Goal: Information Seeking & Learning: Learn about a topic

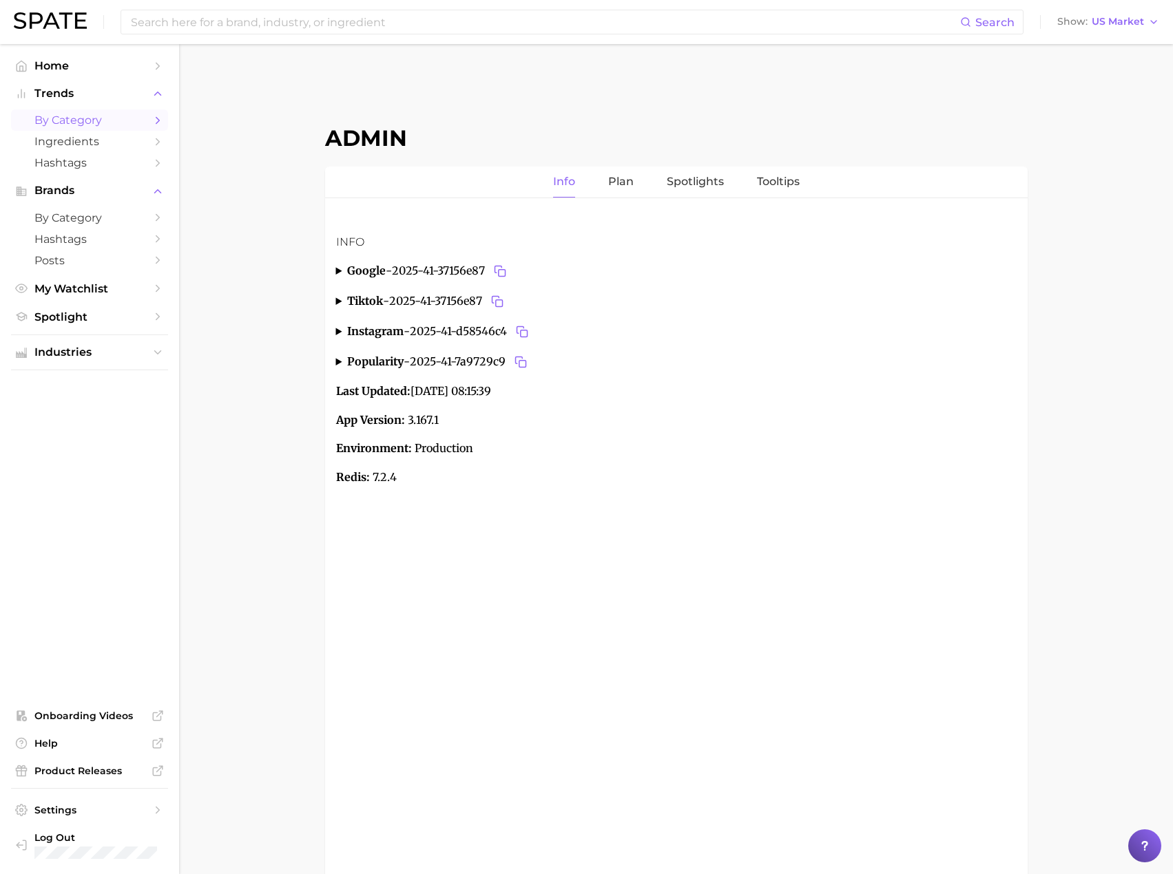
click at [92, 124] on span "by Category" at bounding box center [89, 120] width 110 height 13
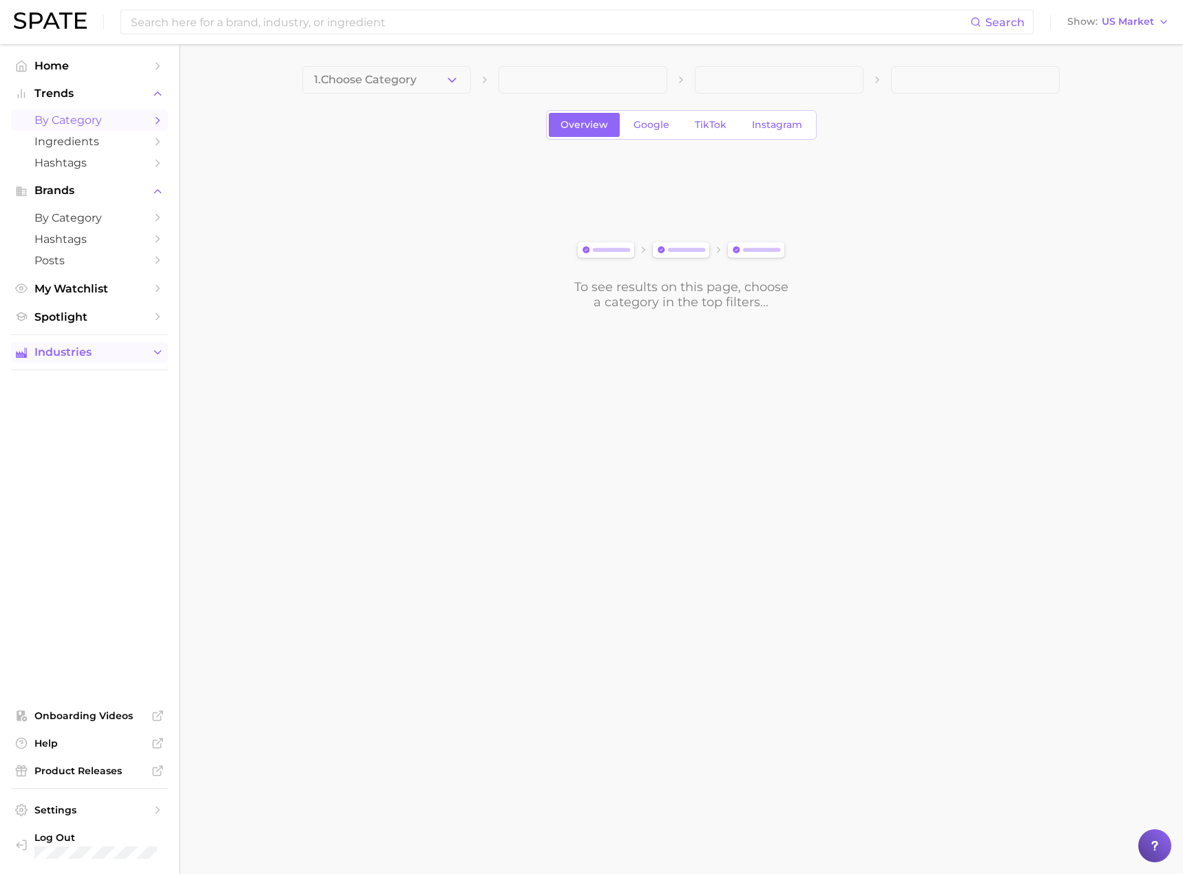
click at [142, 353] on span "Industries" at bounding box center [89, 352] width 110 height 12
click at [83, 384] on span "beauty" at bounding box center [89, 379] width 110 height 13
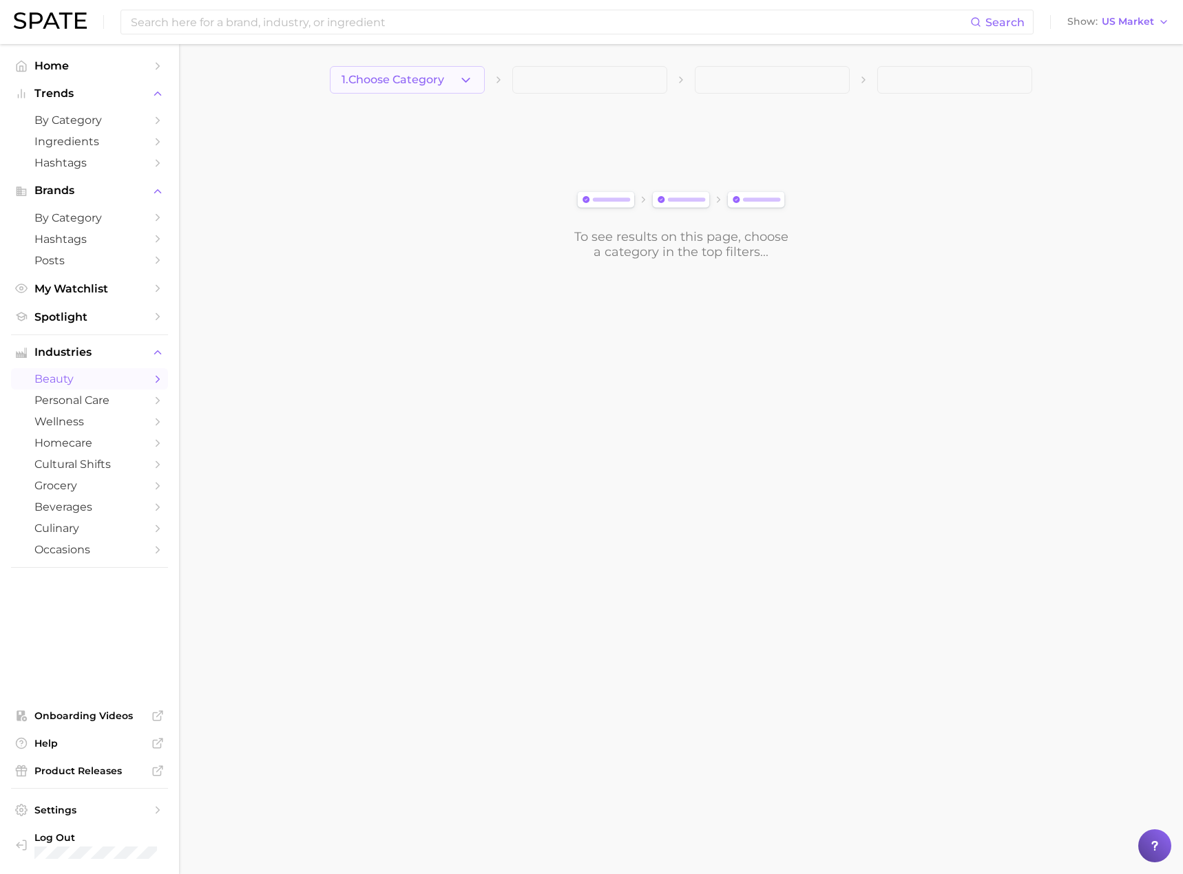
click at [462, 86] on icon "button" at bounding box center [466, 80] width 14 height 14
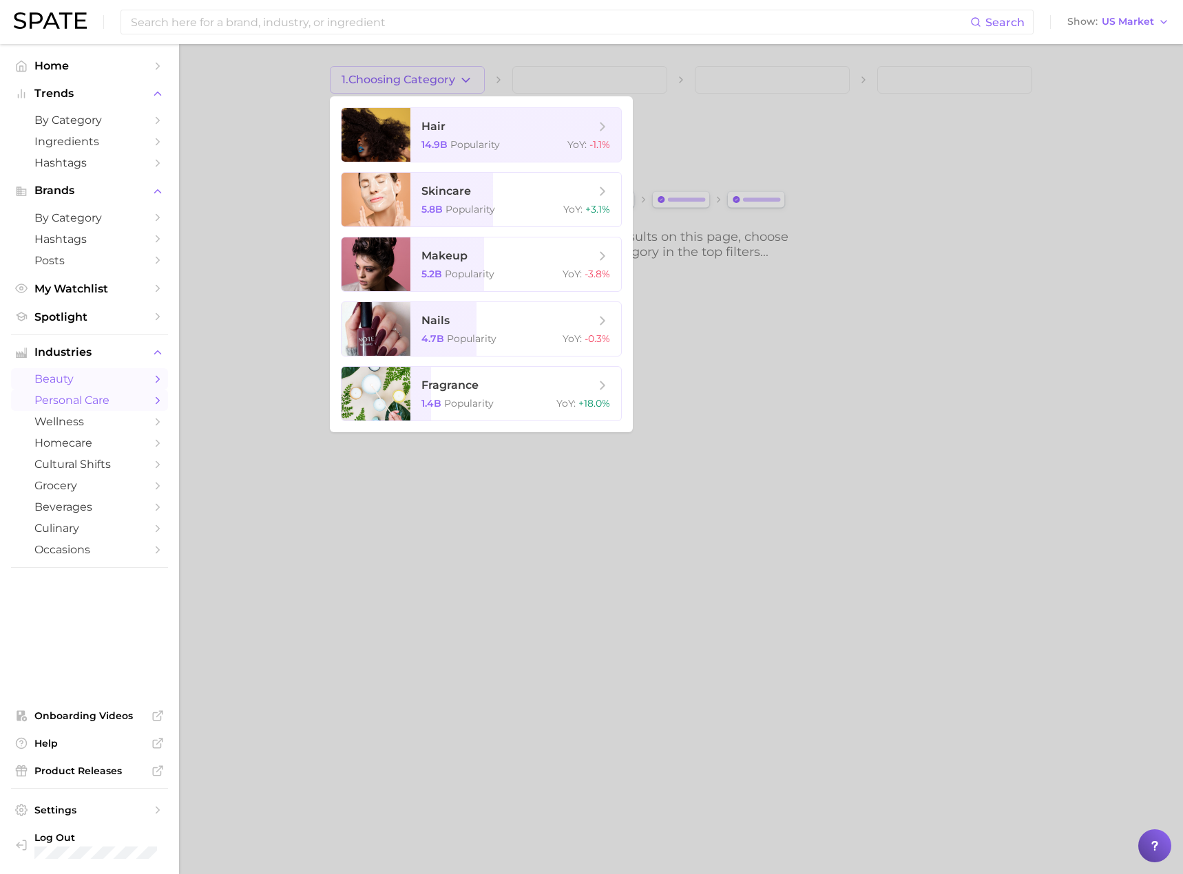
click at [74, 401] on span "personal care" at bounding box center [89, 400] width 110 height 13
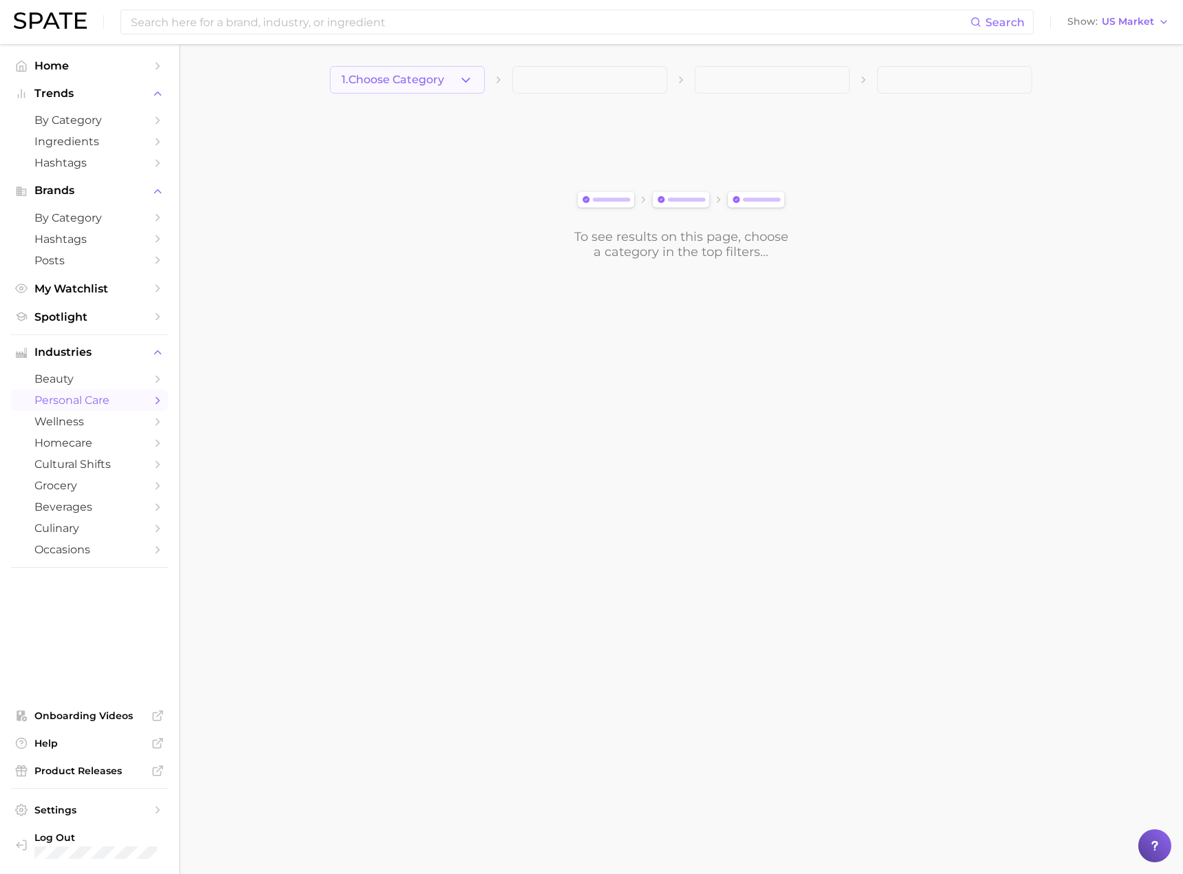
click at [463, 81] on icon "button" at bounding box center [466, 80] width 14 height 14
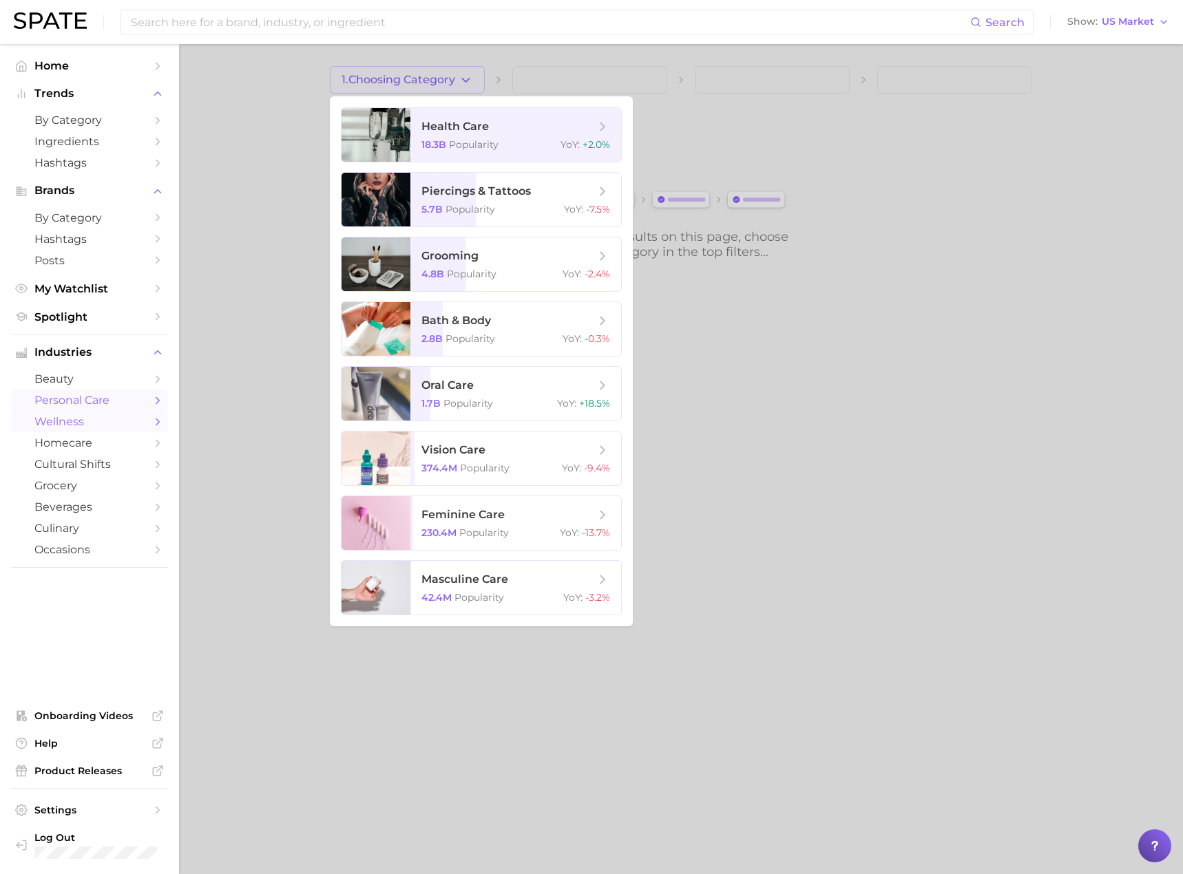
click at [87, 432] on link "wellness" at bounding box center [89, 421] width 157 height 21
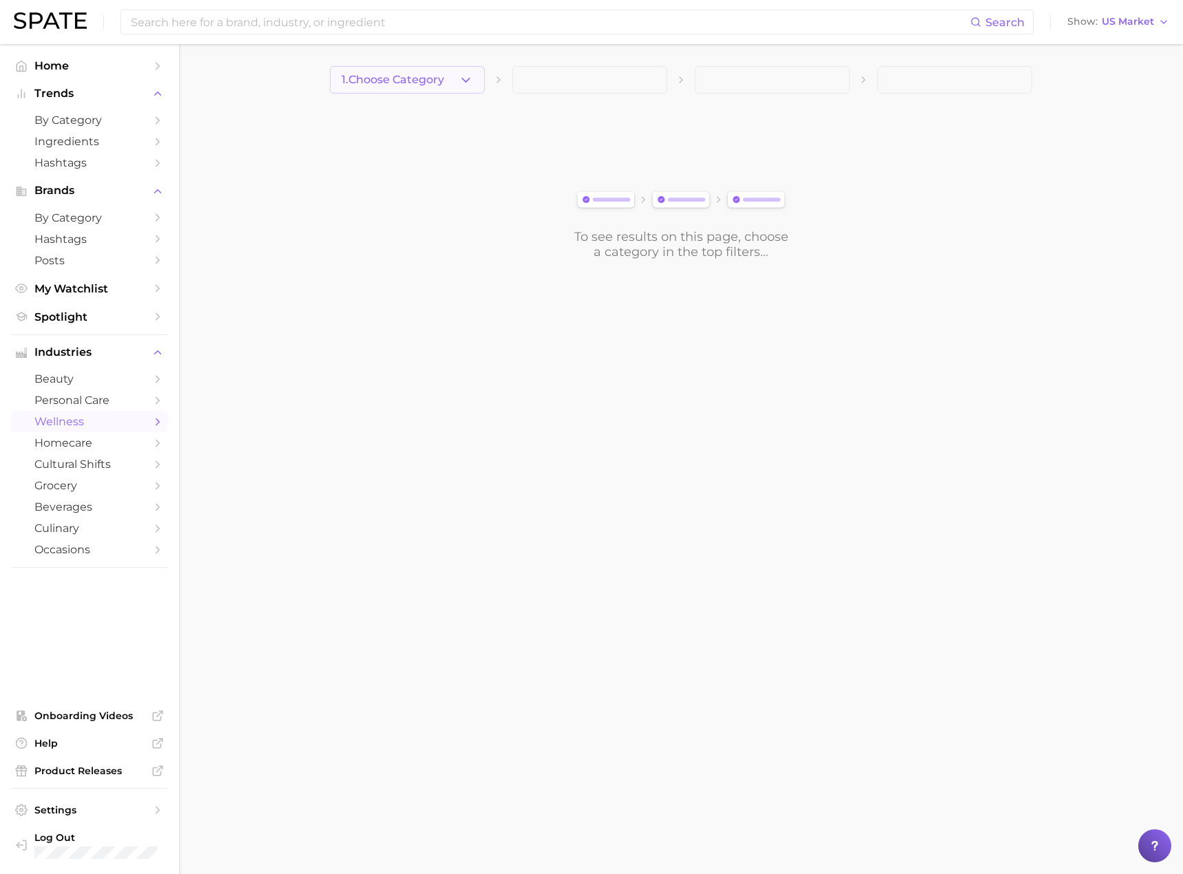
click at [457, 81] on button "1. Choose Category" at bounding box center [407, 80] width 155 height 28
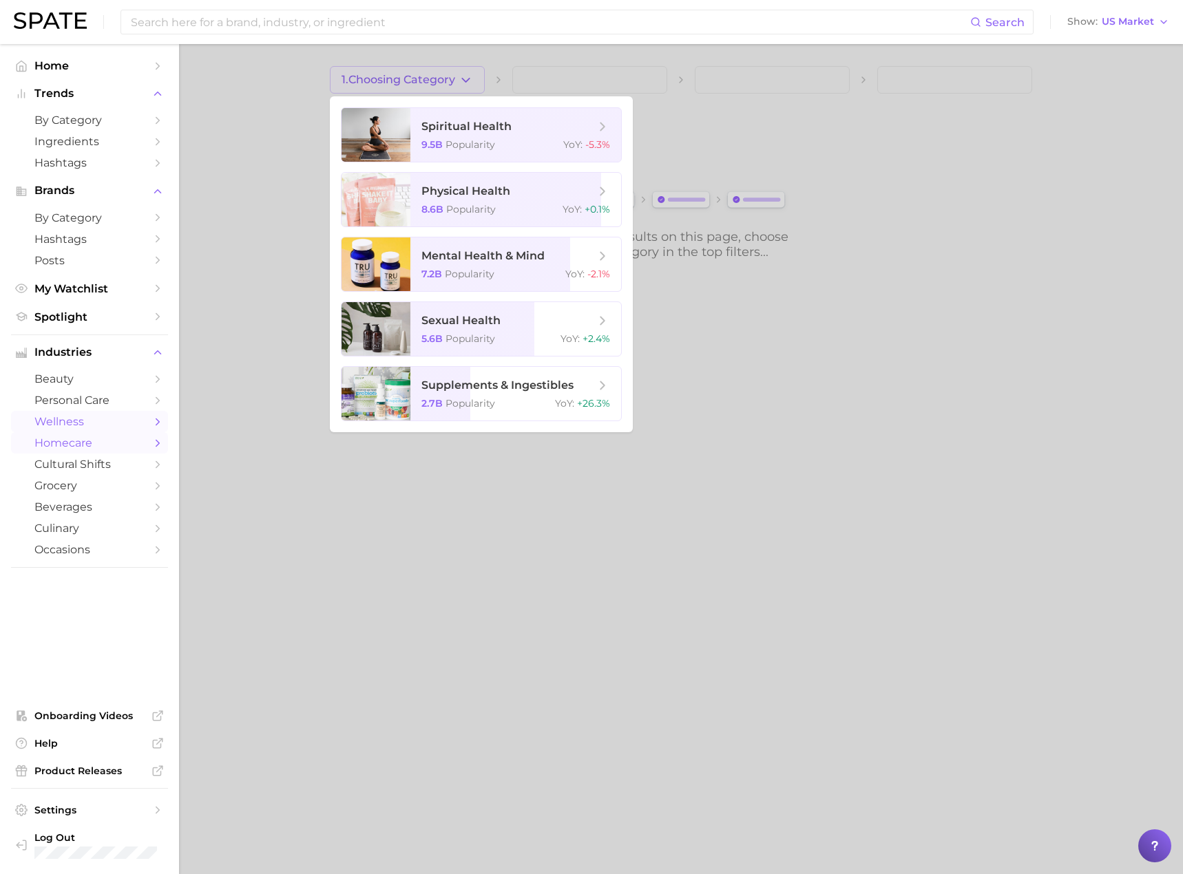
click at [69, 440] on span "homecare" at bounding box center [89, 443] width 110 height 13
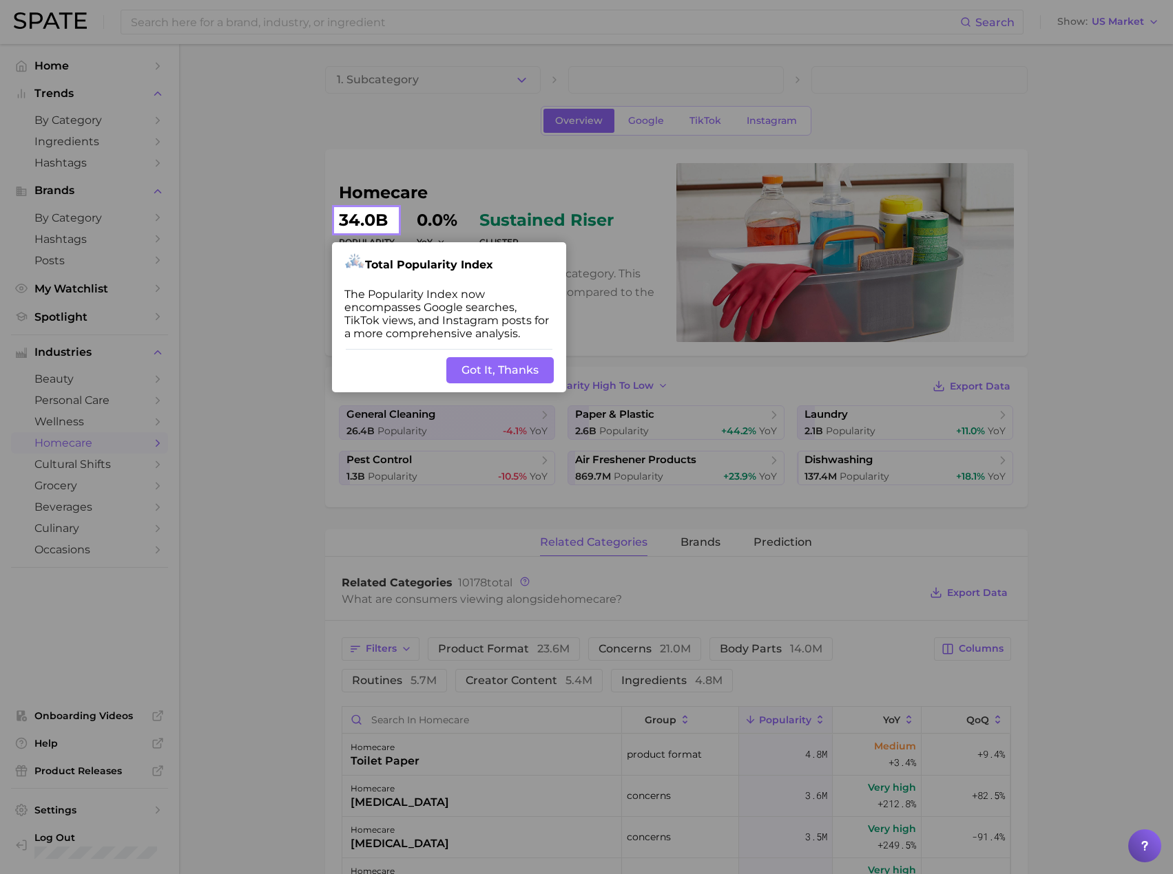
click at [492, 366] on button "Got It, Thanks" at bounding box center [499, 370] width 107 height 26
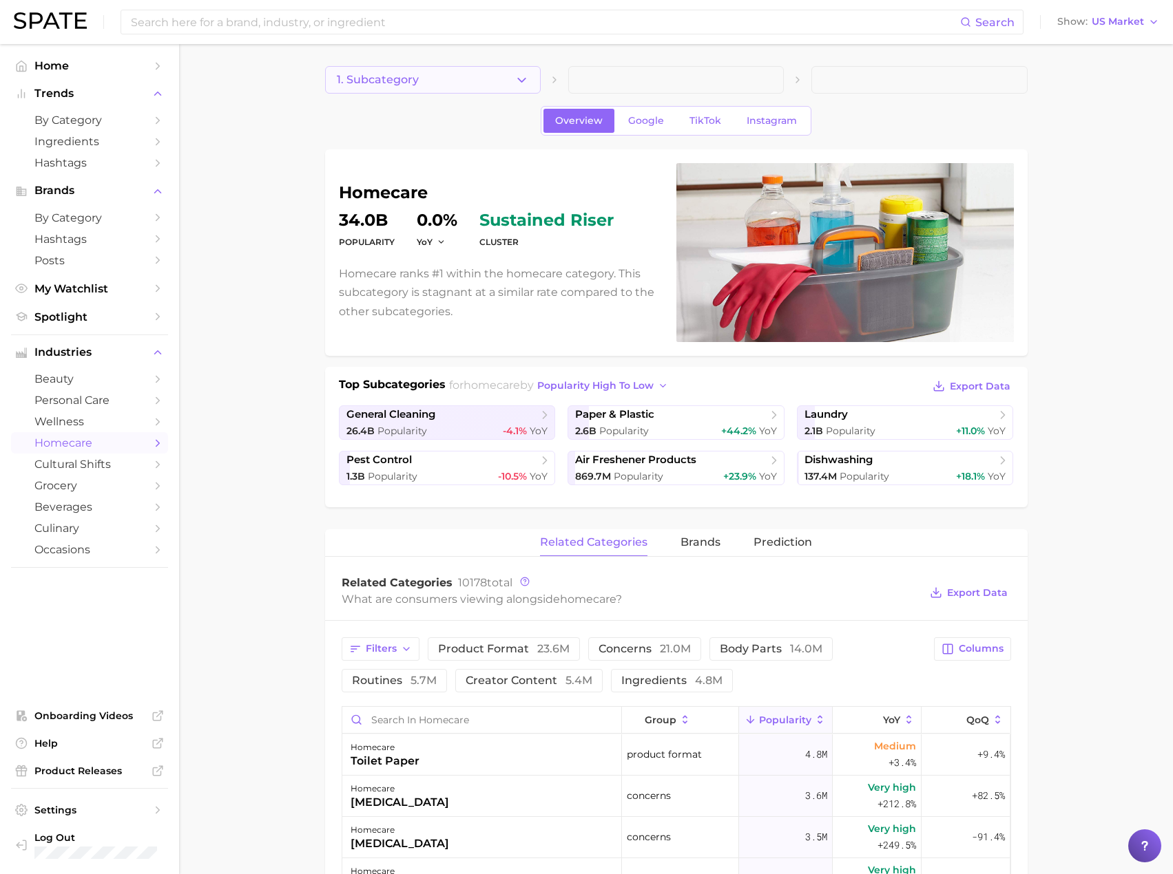
click at [508, 83] on button "1. Subcategory" at bounding box center [433, 80] width 216 height 28
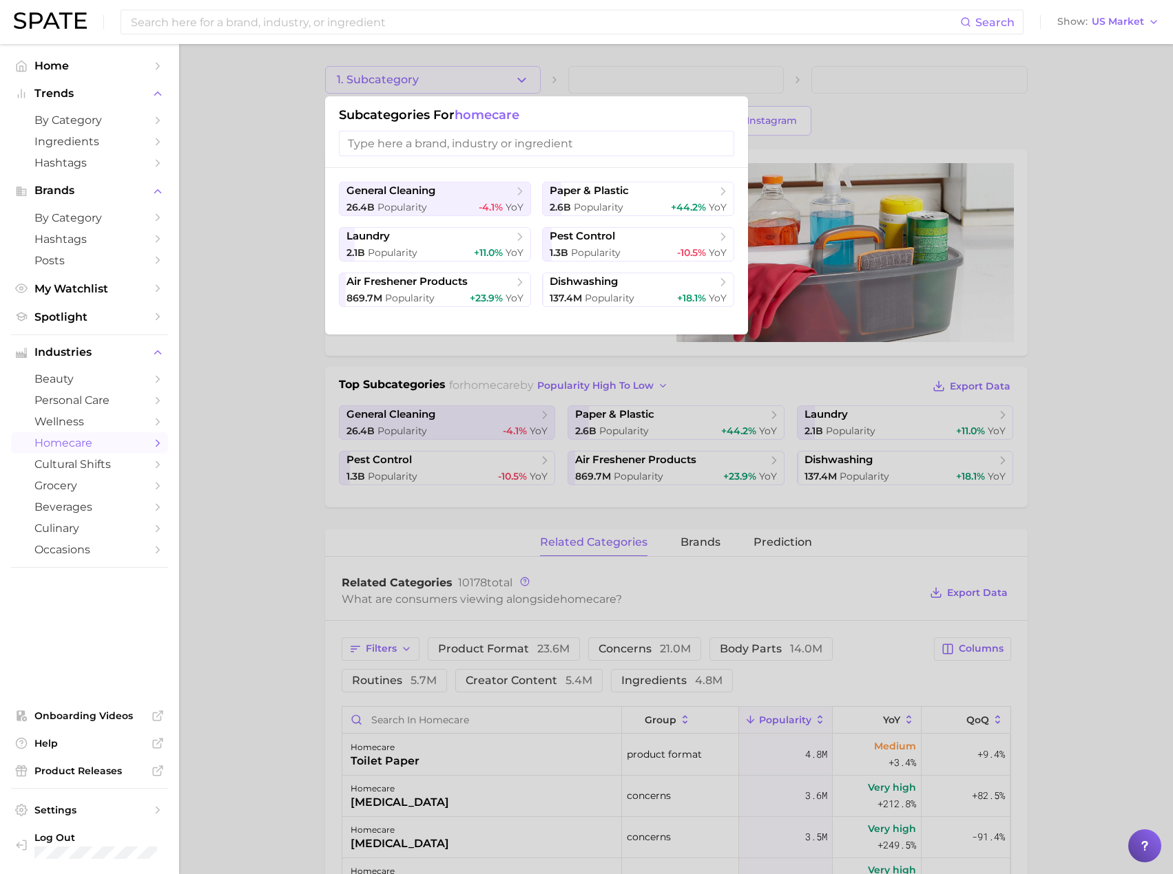
click at [264, 493] on div at bounding box center [586, 437] width 1173 height 874
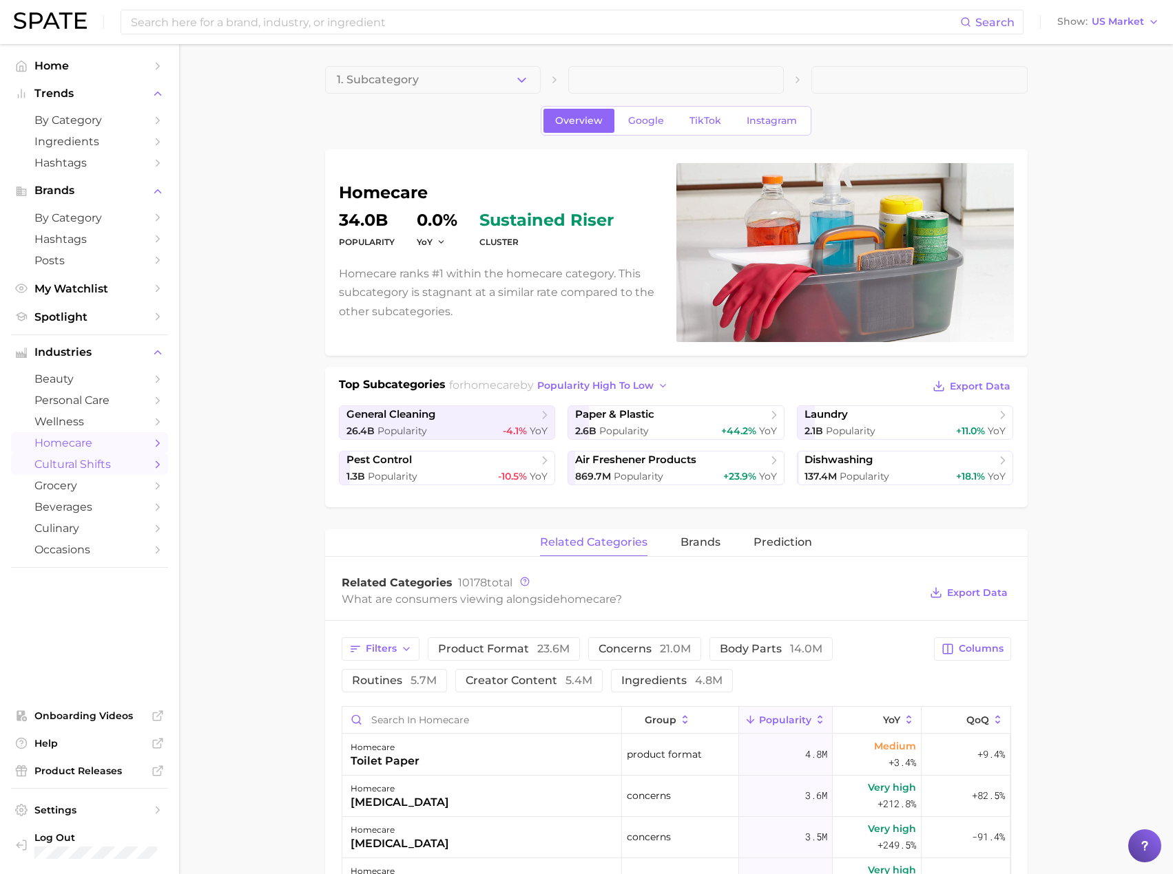
click at [114, 470] on span "cultural shifts" at bounding box center [89, 464] width 110 height 13
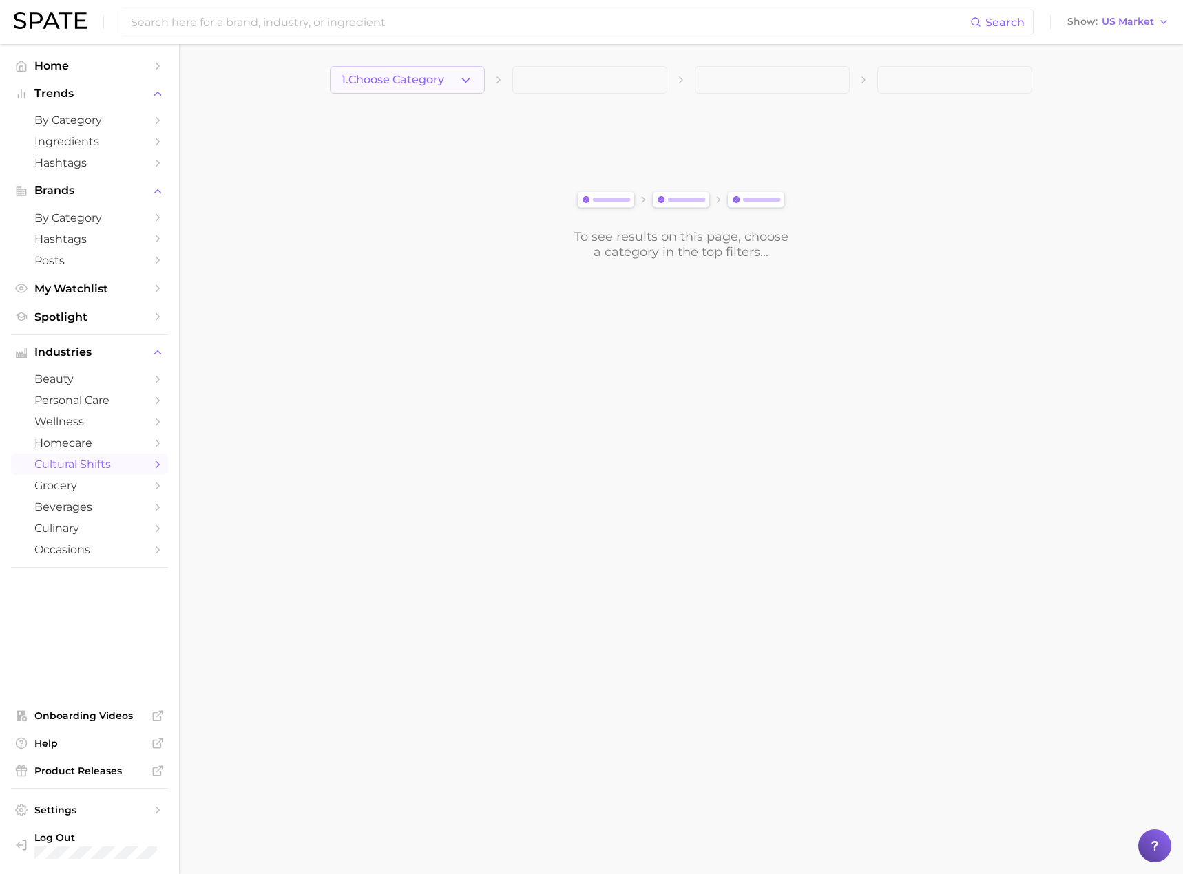
click at [459, 84] on icon "button" at bounding box center [466, 80] width 14 height 14
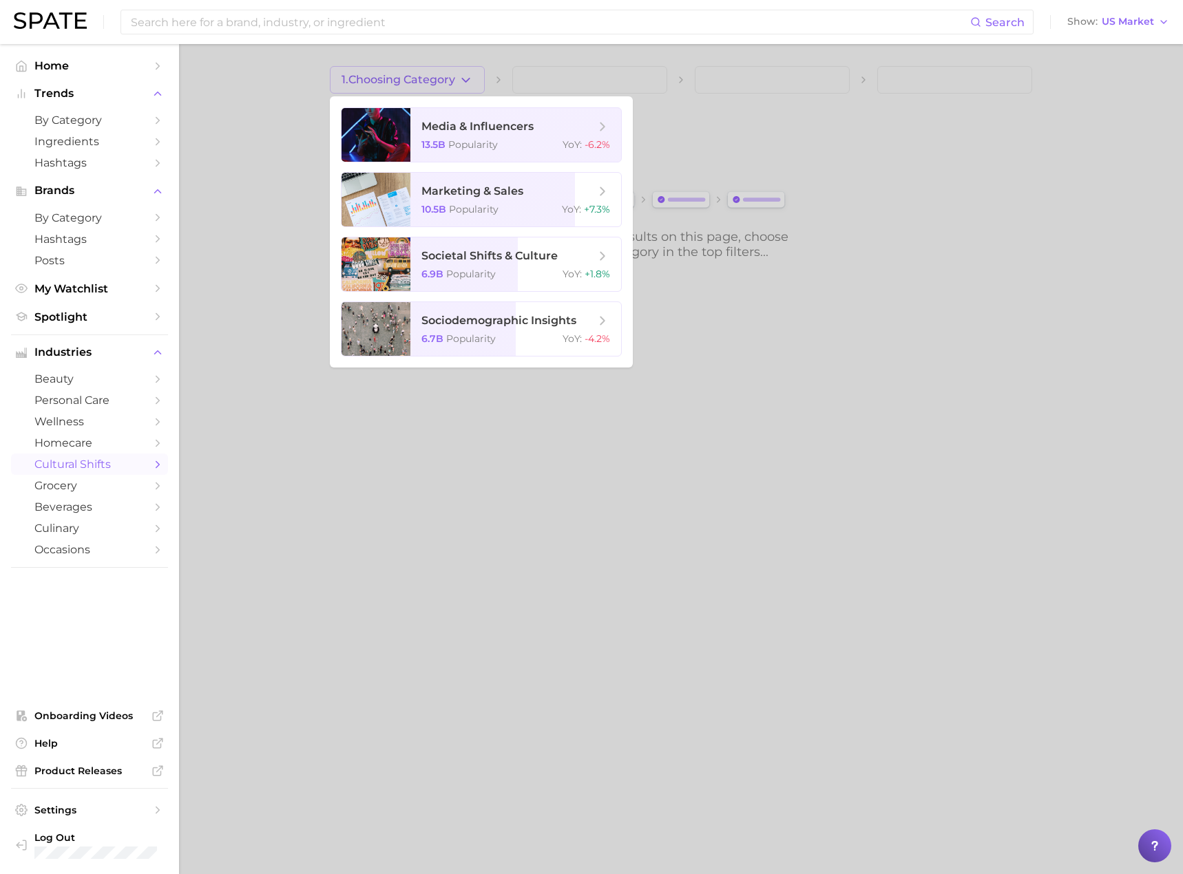
click at [494, 567] on div at bounding box center [591, 437] width 1183 height 874
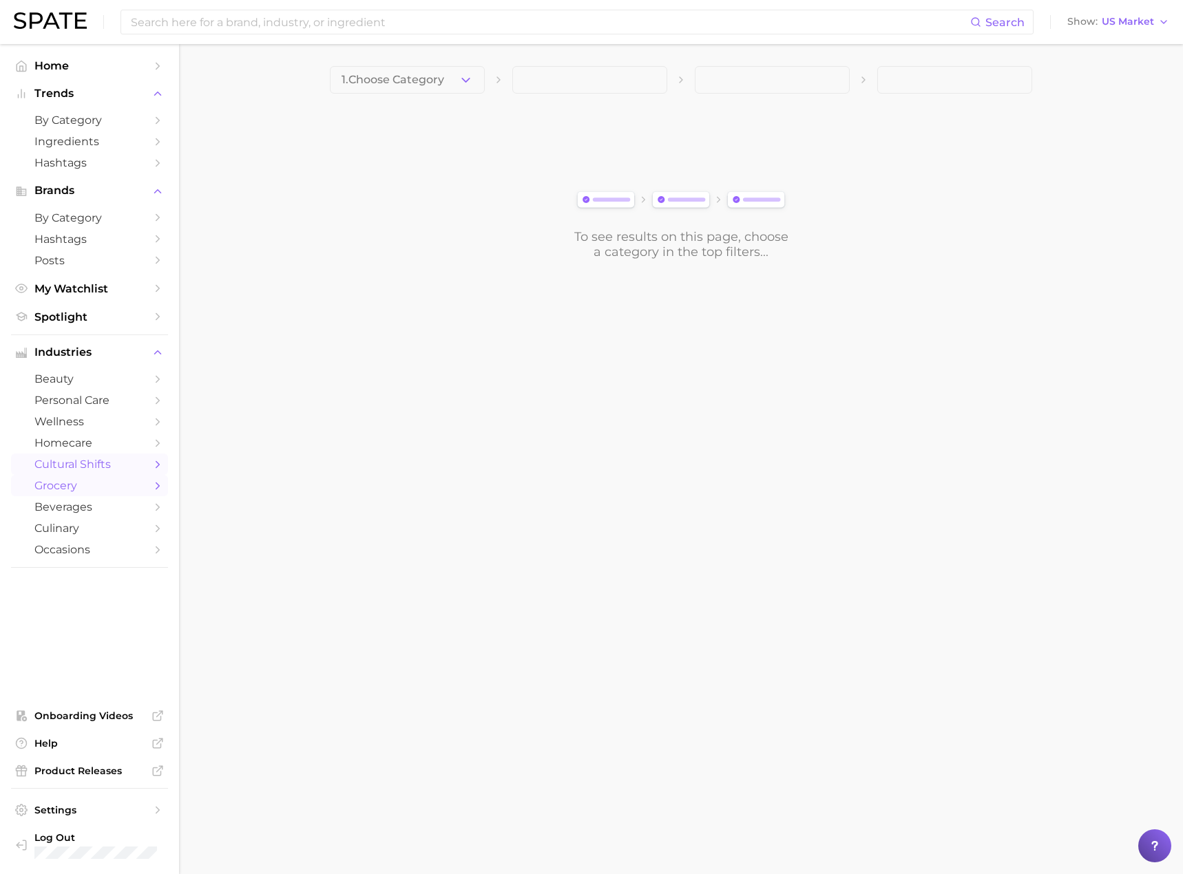
click at [90, 495] on link "grocery" at bounding box center [89, 485] width 157 height 21
click at [466, 83] on icon "button" at bounding box center [466, 80] width 14 height 14
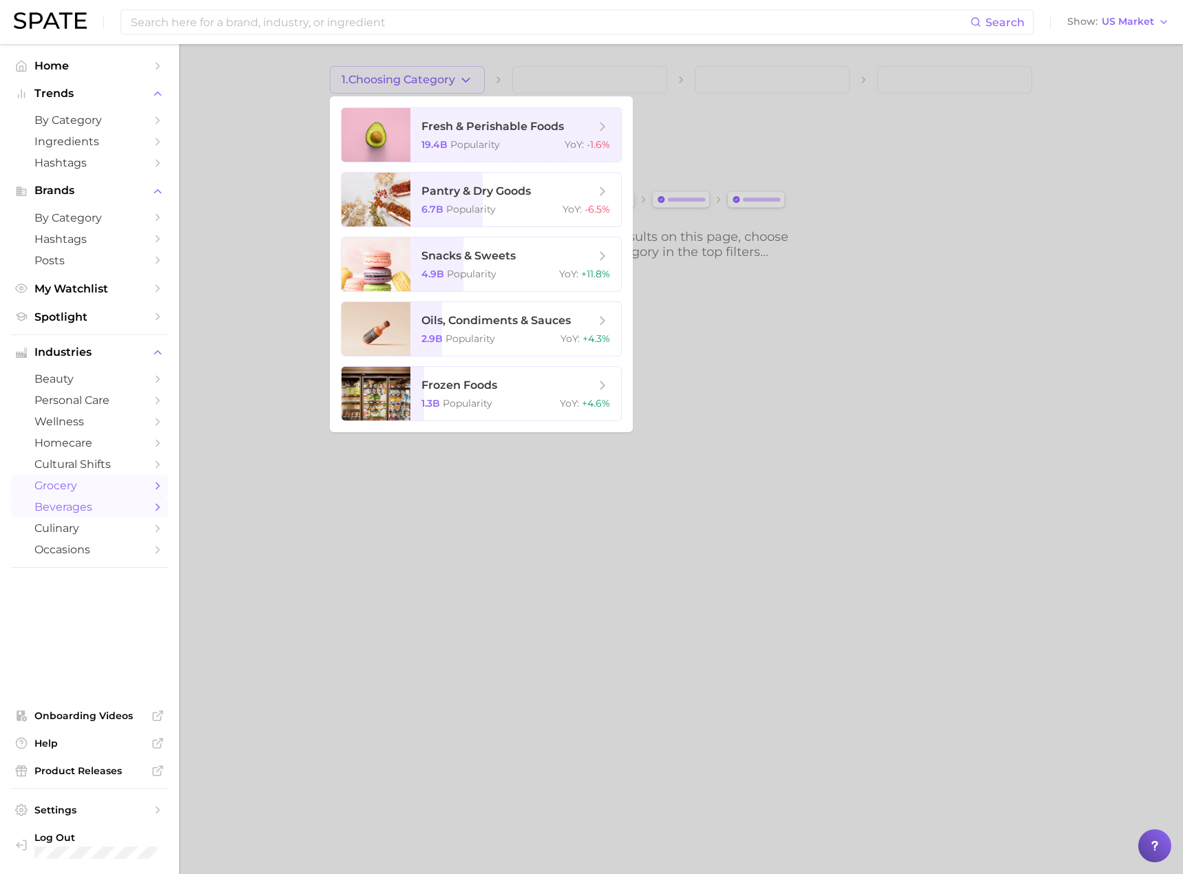
click at [105, 514] on span "beverages" at bounding box center [89, 507] width 110 height 13
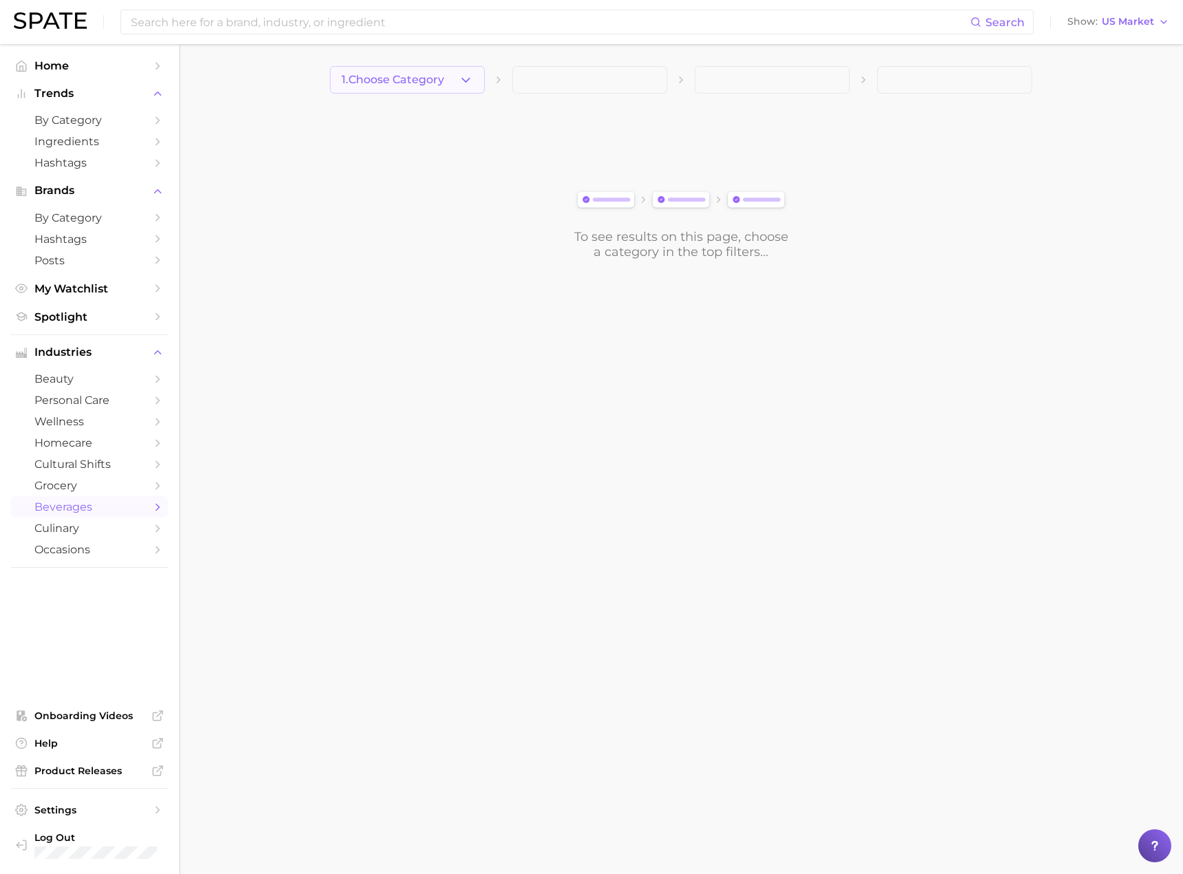
click at [468, 81] on icon "button" at bounding box center [466, 80] width 14 height 14
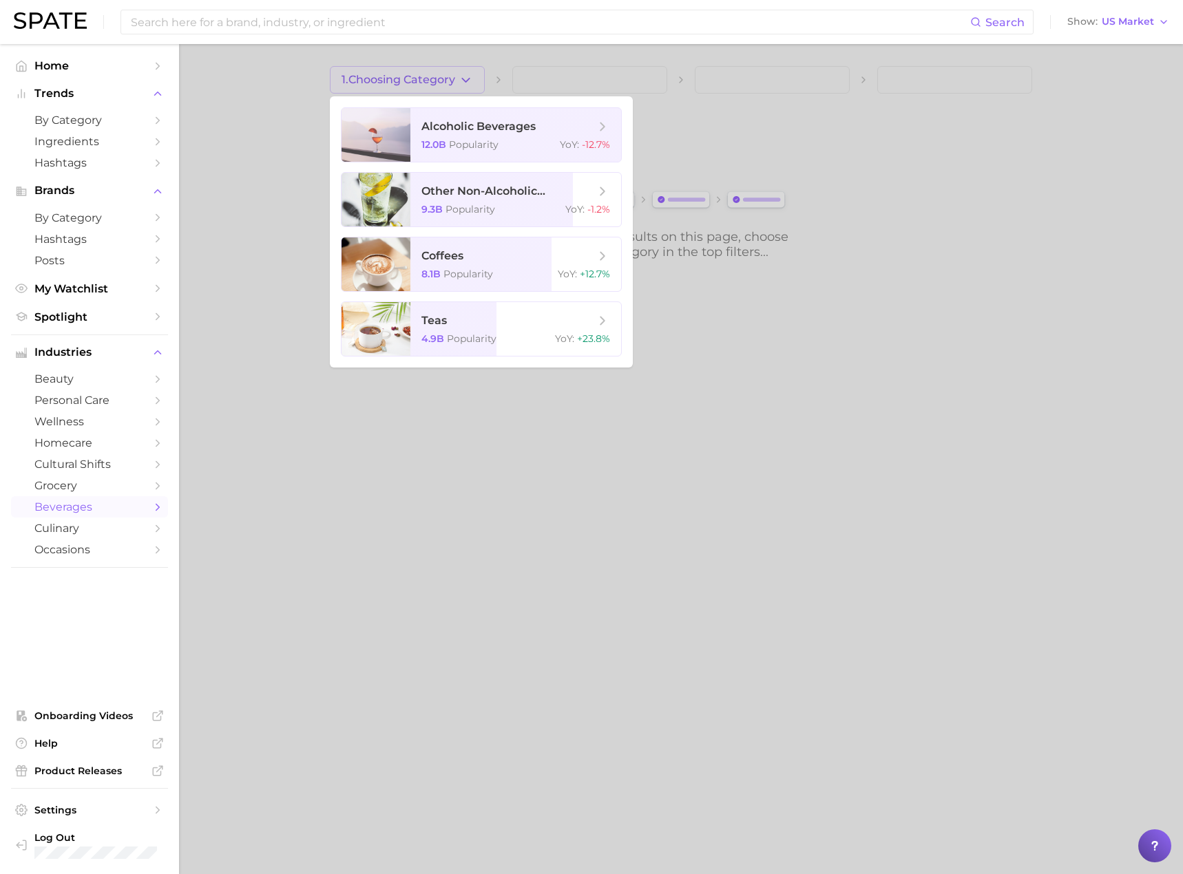
click at [392, 637] on div at bounding box center [591, 437] width 1183 height 874
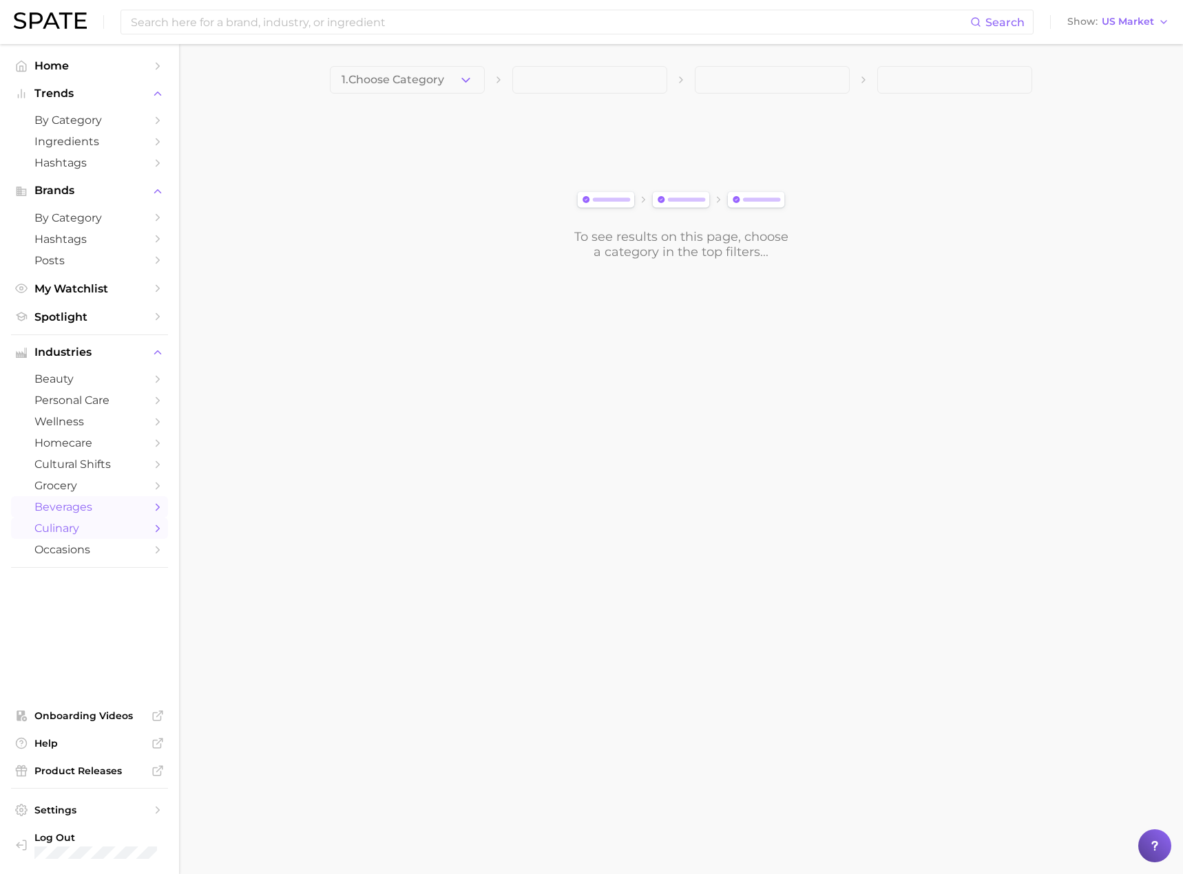
click at [99, 525] on span "culinary" at bounding box center [89, 528] width 110 height 13
click at [459, 81] on icon "button" at bounding box center [466, 80] width 14 height 14
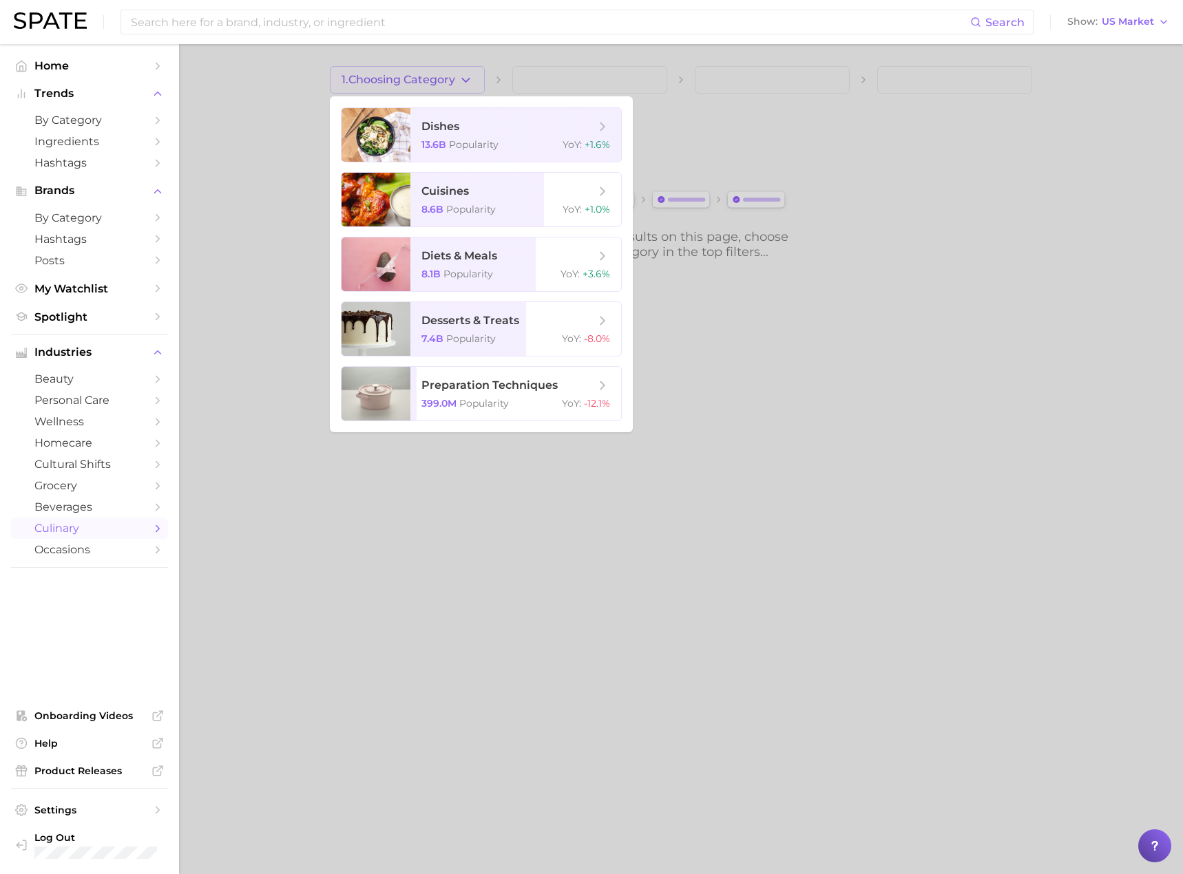
click at [395, 584] on div at bounding box center [591, 437] width 1183 height 874
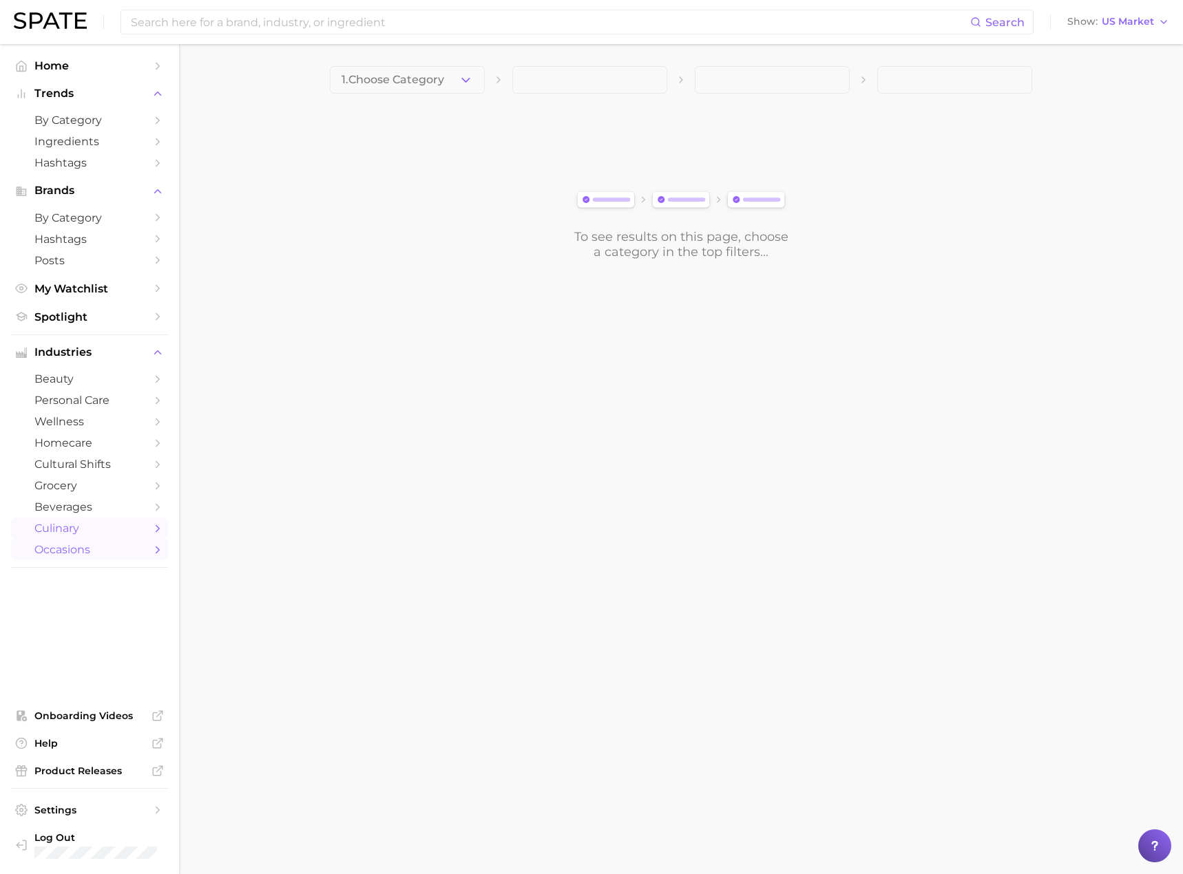
click at [59, 549] on span "occasions" at bounding box center [89, 549] width 110 height 13
click at [408, 84] on span "1. Choose Category" at bounding box center [393, 80] width 103 height 12
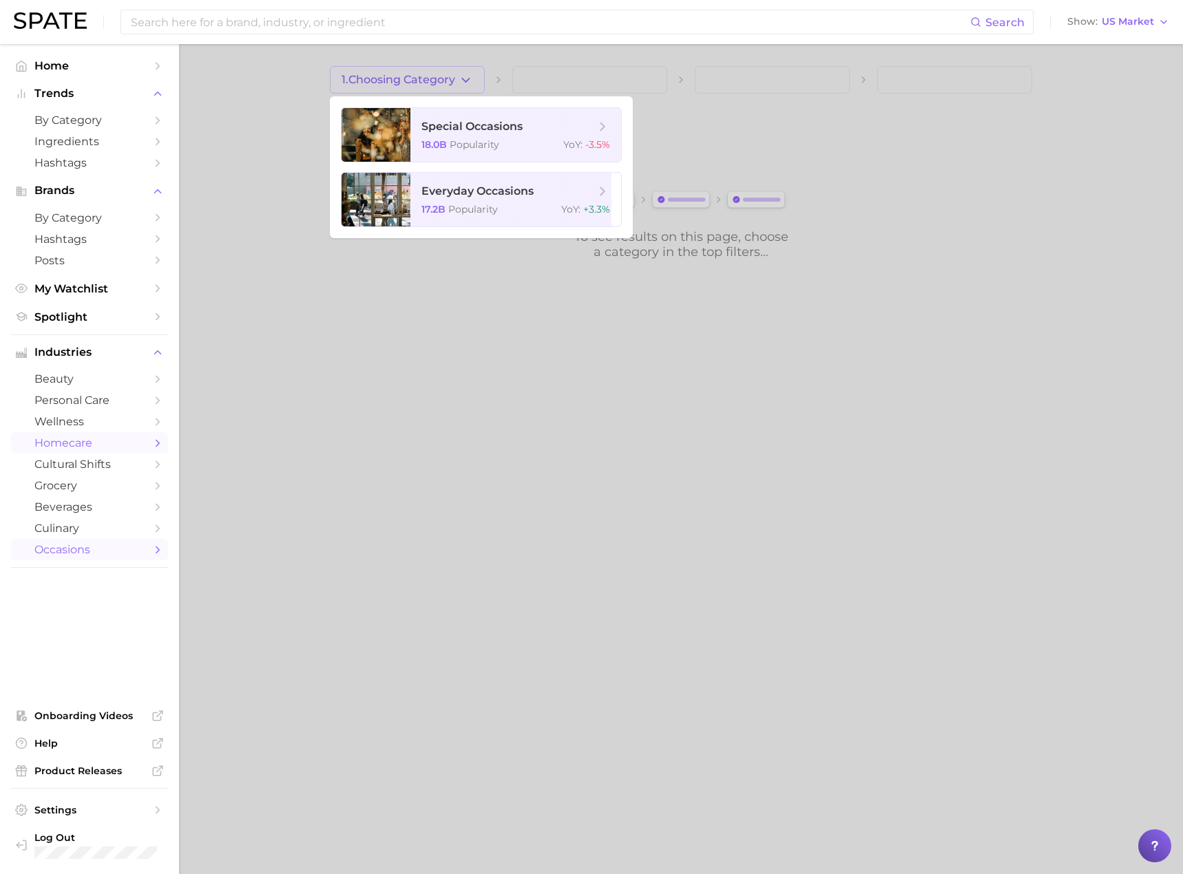
click at [29, 448] on link "homecare" at bounding box center [89, 442] width 157 height 21
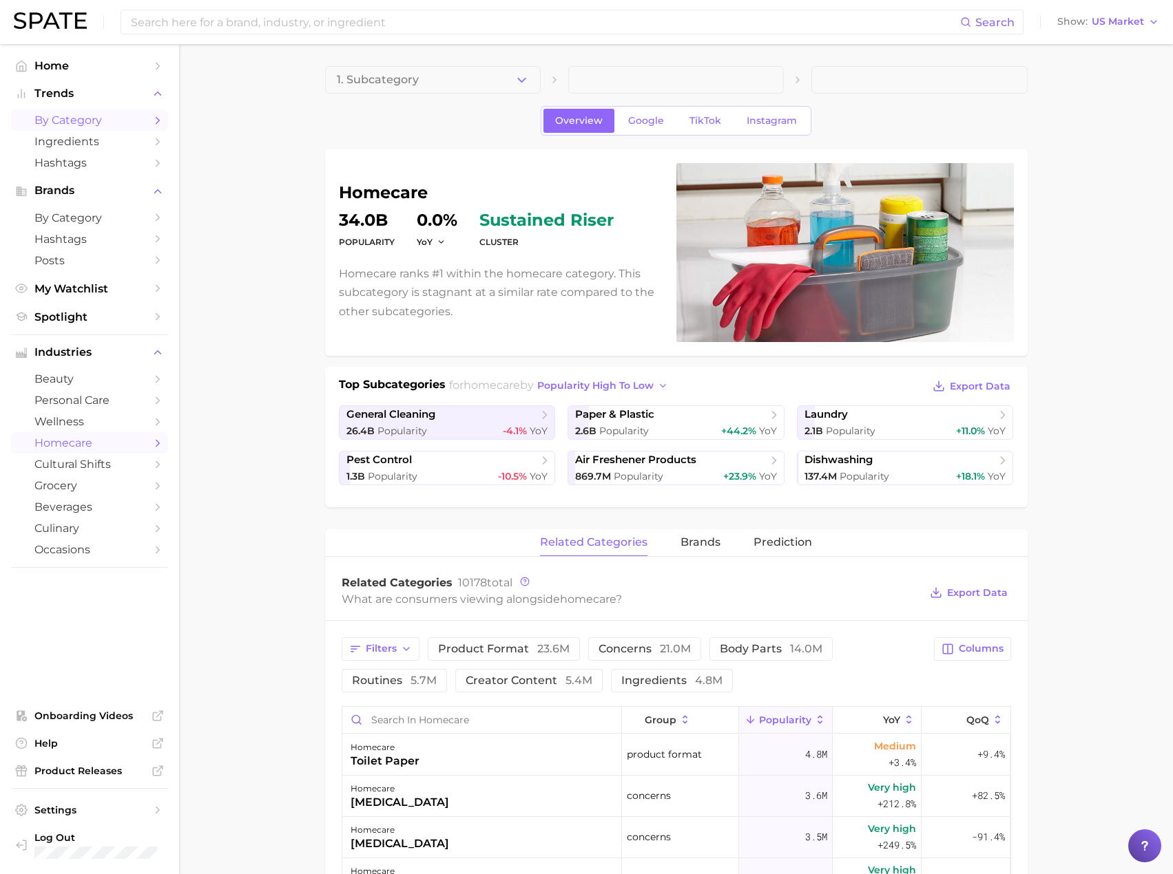
click at [67, 120] on span "by Category" at bounding box center [89, 120] width 110 height 13
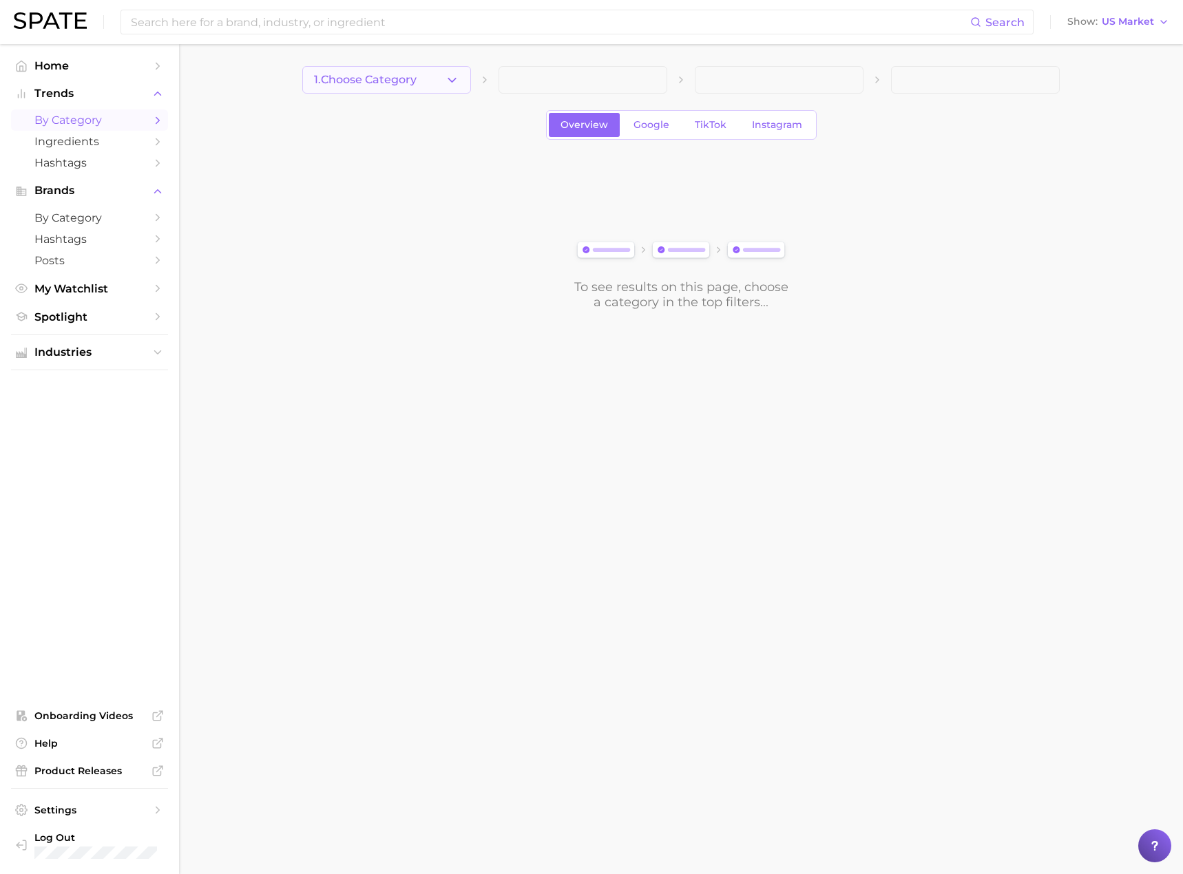
click at [445, 90] on button "1. Choose Category" at bounding box center [386, 80] width 169 height 28
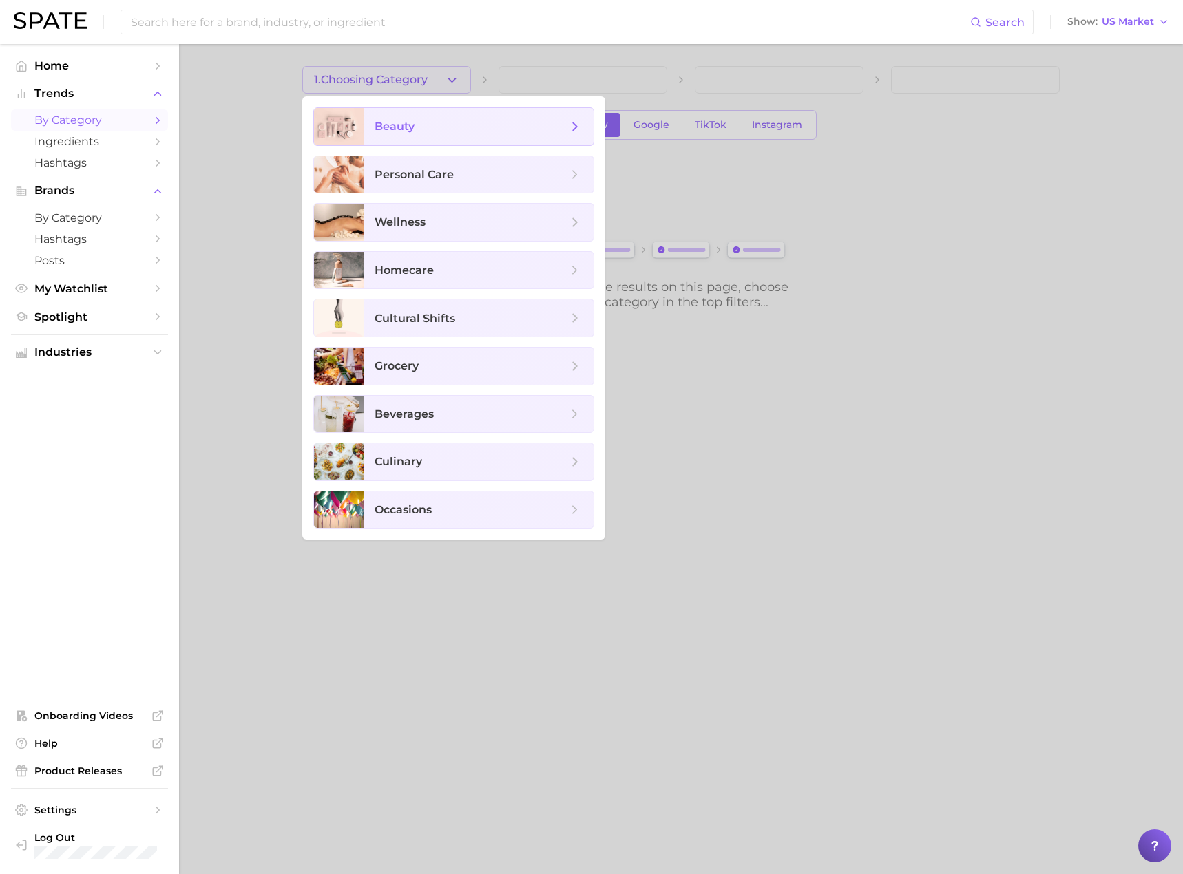
click at [451, 137] on span "beauty" at bounding box center [479, 126] width 230 height 37
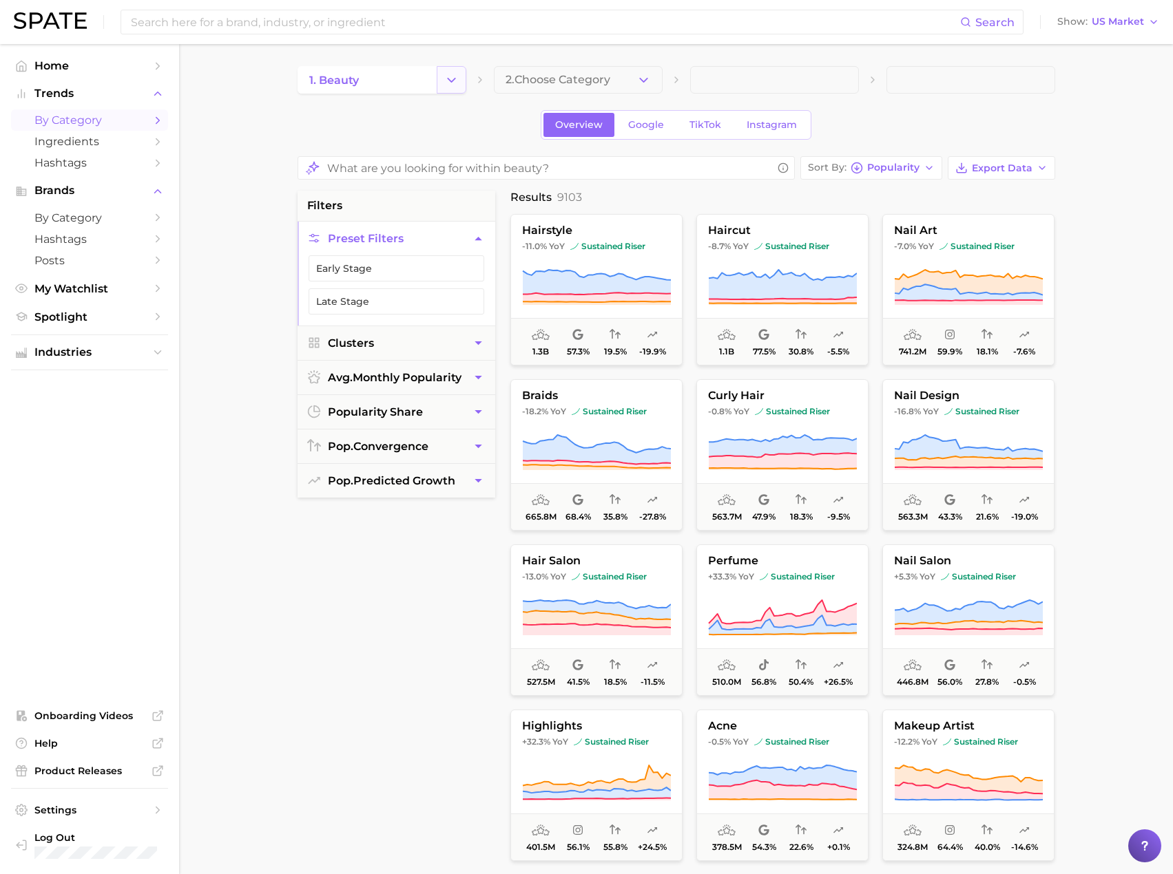
click at [454, 85] on icon "Change Category" at bounding box center [451, 80] width 14 height 14
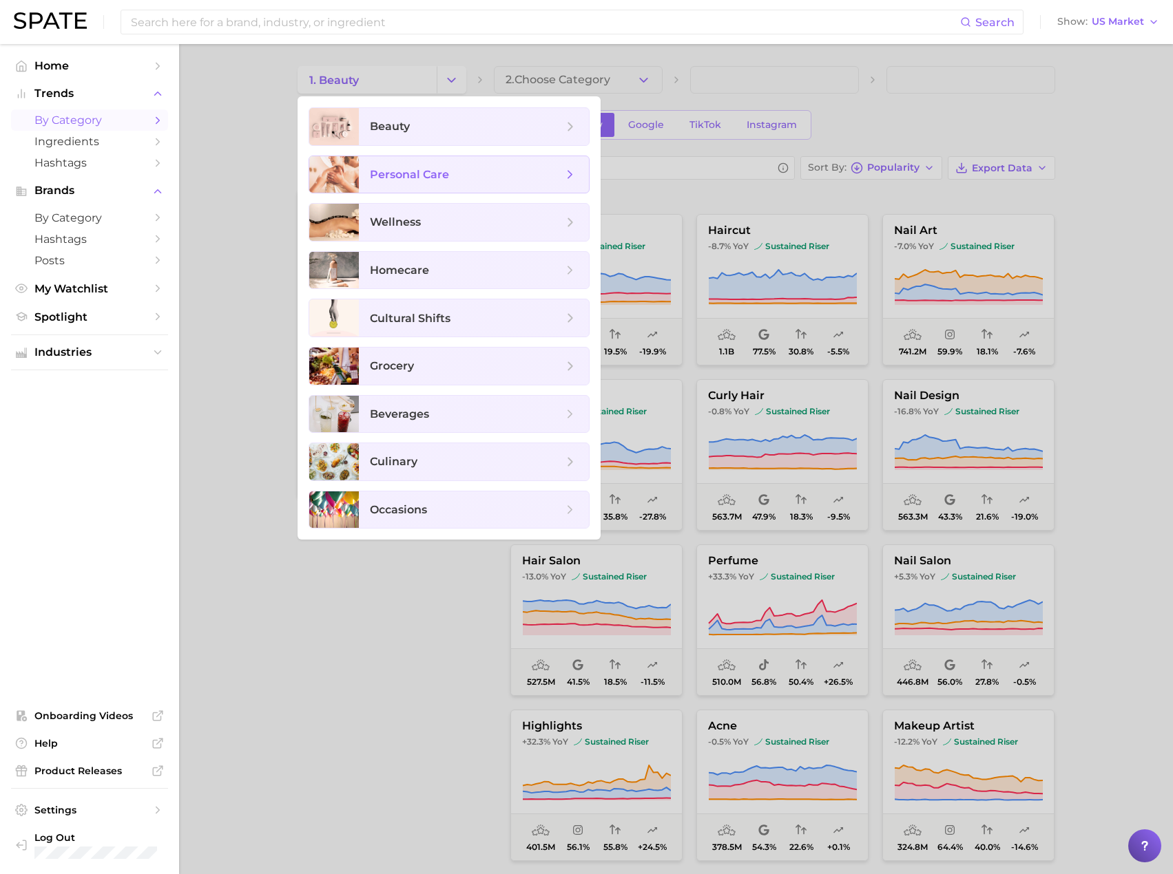
click at [423, 172] on span "personal care" at bounding box center [409, 174] width 79 height 13
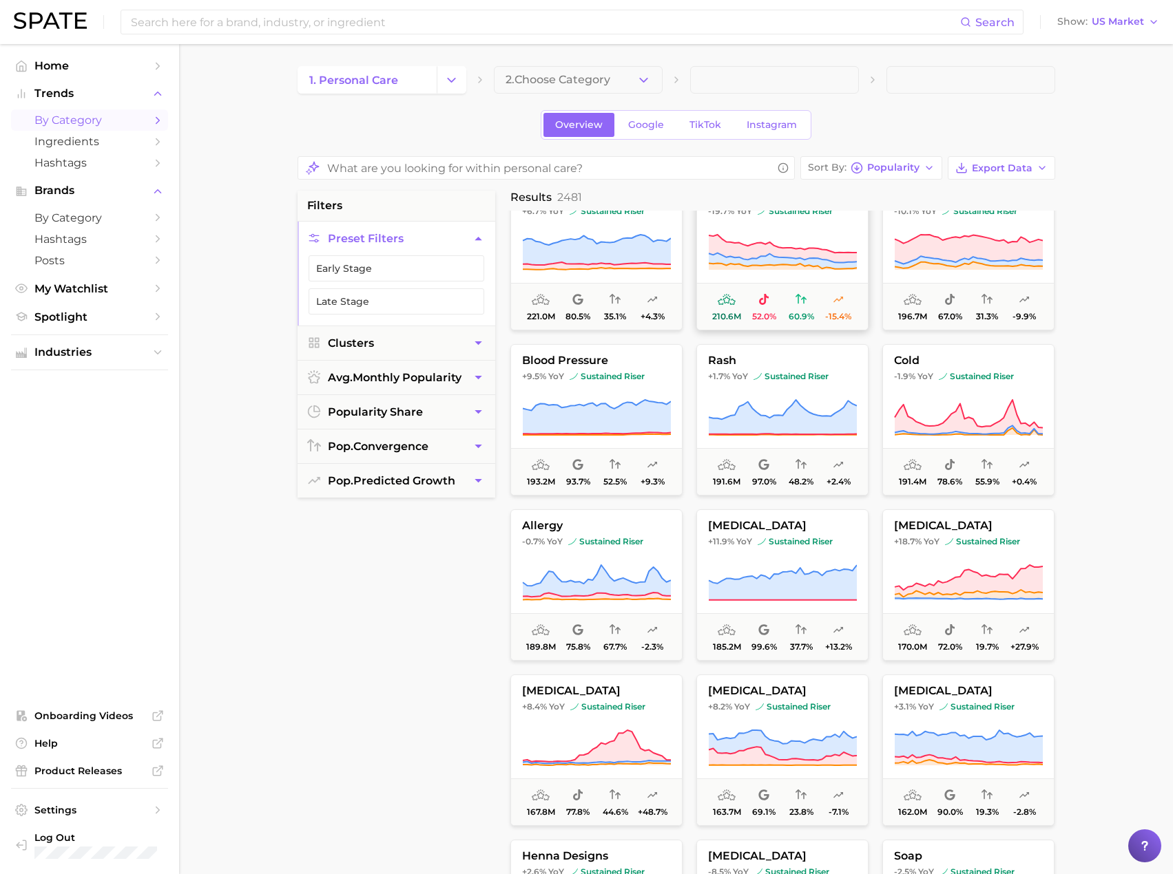
scroll to position [532, 0]
click at [452, 87] on icon "Change Category" at bounding box center [451, 80] width 14 height 14
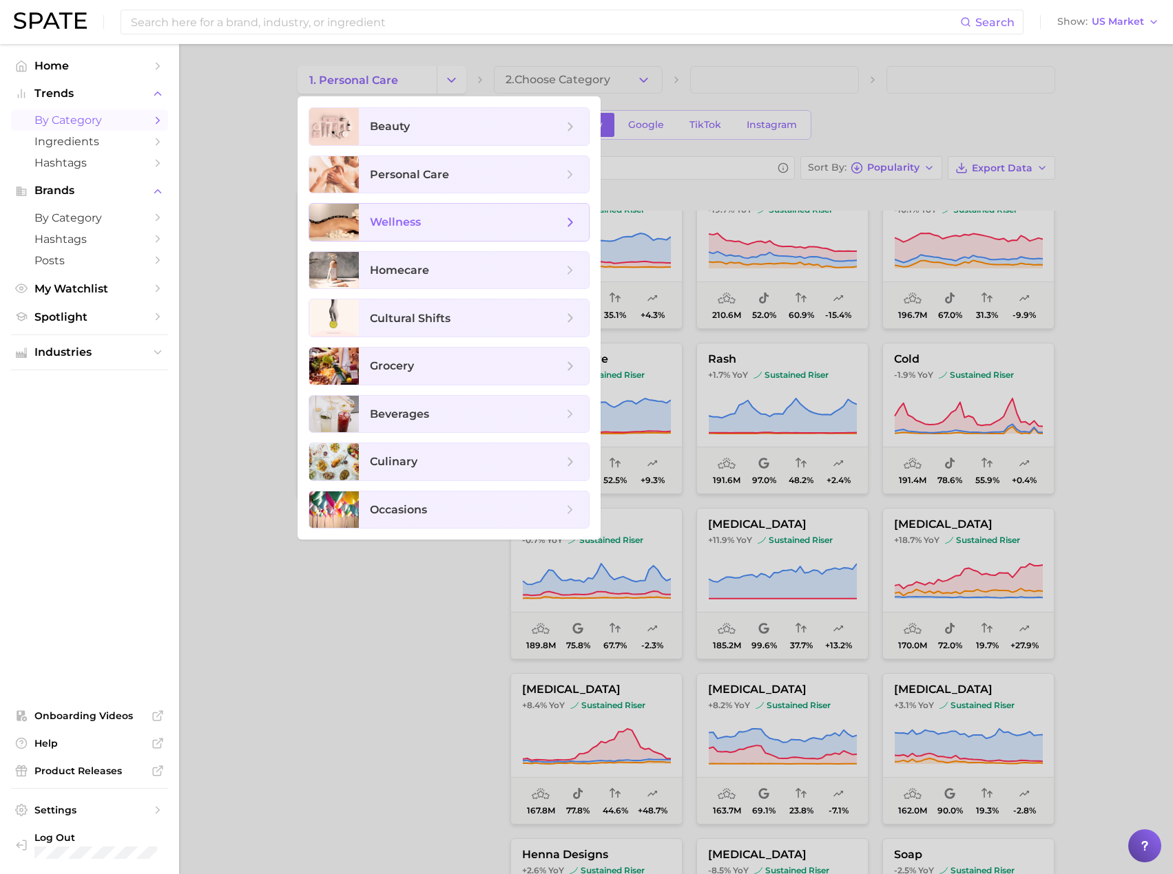
click at [456, 223] on span "wellness" at bounding box center [466, 222] width 193 height 15
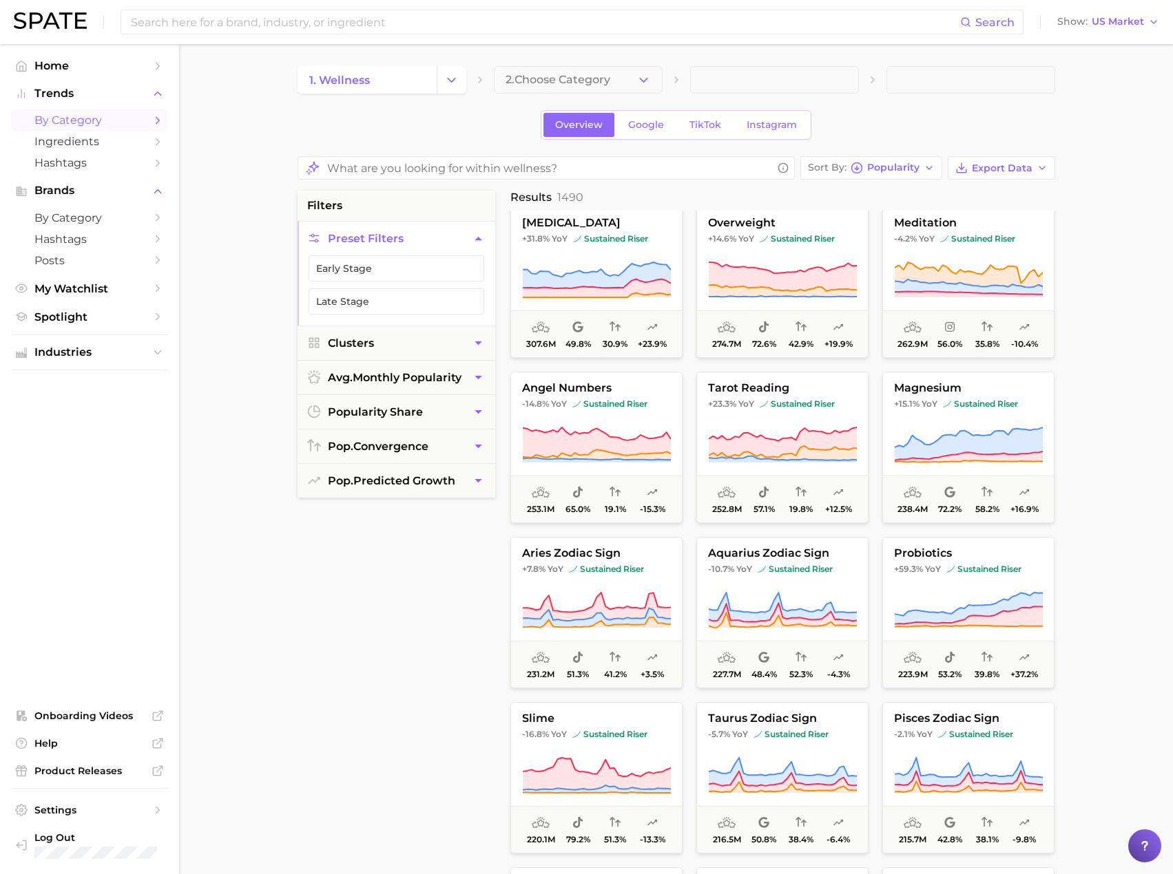
scroll to position [510, 0]
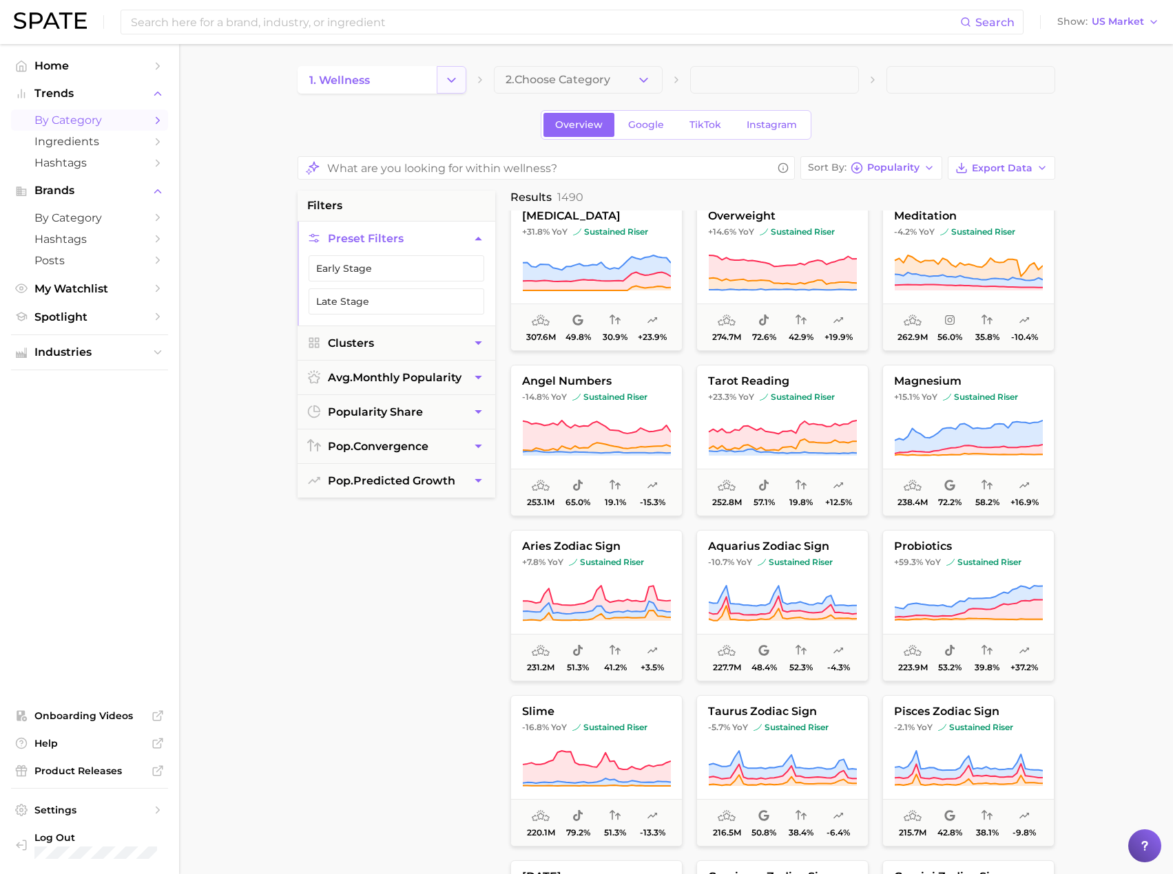
click at [448, 79] on polyline "Change Category" at bounding box center [452, 79] width 8 height 3
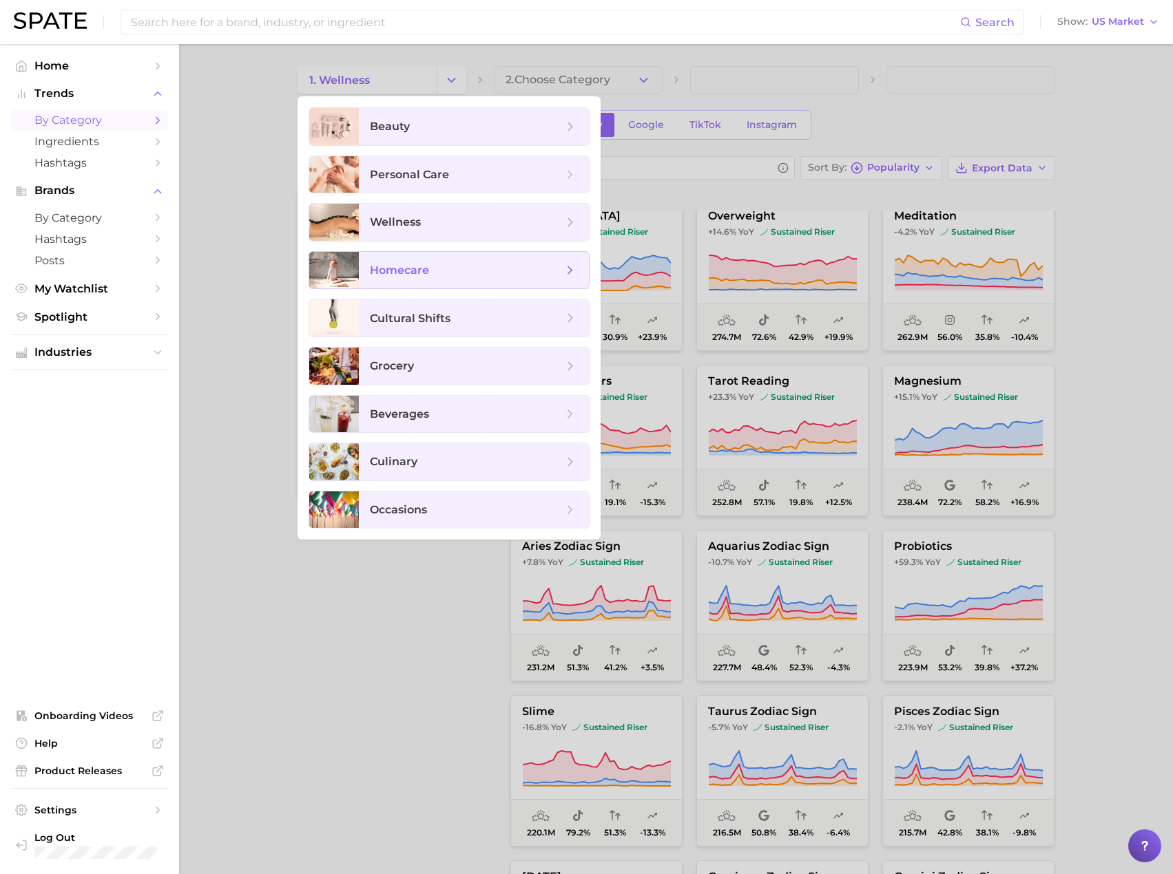
click at [445, 271] on span "homecare" at bounding box center [466, 270] width 193 height 15
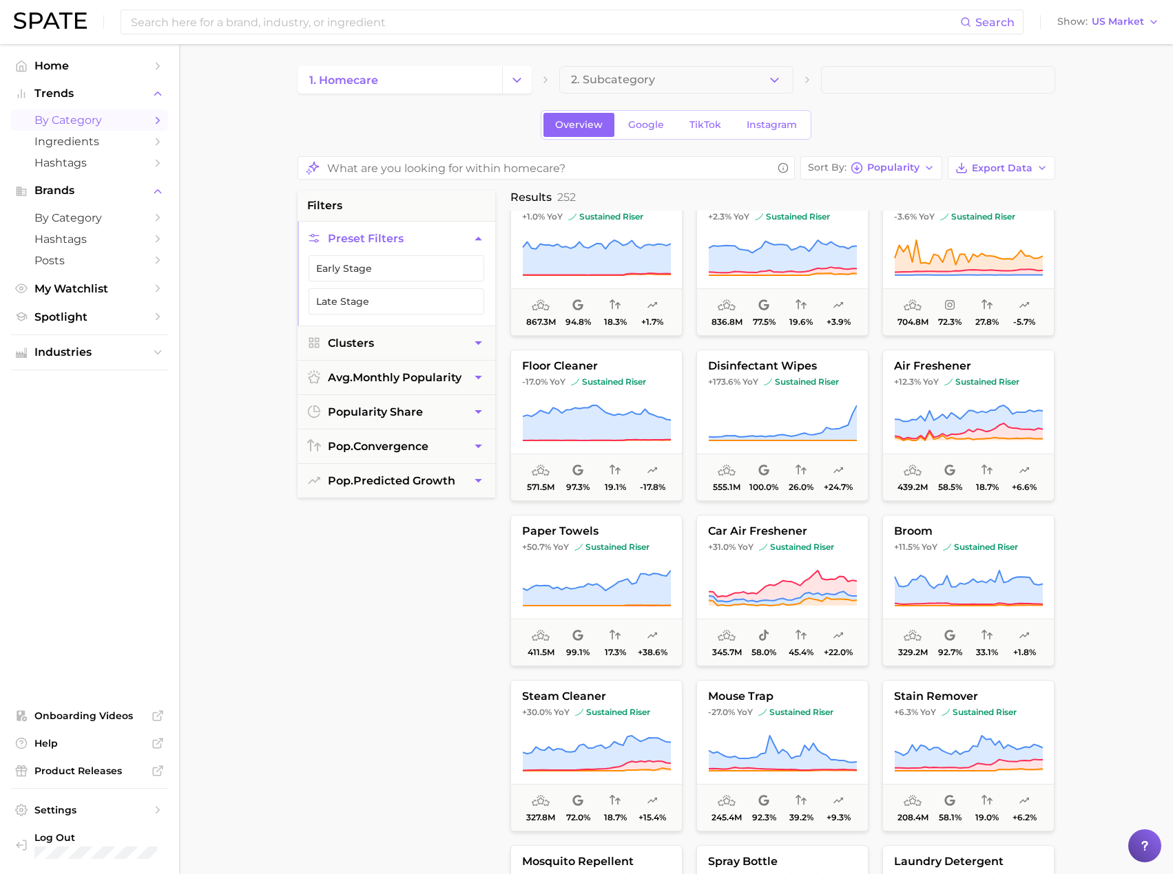
scroll to position [196, 0]
click at [515, 91] on button "Change Category" at bounding box center [517, 80] width 30 height 28
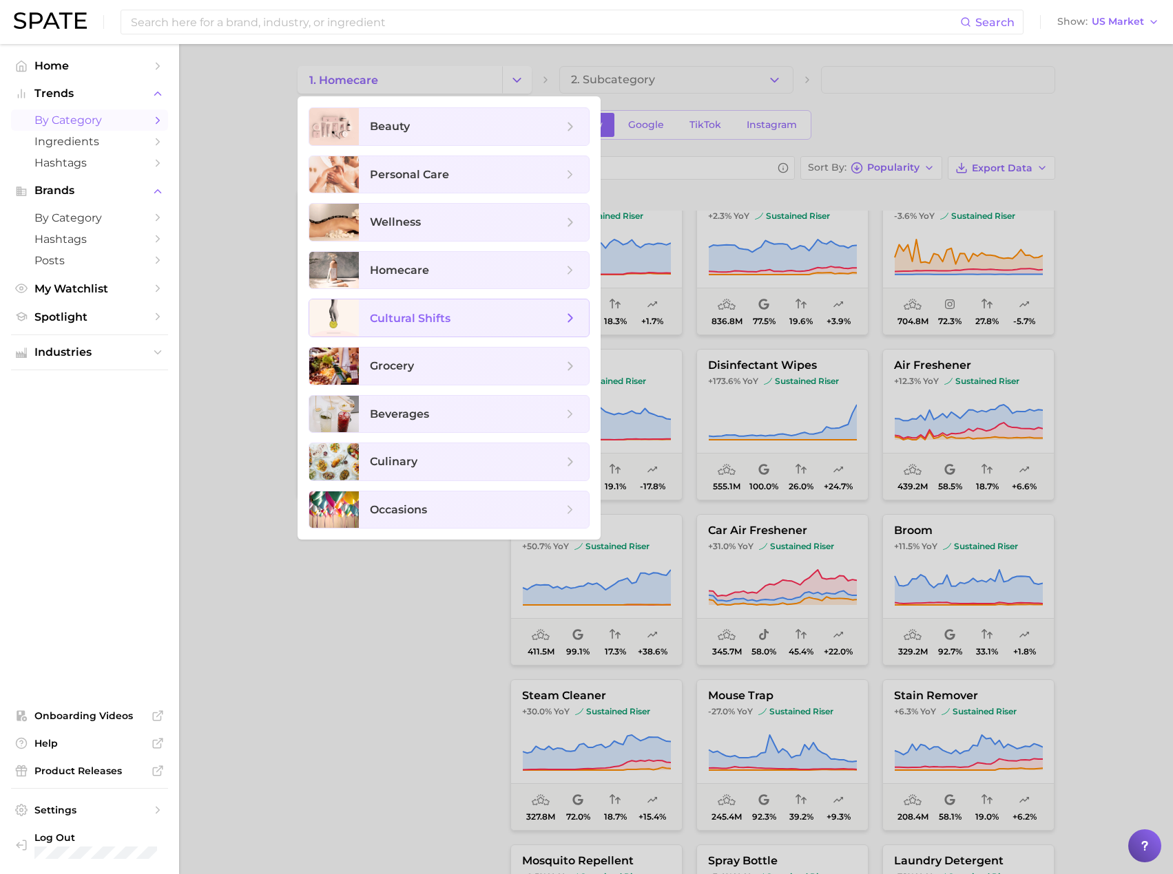
click at [438, 319] on span "cultural shifts" at bounding box center [410, 318] width 81 height 13
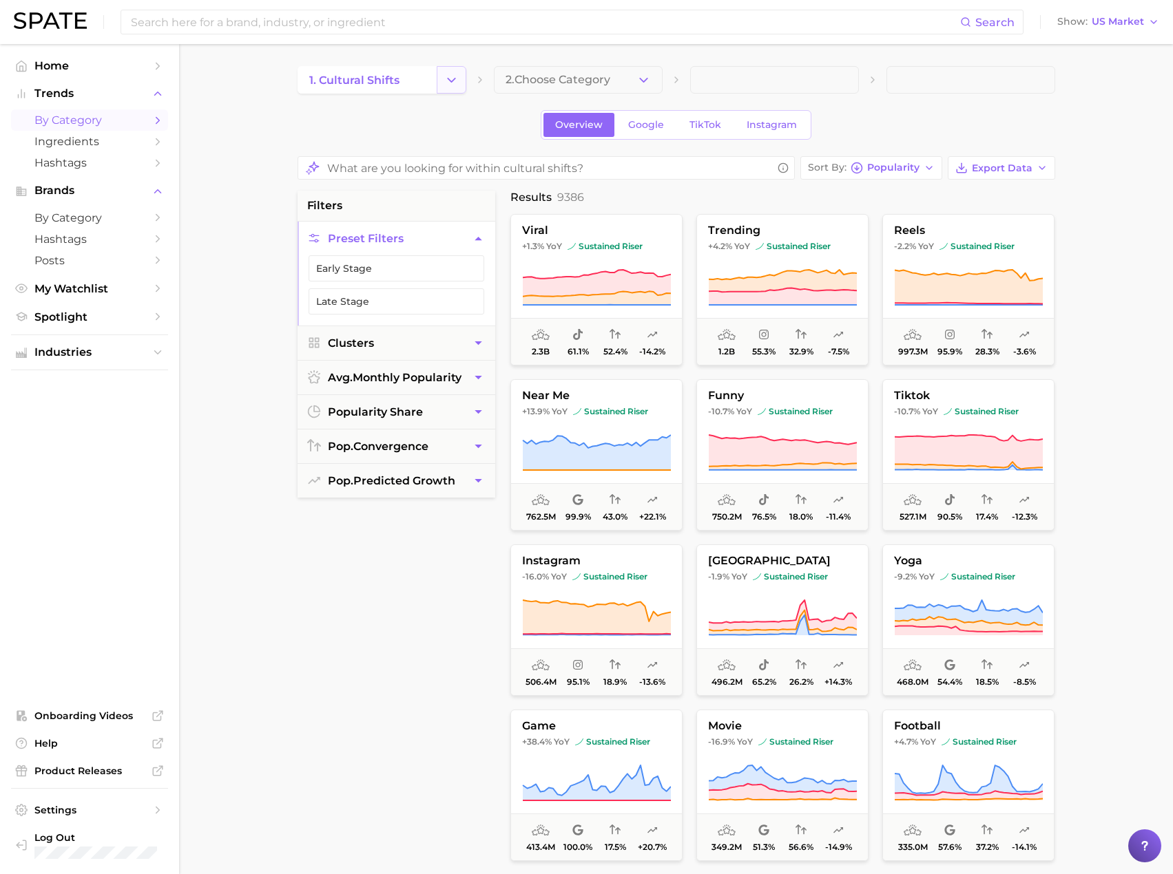
click at [454, 87] on icon "Change Category" at bounding box center [451, 80] width 14 height 14
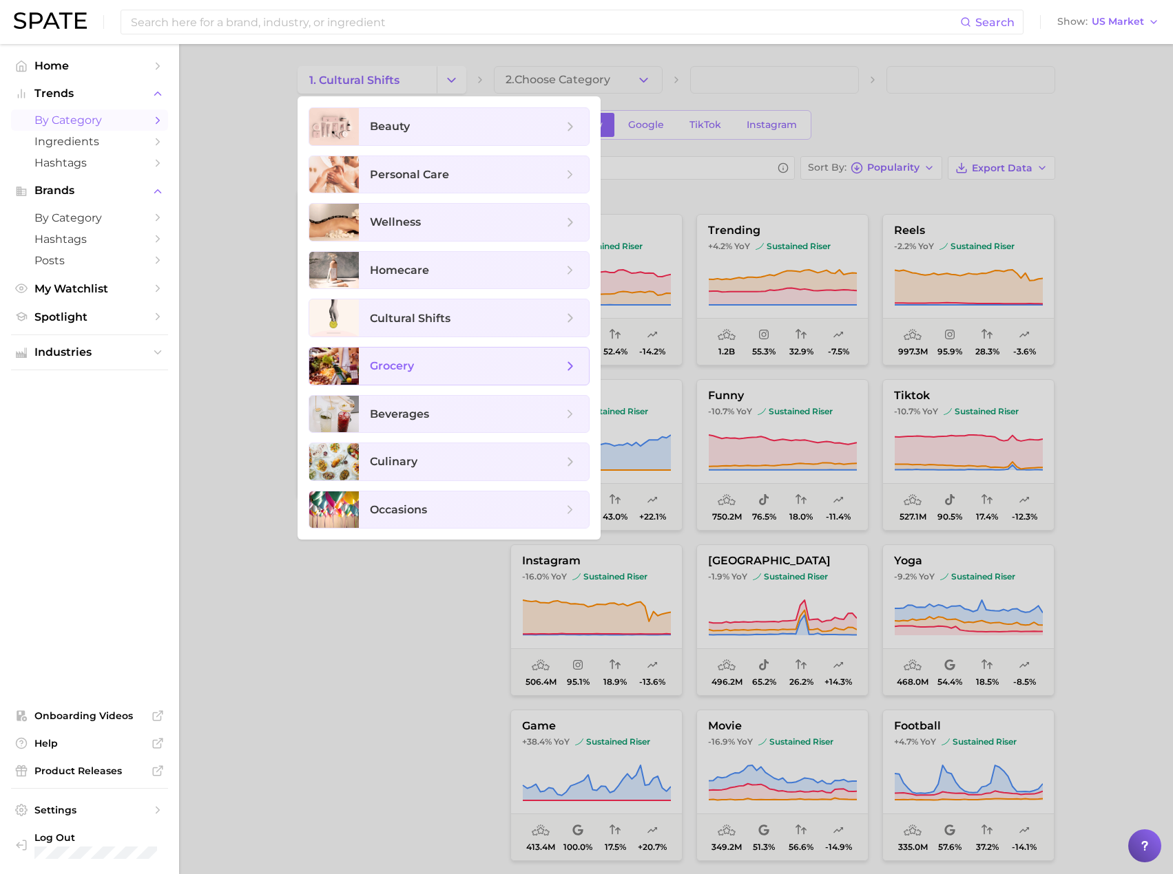
click at [472, 364] on span "grocery" at bounding box center [466, 366] width 193 height 15
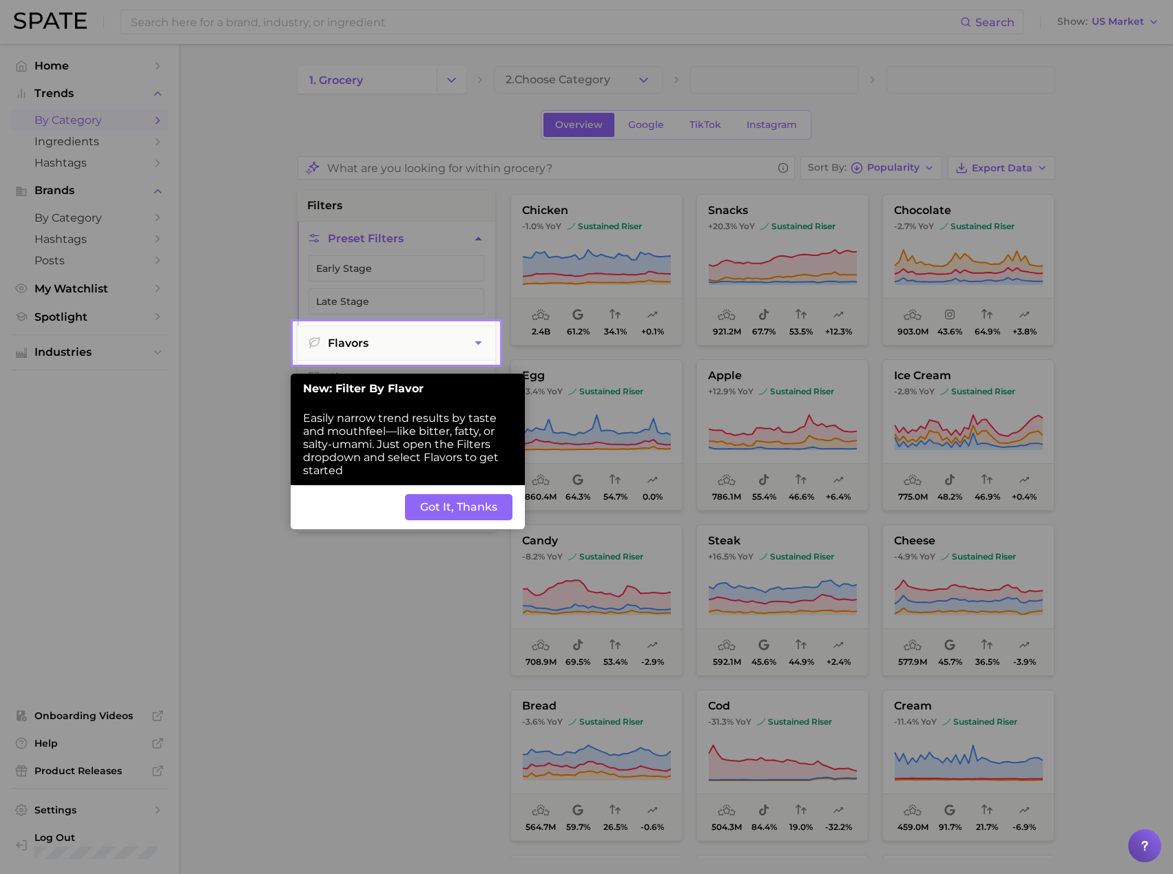
click at [464, 516] on button "Got It, Thanks" at bounding box center [458, 507] width 107 height 26
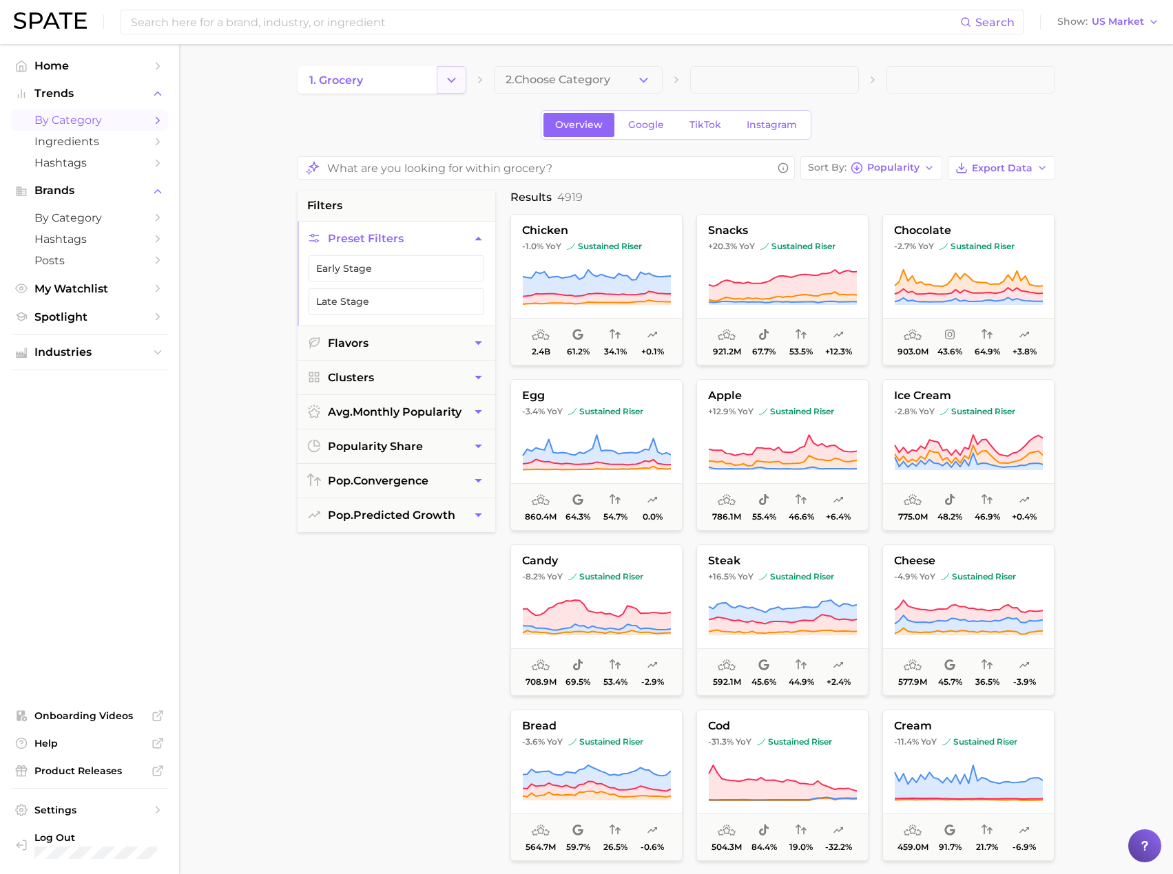
click at [447, 85] on icon "Change Category" at bounding box center [451, 80] width 14 height 14
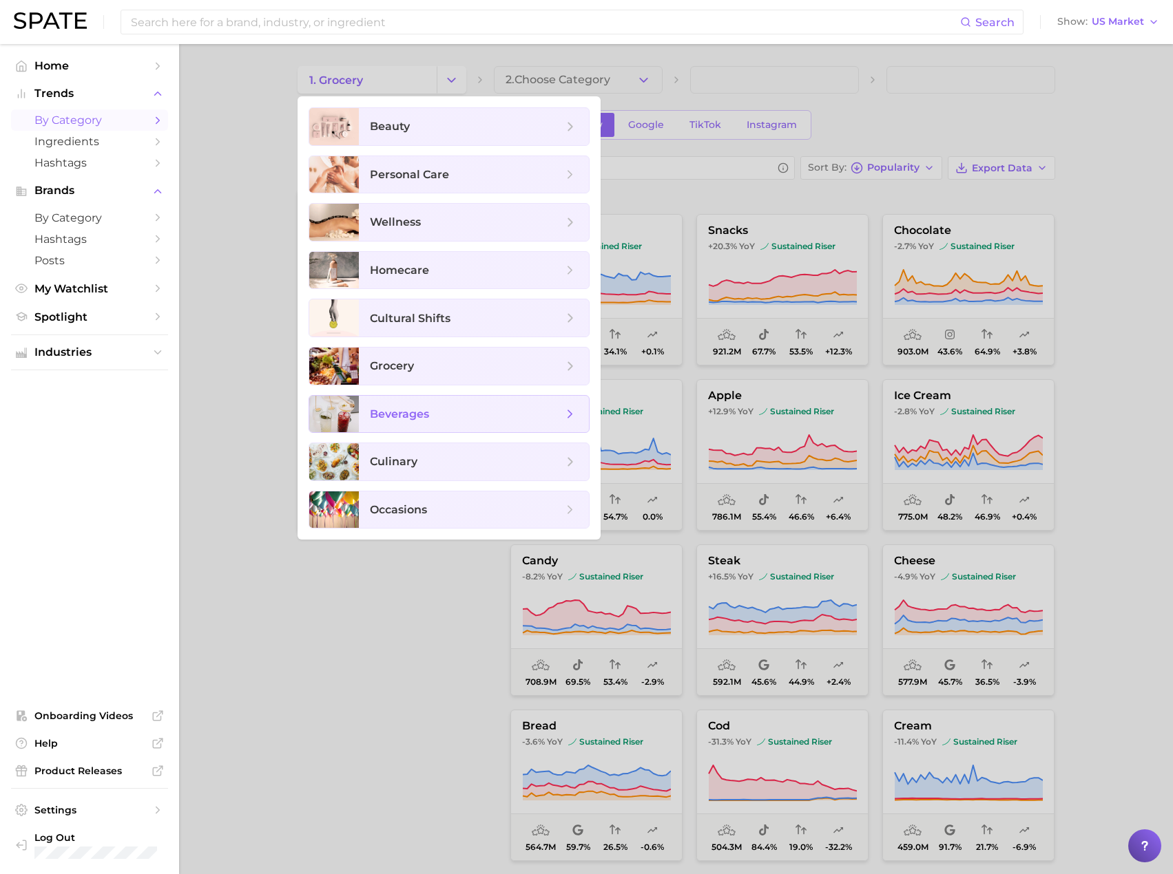
click at [472, 408] on span "beverages" at bounding box center [466, 414] width 193 height 15
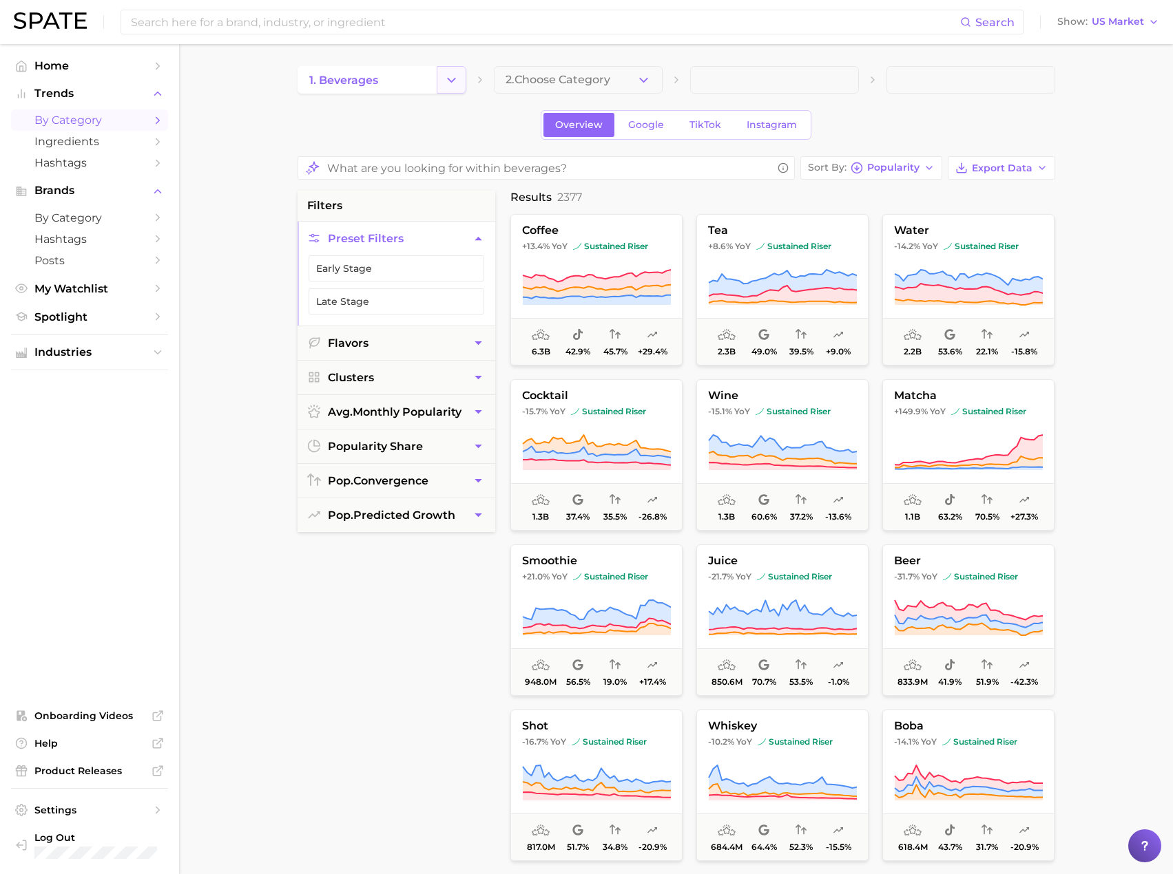
click at [441, 84] on button "Change Category" at bounding box center [452, 80] width 30 height 28
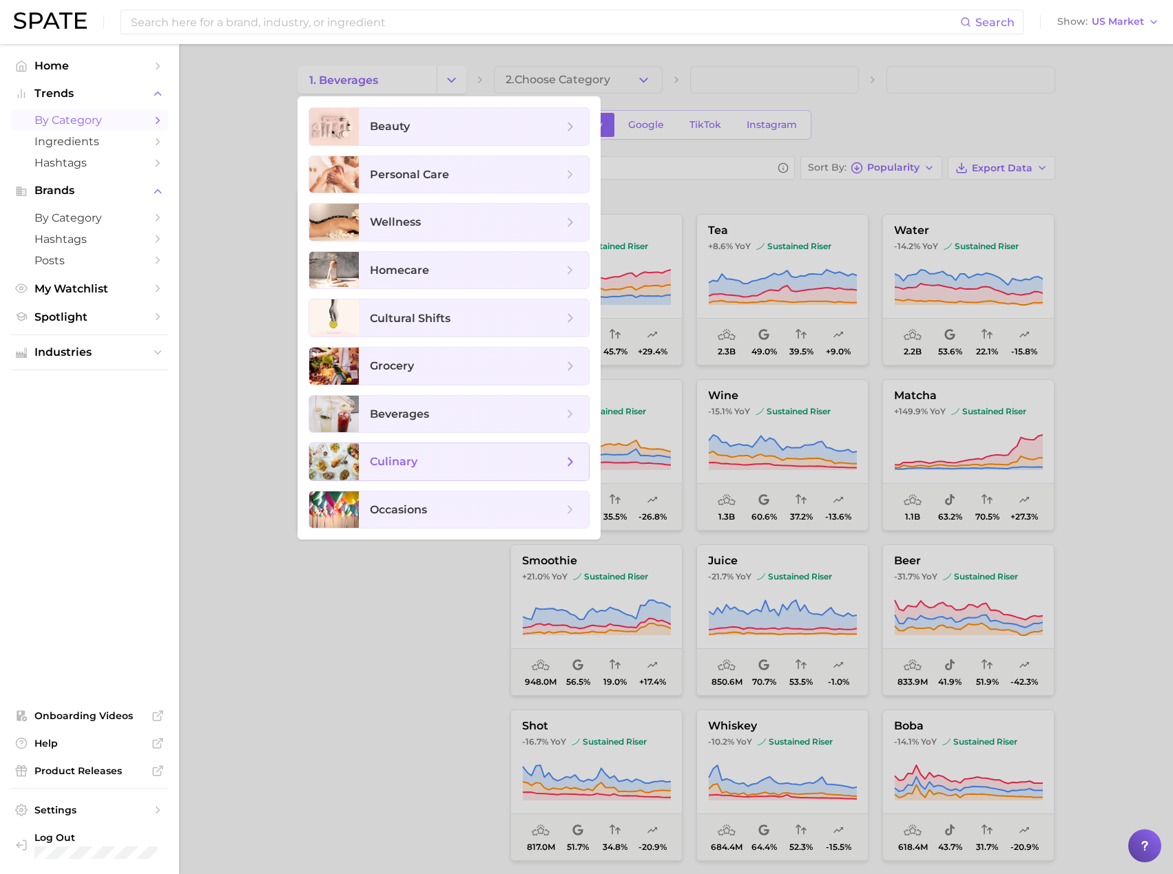
click at [482, 464] on span "culinary" at bounding box center [466, 461] width 193 height 15
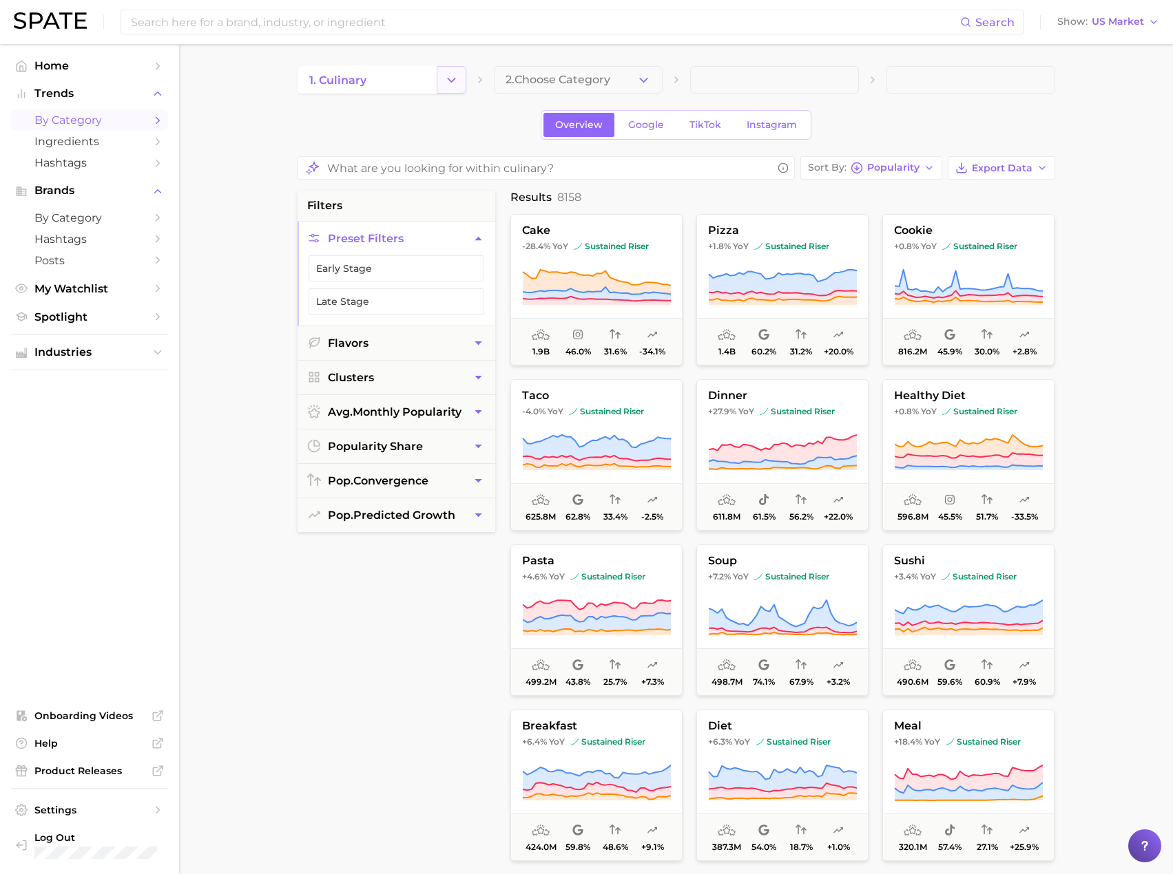
click at [465, 73] on button "Change Category" at bounding box center [452, 80] width 30 height 28
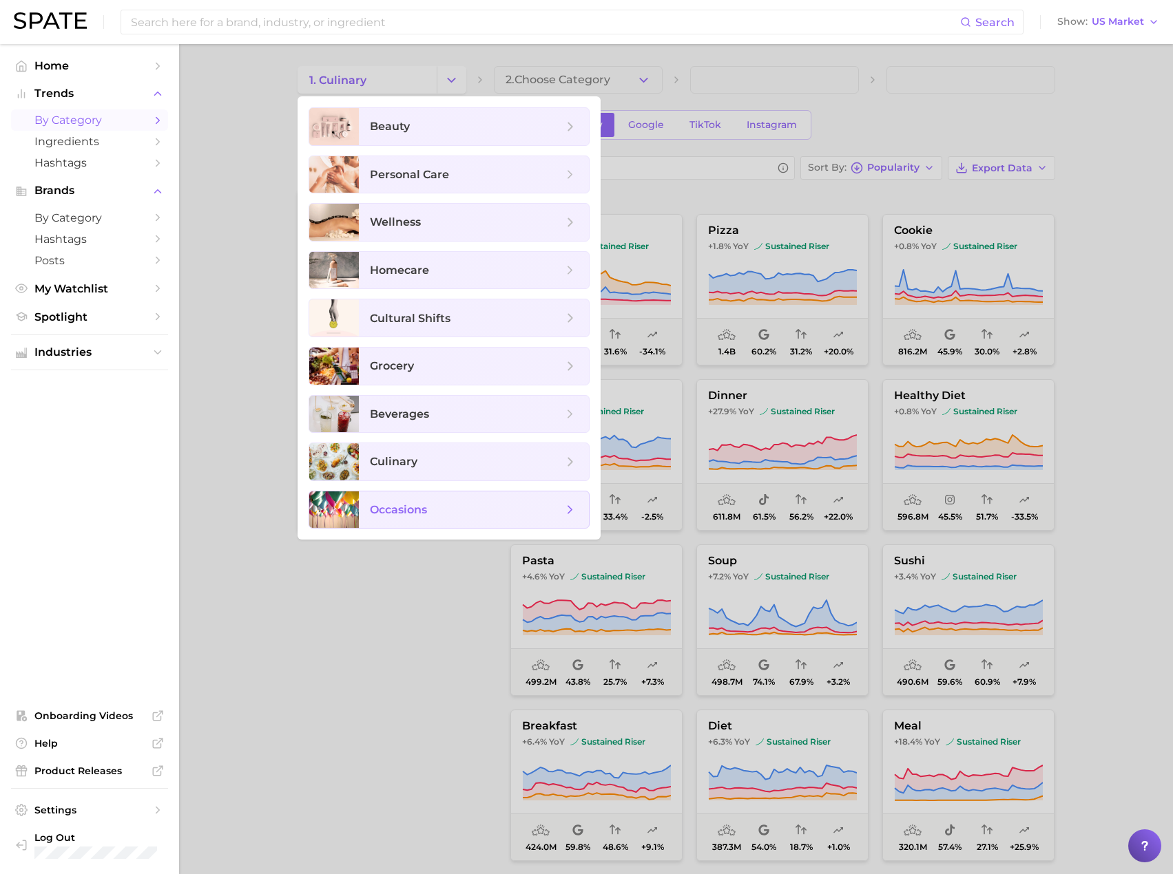
click at [489, 504] on span "occasions" at bounding box center [466, 510] width 193 height 15
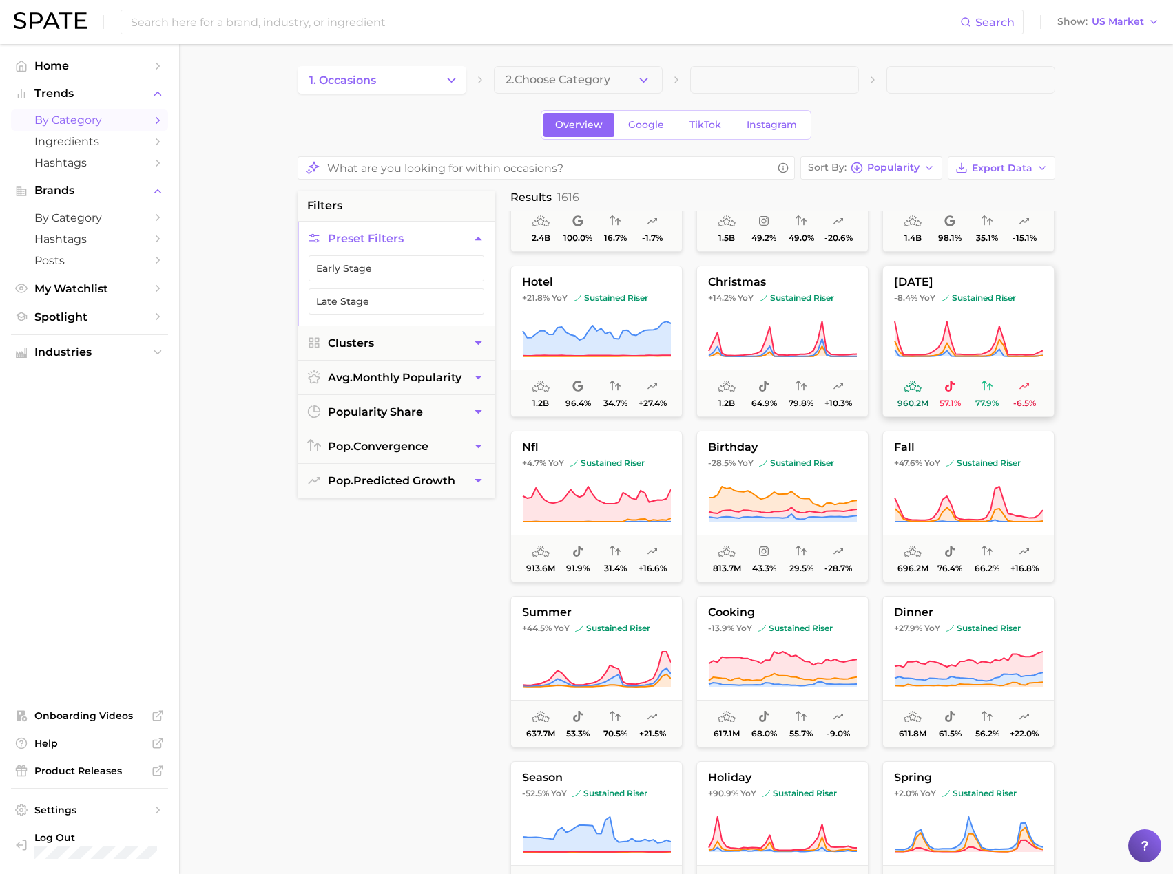
scroll to position [200, 0]
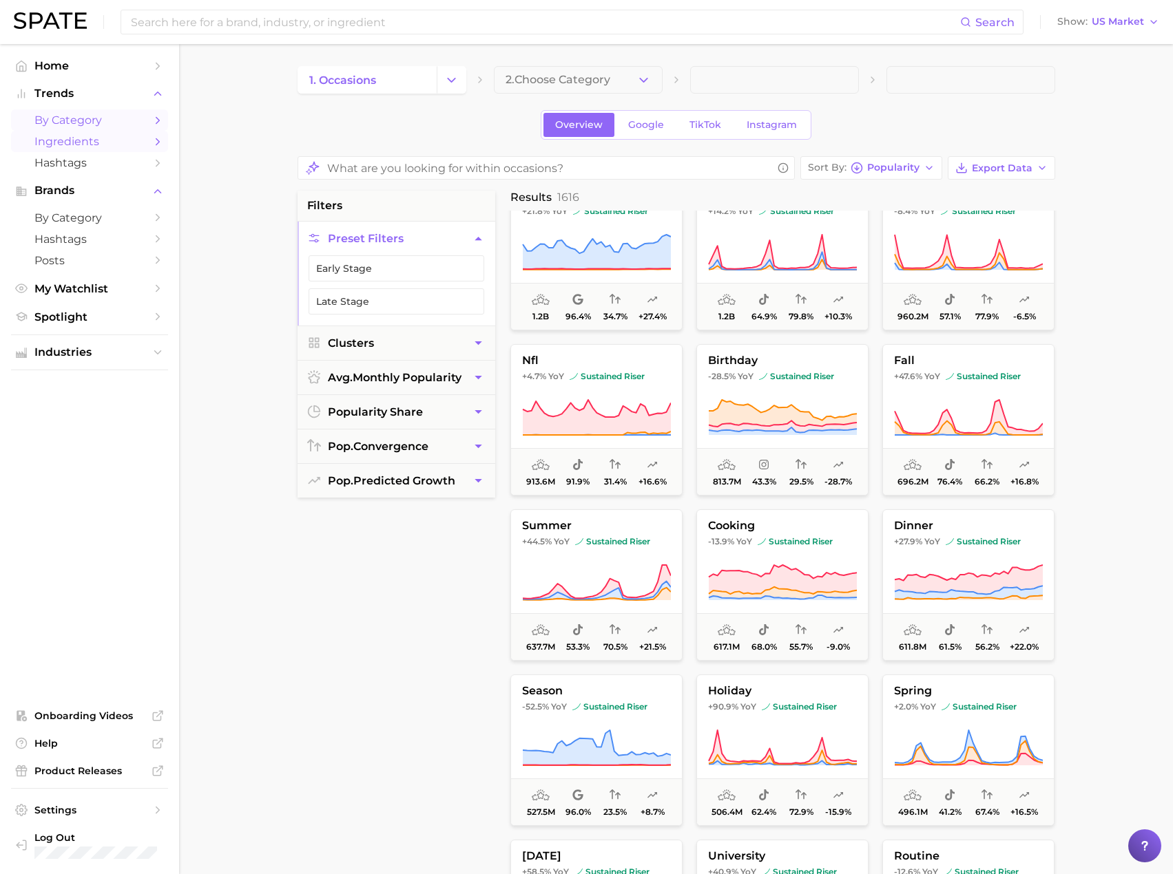
click at [74, 144] on span "Ingredients" at bounding box center [89, 141] width 110 height 13
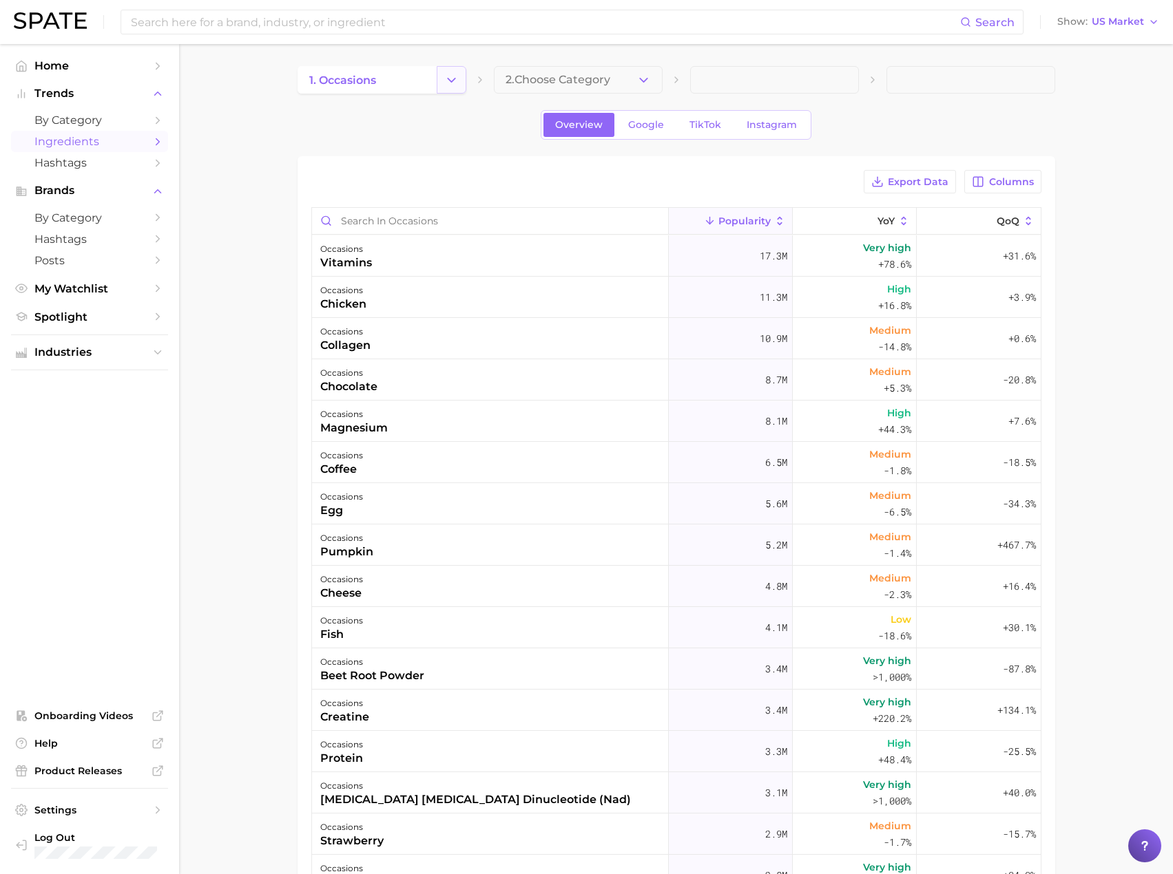
click at [451, 81] on icon "Change Category" at bounding box center [451, 80] width 14 height 14
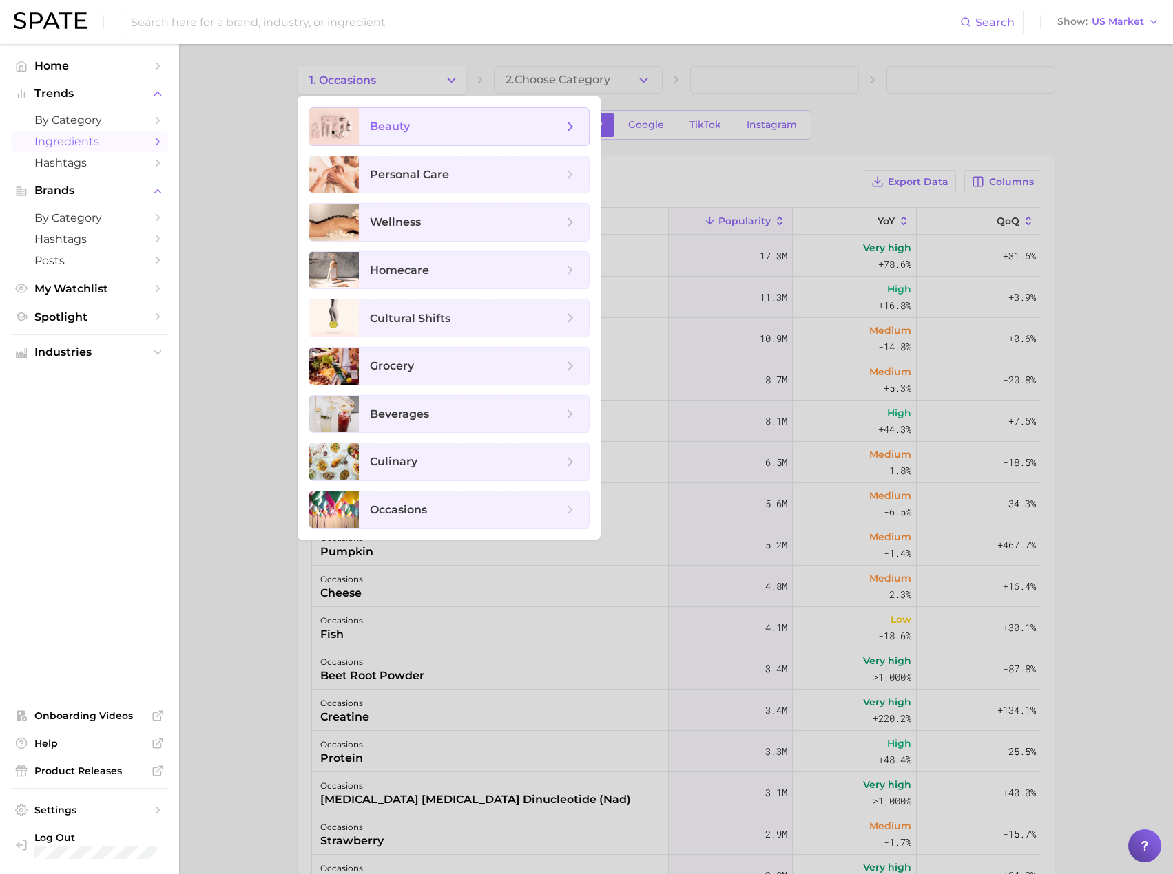
click at [443, 132] on span "beauty" at bounding box center [466, 126] width 193 height 15
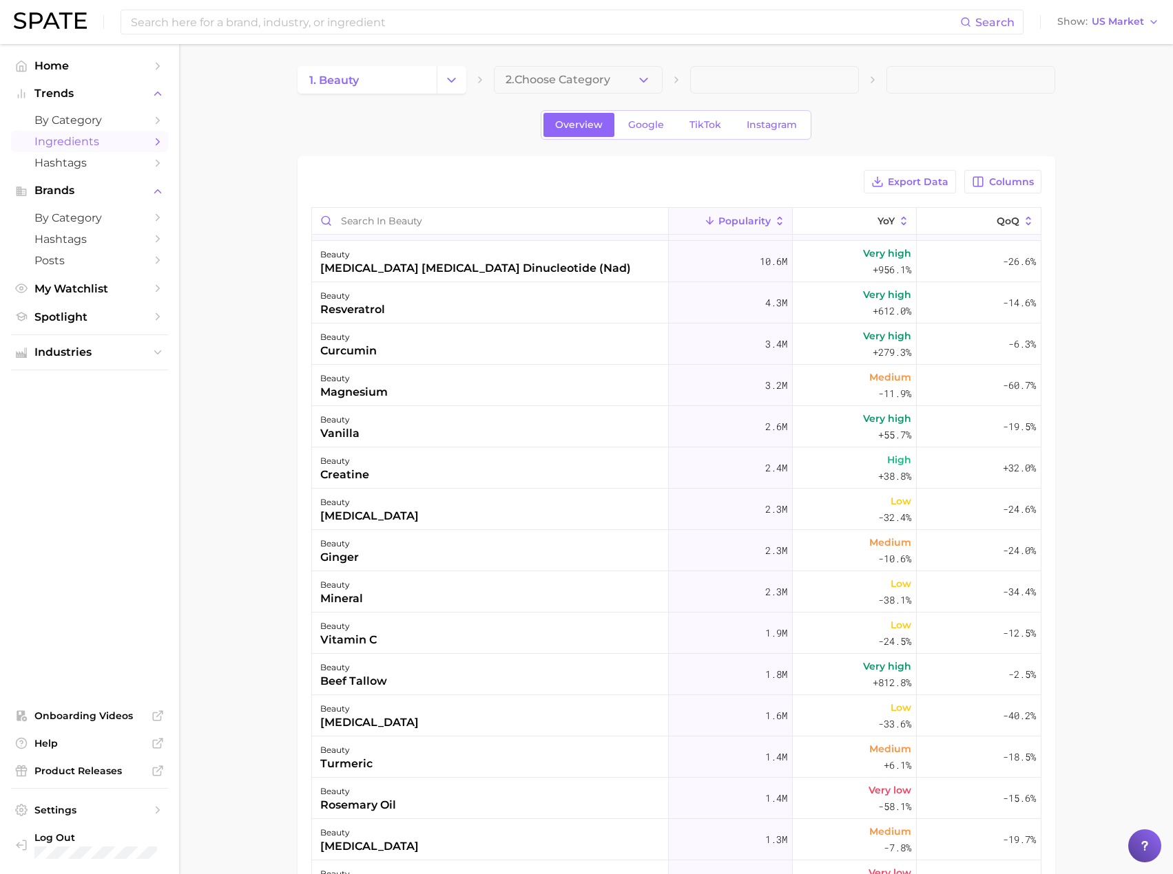
scroll to position [145, 0]
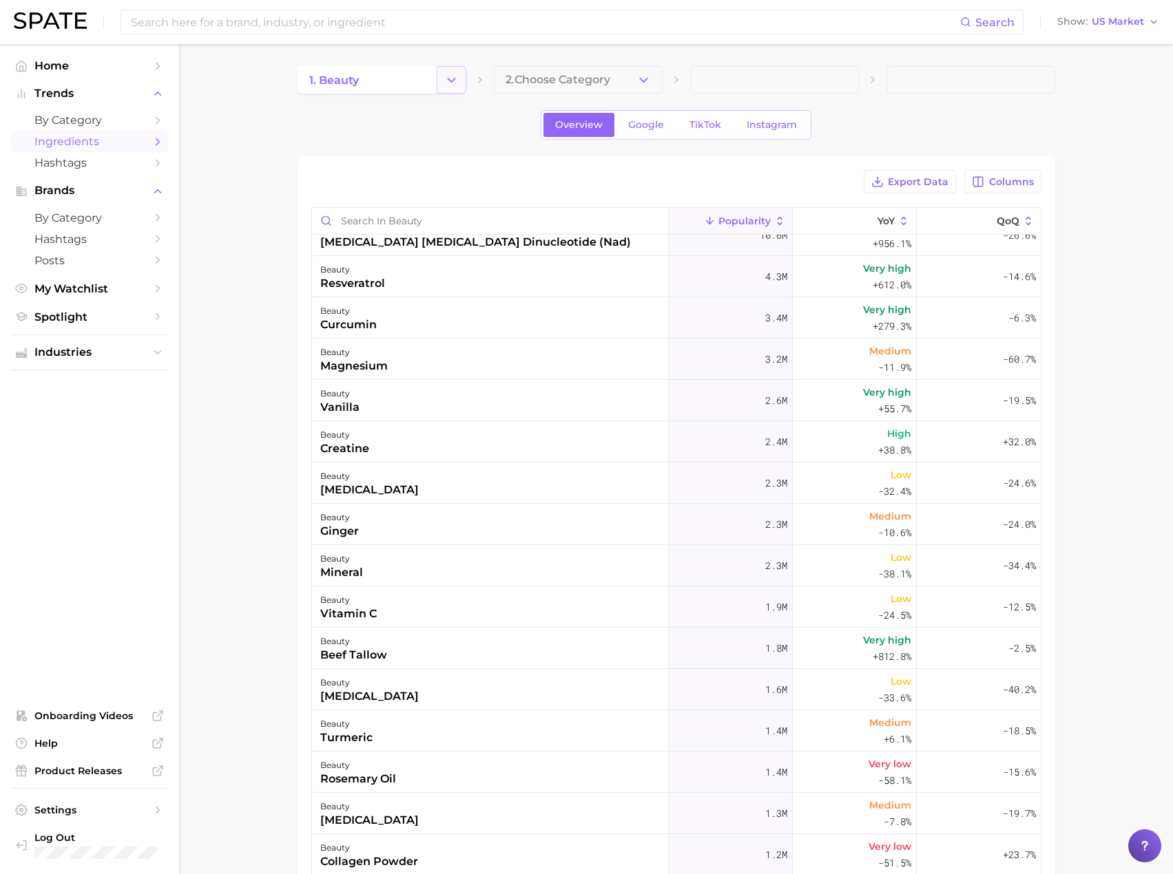
click at [447, 79] on icon "Change Category" at bounding box center [451, 80] width 14 height 14
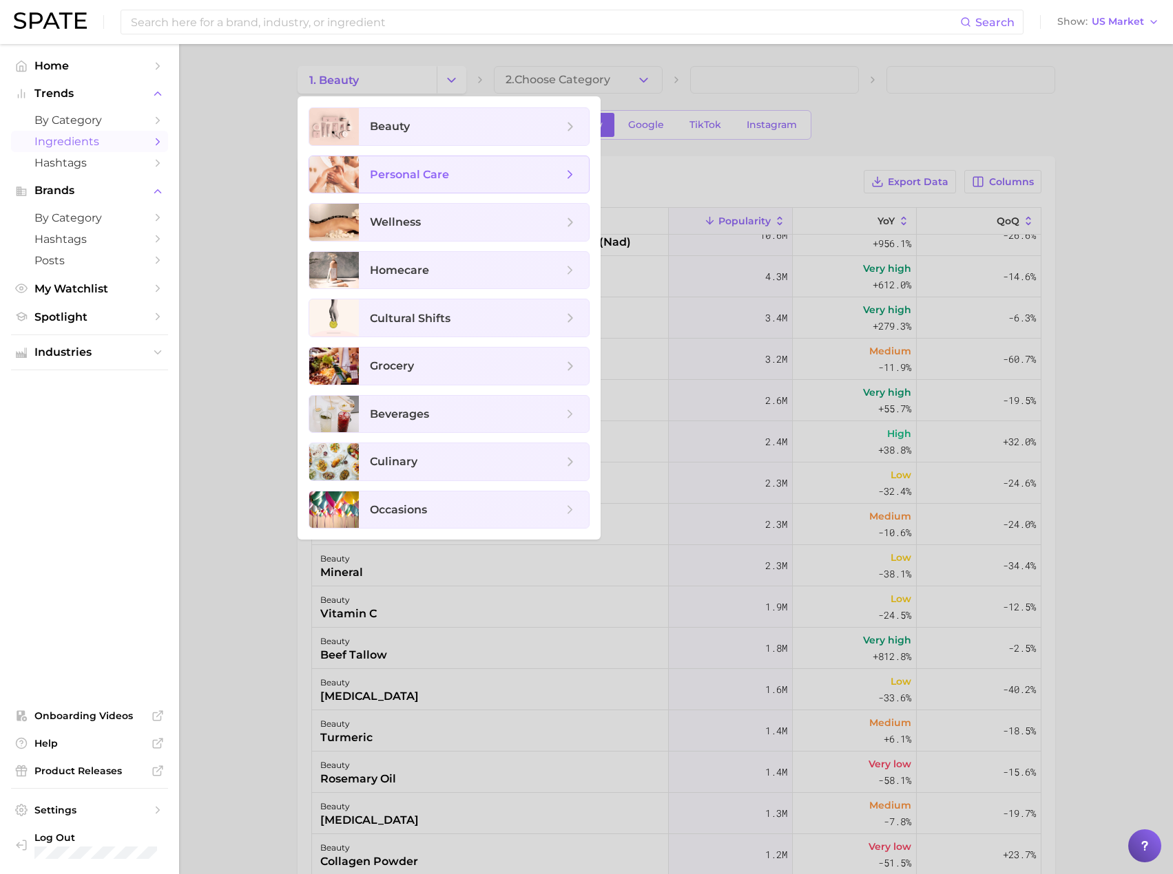
click at [426, 171] on span "personal care" at bounding box center [409, 174] width 79 height 13
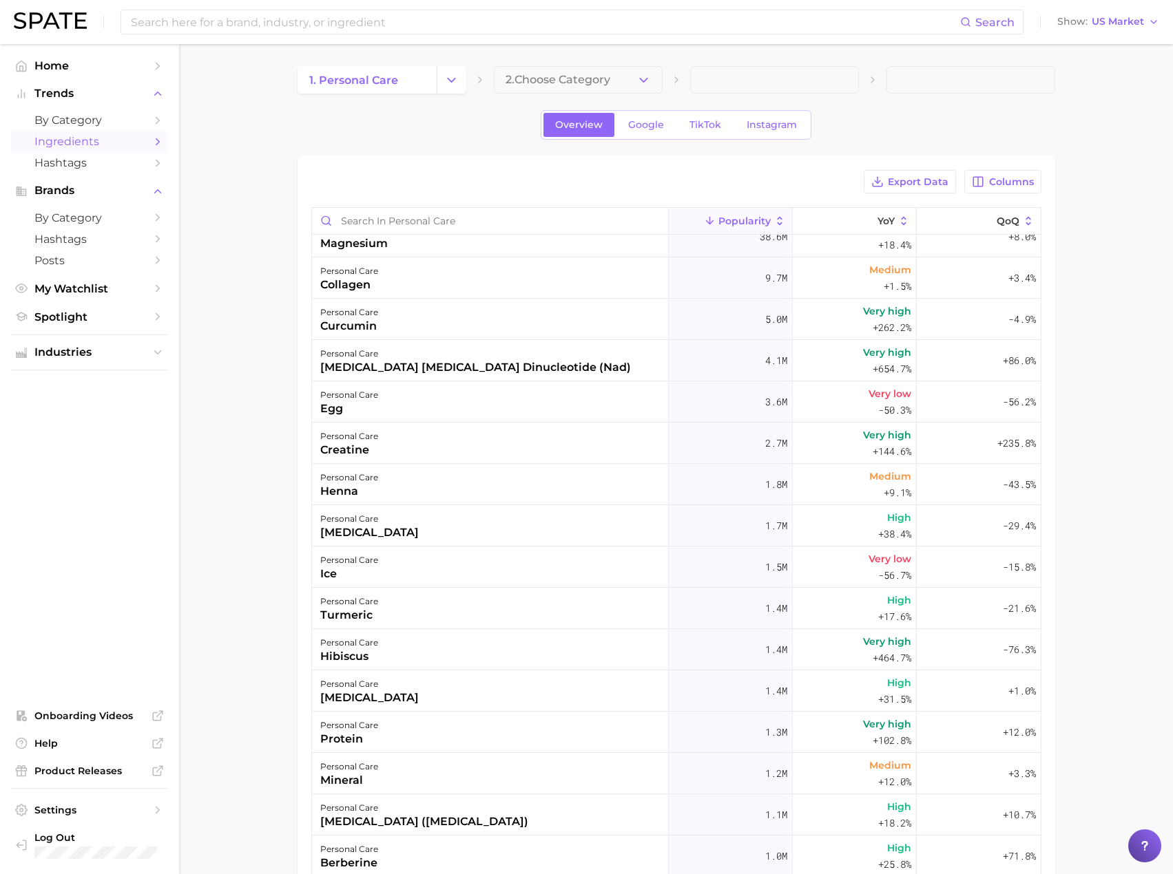
scroll to position [387, 0]
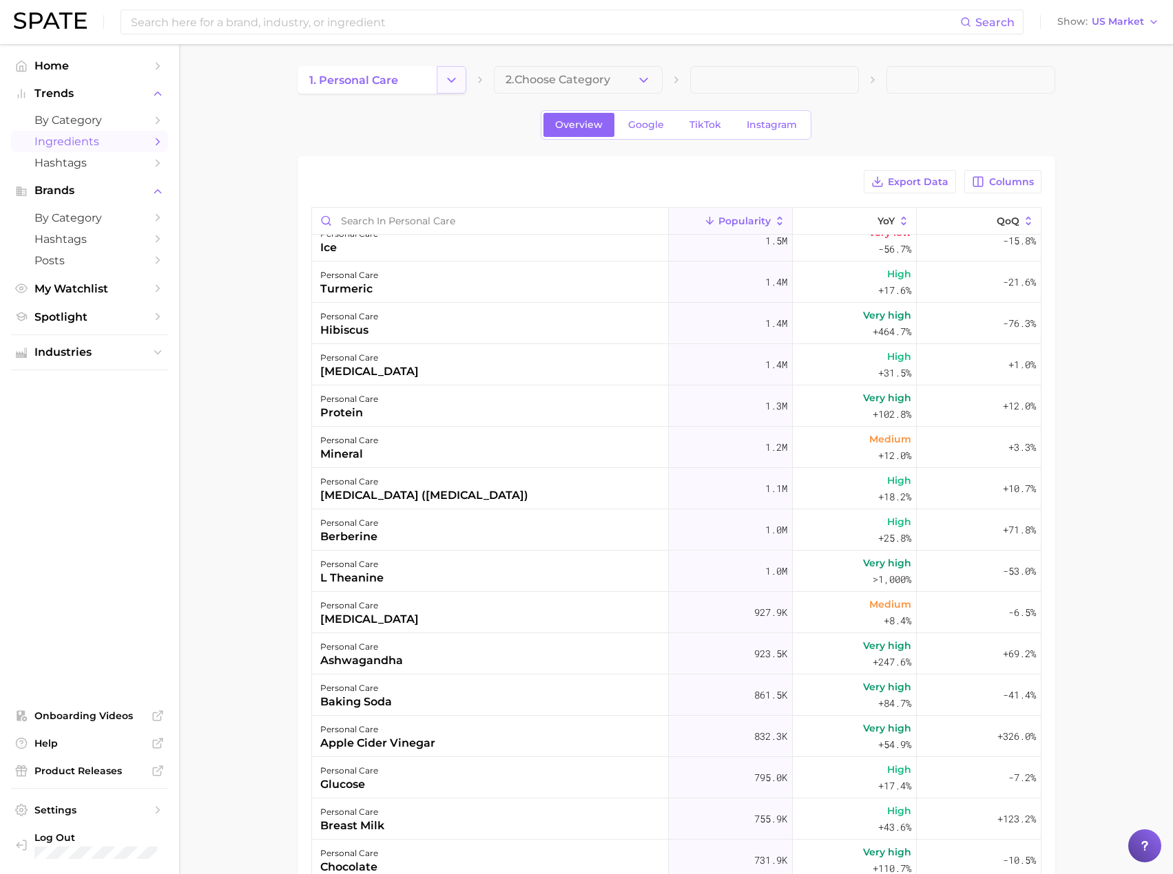
click at [449, 81] on icon "Change Category" at bounding box center [451, 80] width 14 height 14
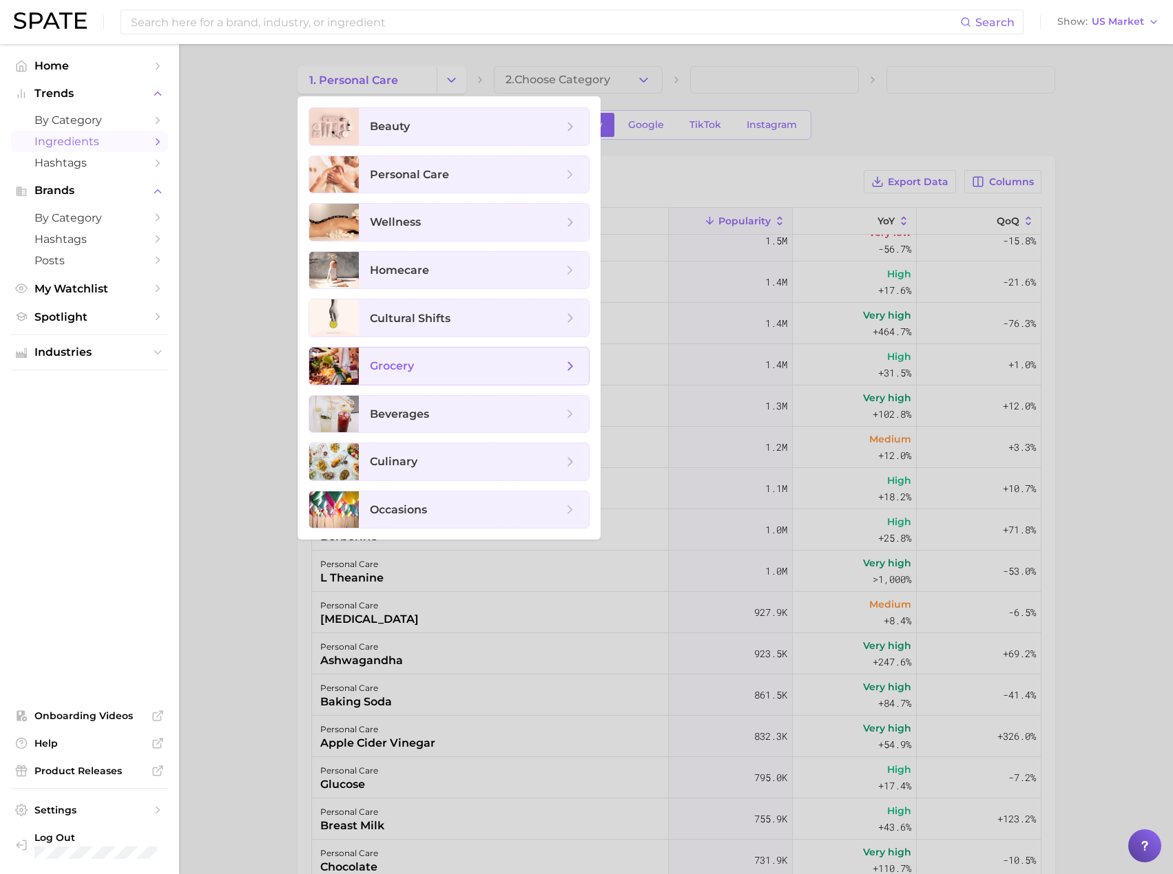
click at [469, 365] on span "grocery" at bounding box center [466, 366] width 193 height 15
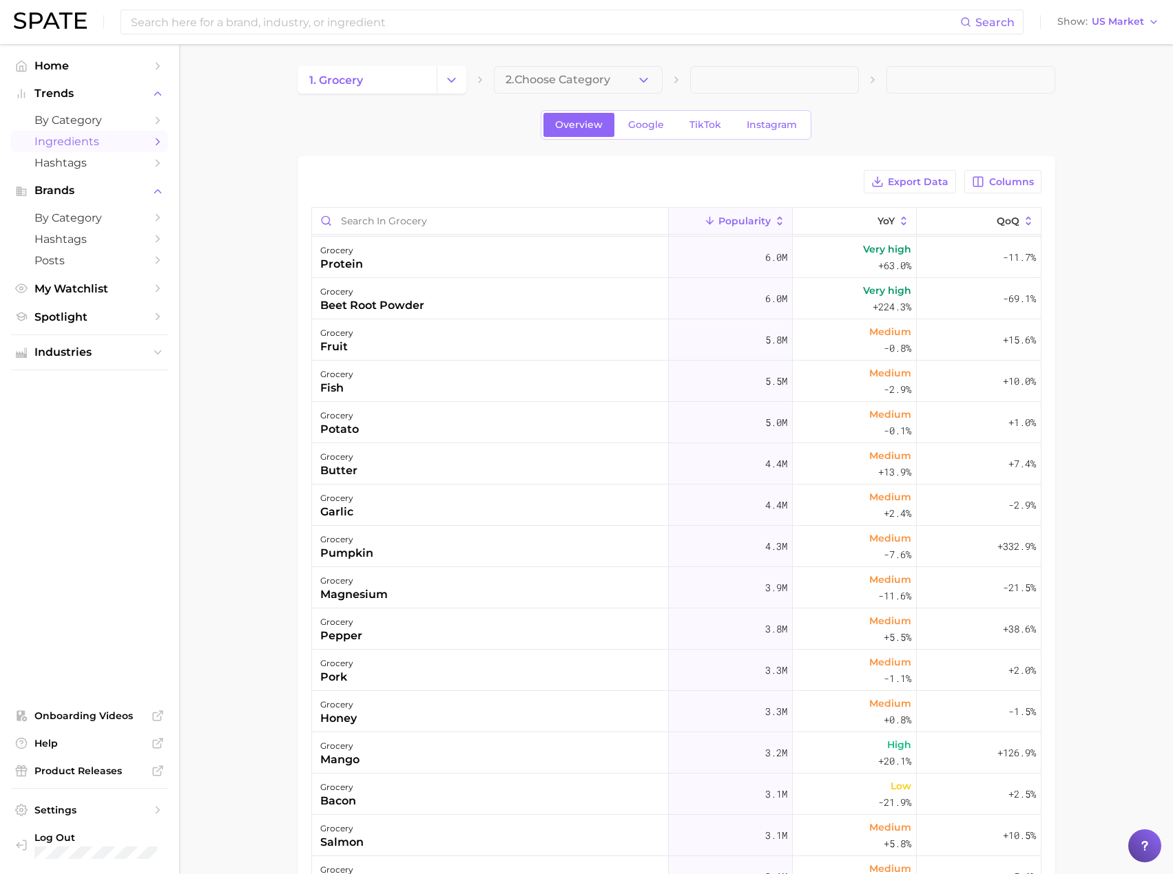
scroll to position [454, 0]
click at [452, 81] on polyline "Change Category" at bounding box center [452, 79] width 8 height 3
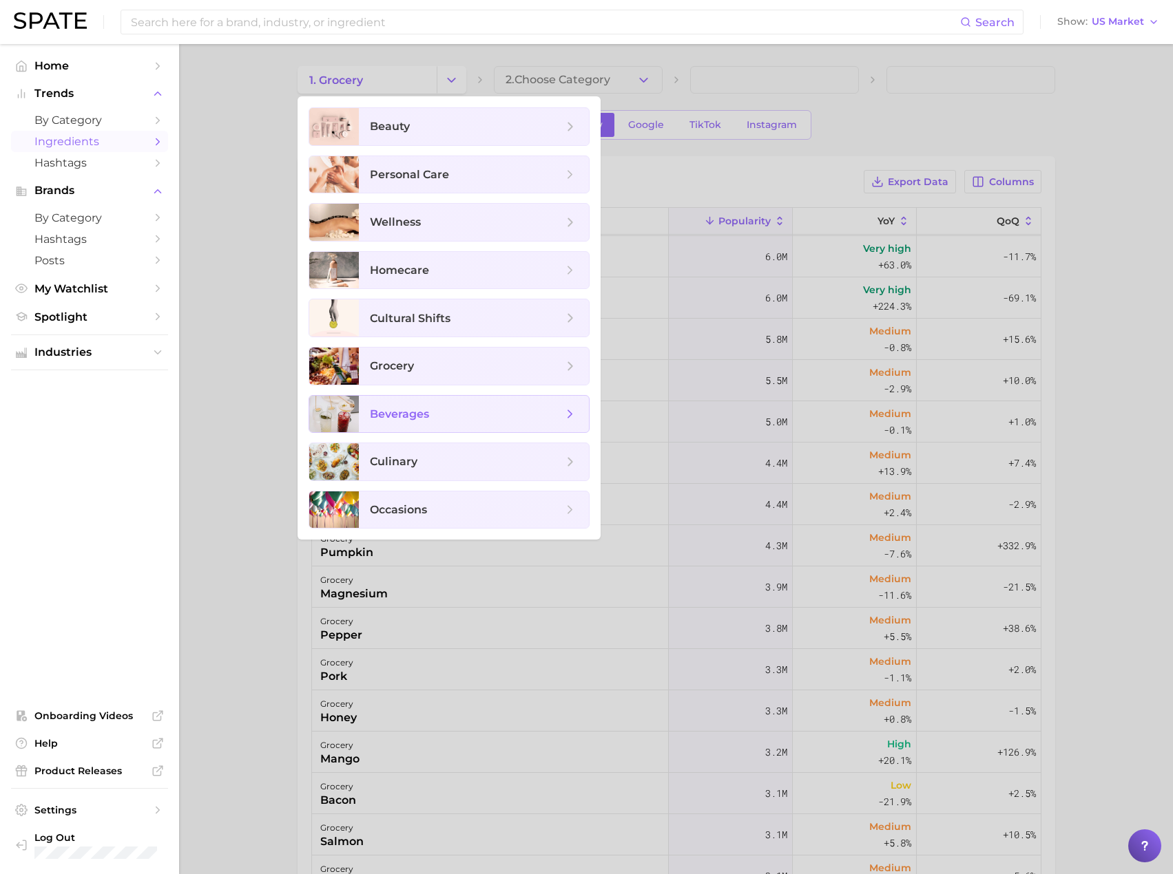
click at [485, 419] on span "beverages" at bounding box center [466, 414] width 193 height 15
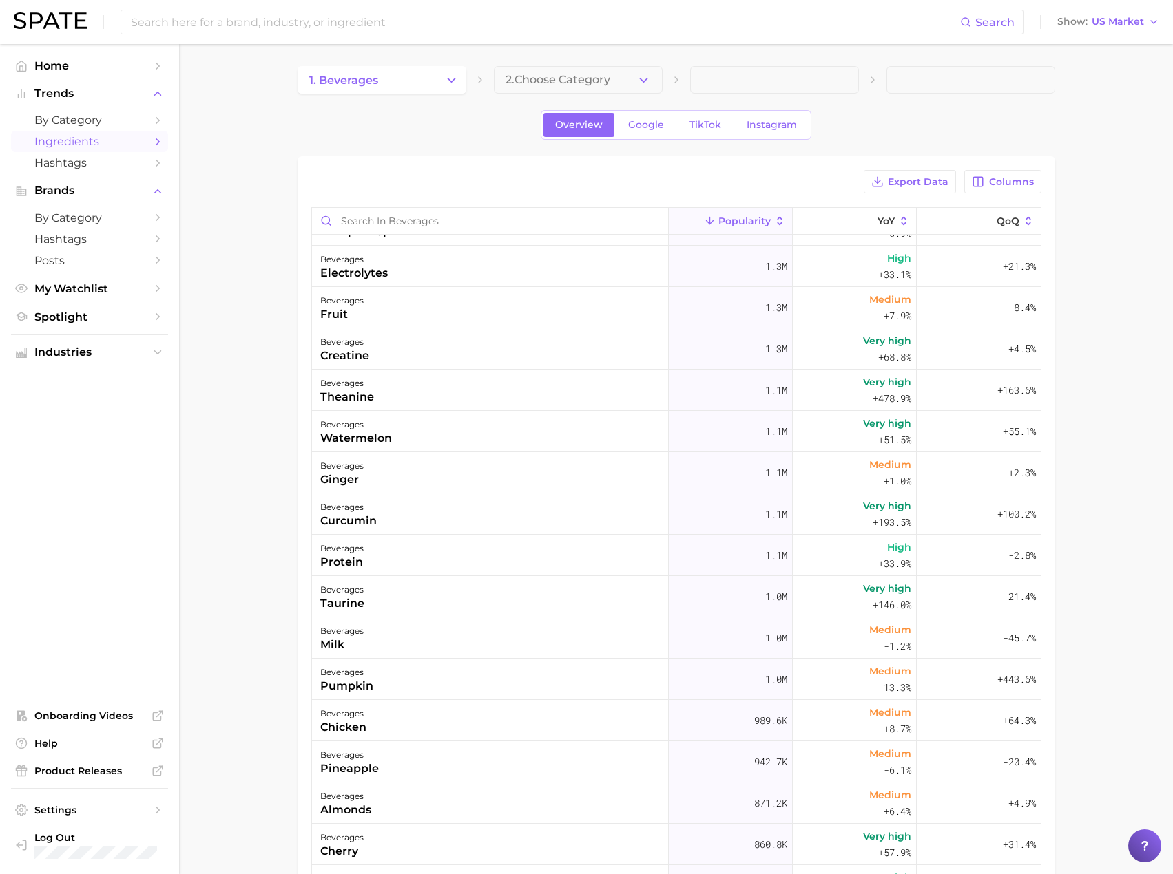
scroll to position [739, 0]
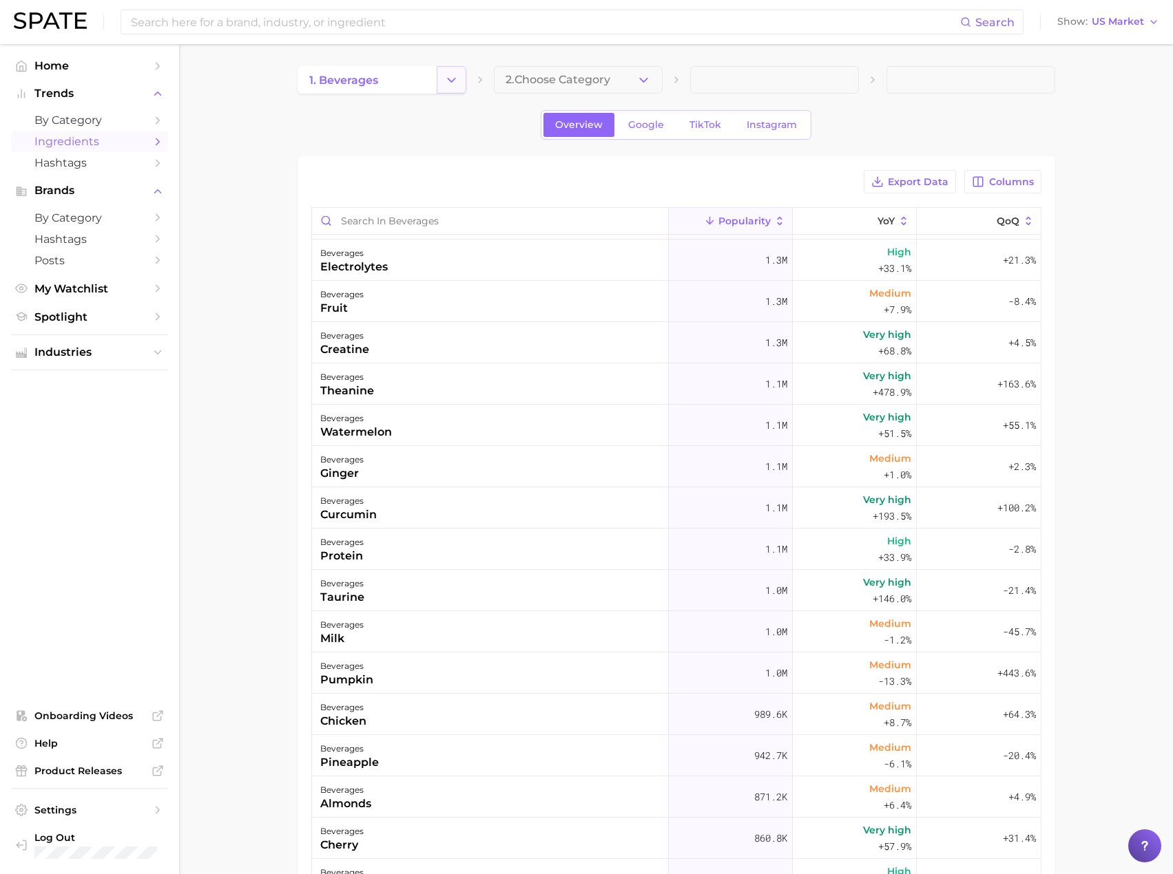
click at [465, 83] on button "Change Category" at bounding box center [452, 80] width 30 height 28
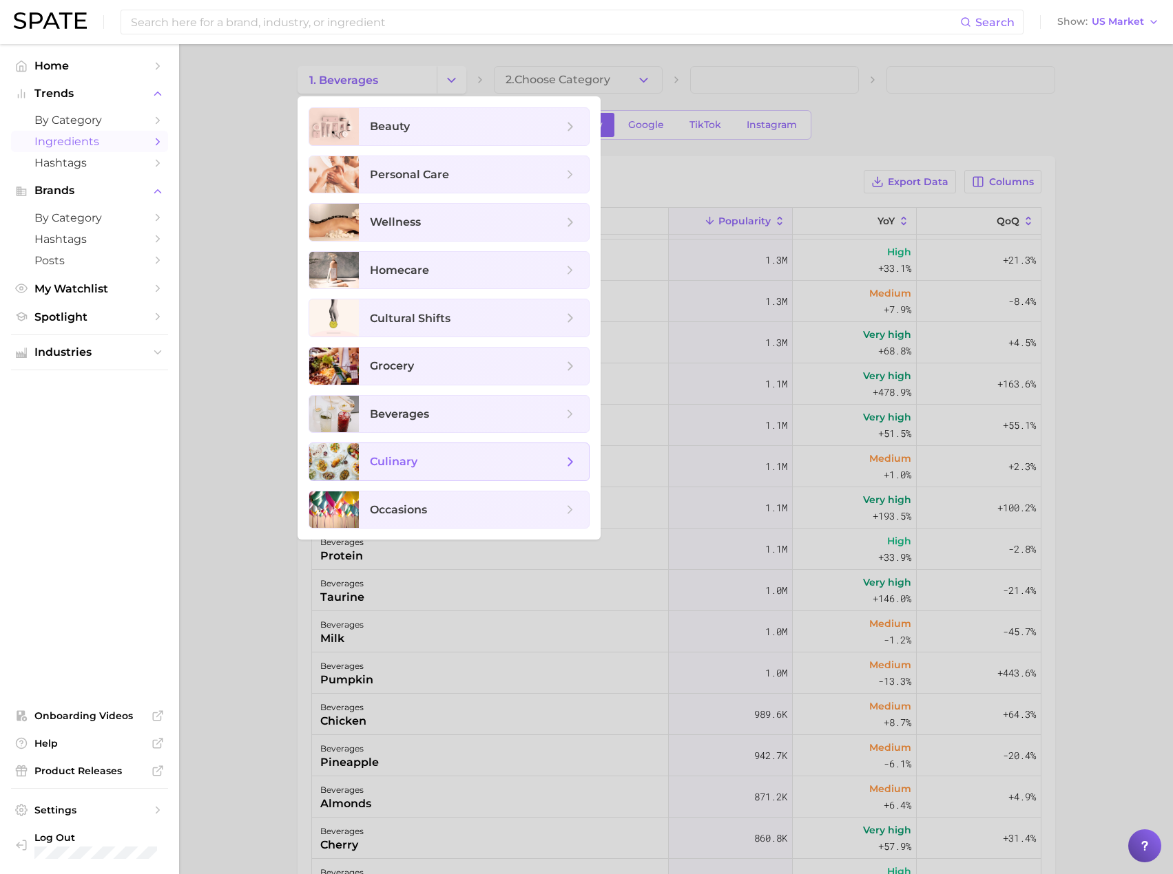
click at [440, 446] on span "culinary" at bounding box center [474, 461] width 230 height 37
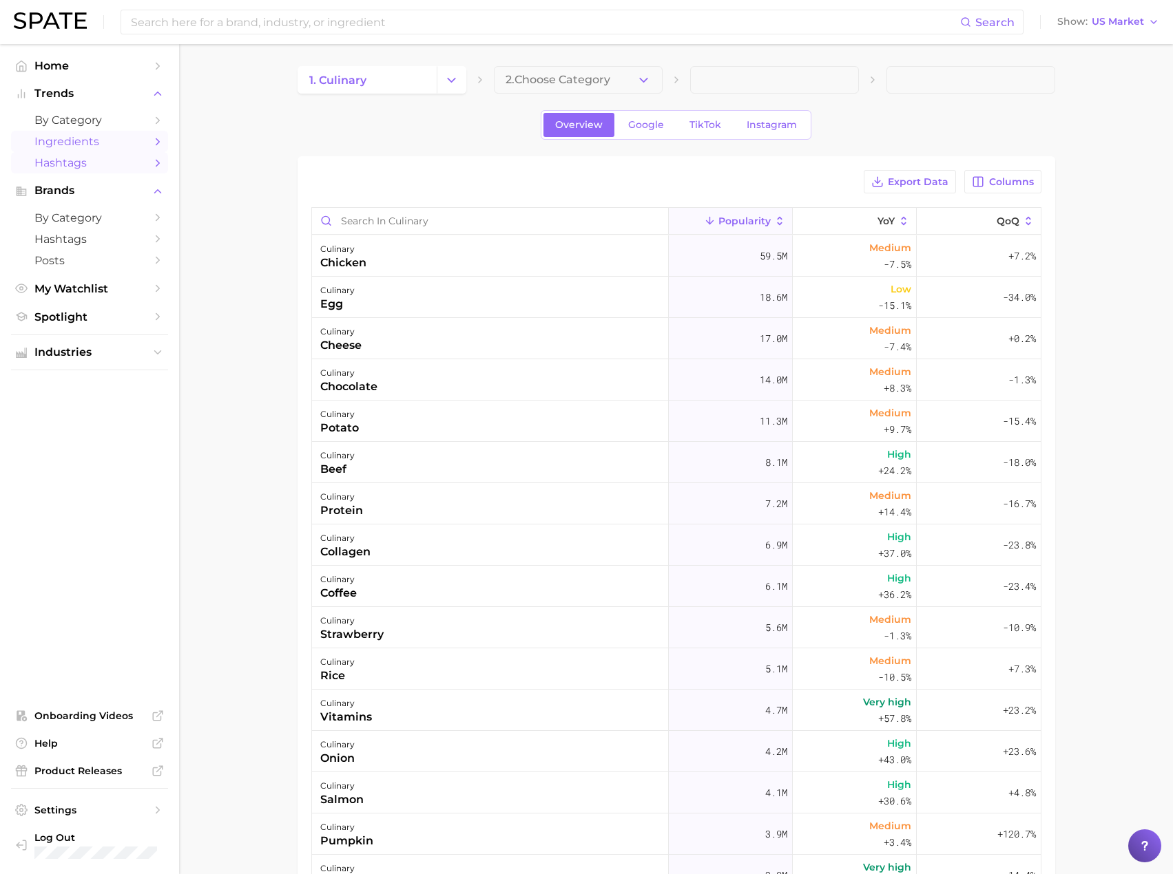
click at [82, 167] on span "Hashtags" at bounding box center [89, 162] width 110 height 13
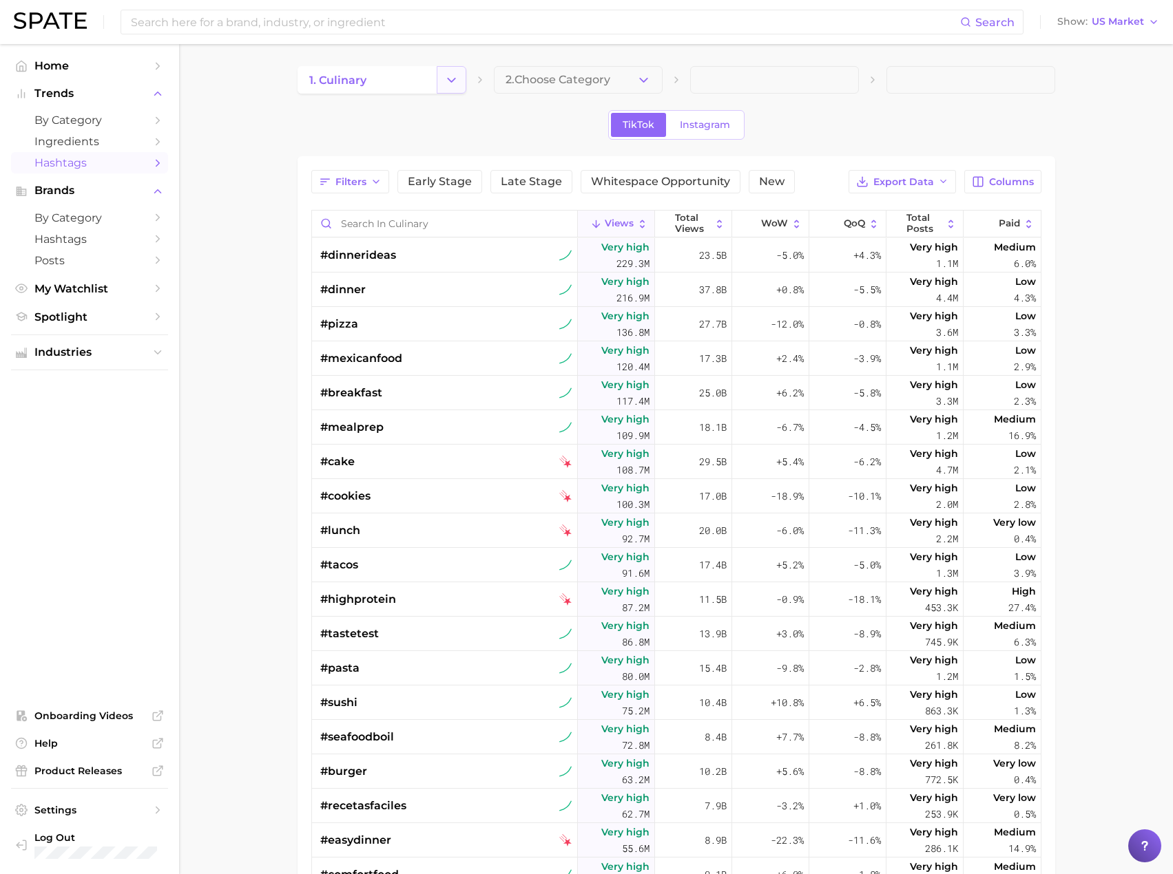
click at [450, 76] on icon "Change Category" at bounding box center [451, 80] width 14 height 14
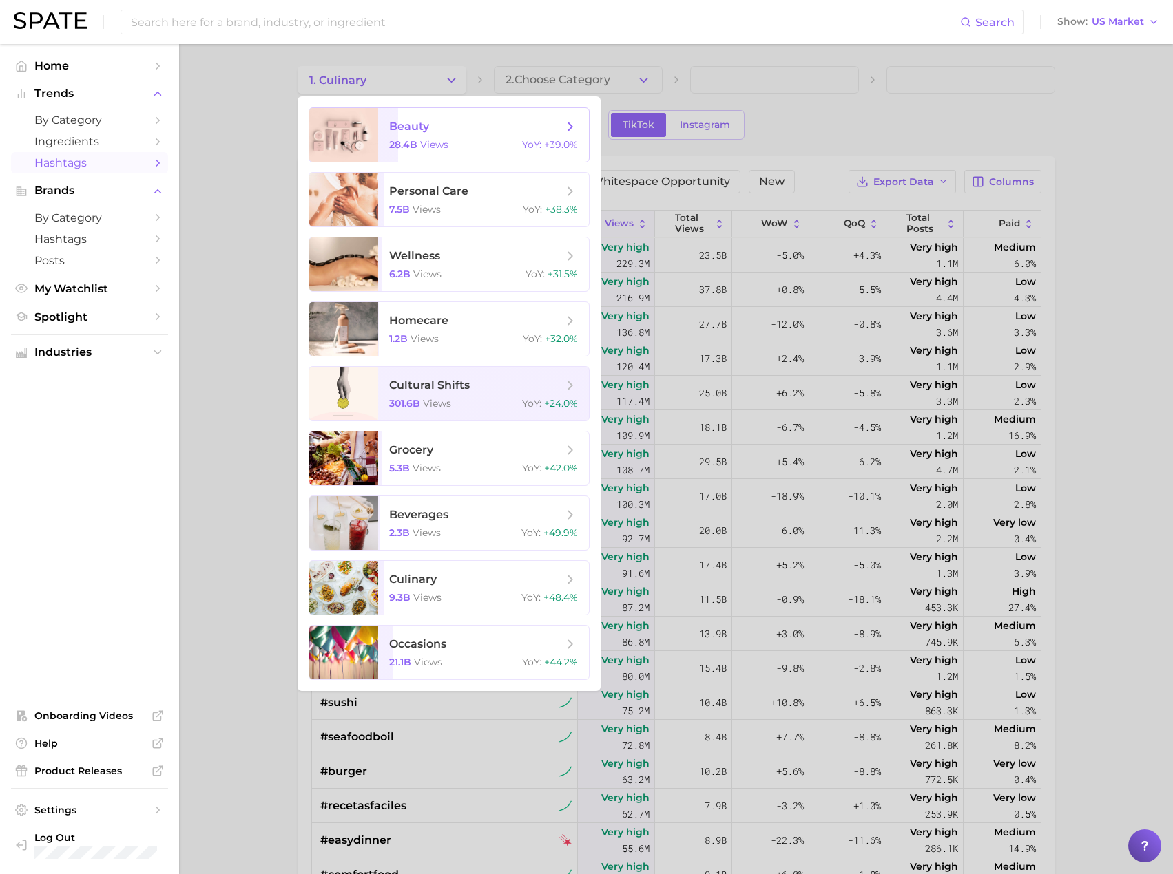
click at [457, 149] on div "28.4b views YoY : +39.0%" at bounding box center [483, 144] width 189 height 12
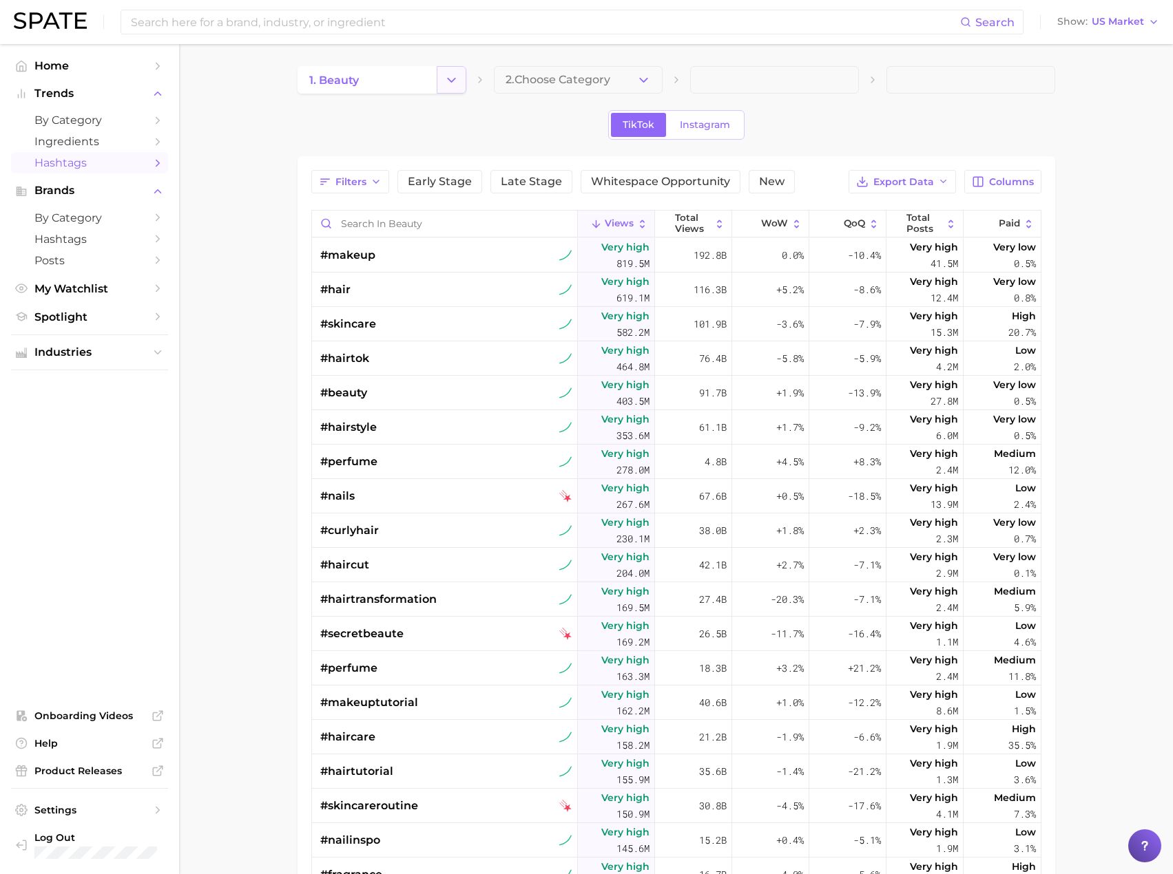
click at [459, 76] on button "Change Category" at bounding box center [452, 80] width 30 height 28
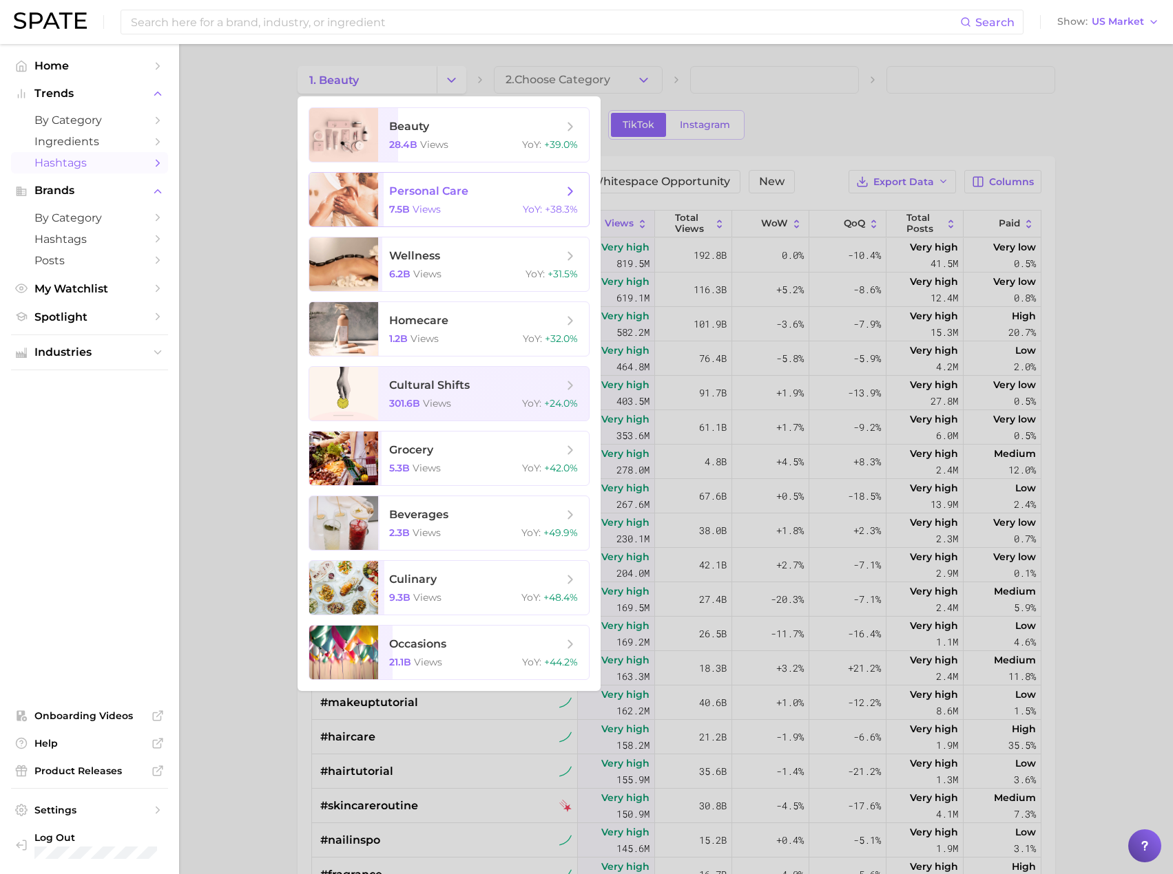
click at [430, 195] on span "personal care" at bounding box center [428, 191] width 79 height 13
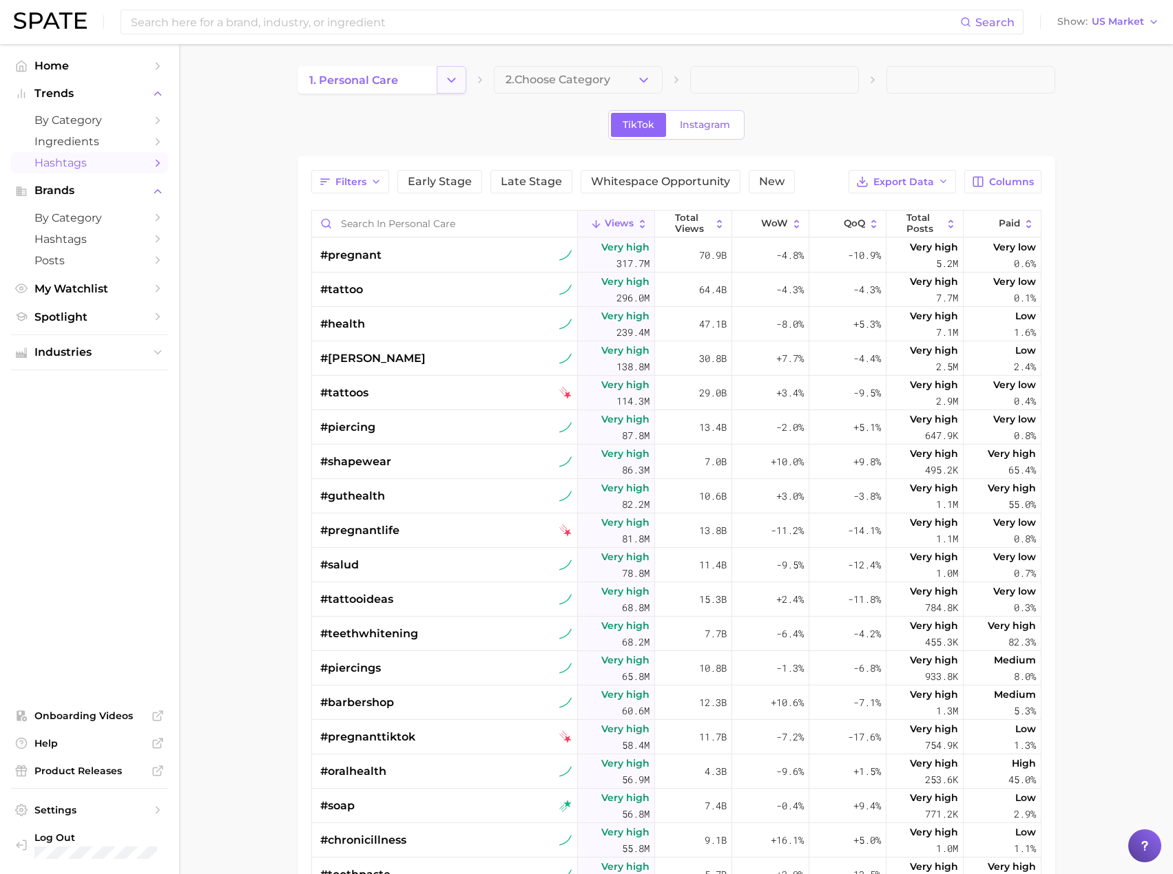
click at [462, 78] on button "Change Category" at bounding box center [452, 80] width 30 height 28
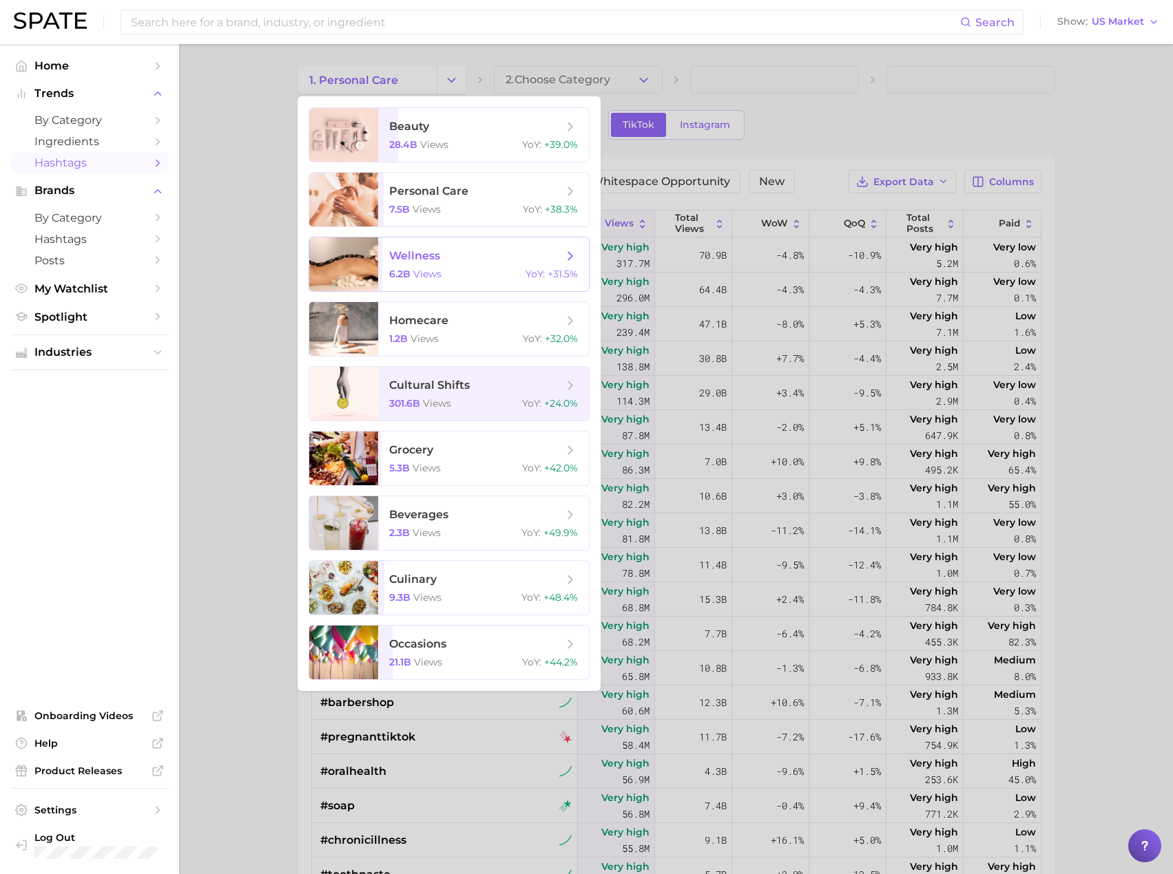
click at [455, 249] on span "wellness" at bounding box center [476, 256] width 174 height 15
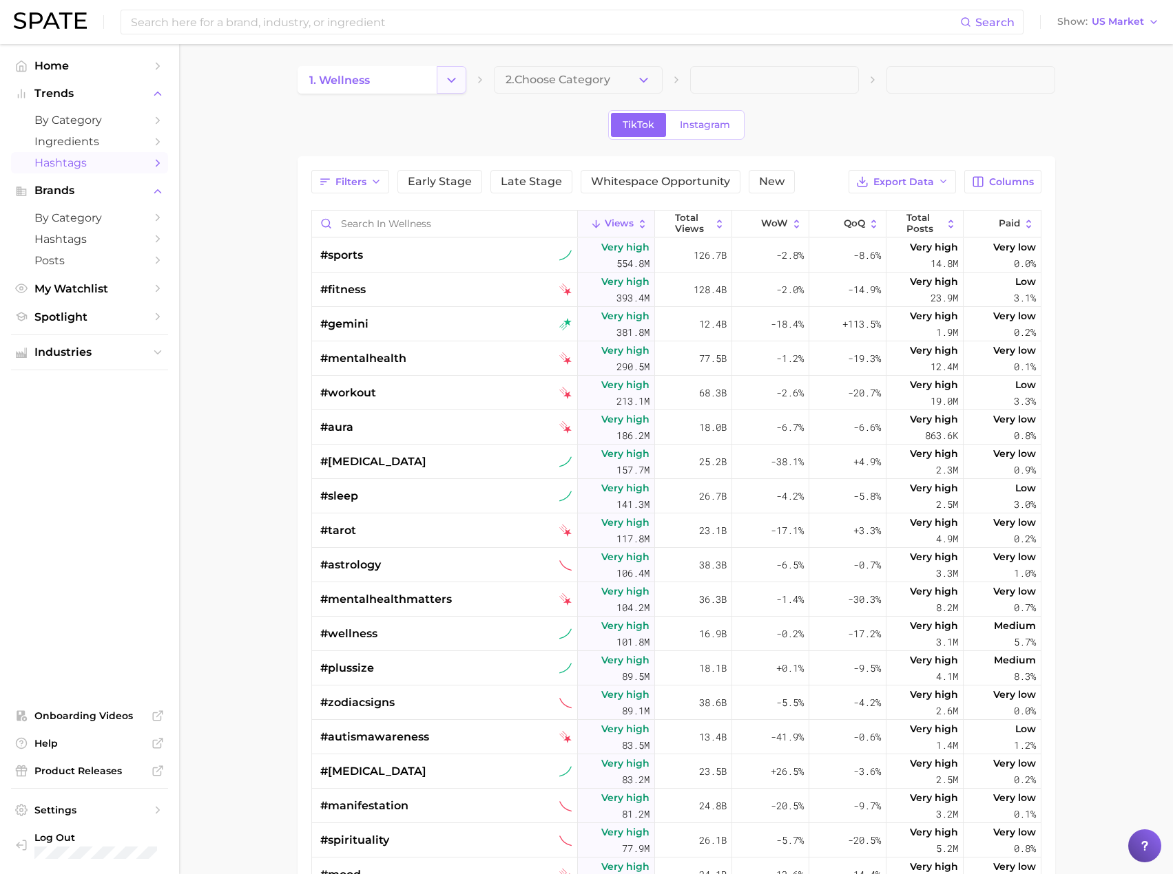
click at [456, 78] on icon "Change Category" at bounding box center [451, 80] width 14 height 14
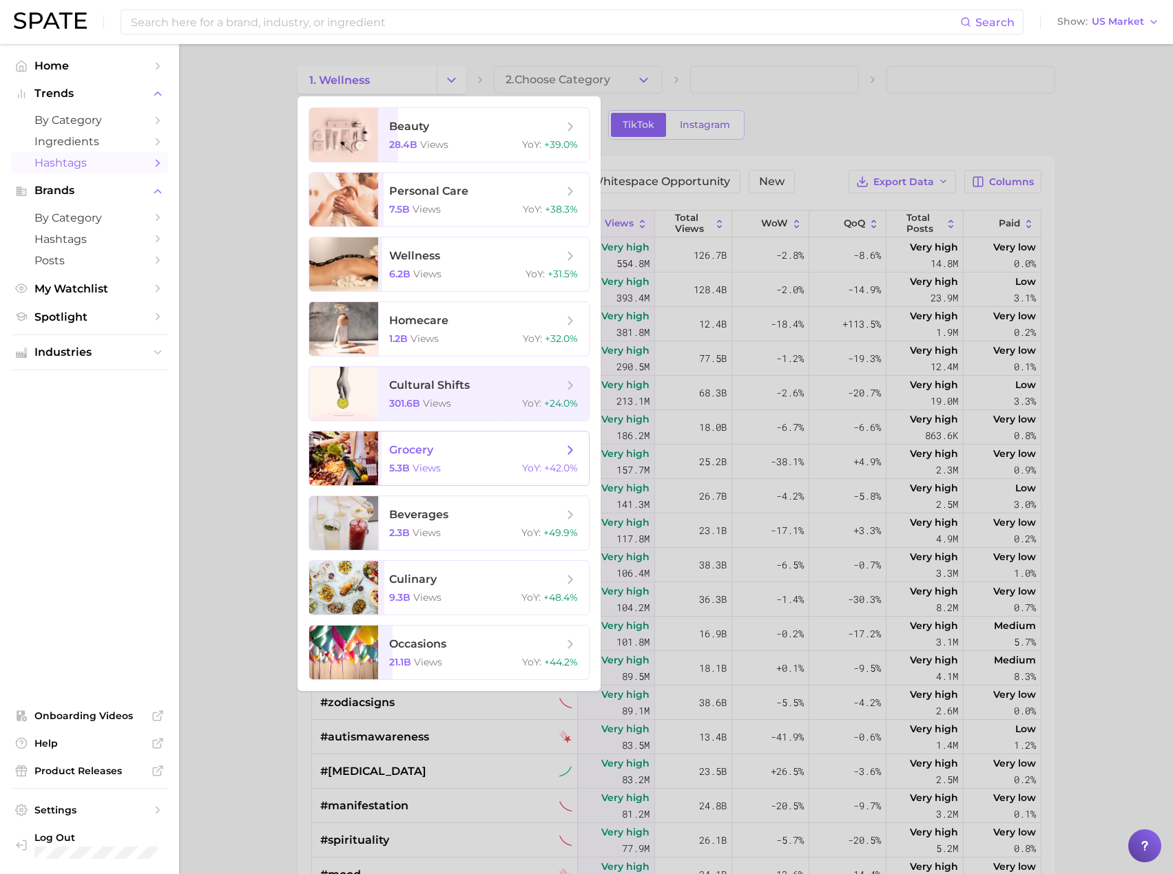
click at [483, 459] on span "grocery 5.3b views YoY : +42.0%" at bounding box center [483, 459] width 211 height 54
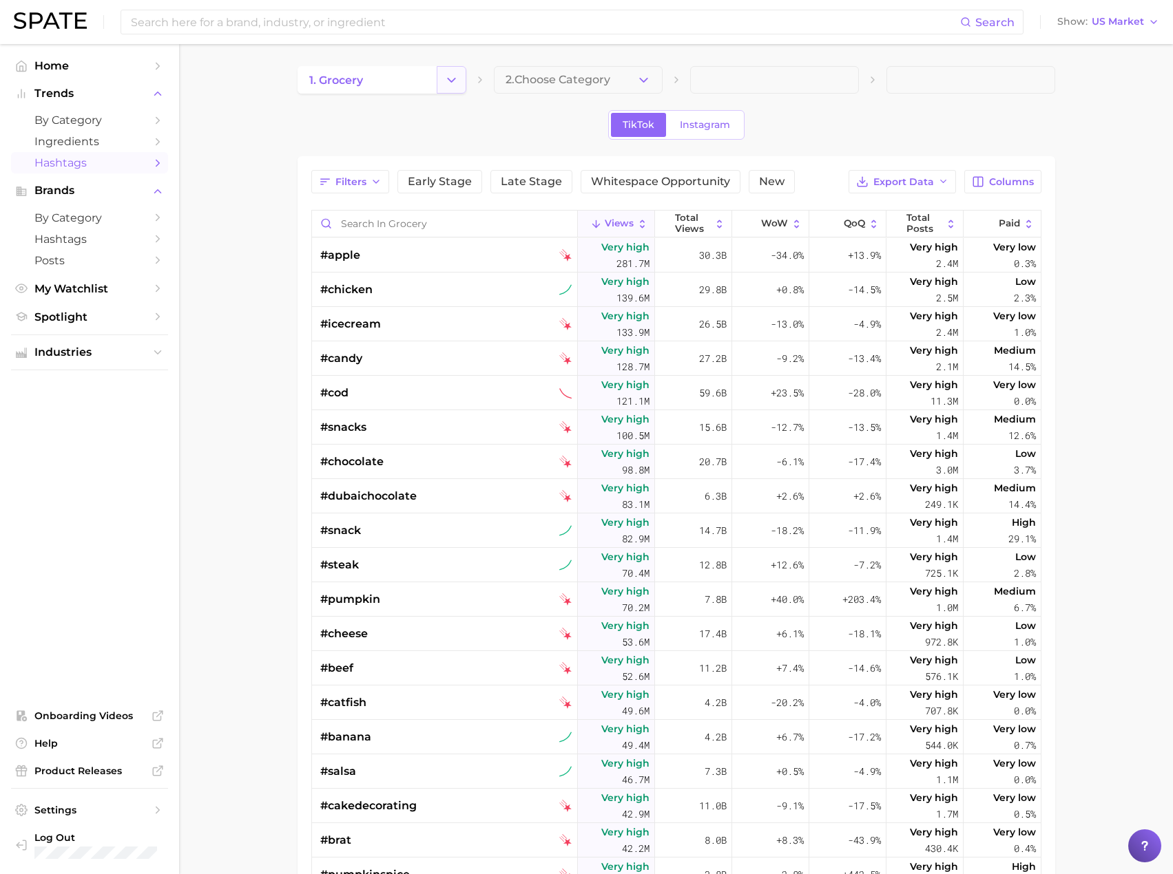
click at [449, 85] on icon "Change Category" at bounding box center [451, 80] width 14 height 14
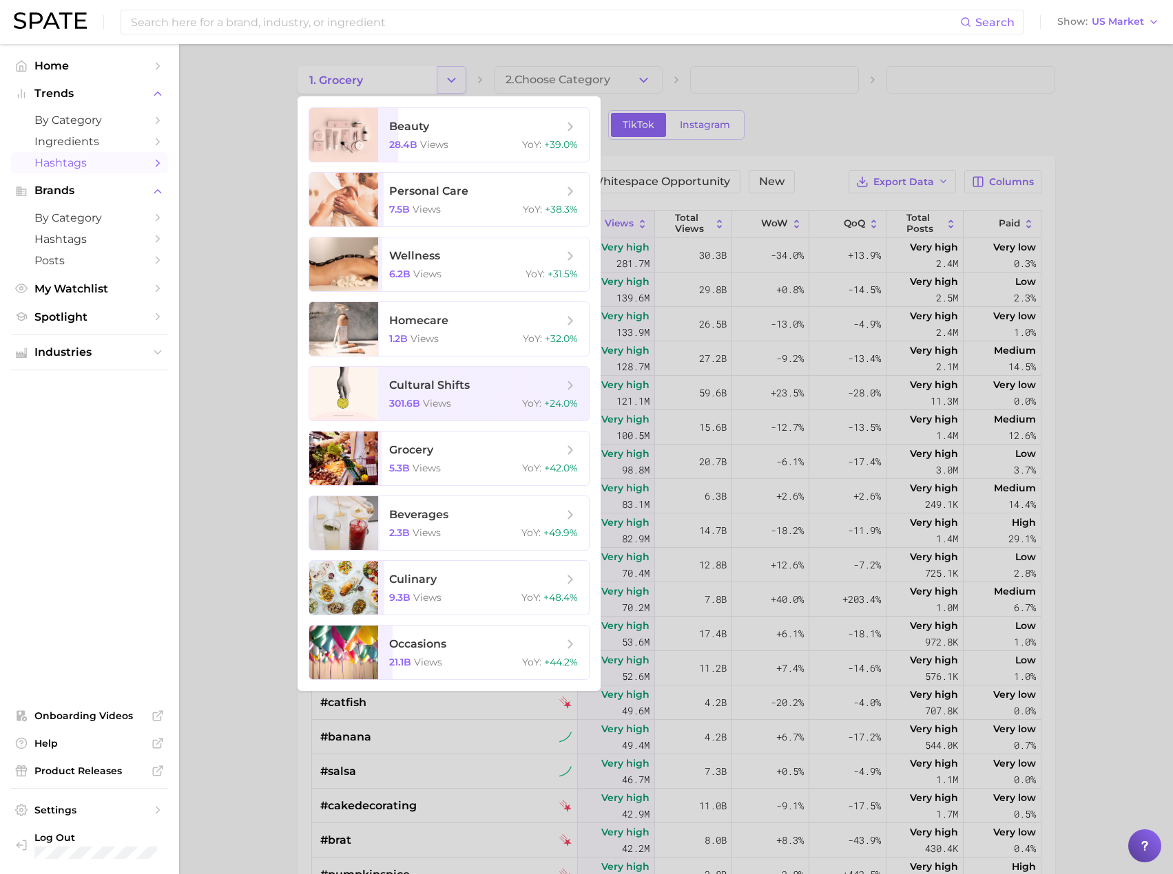
click at [449, 85] on div at bounding box center [586, 437] width 1173 height 874
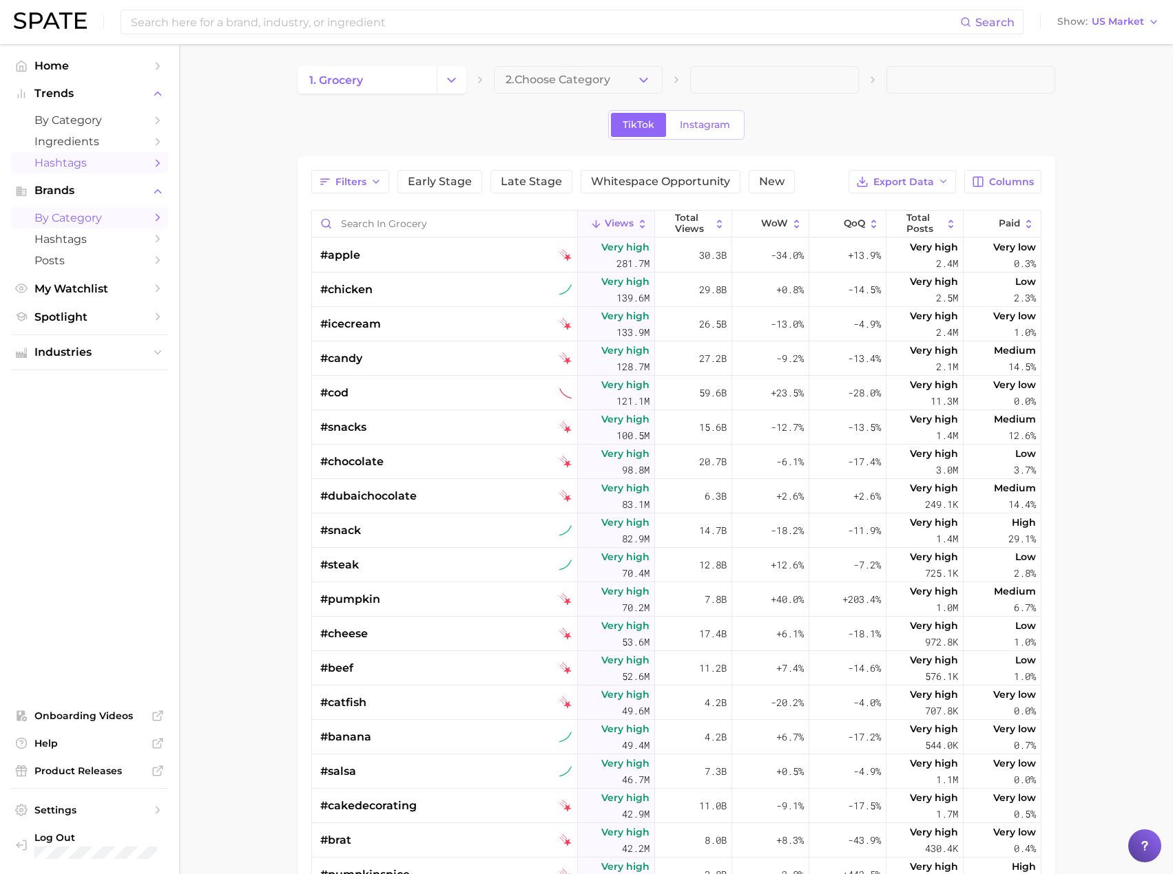
click at [104, 221] on span "by Category" at bounding box center [89, 217] width 110 height 13
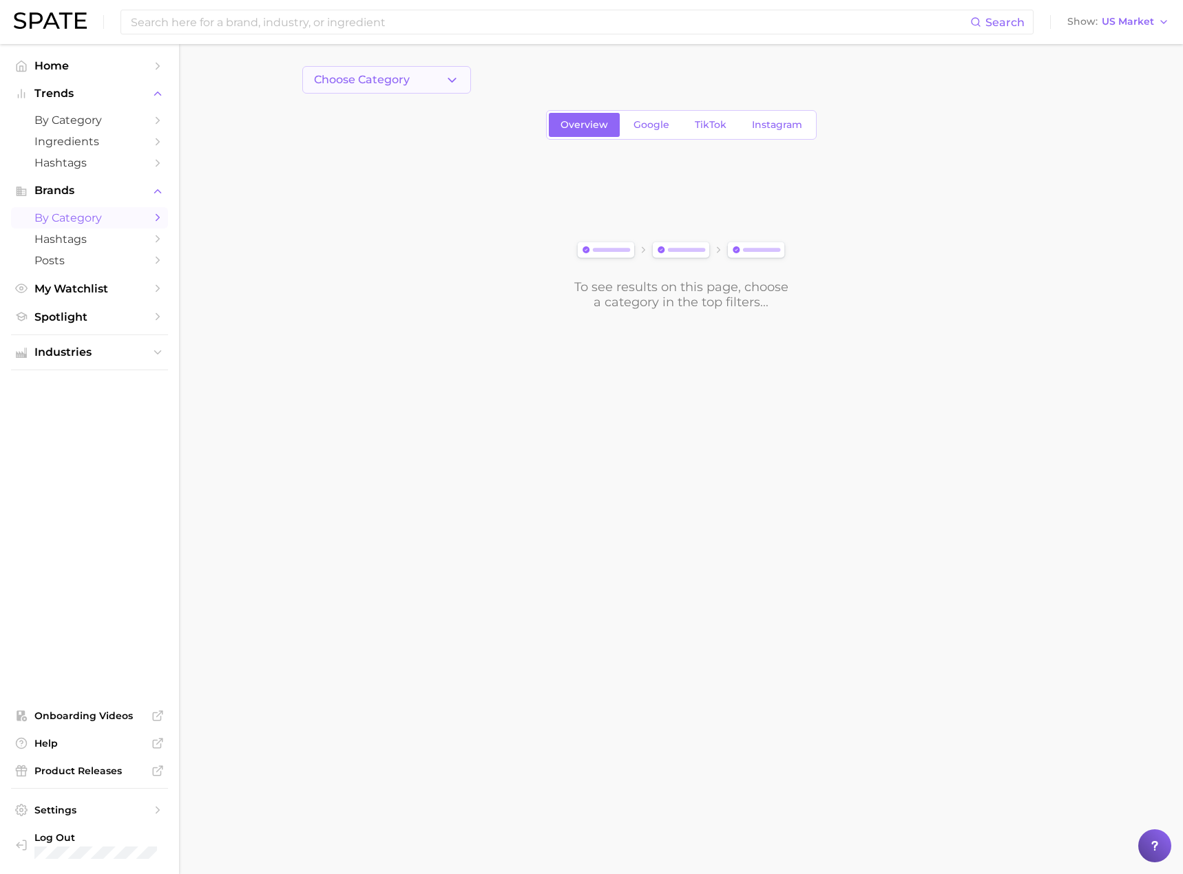
click at [446, 87] on button "Choose Category" at bounding box center [386, 80] width 169 height 28
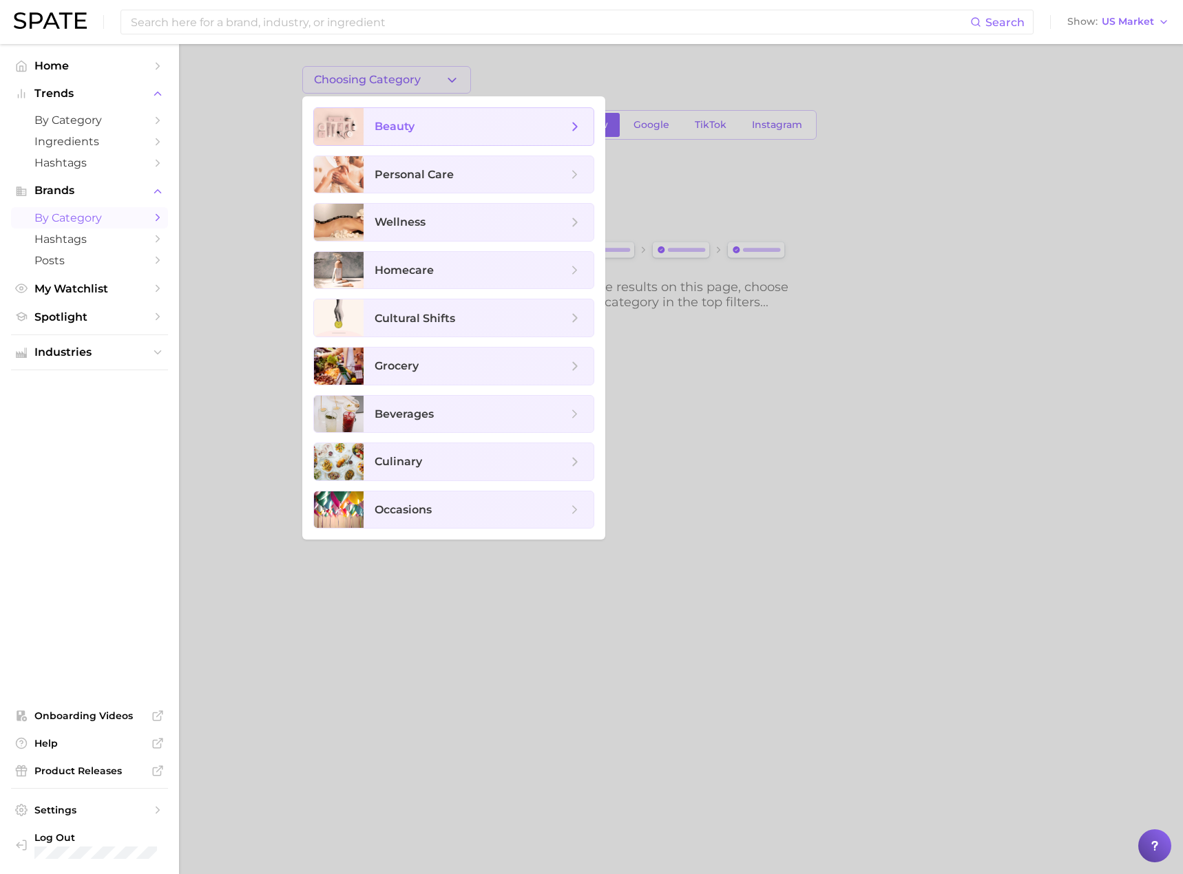
click at [450, 125] on span "beauty" at bounding box center [471, 126] width 193 height 15
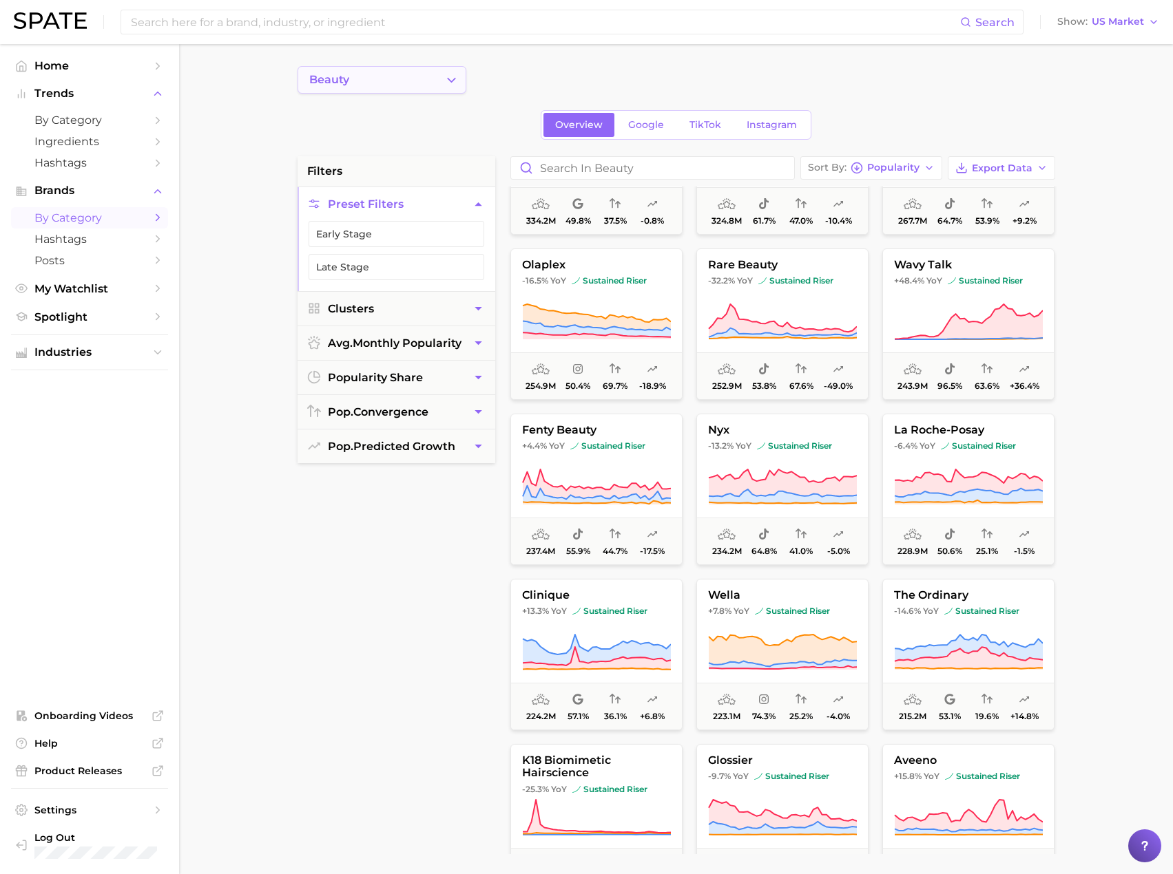
click at [428, 80] on button "beauty" at bounding box center [381, 80] width 169 height 28
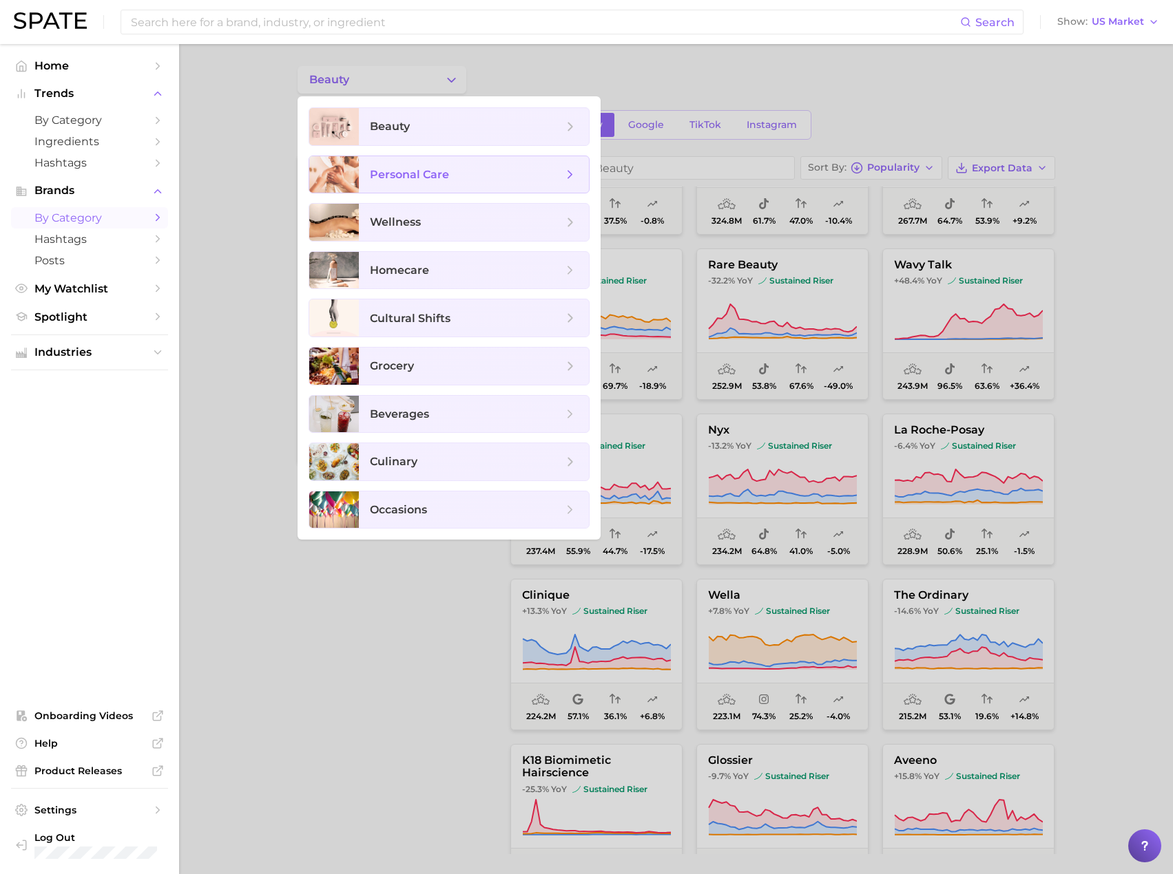
click at [445, 178] on span "personal care" at bounding box center [409, 174] width 79 height 13
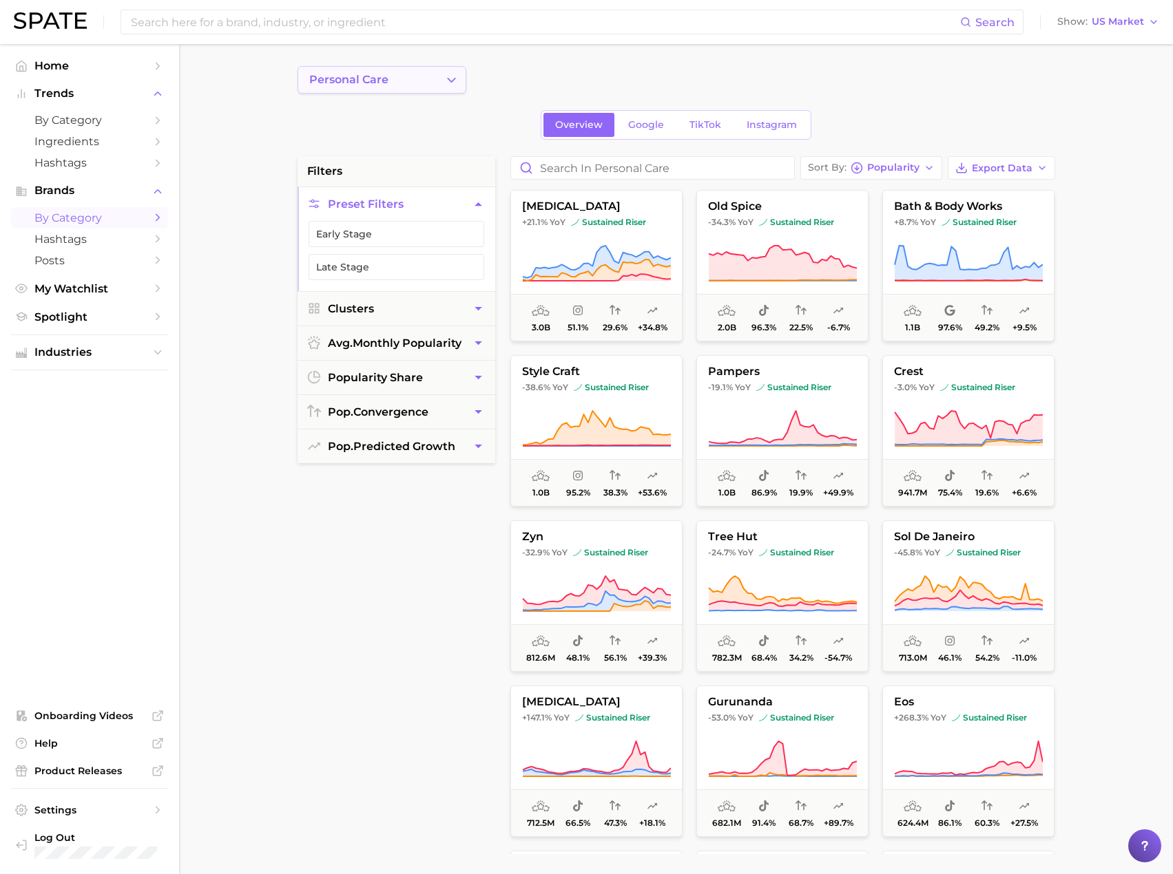
click at [444, 77] on icon "Change Category" at bounding box center [451, 80] width 14 height 14
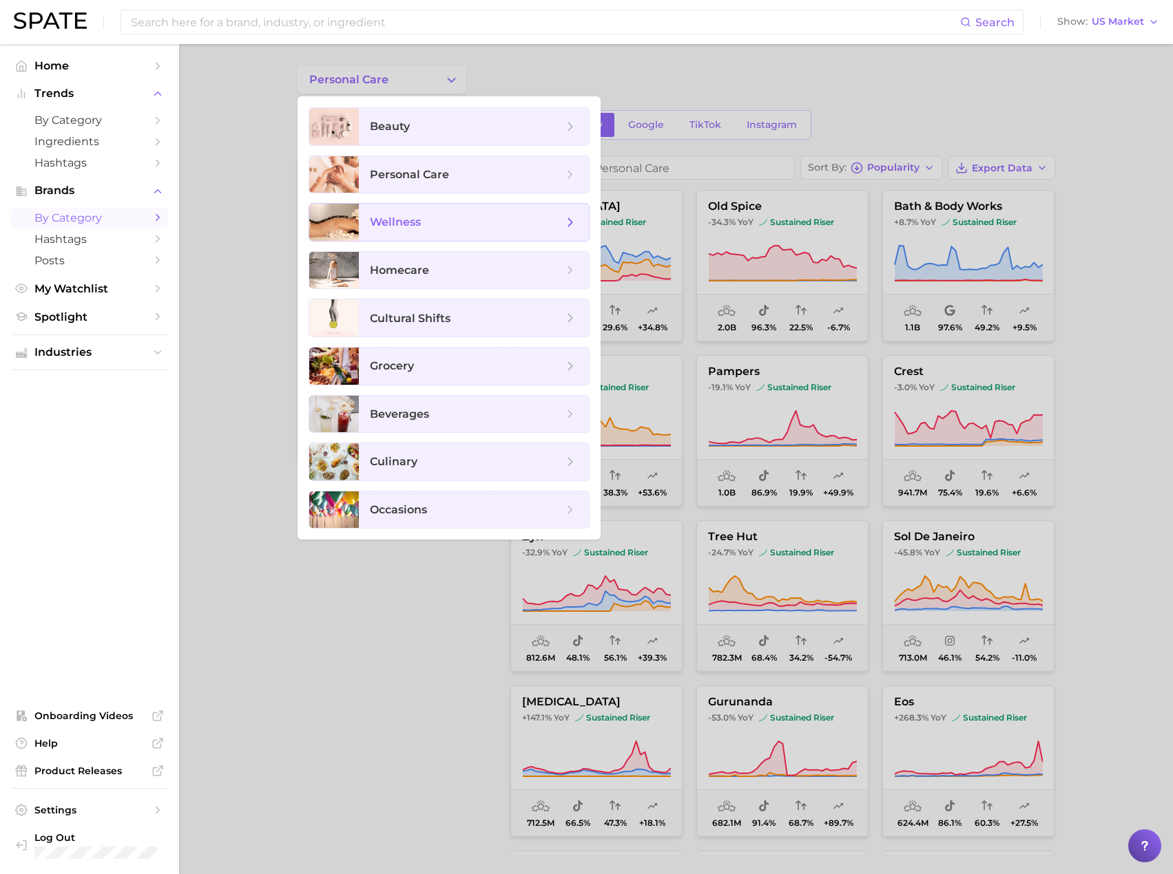
click at [446, 226] on span "wellness" at bounding box center [466, 222] width 193 height 15
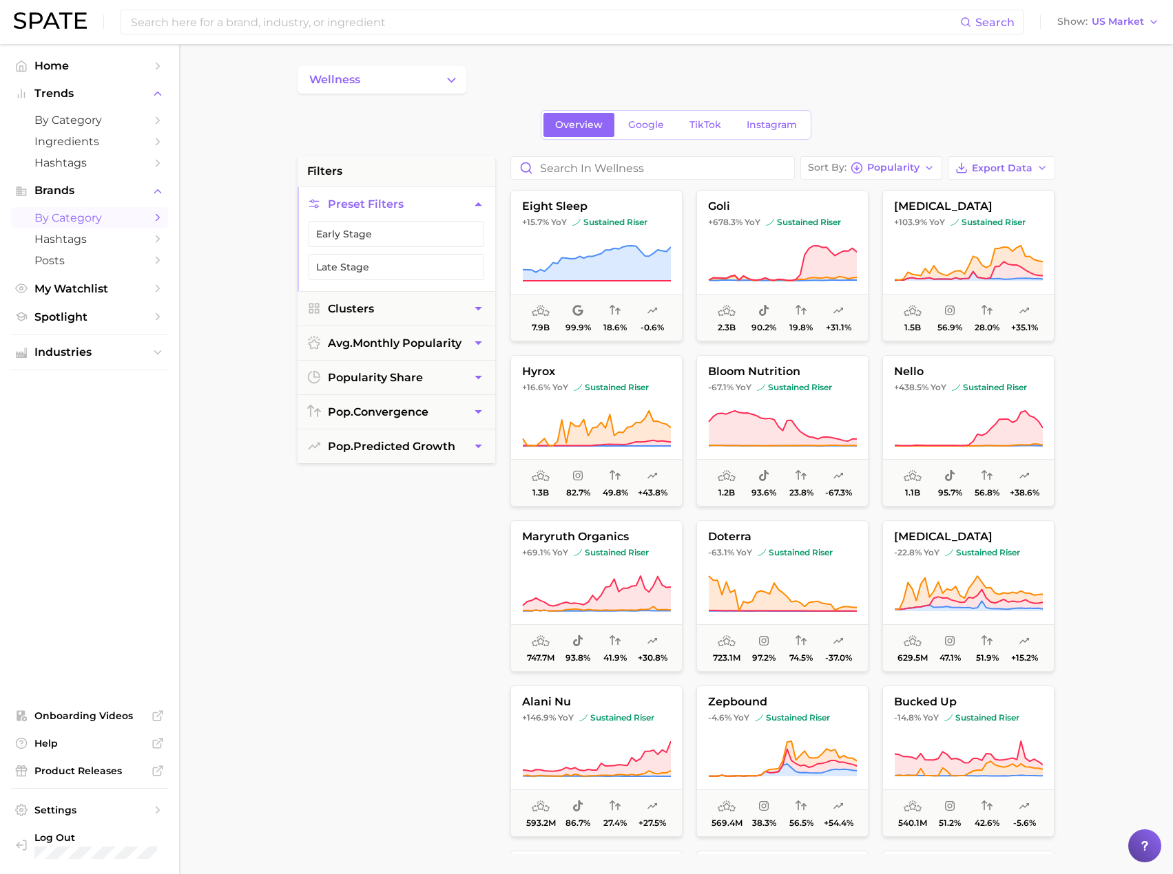
click at [1099, 235] on main "wellness Overview Google TikTok Instagram filters Preset Filters Early Stage La…" at bounding box center [676, 566] width 994 height 1045
click at [414, 77] on button "wellness" at bounding box center [381, 80] width 169 height 28
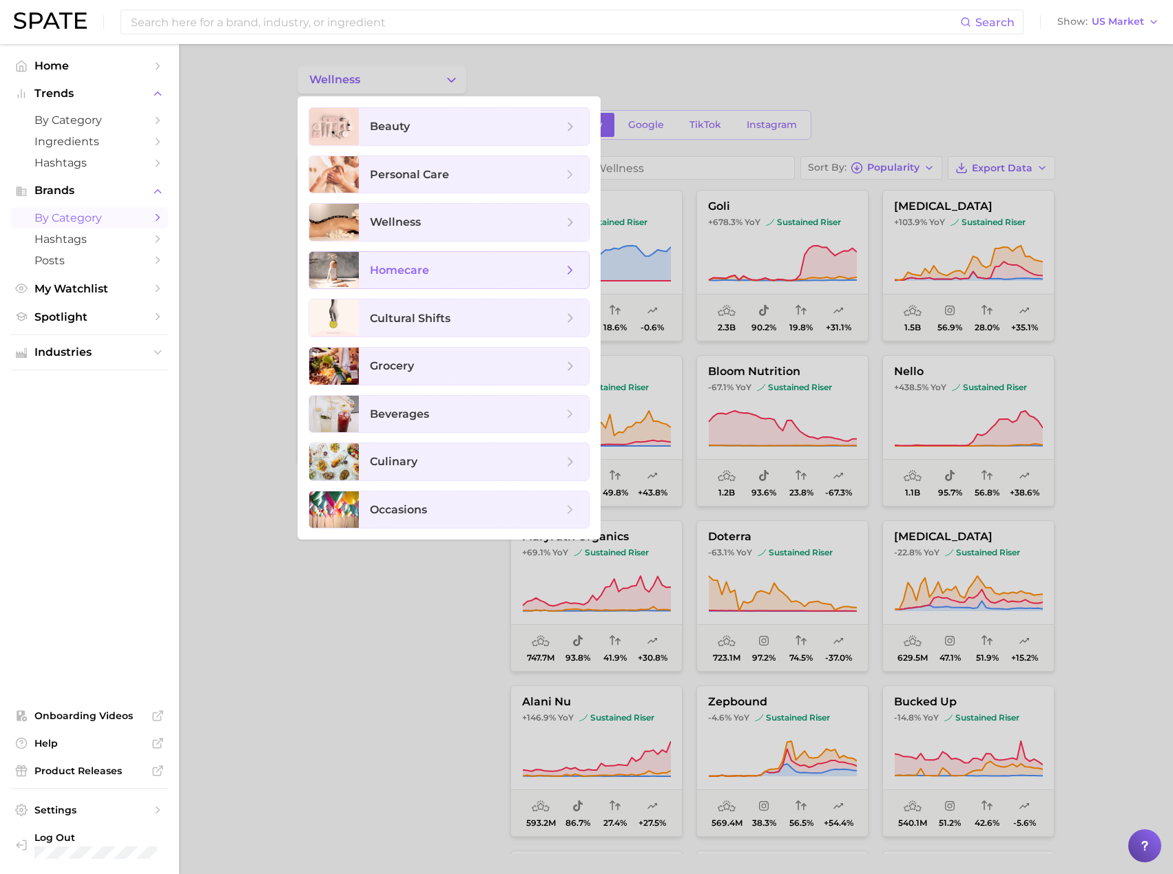
click at [439, 276] on span "homecare" at bounding box center [466, 270] width 193 height 15
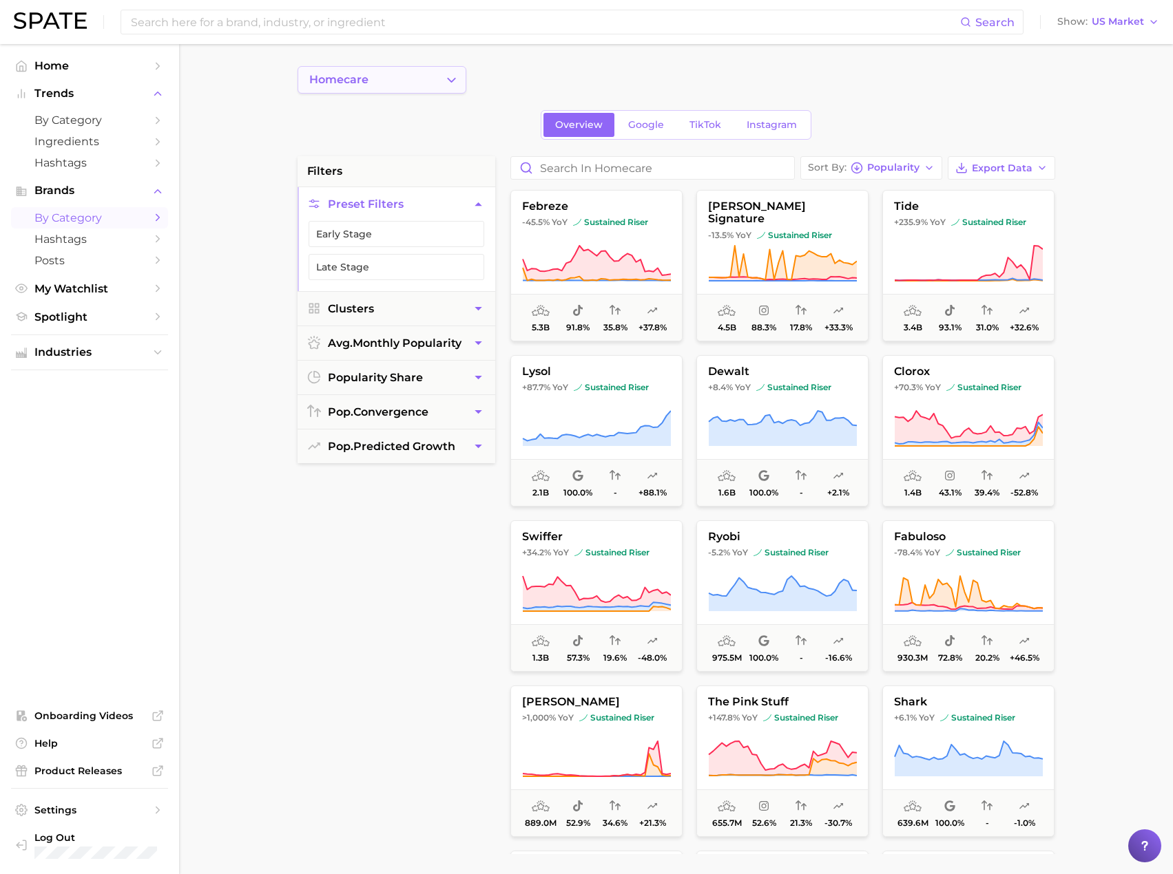
click at [424, 84] on button "homecare" at bounding box center [381, 80] width 169 height 28
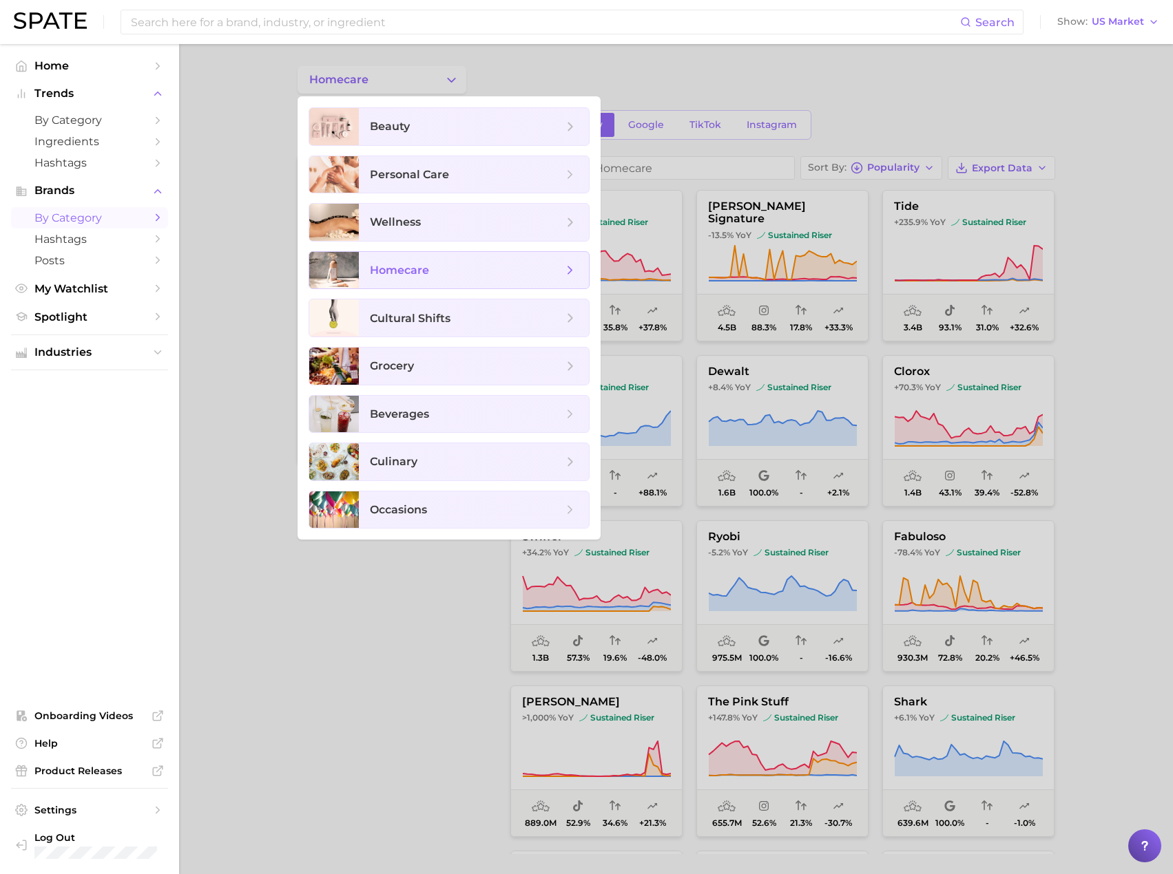
click at [450, 278] on span "homecare" at bounding box center [474, 270] width 230 height 37
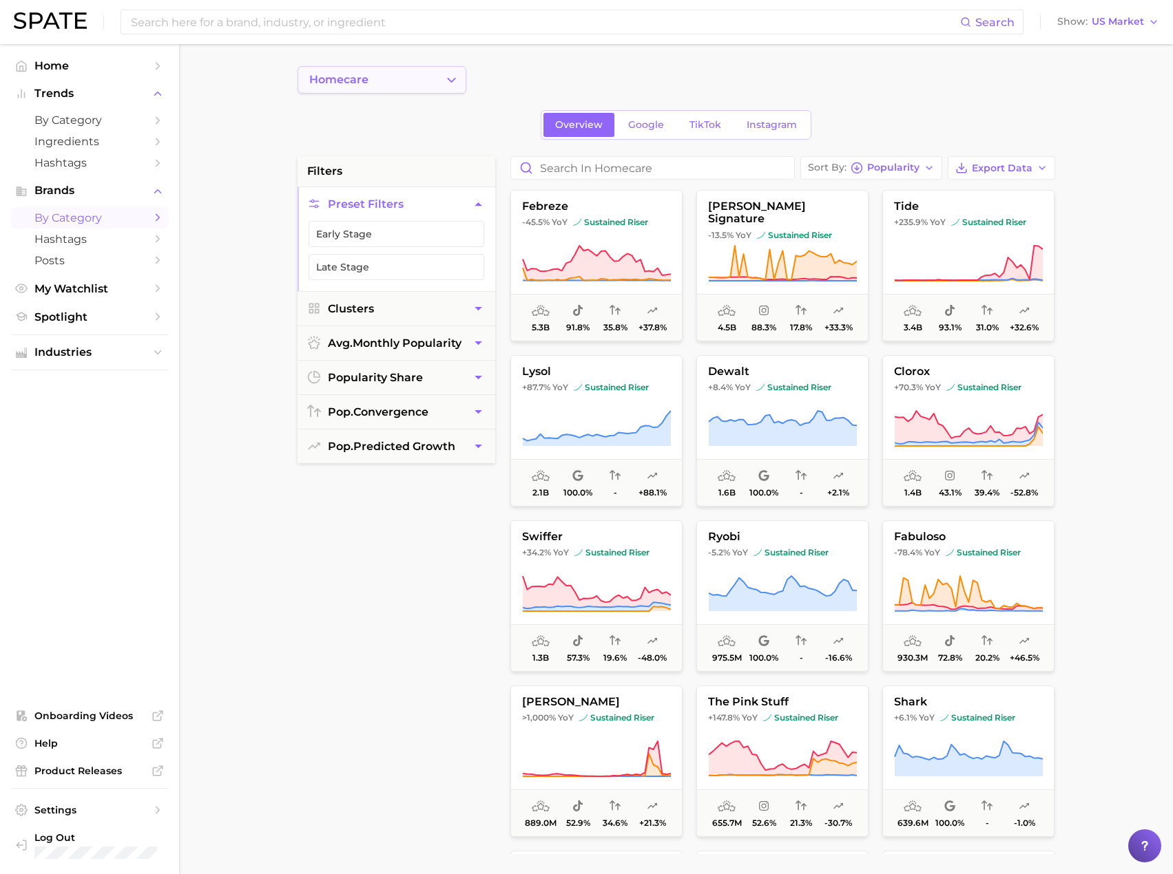
click at [454, 85] on icon "Change Category" at bounding box center [451, 80] width 14 height 14
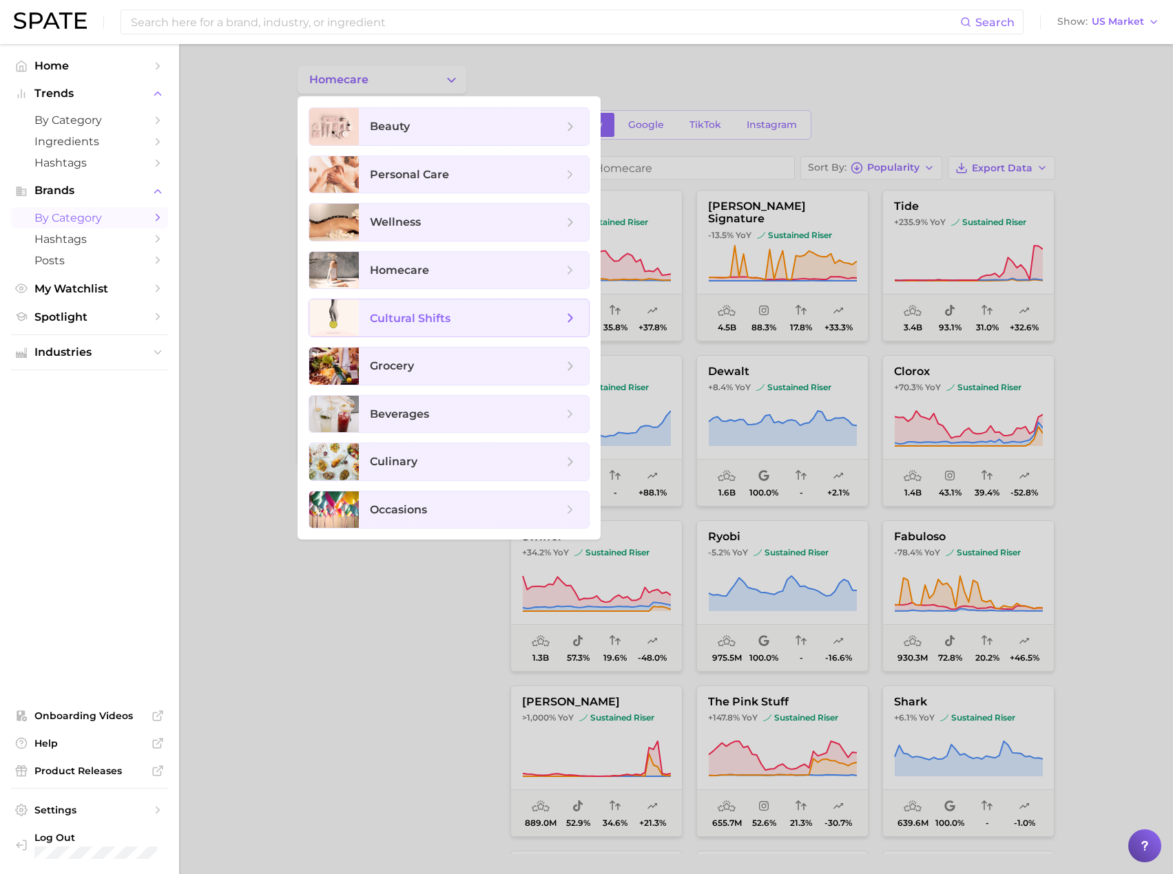
click at [458, 324] on span "cultural shifts" at bounding box center [466, 318] width 193 height 15
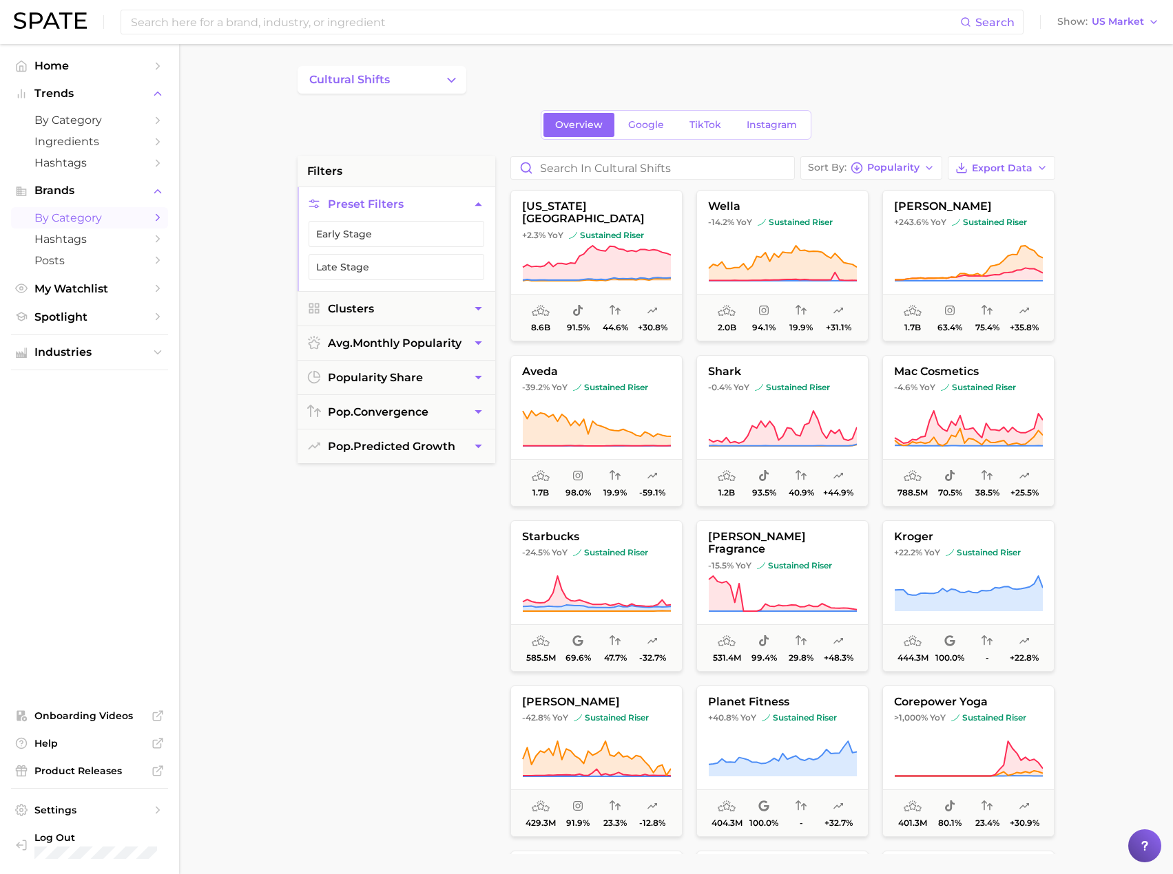
click at [407, 85] on button "cultural shifts" at bounding box center [381, 80] width 169 height 28
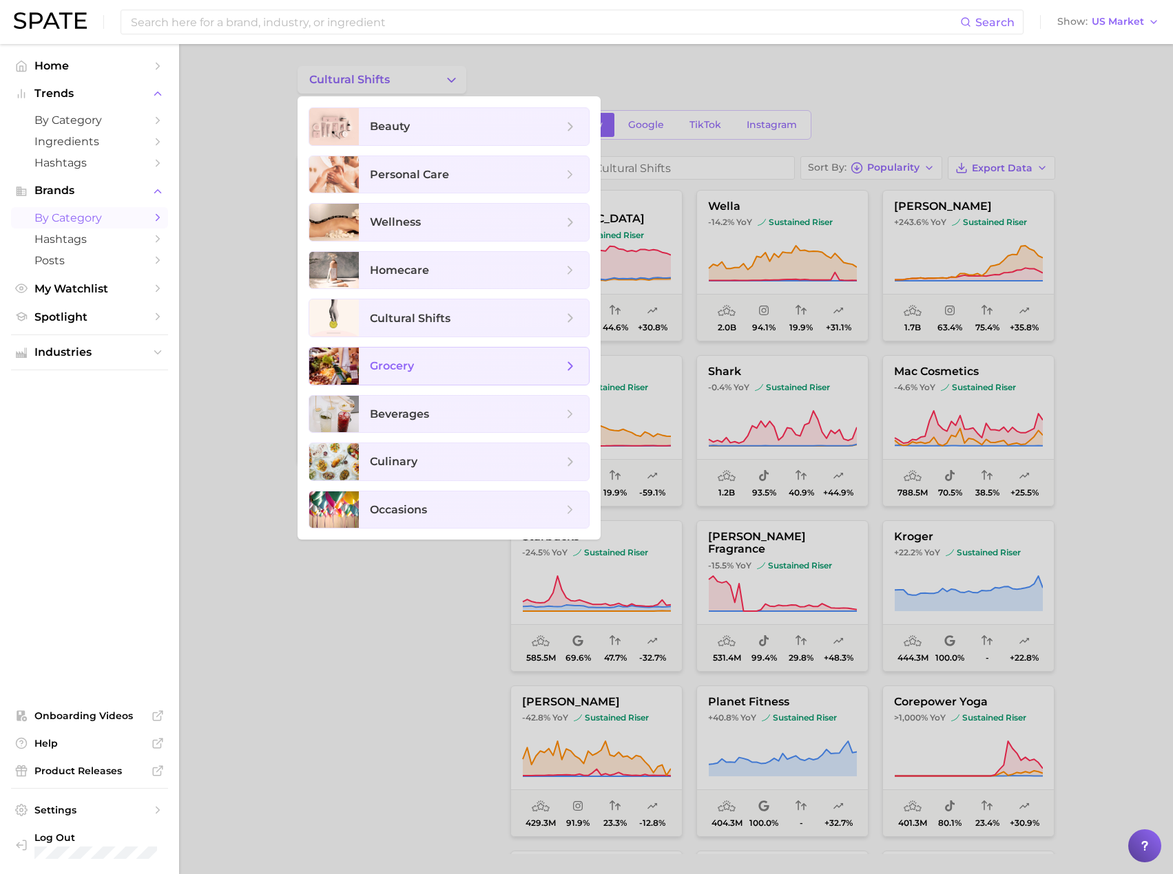
click at [437, 364] on span "grocery" at bounding box center [466, 366] width 193 height 15
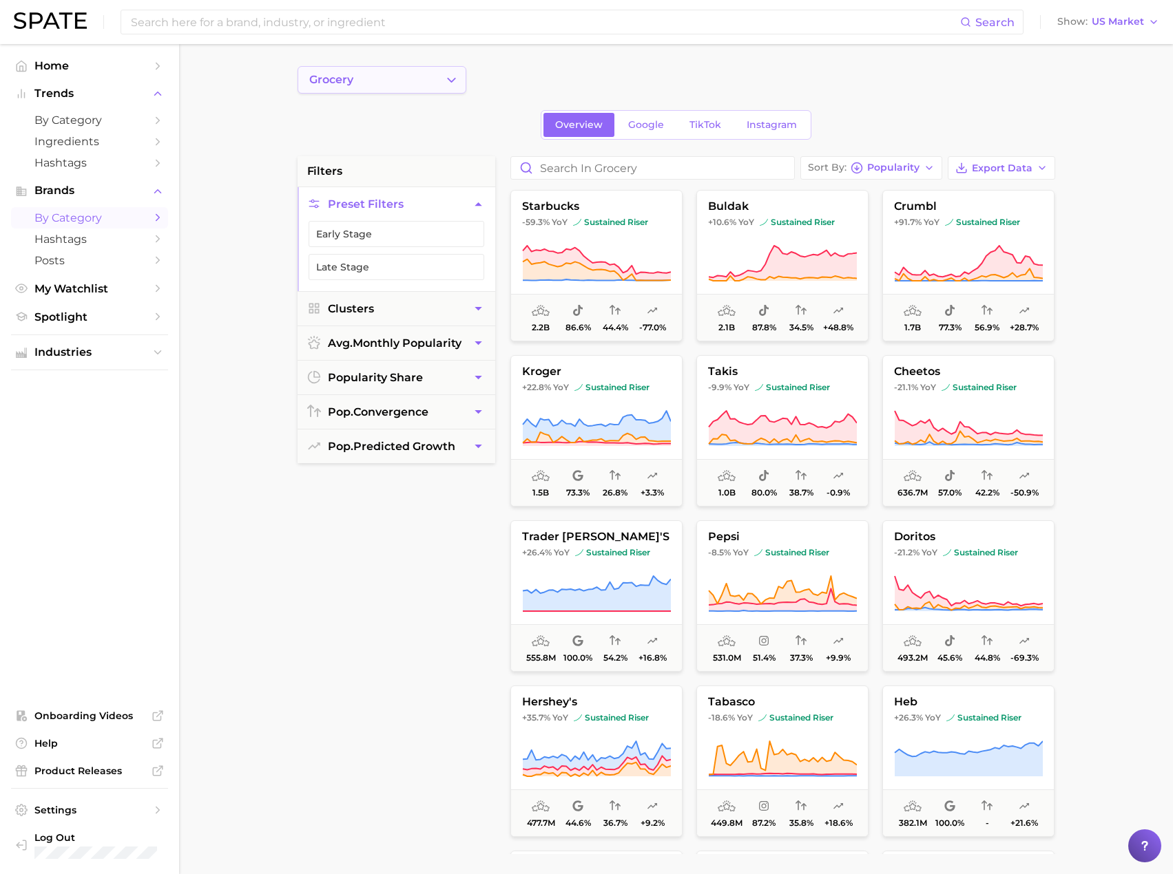
click at [432, 86] on button "grocery" at bounding box center [381, 80] width 169 height 28
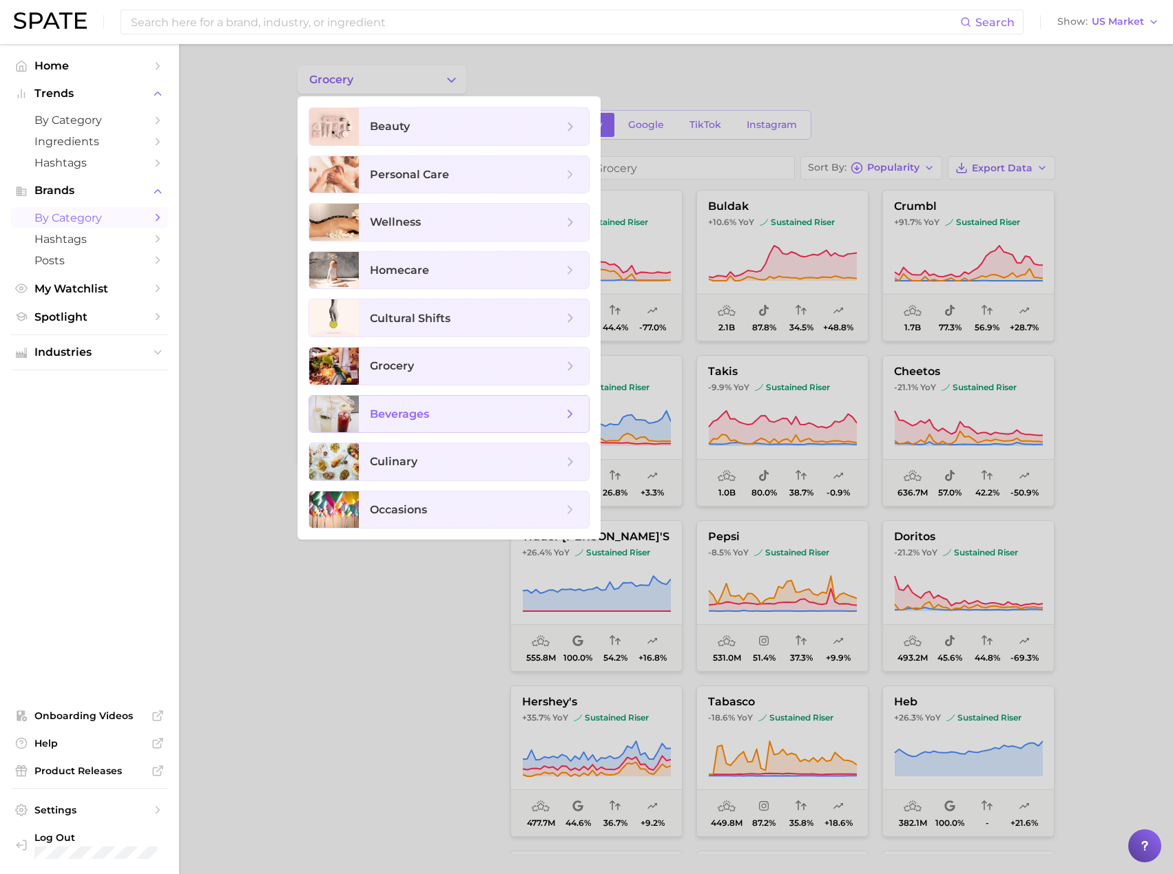
click at [472, 421] on span "beverages" at bounding box center [466, 414] width 193 height 15
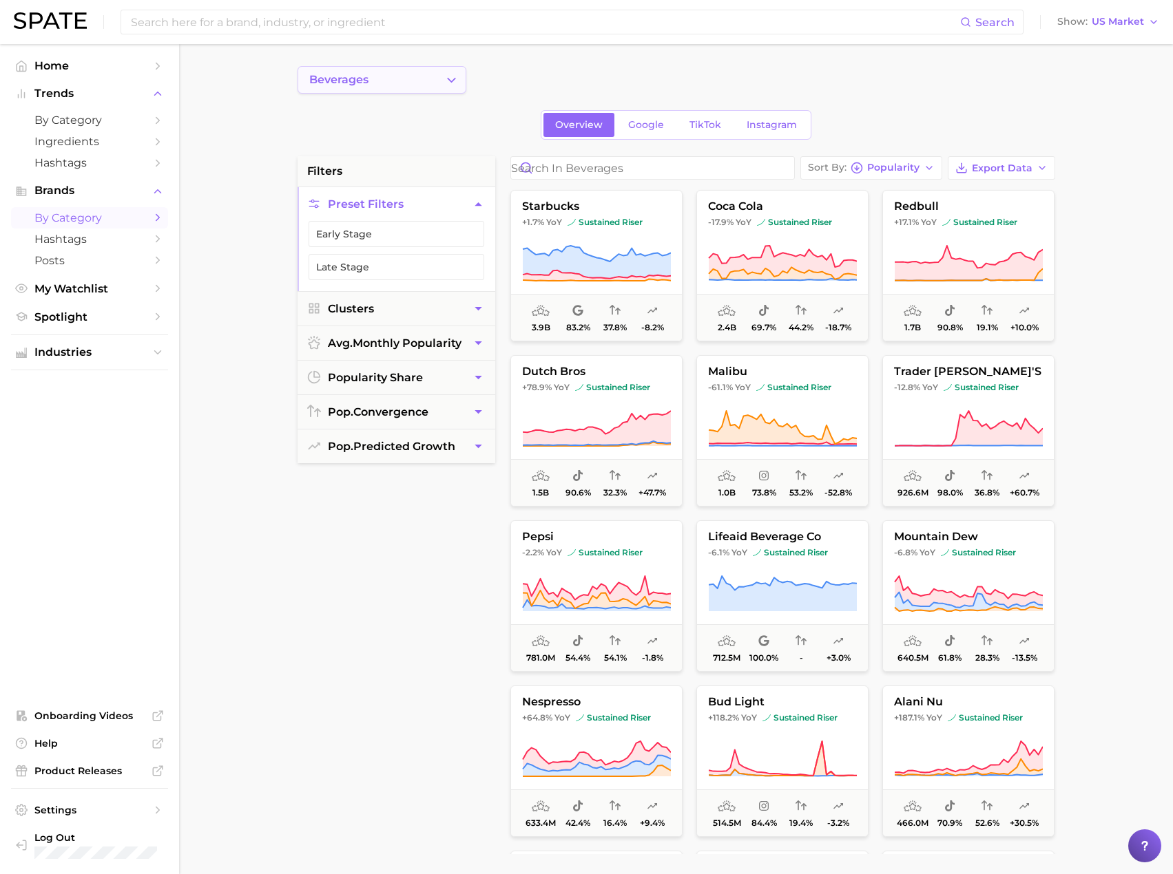
click at [405, 84] on button "beverages" at bounding box center [381, 80] width 169 height 28
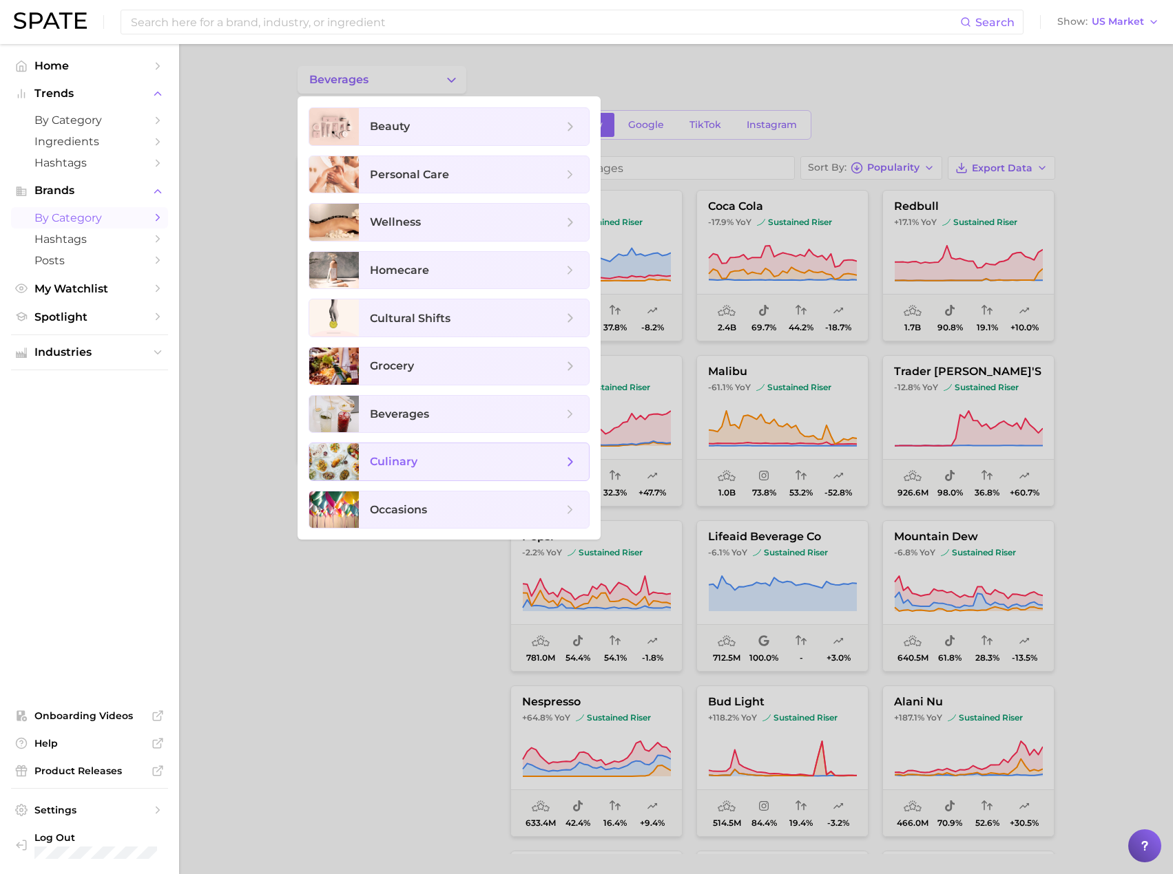
click at [434, 477] on span "culinary" at bounding box center [474, 461] width 230 height 37
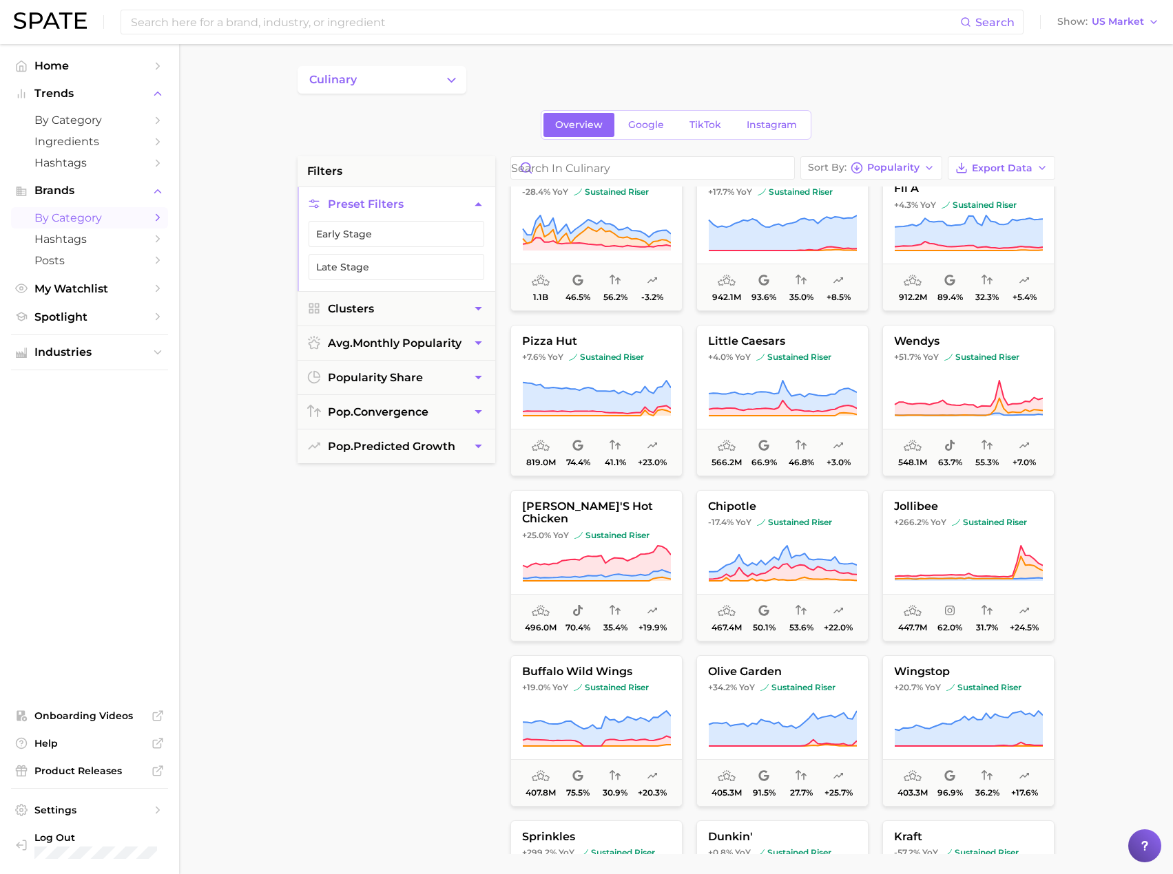
scroll to position [479, 0]
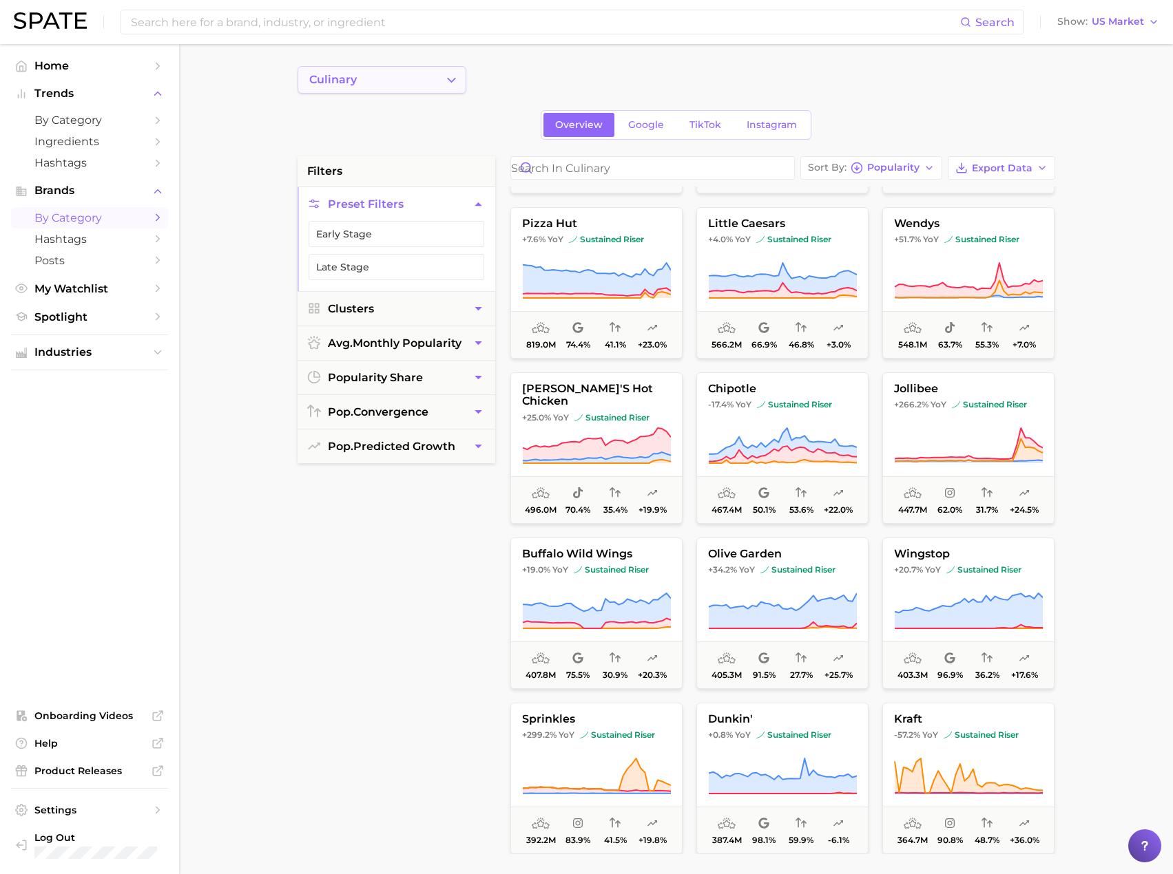
click at [450, 73] on icon "Change Category" at bounding box center [451, 80] width 14 height 14
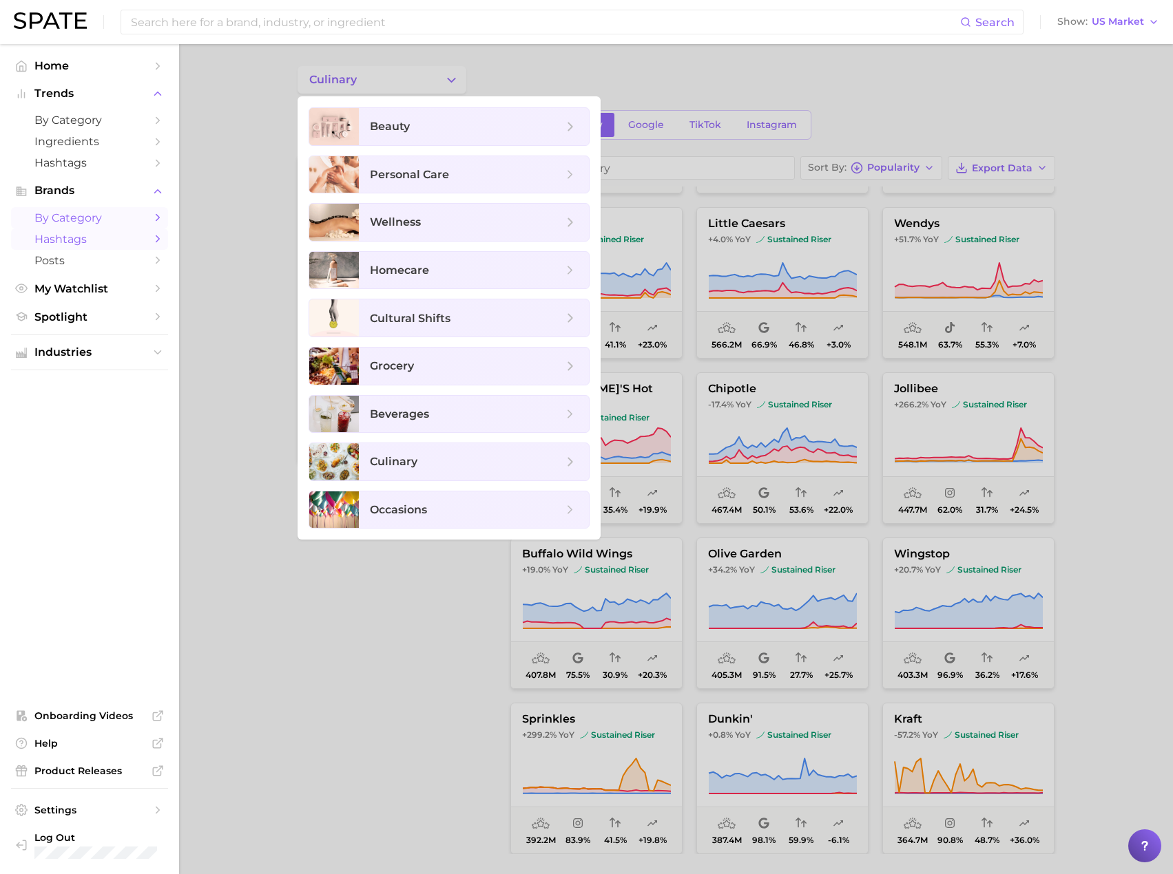
click at [69, 238] on span "Hashtags" at bounding box center [89, 239] width 110 height 13
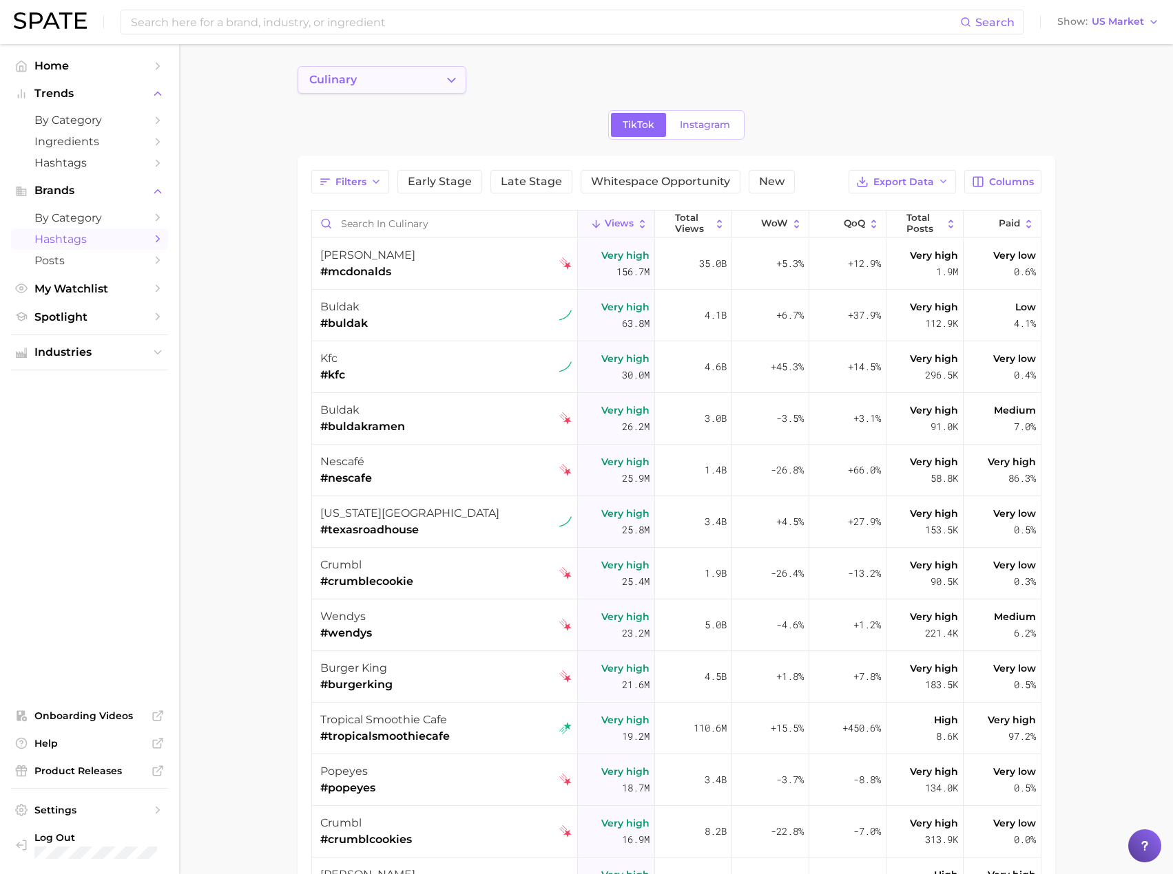
click at [422, 84] on button "culinary" at bounding box center [381, 80] width 169 height 28
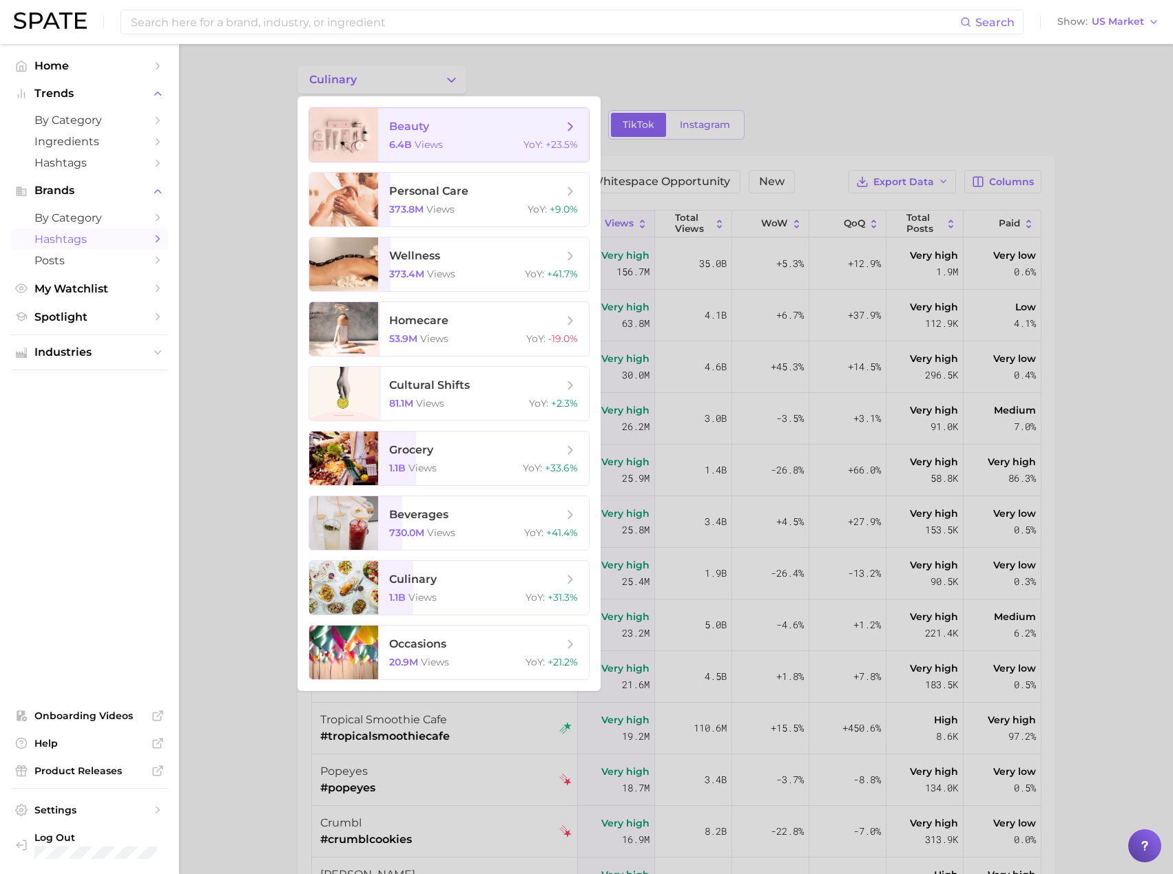
click at [421, 122] on span "beauty" at bounding box center [409, 126] width 40 height 13
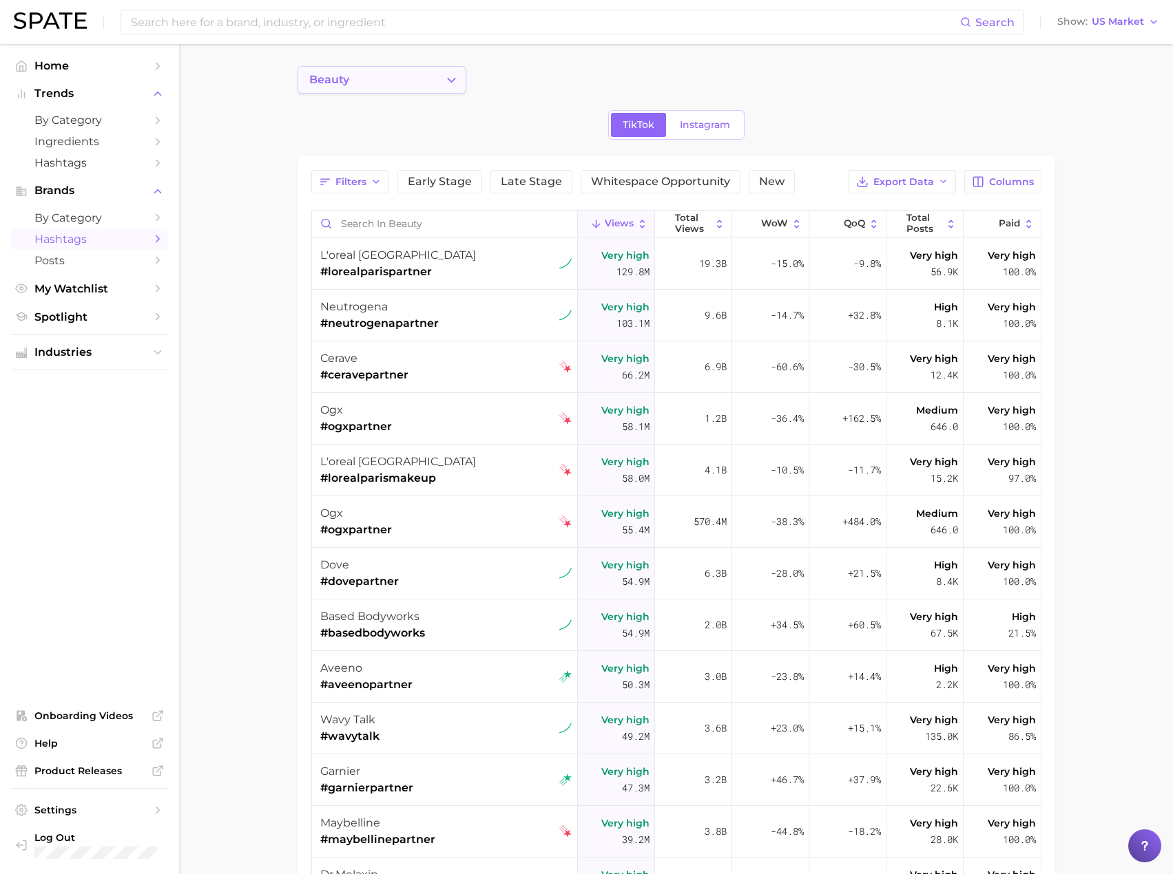
click at [439, 82] on button "beauty" at bounding box center [381, 80] width 169 height 28
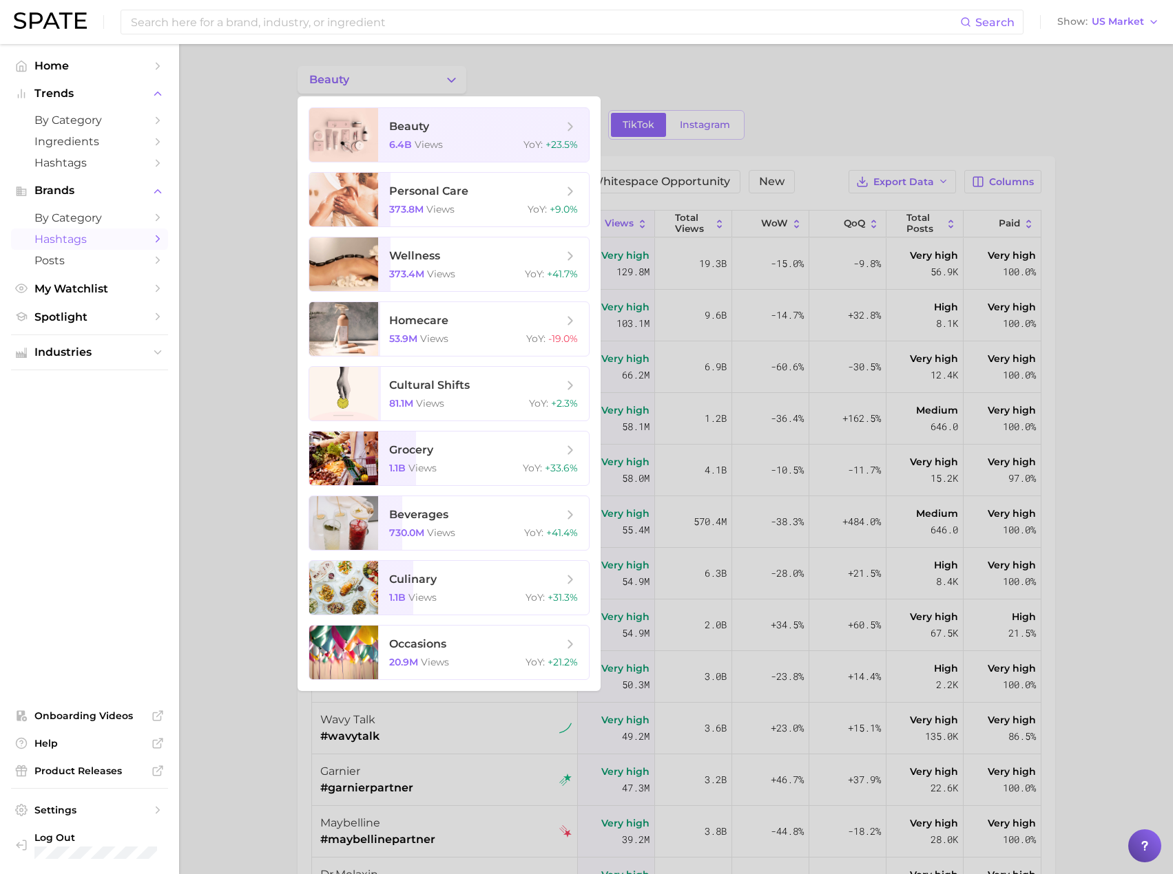
drag, startPoint x: 463, startPoint y: 81, endPoint x: 403, endPoint y: 138, distance: 82.3
click at [403, 138] on span "6.4b" at bounding box center [400, 144] width 23 height 12
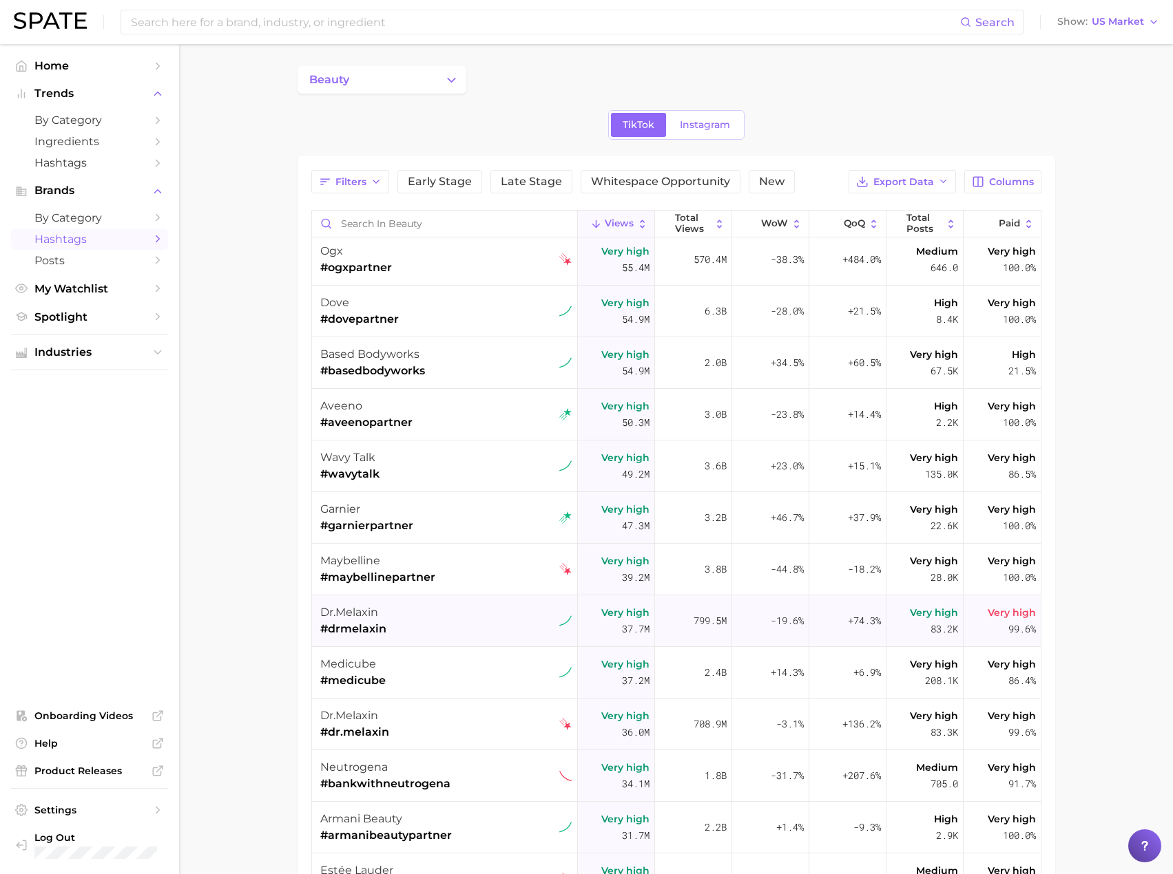
scroll to position [377, 0]
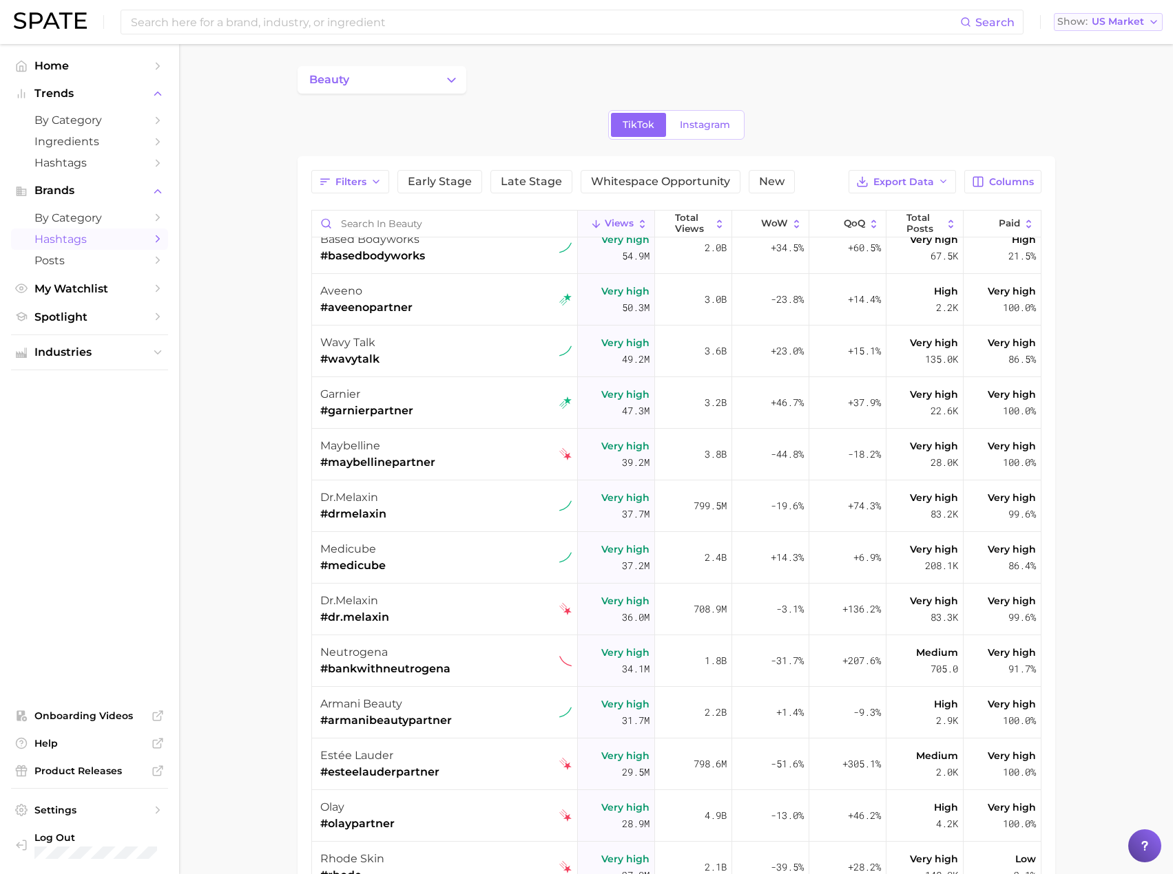
click at [1127, 23] on span "US Market" at bounding box center [1117, 22] width 52 height 8
click at [1100, 96] on button "France" at bounding box center [1113, 94] width 120 height 25
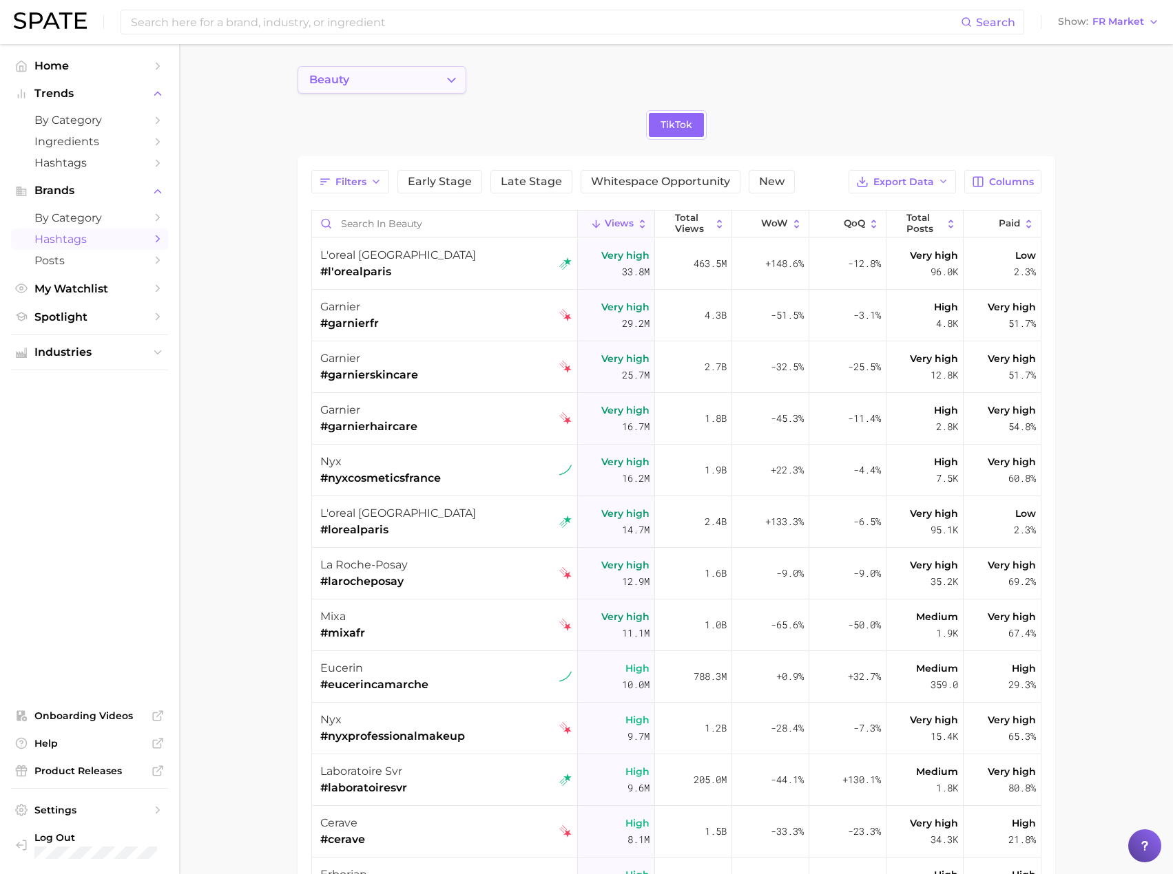
click at [444, 82] on icon "Change Category" at bounding box center [451, 80] width 14 height 14
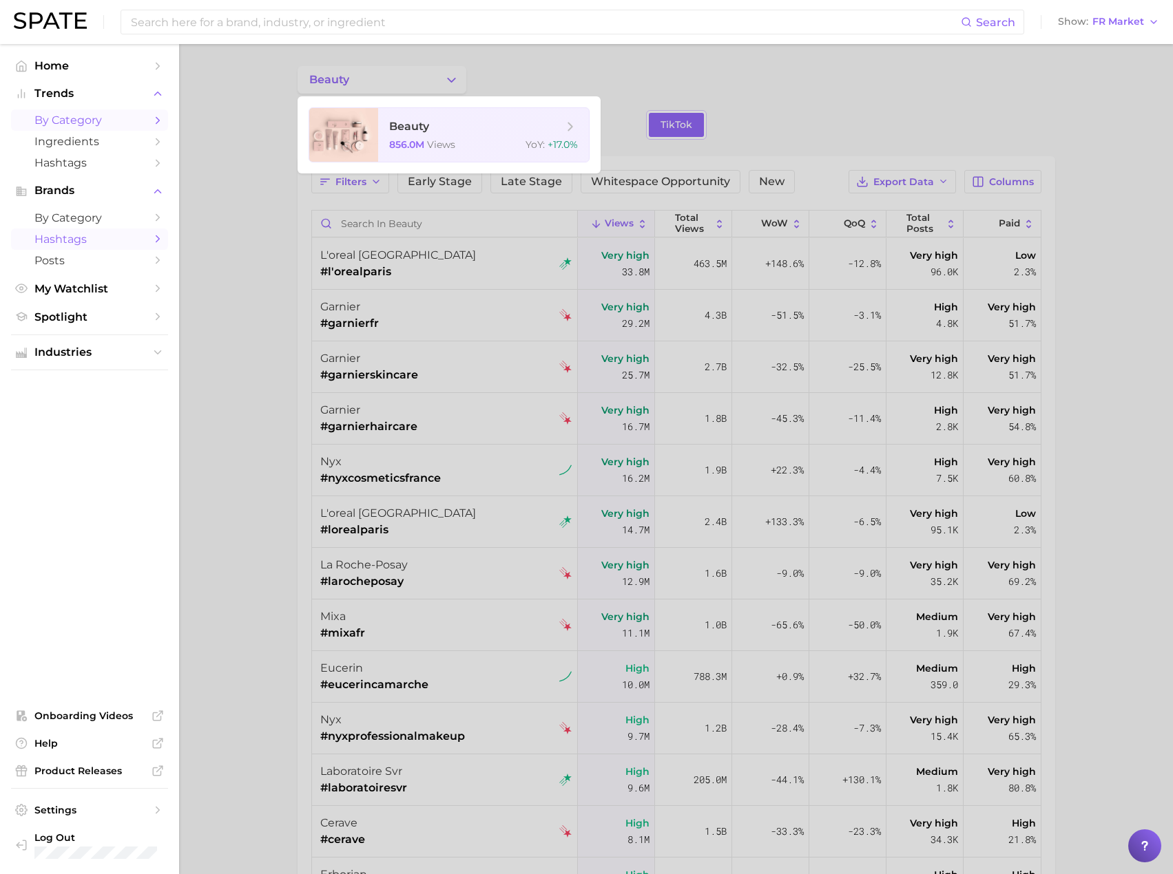
click at [83, 118] on span "by Category" at bounding box center [89, 120] width 110 height 13
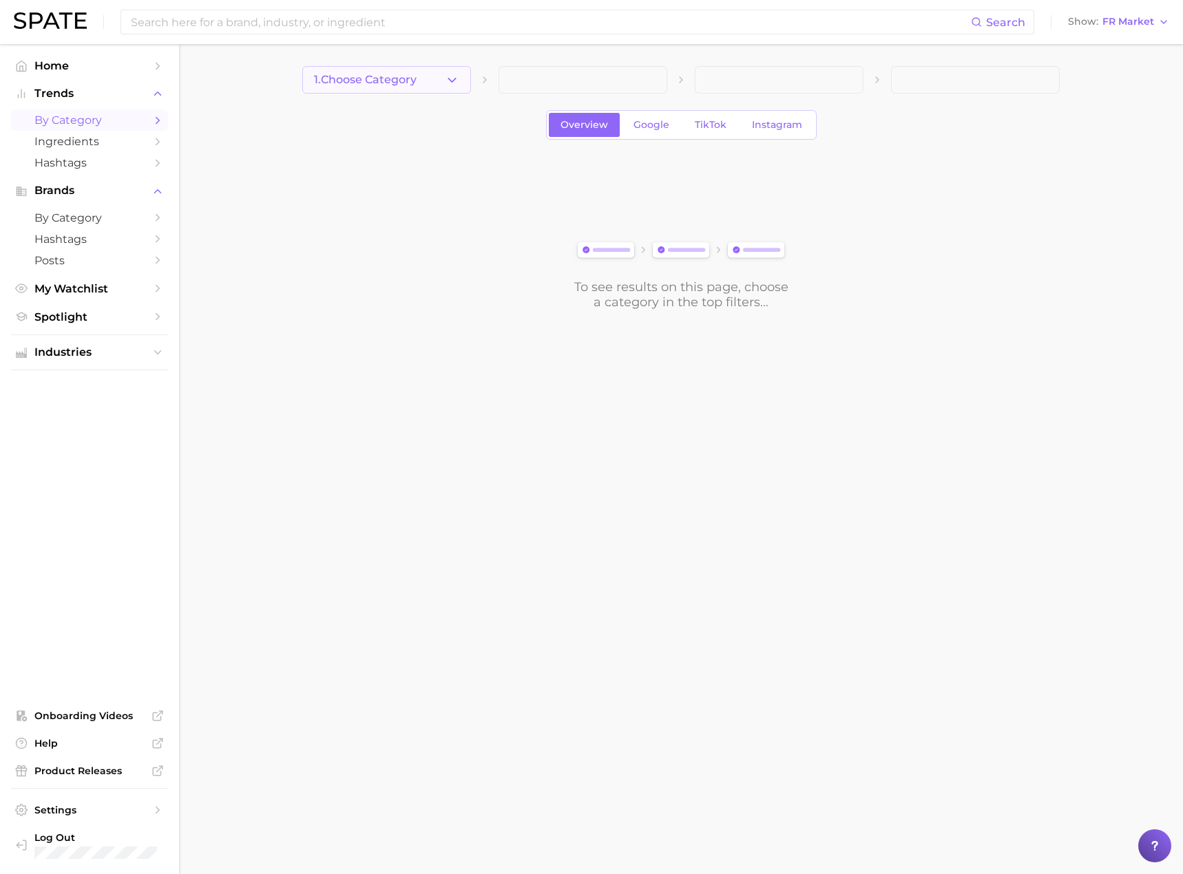
click at [448, 76] on icon "button" at bounding box center [452, 80] width 14 height 14
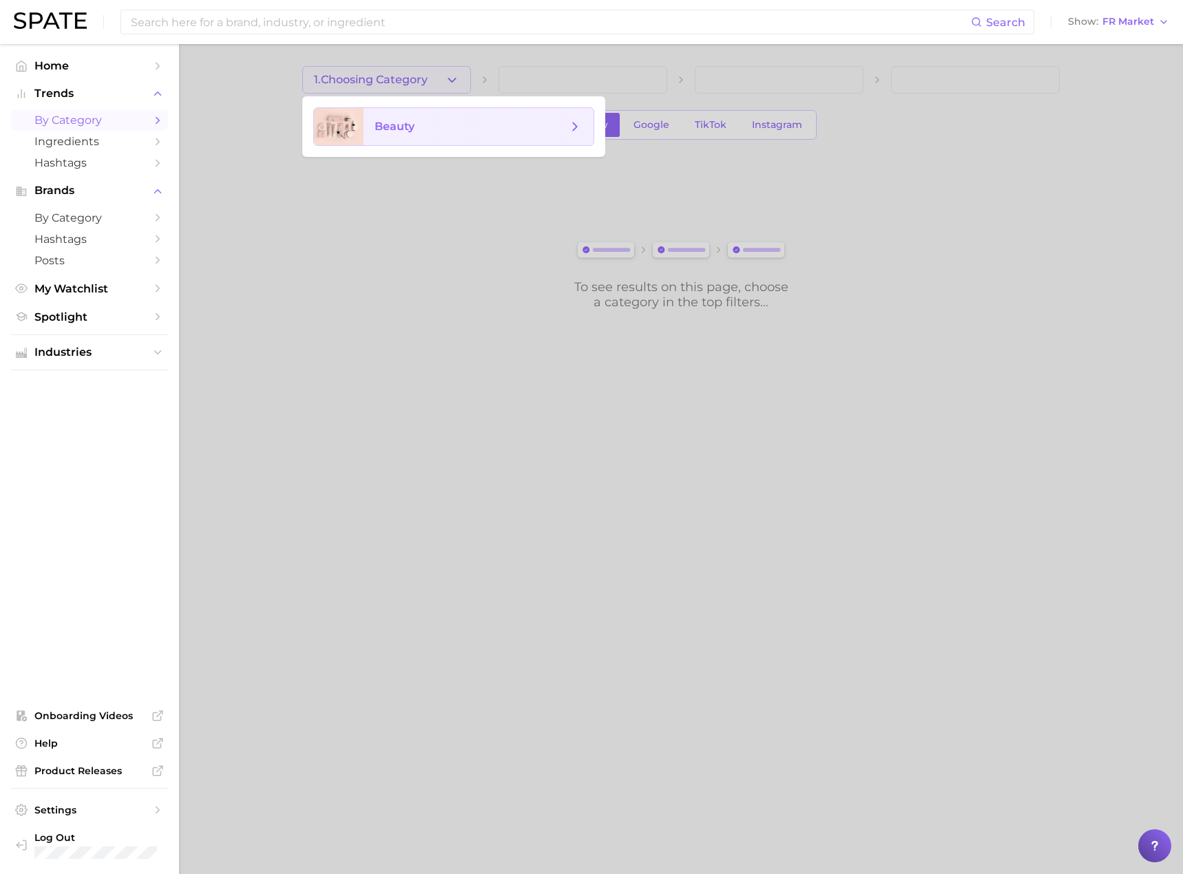
click at [392, 118] on span "beauty" at bounding box center [479, 126] width 230 height 37
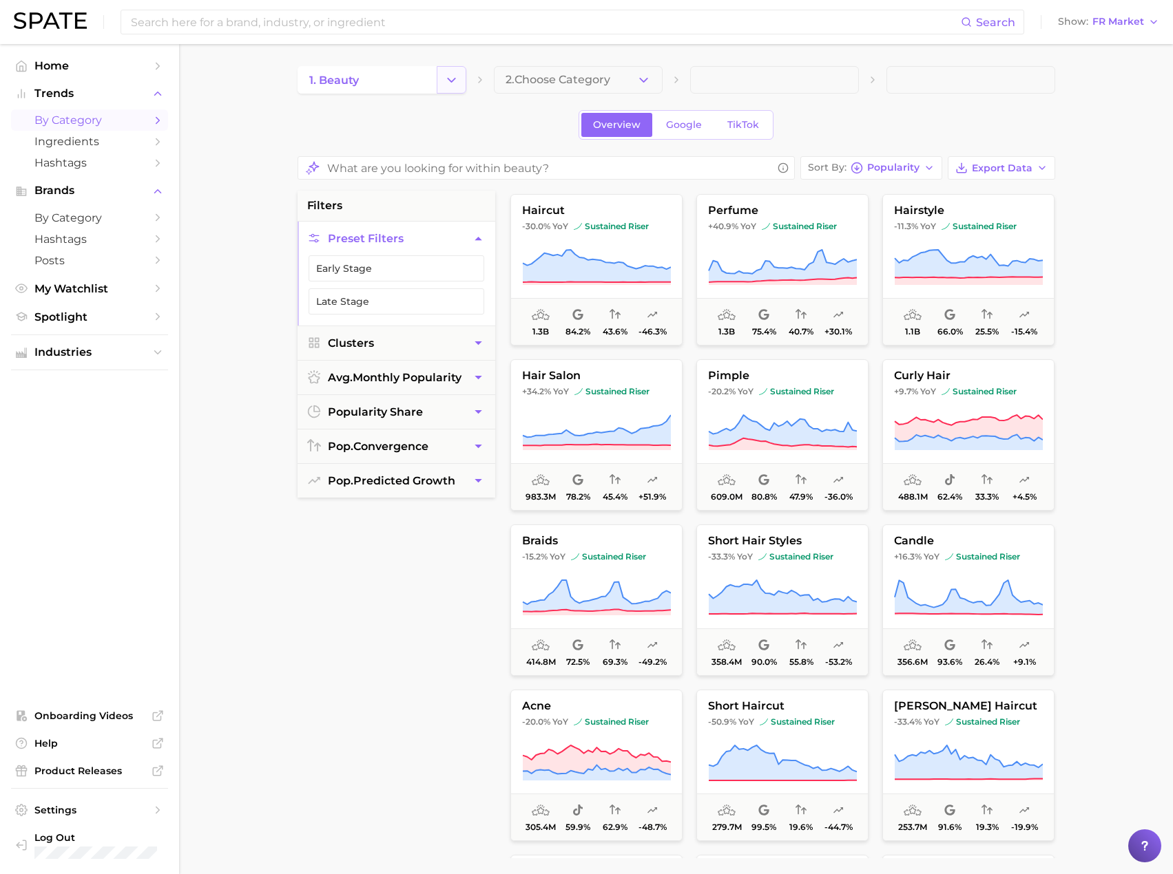
click at [448, 77] on icon "Change Category" at bounding box center [451, 80] width 14 height 14
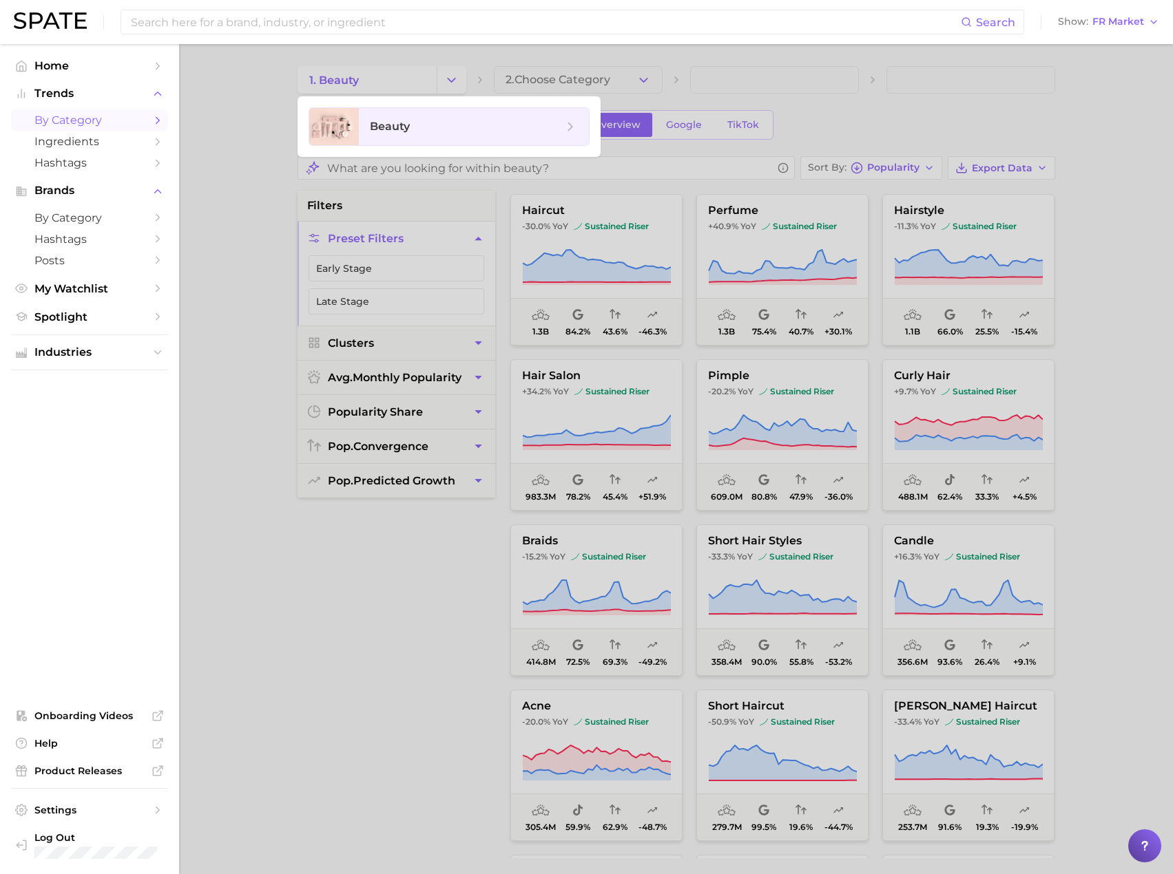
click at [446, 76] on div at bounding box center [586, 437] width 1173 height 874
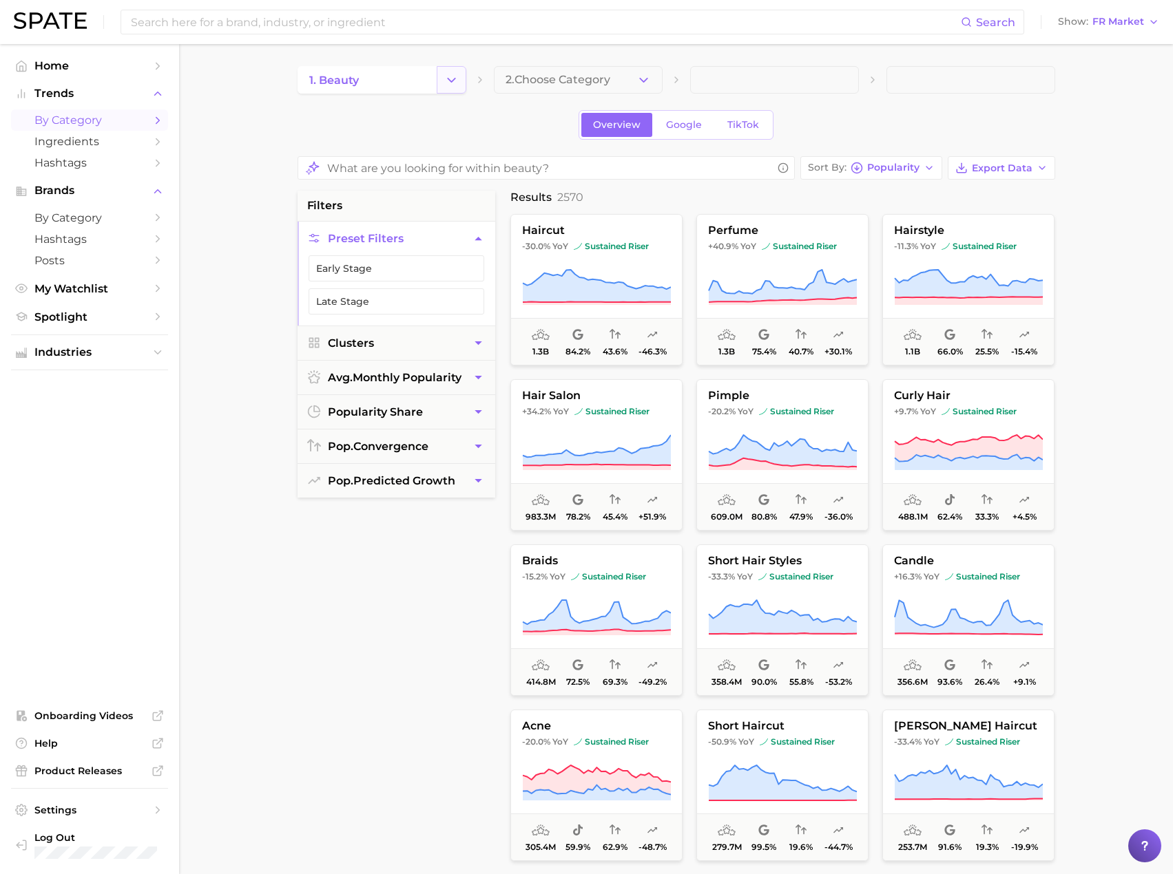
click at [447, 83] on icon "Change Category" at bounding box center [451, 80] width 14 height 14
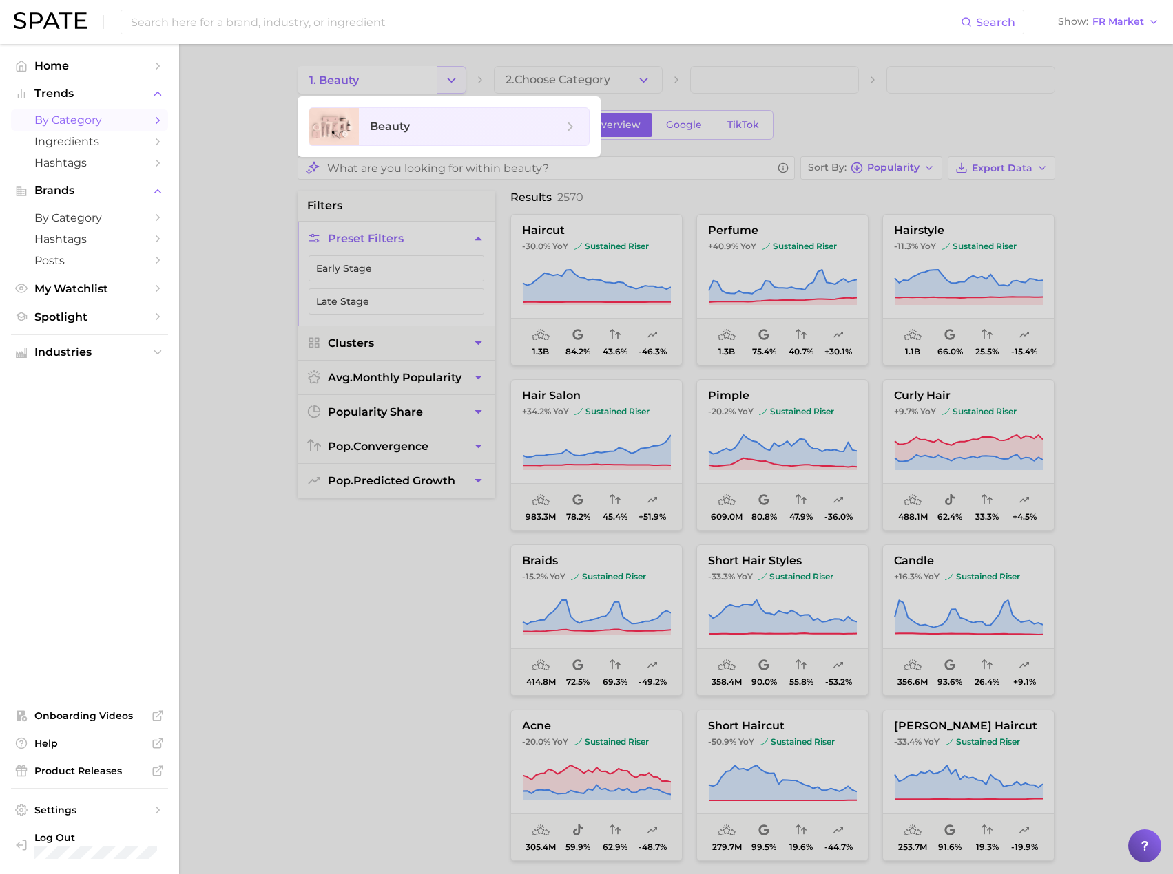
click at [447, 83] on div at bounding box center [586, 437] width 1173 height 874
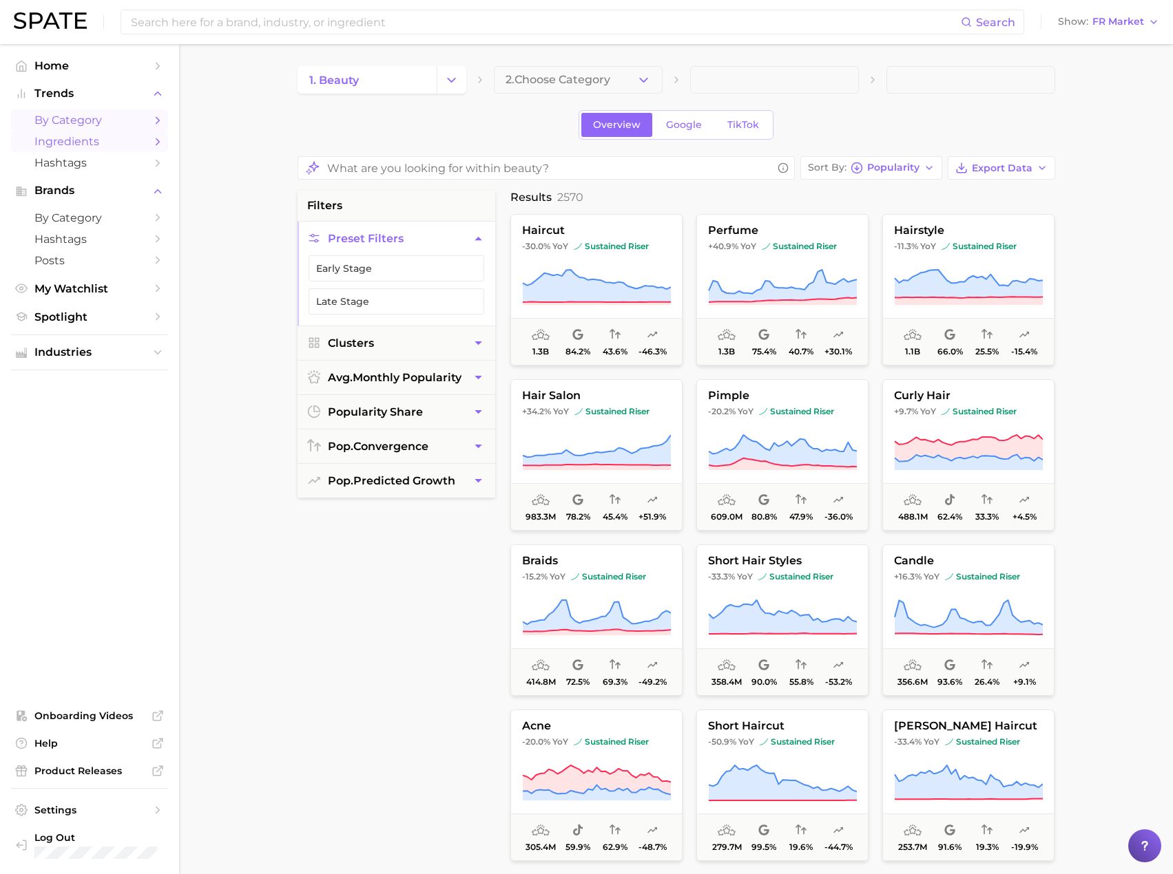
click at [85, 144] on span "Ingredients" at bounding box center [89, 141] width 110 height 13
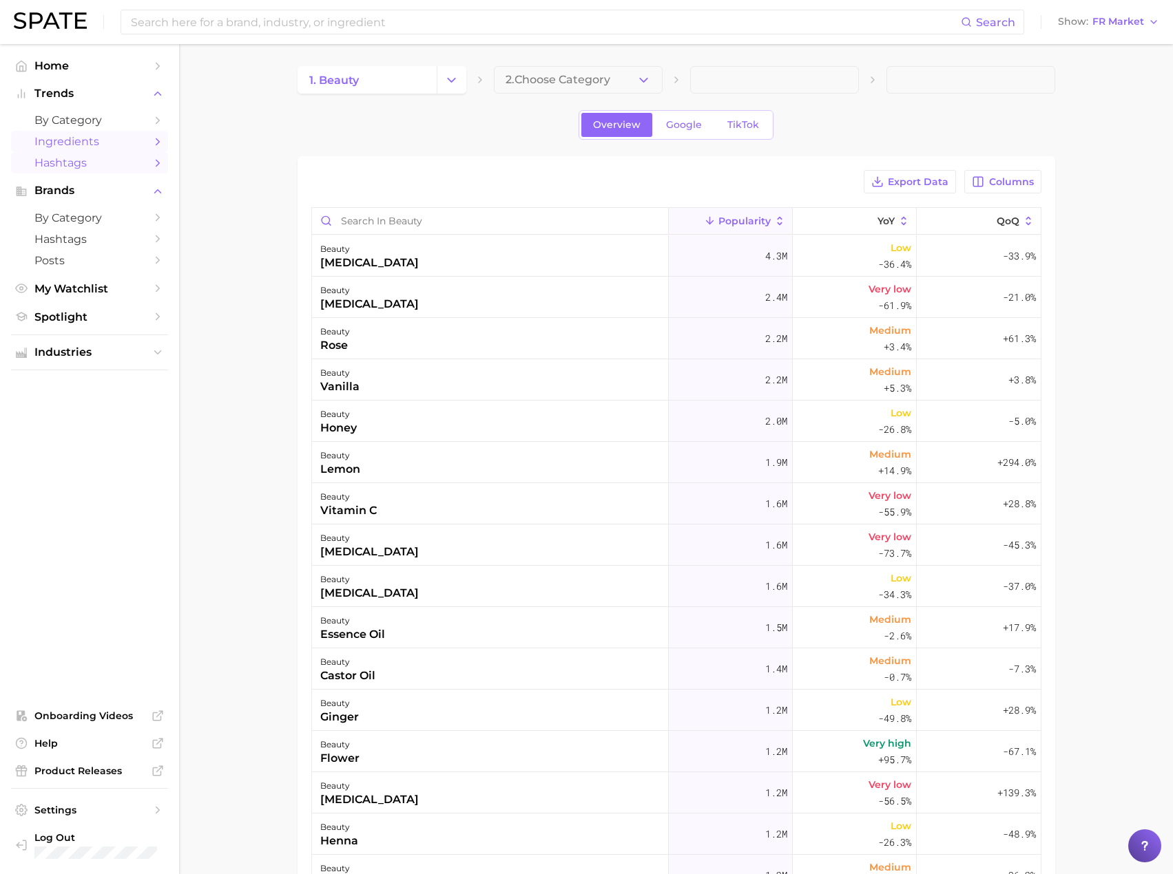
click at [107, 165] on span "Hashtags" at bounding box center [89, 162] width 110 height 13
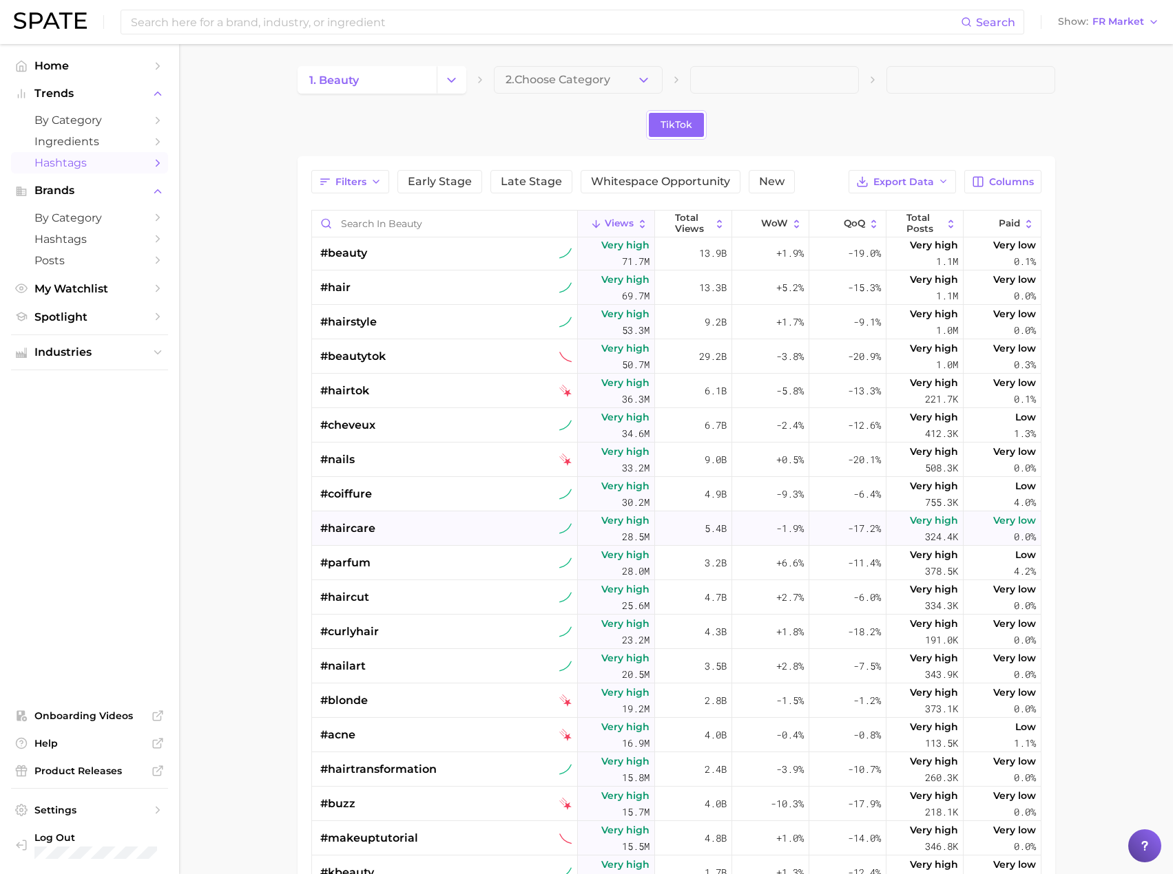
scroll to position [72, 0]
click at [107, 220] on span "by Category" at bounding box center [89, 217] width 110 height 13
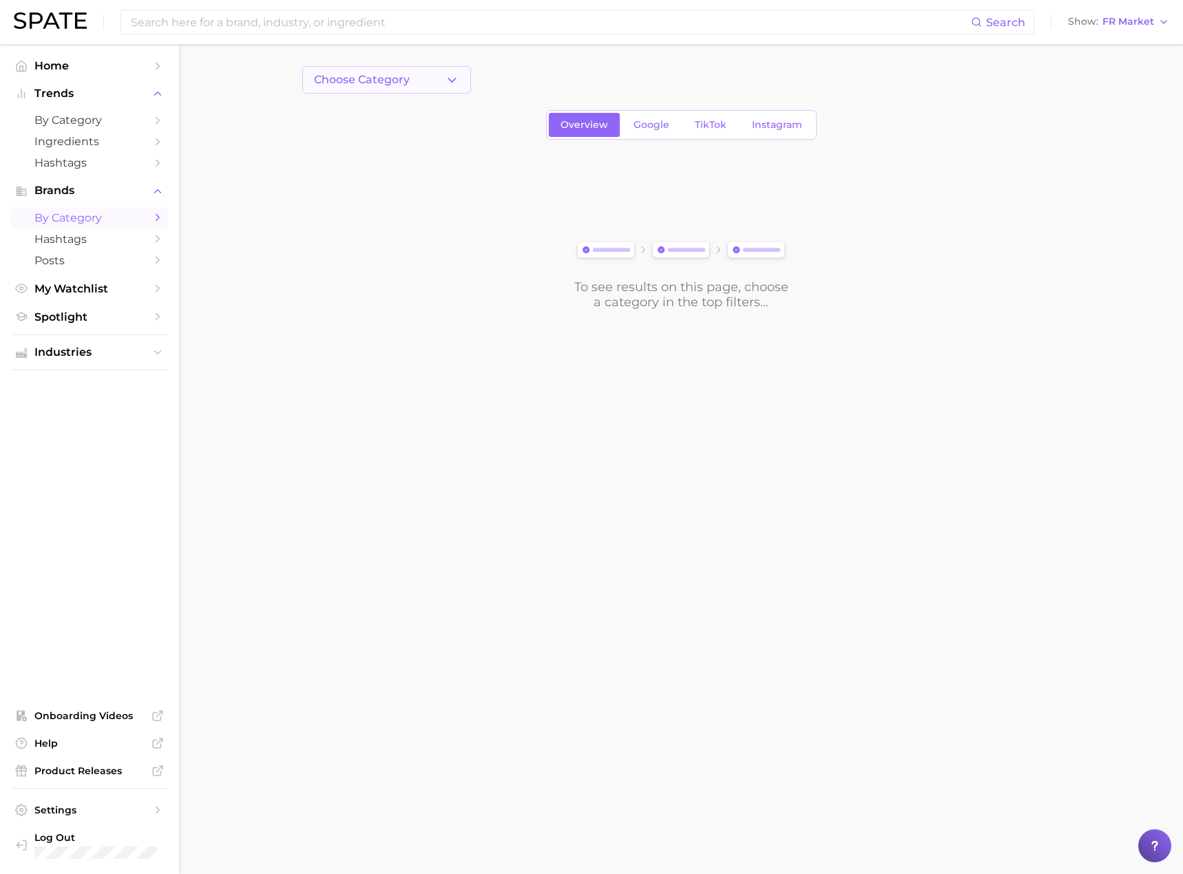
click at [454, 82] on icon "button" at bounding box center [452, 80] width 14 height 14
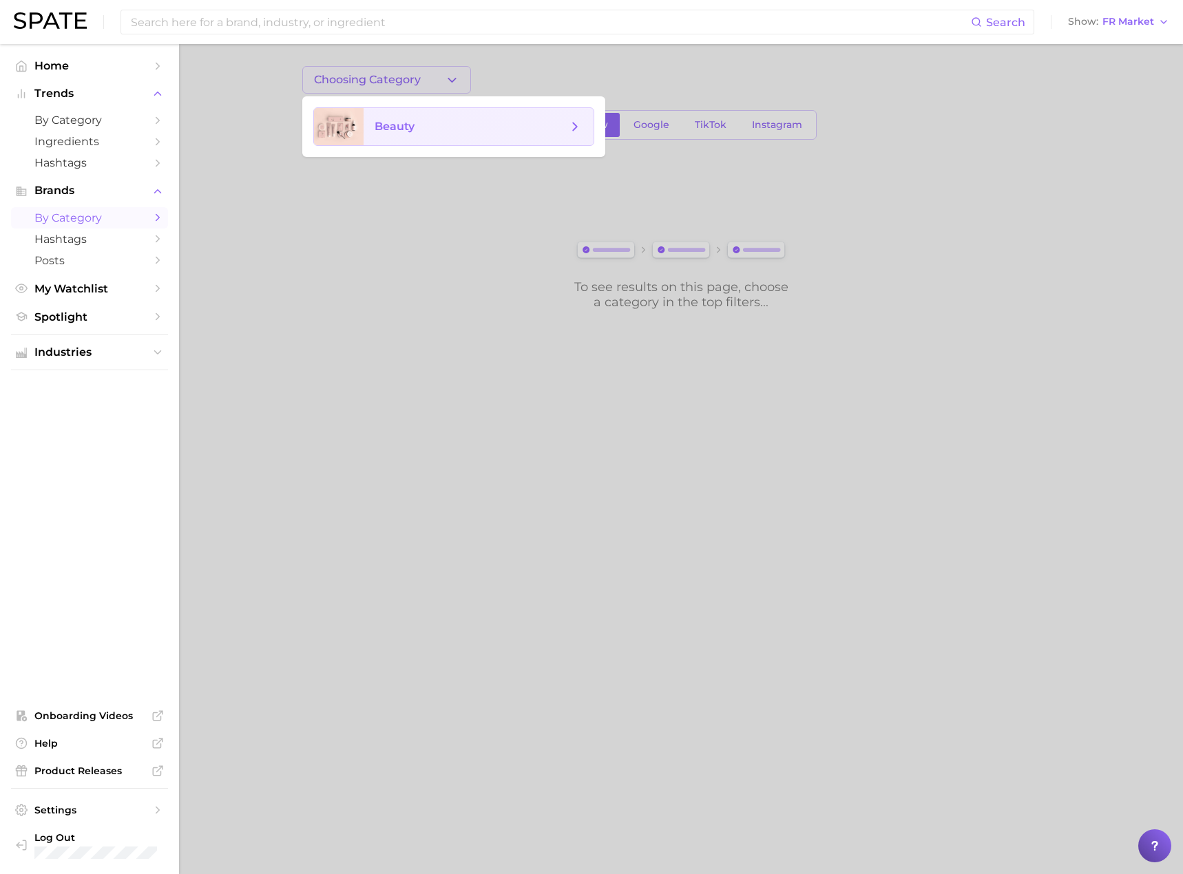
click at [434, 128] on span "beauty" at bounding box center [471, 126] width 193 height 15
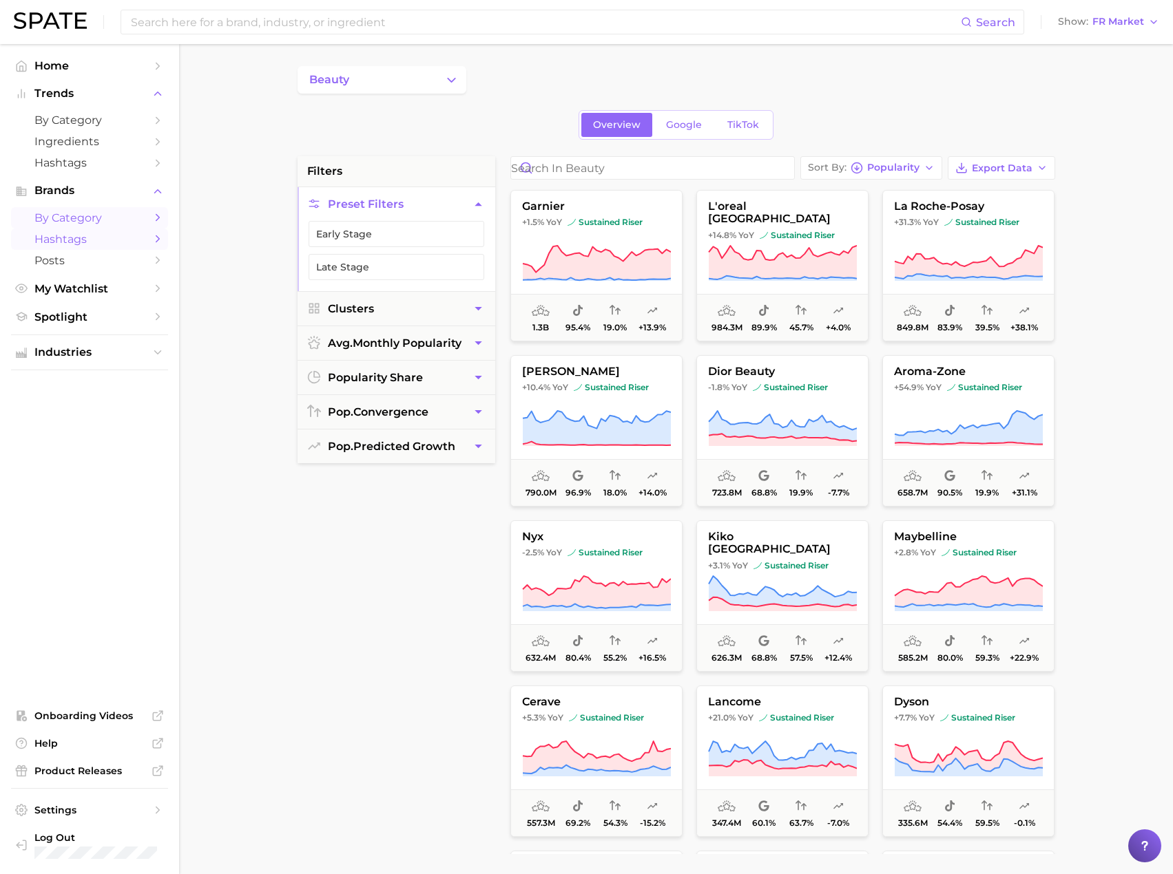
click at [83, 245] on span "Hashtags" at bounding box center [89, 239] width 110 height 13
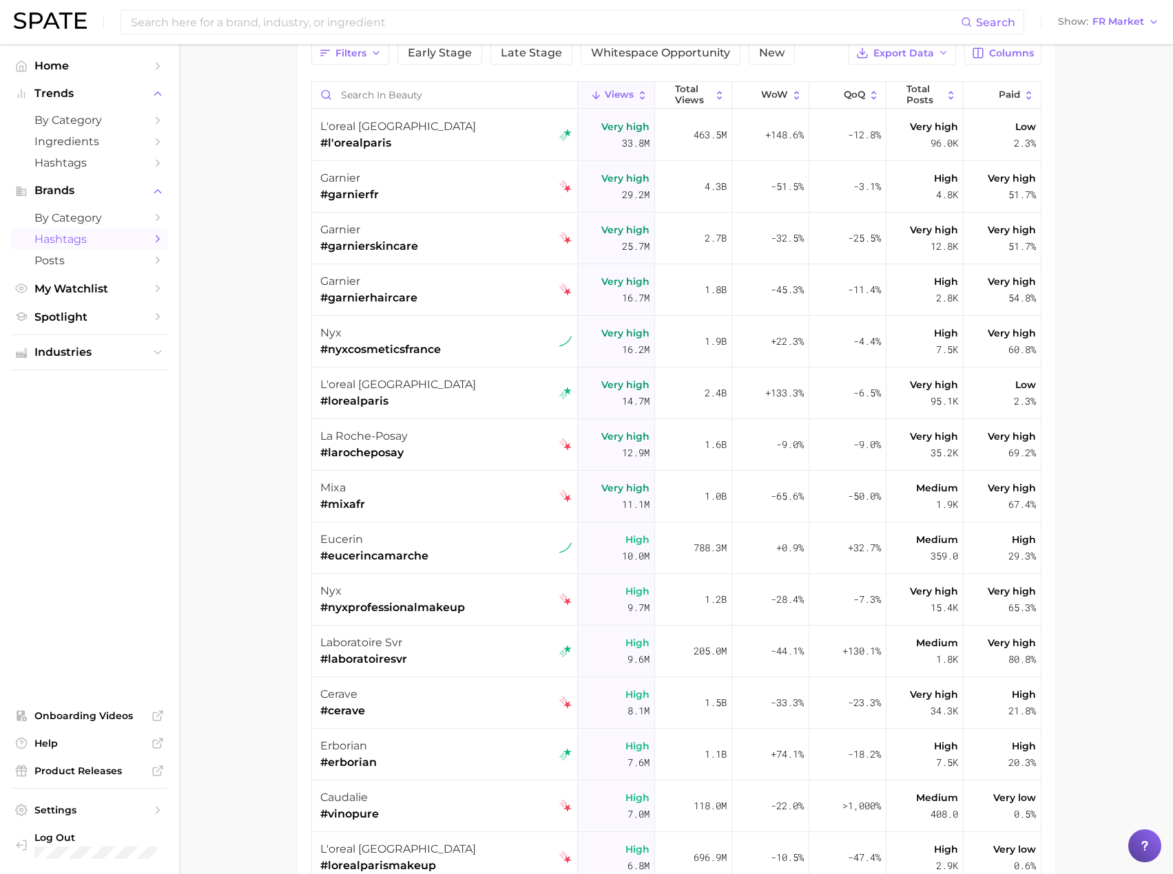
scroll to position [129, 0]
click at [63, 264] on span "Posts" at bounding box center [89, 260] width 110 height 13
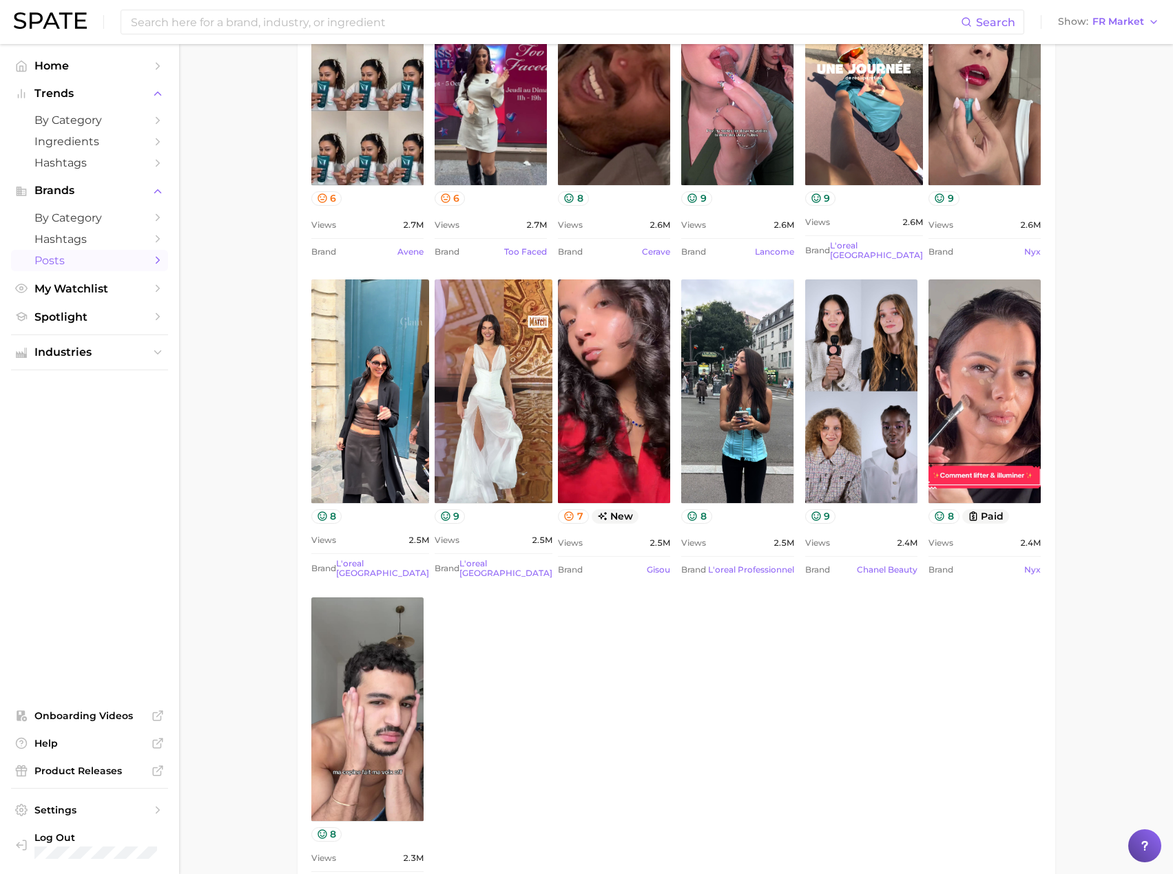
scroll to position [916, 0]
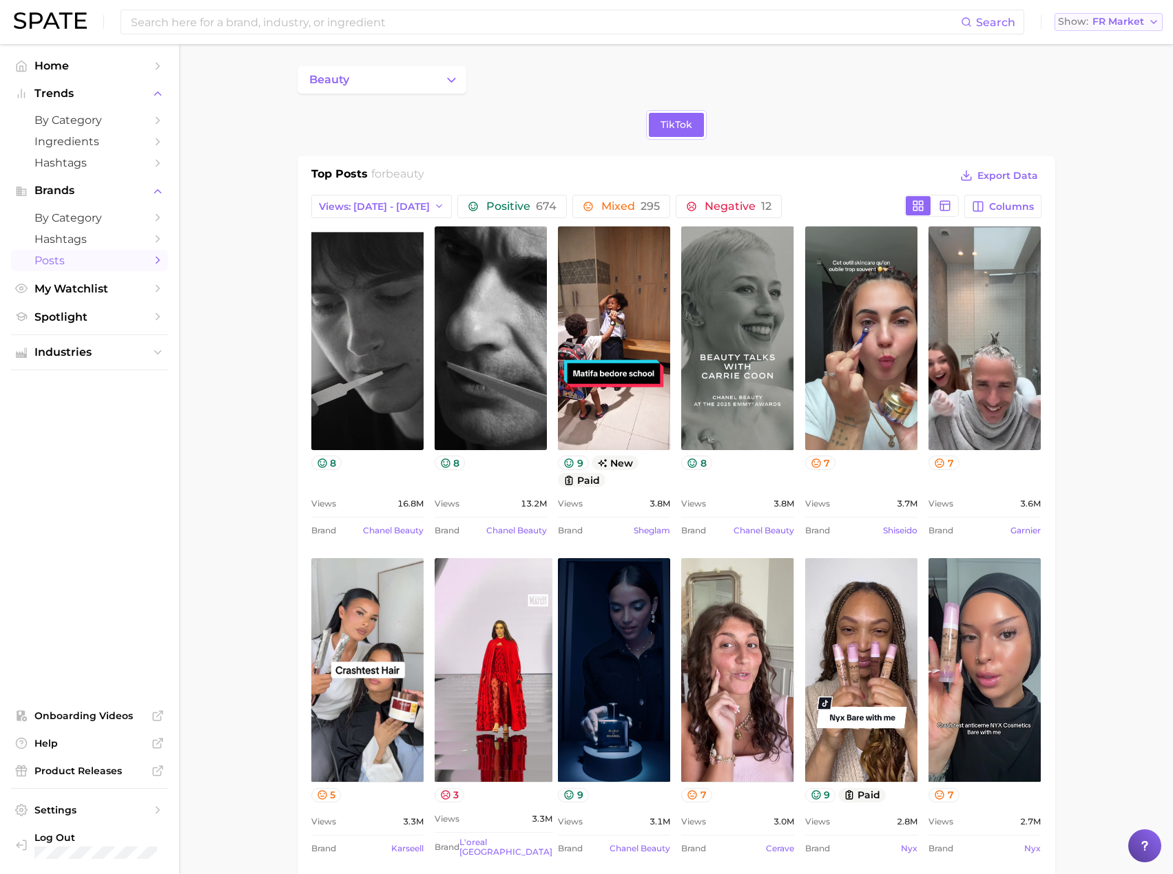
click at [1127, 21] on span "FR Market" at bounding box center [1118, 22] width 52 height 8
click at [1111, 47] on span "United States" at bounding box center [1114, 45] width 107 height 12
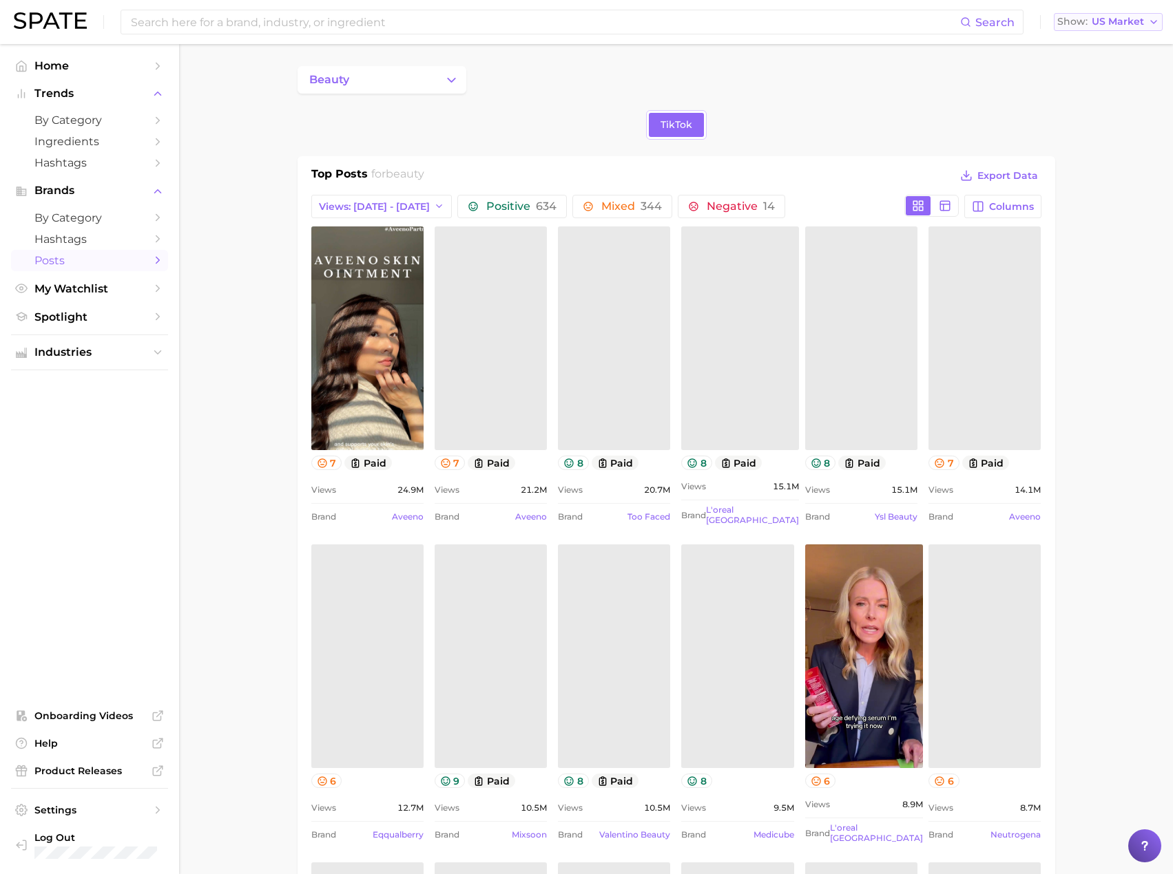
click at [1133, 20] on span "US Market" at bounding box center [1117, 22] width 52 height 8
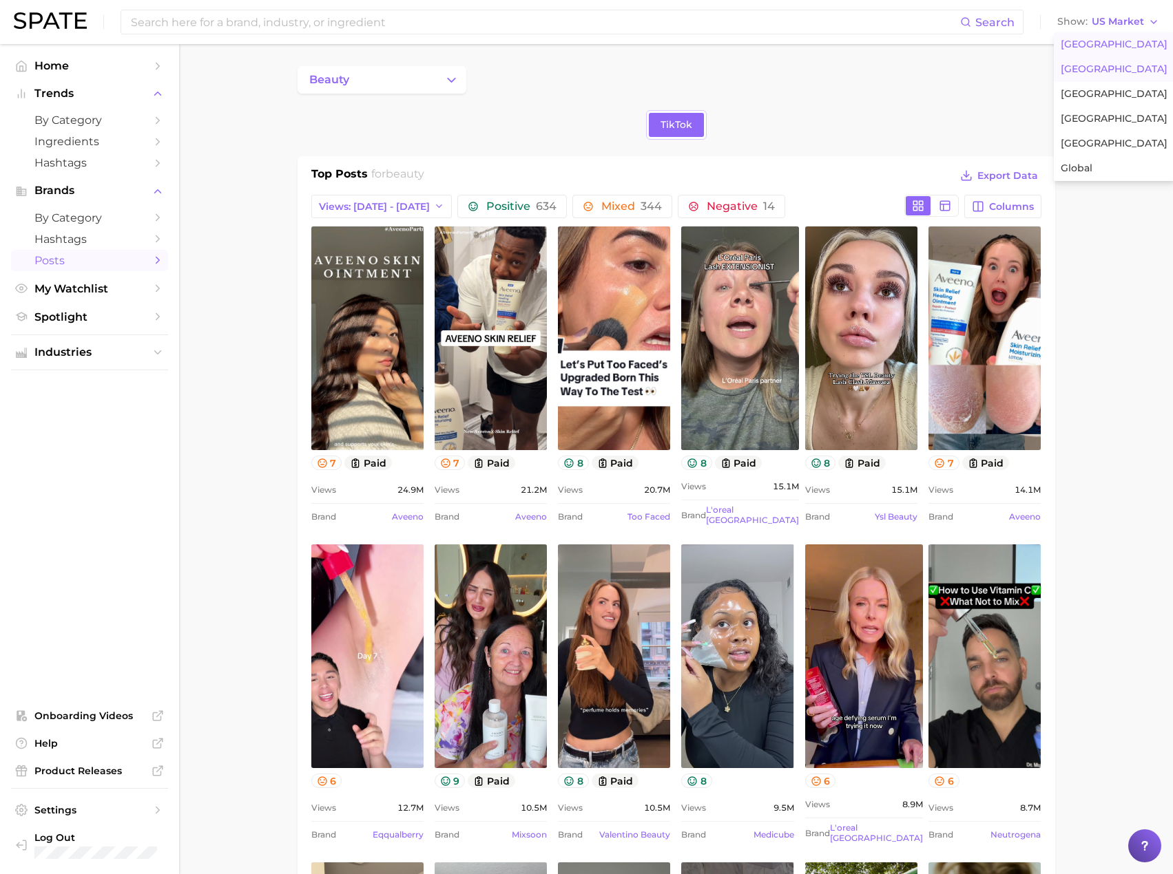
click at [1120, 70] on span "United Kingdom" at bounding box center [1113, 69] width 107 height 12
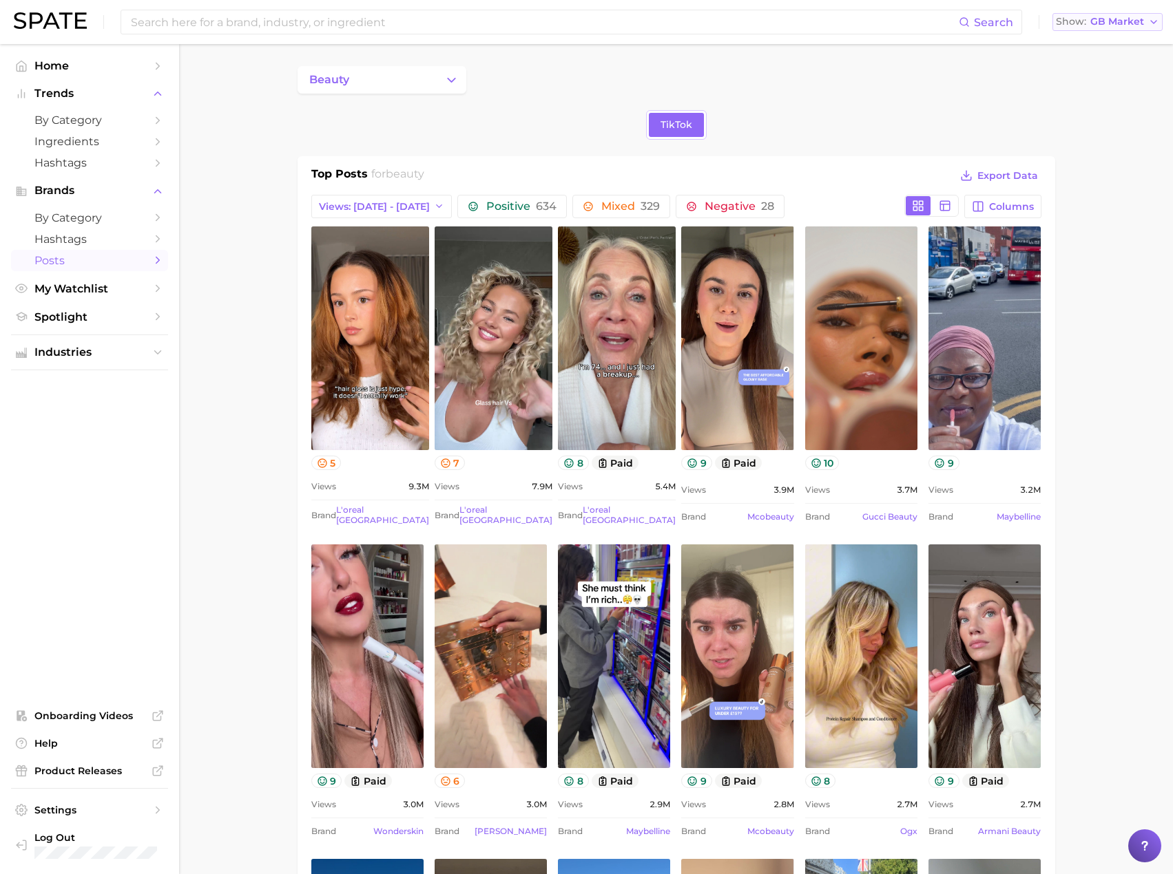
click at [1143, 25] on span "GB Market" at bounding box center [1117, 22] width 54 height 8
click at [1106, 101] on button "France" at bounding box center [1112, 94] width 120 height 25
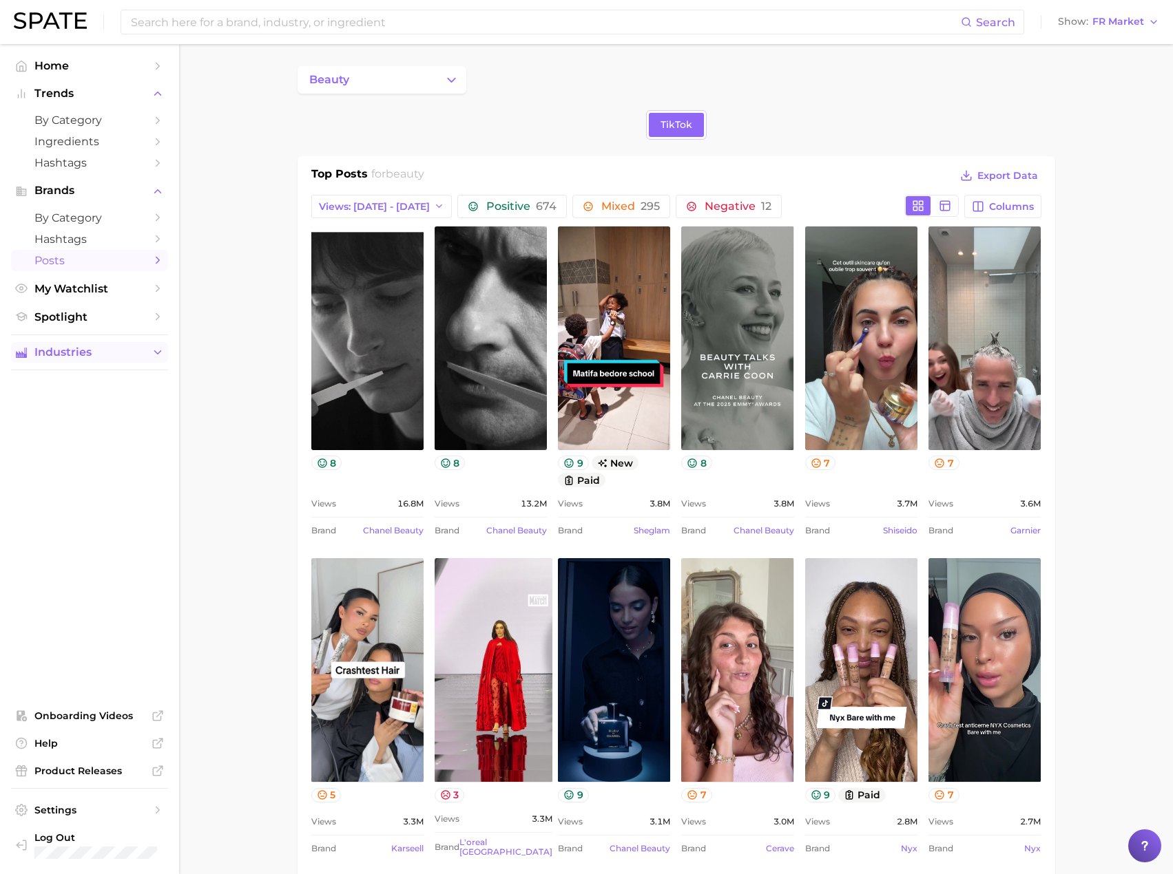
click at [158, 354] on polyline "Sidebar" at bounding box center [158, 352] width 6 height 3
click at [95, 382] on span "beauty" at bounding box center [89, 379] width 110 height 13
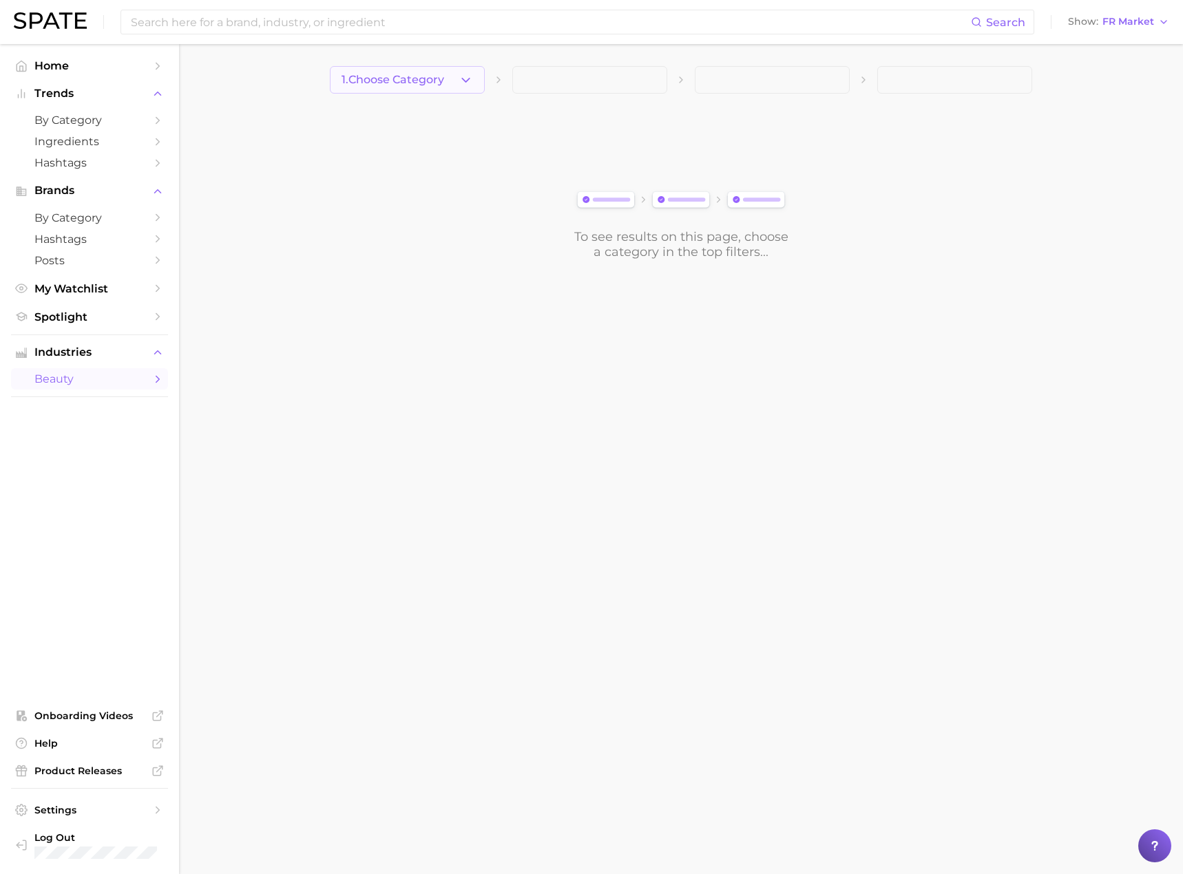
click at [470, 80] on icon "button" at bounding box center [466, 80] width 14 height 14
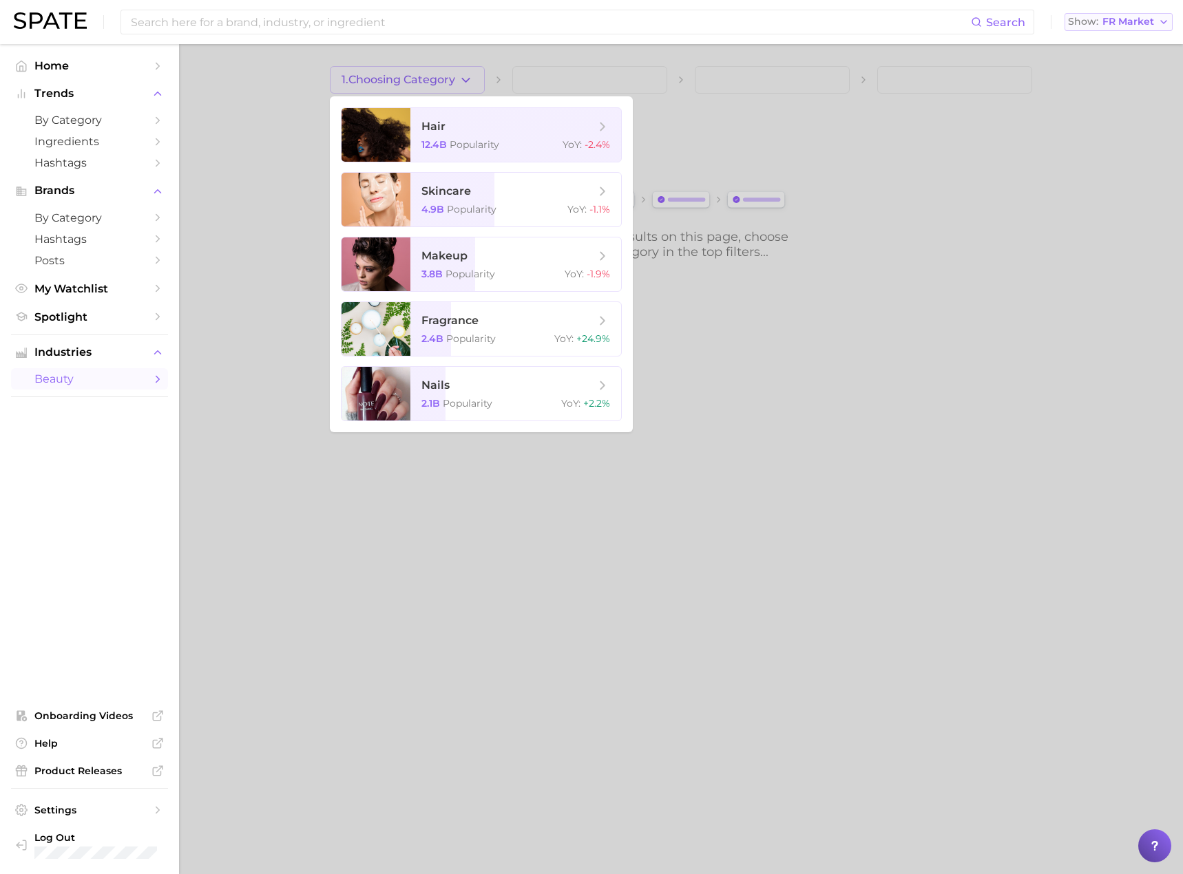
click at [1154, 21] on span "FR Market" at bounding box center [1128, 22] width 52 height 8
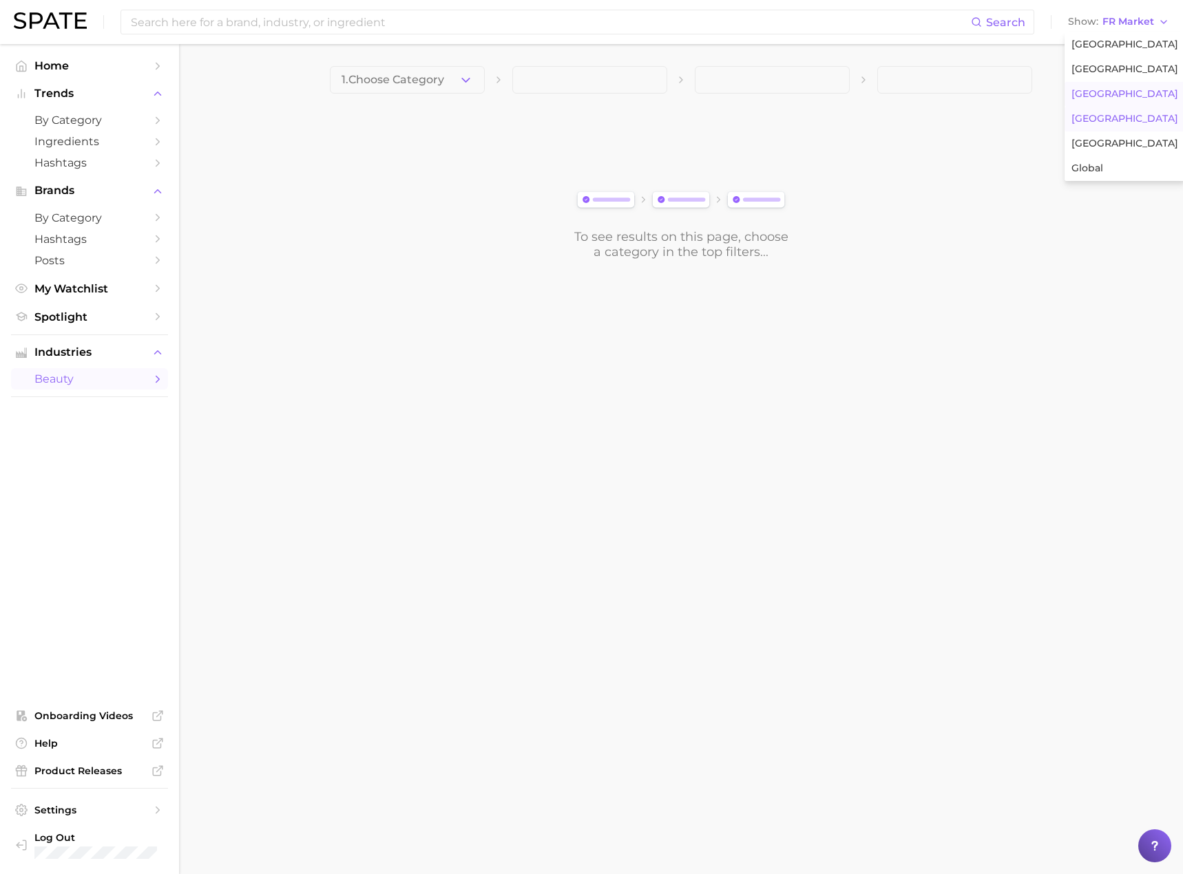
click at [1114, 116] on span "South Korea" at bounding box center [1124, 119] width 107 height 12
click at [470, 84] on icon "button" at bounding box center [466, 80] width 14 height 14
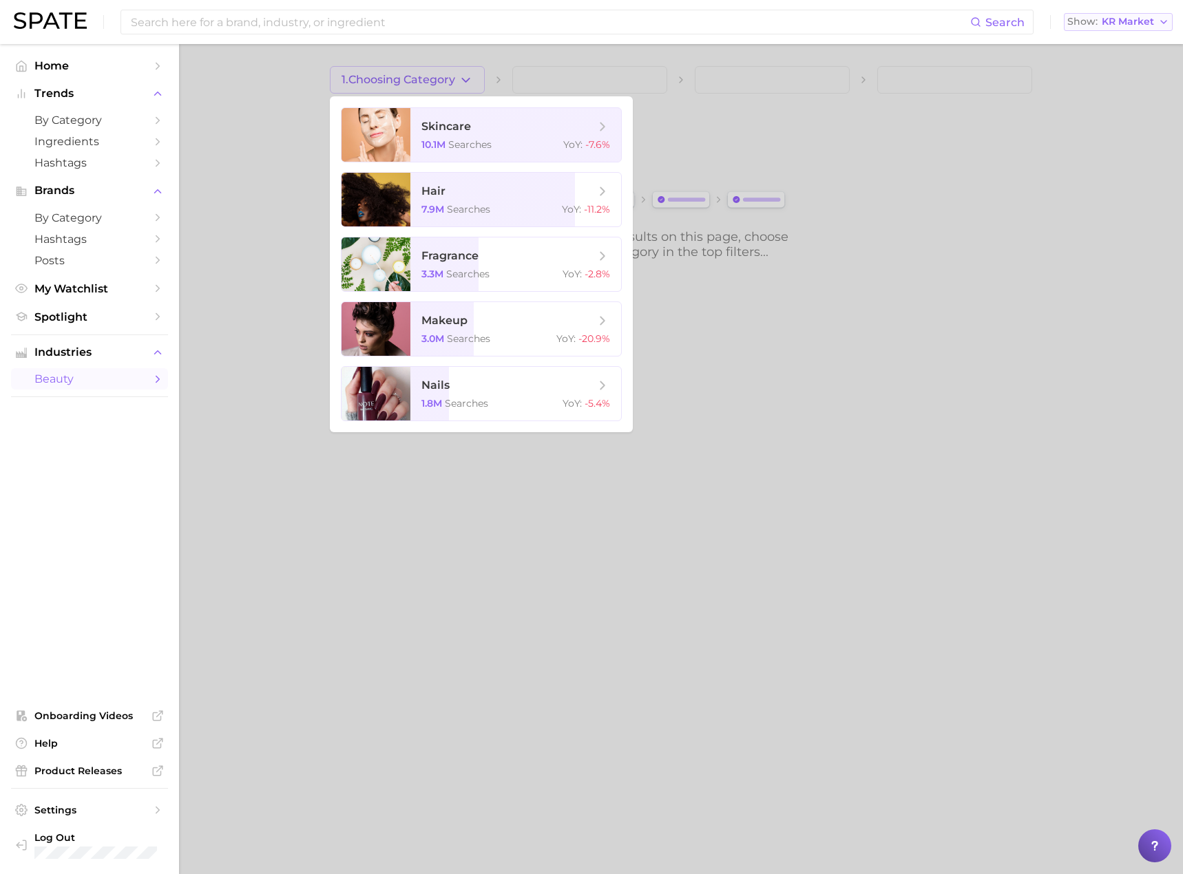
click at [1138, 21] on span "KR Market" at bounding box center [1128, 22] width 52 height 8
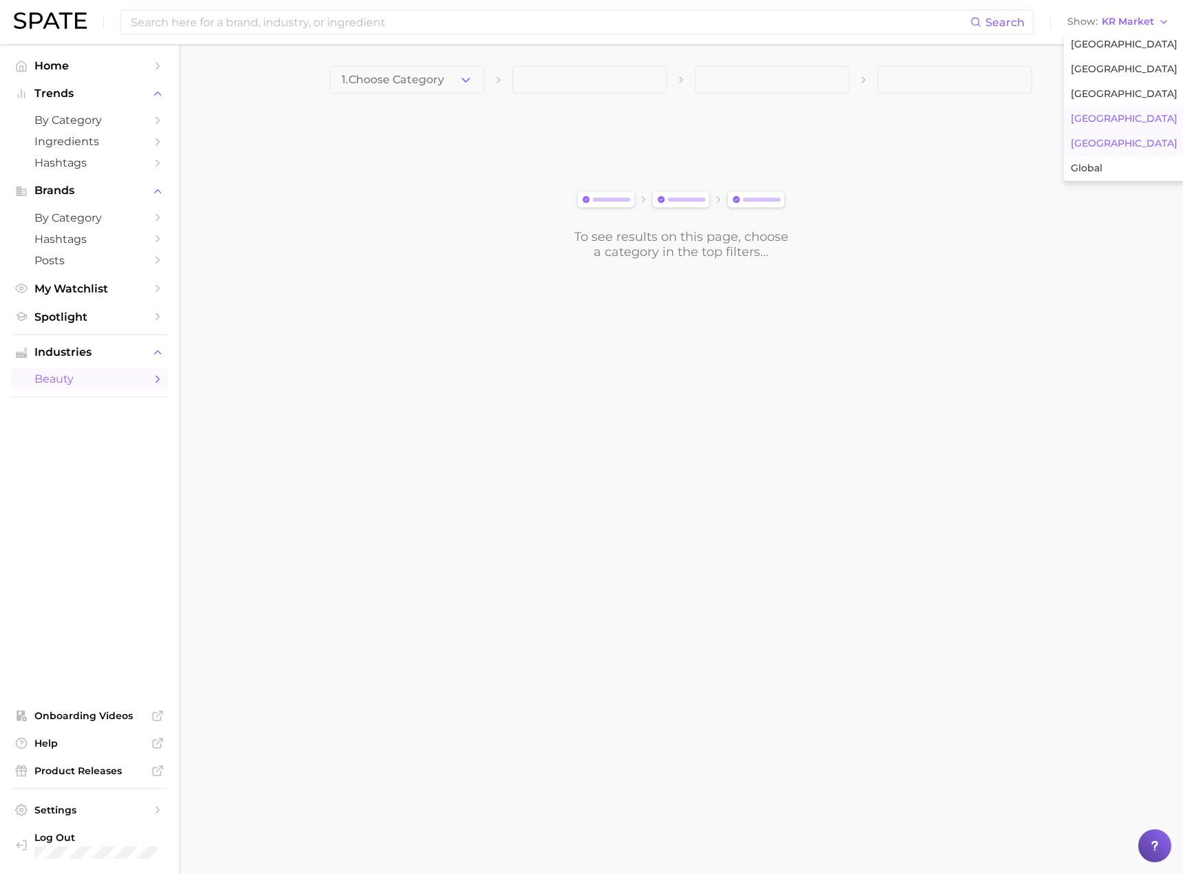
click at [1109, 142] on button "Japan" at bounding box center [1124, 144] width 120 height 25
click at [461, 82] on icon "button" at bounding box center [466, 80] width 14 height 14
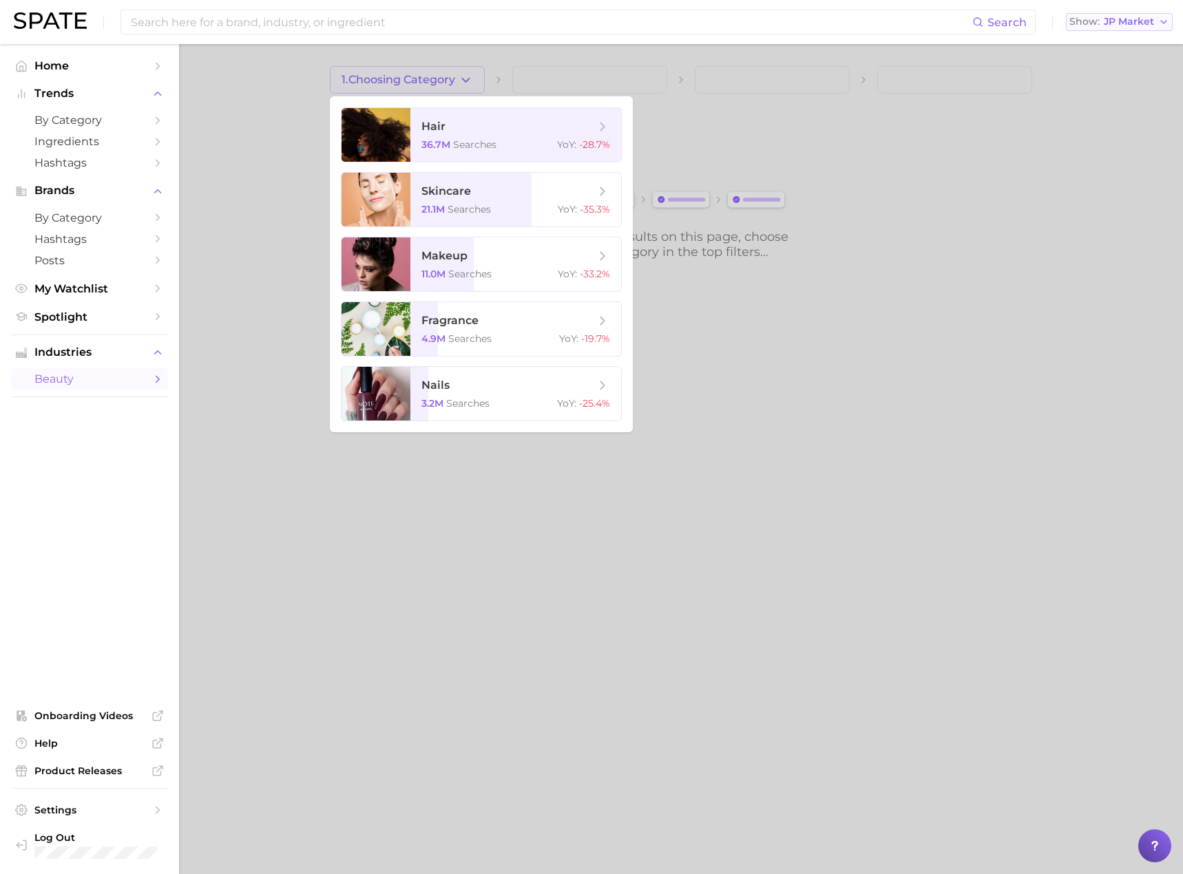
click at [1153, 18] on span "JP Market" at bounding box center [1129, 22] width 50 height 8
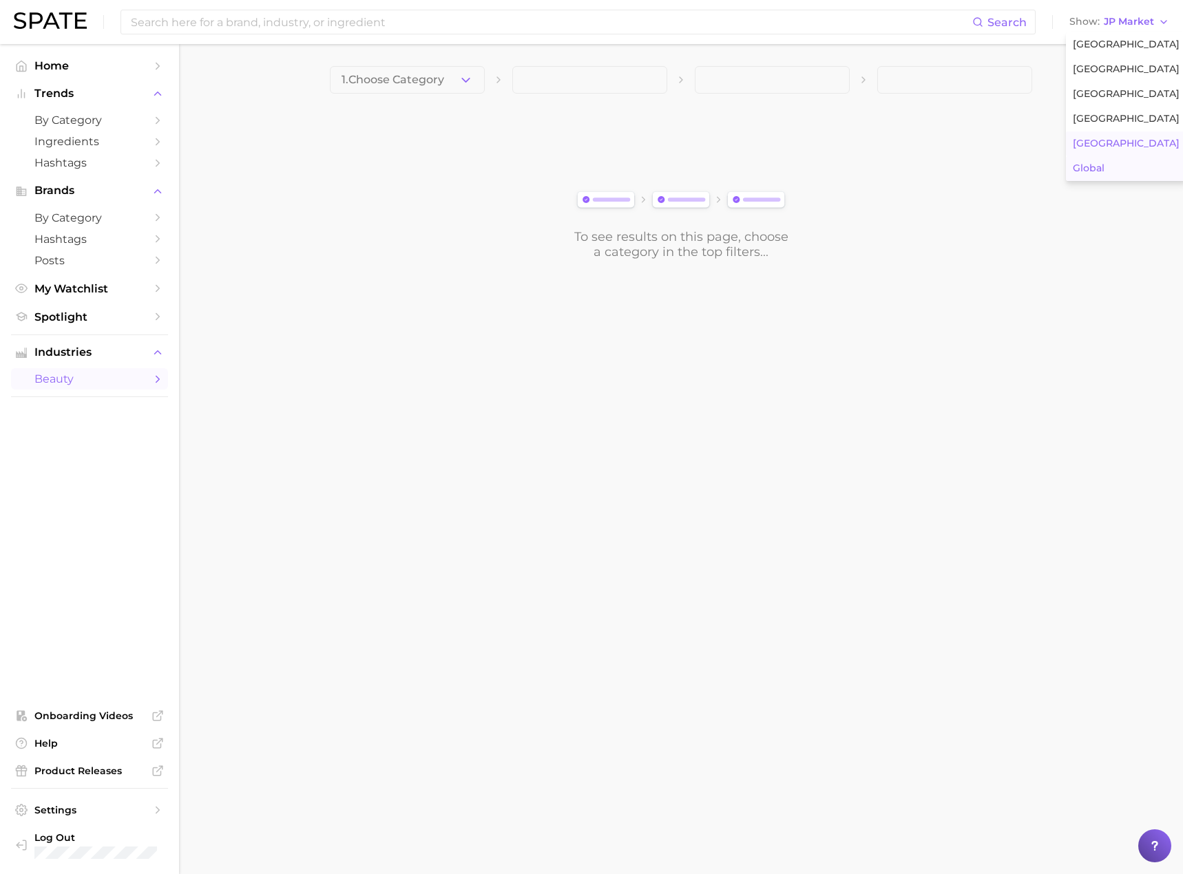
click at [1118, 169] on button "Global" at bounding box center [1126, 168] width 120 height 25
click at [481, 80] on button "1. Choose Category" at bounding box center [407, 80] width 155 height 28
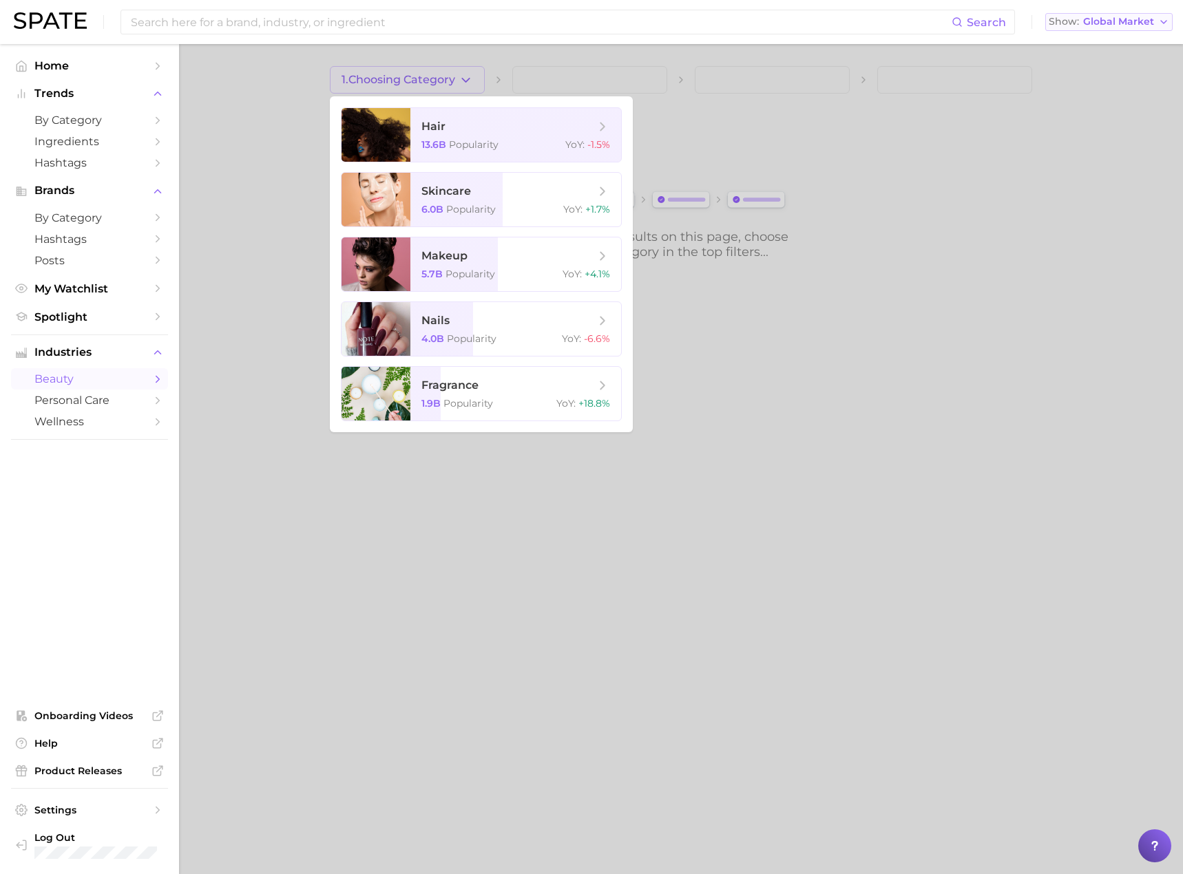
click at [1146, 21] on span "Global Market" at bounding box center [1118, 22] width 71 height 8
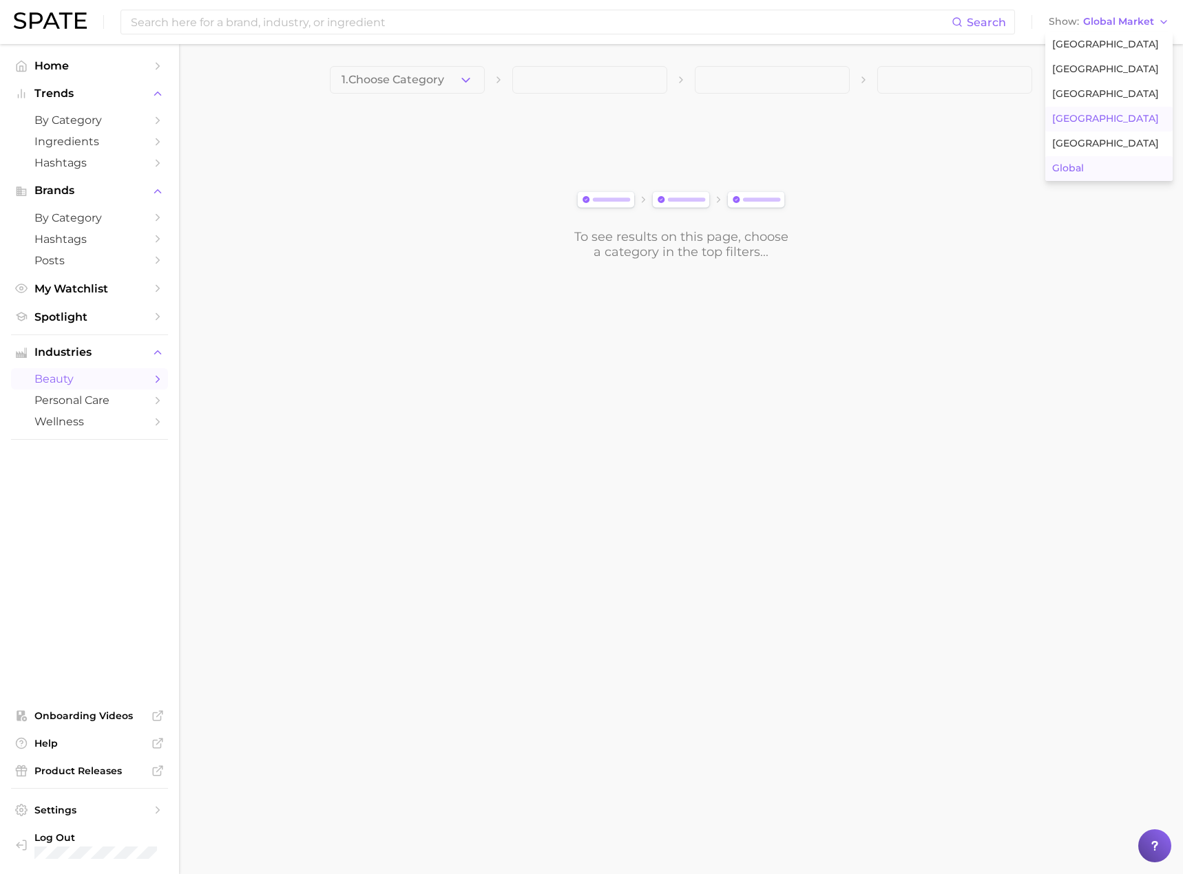
click at [1107, 116] on span "South Korea" at bounding box center [1105, 119] width 107 height 12
click at [457, 89] on button "1. Choose Category" at bounding box center [407, 80] width 155 height 28
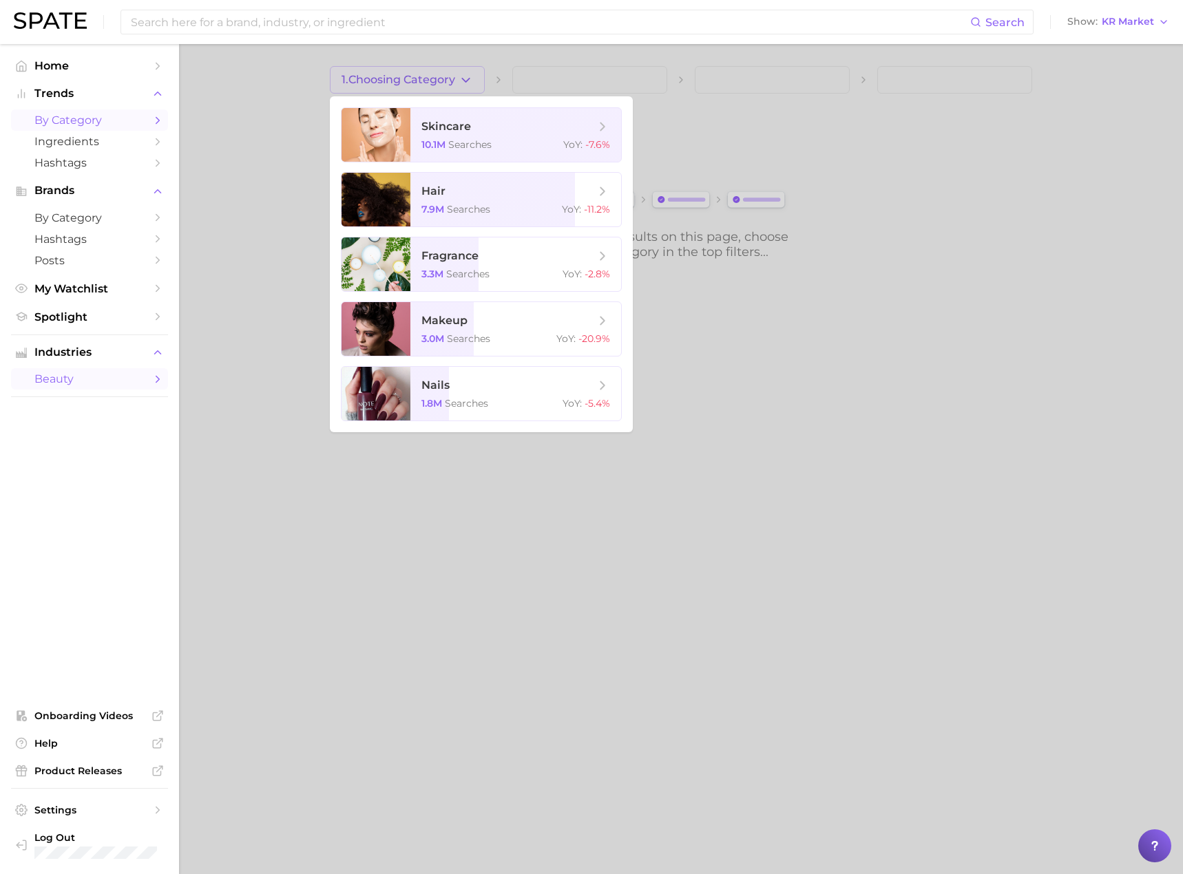
click at [98, 124] on span "by Category" at bounding box center [89, 120] width 110 height 13
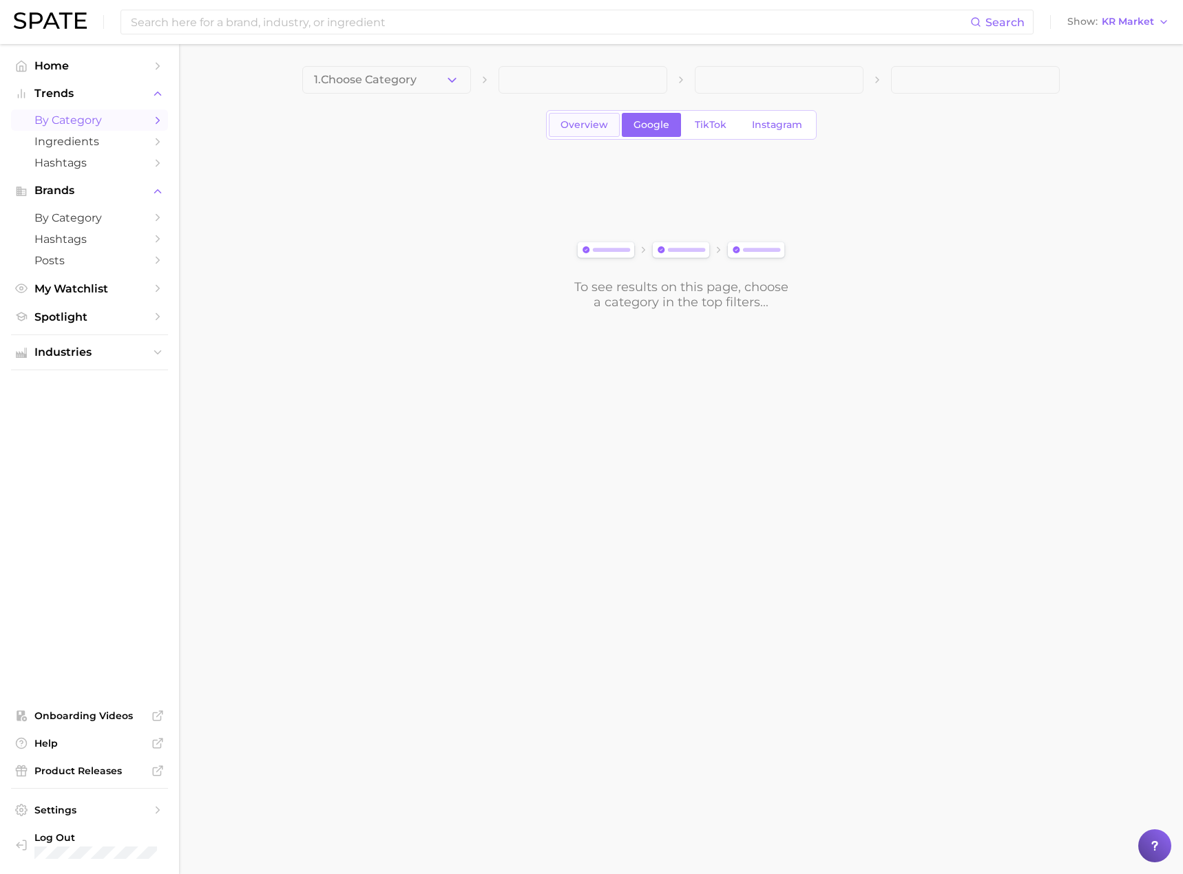
click at [596, 123] on span "Overview" at bounding box center [584, 125] width 48 height 12
click at [453, 73] on icon "button" at bounding box center [452, 80] width 14 height 14
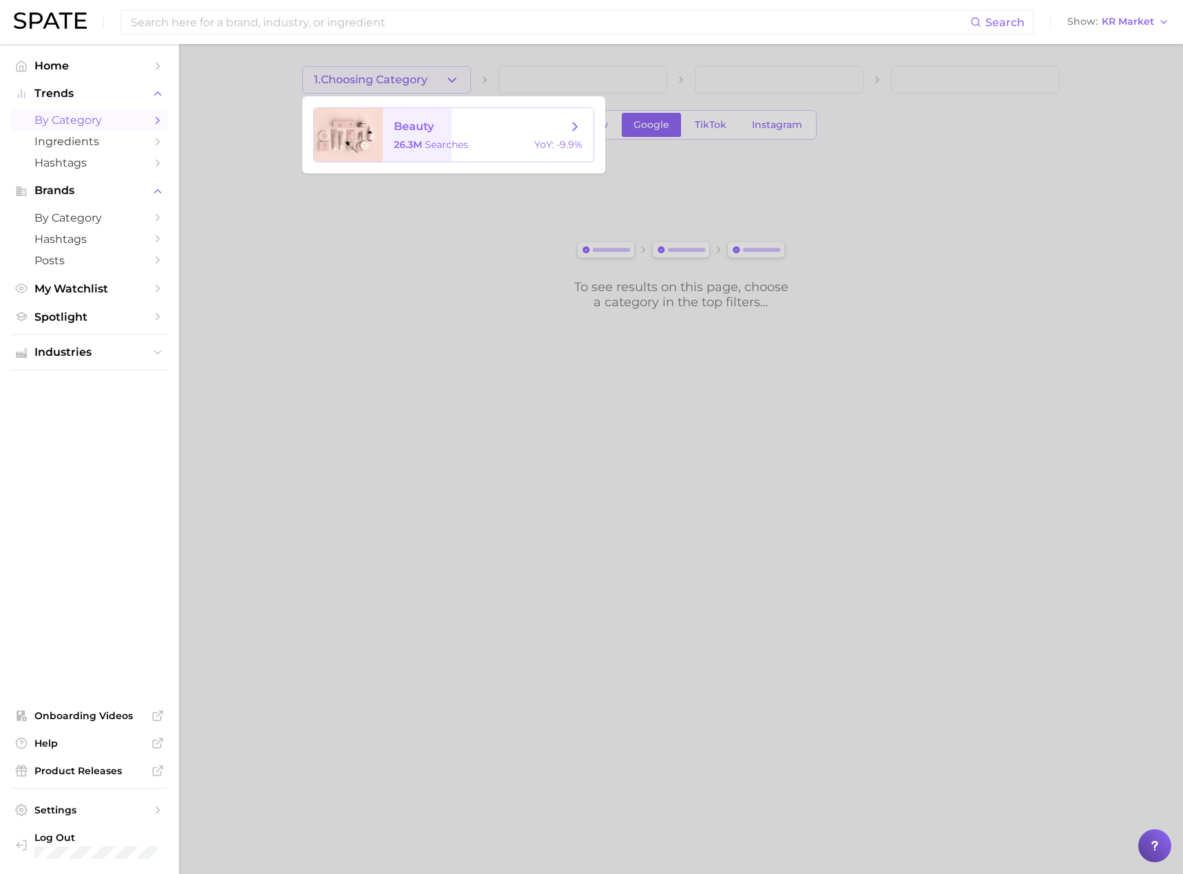
click at [382, 138] on div at bounding box center [348, 135] width 69 height 54
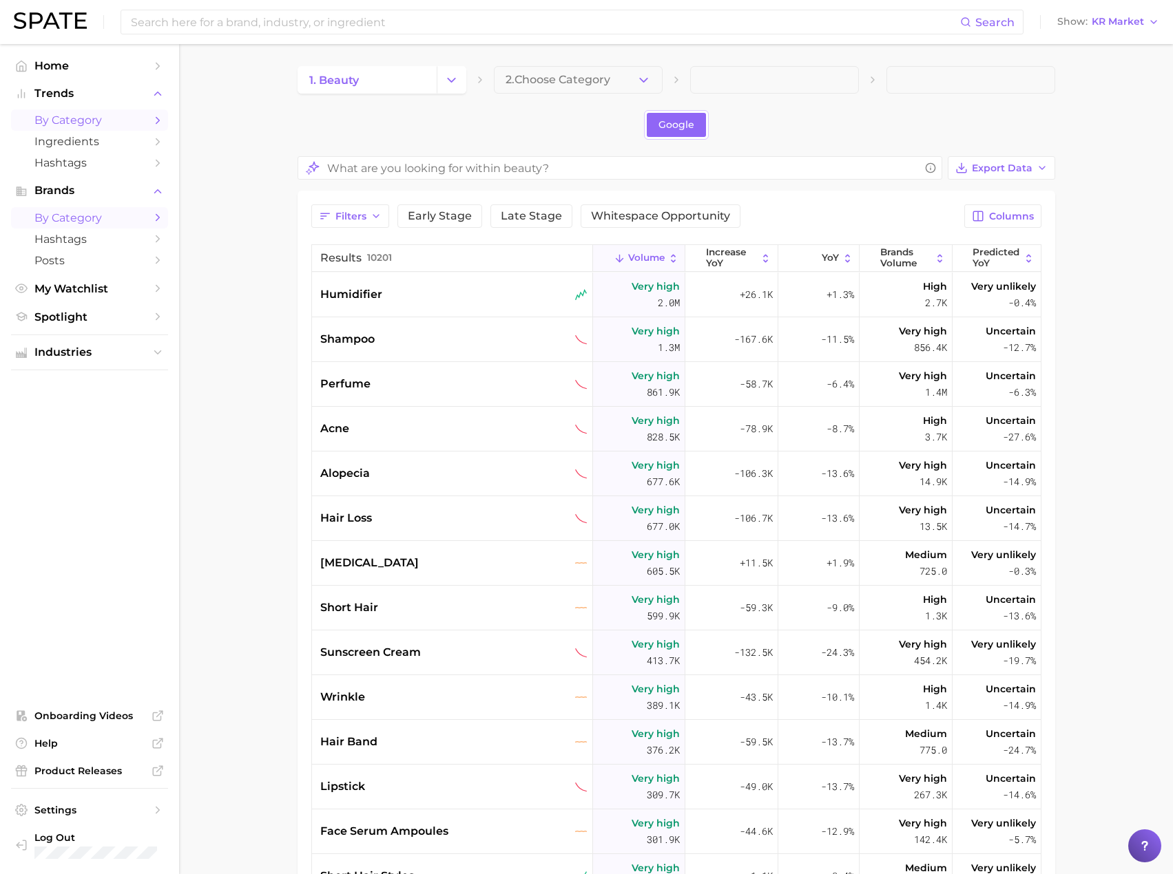
click at [92, 220] on span "by Category" at bounding box center [89, 217] width 110 height 13
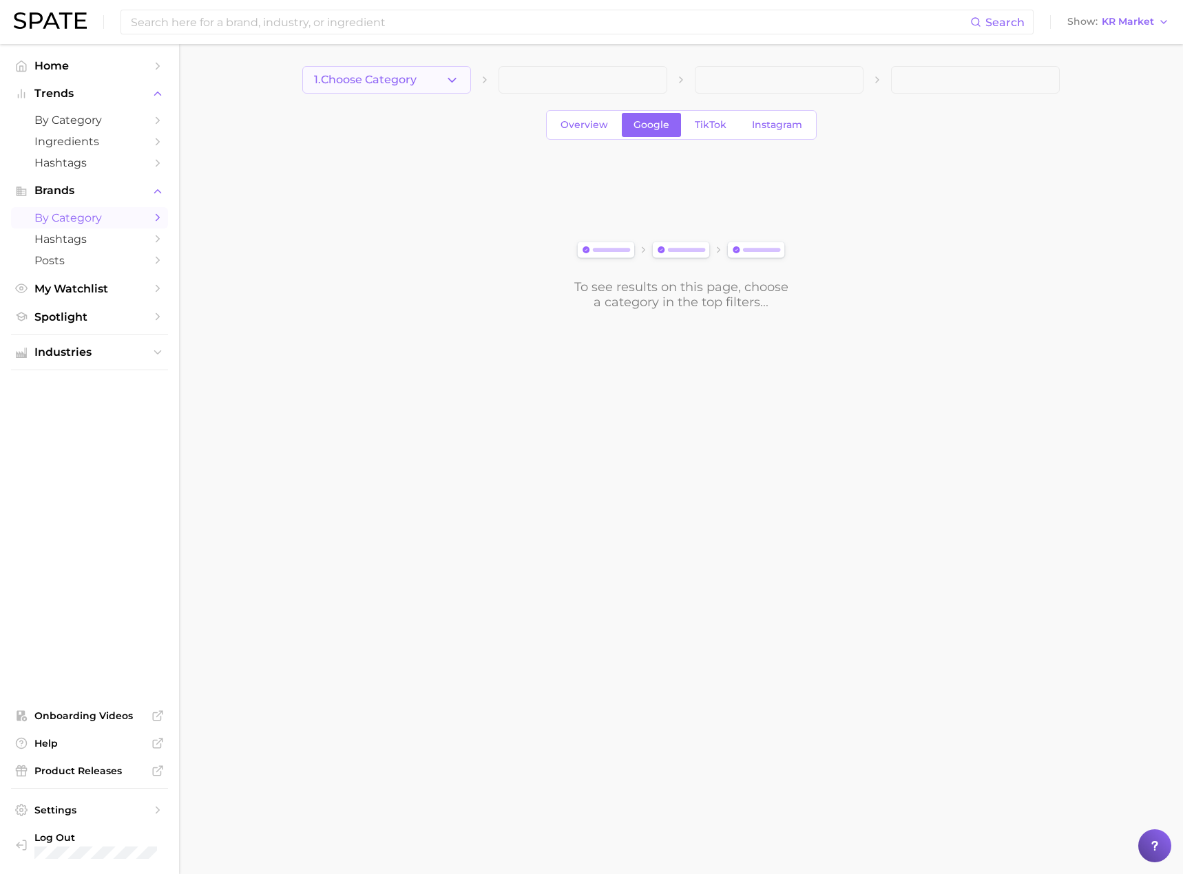
click at [455, 76] on icon "button" at bounding box center [452, 80] width 14 height 14
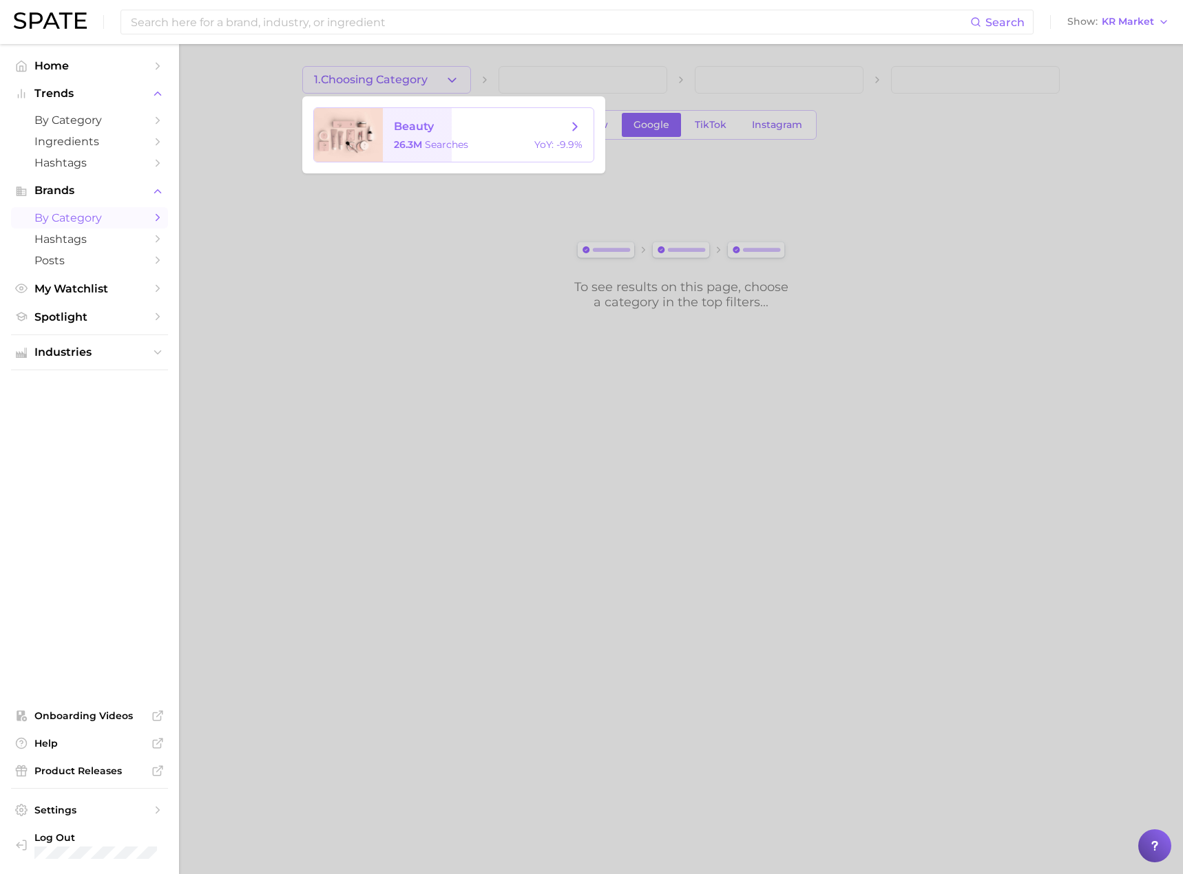
click at [453, 139] on span "searches" at bounding box center [446, 144] width 43 height 12
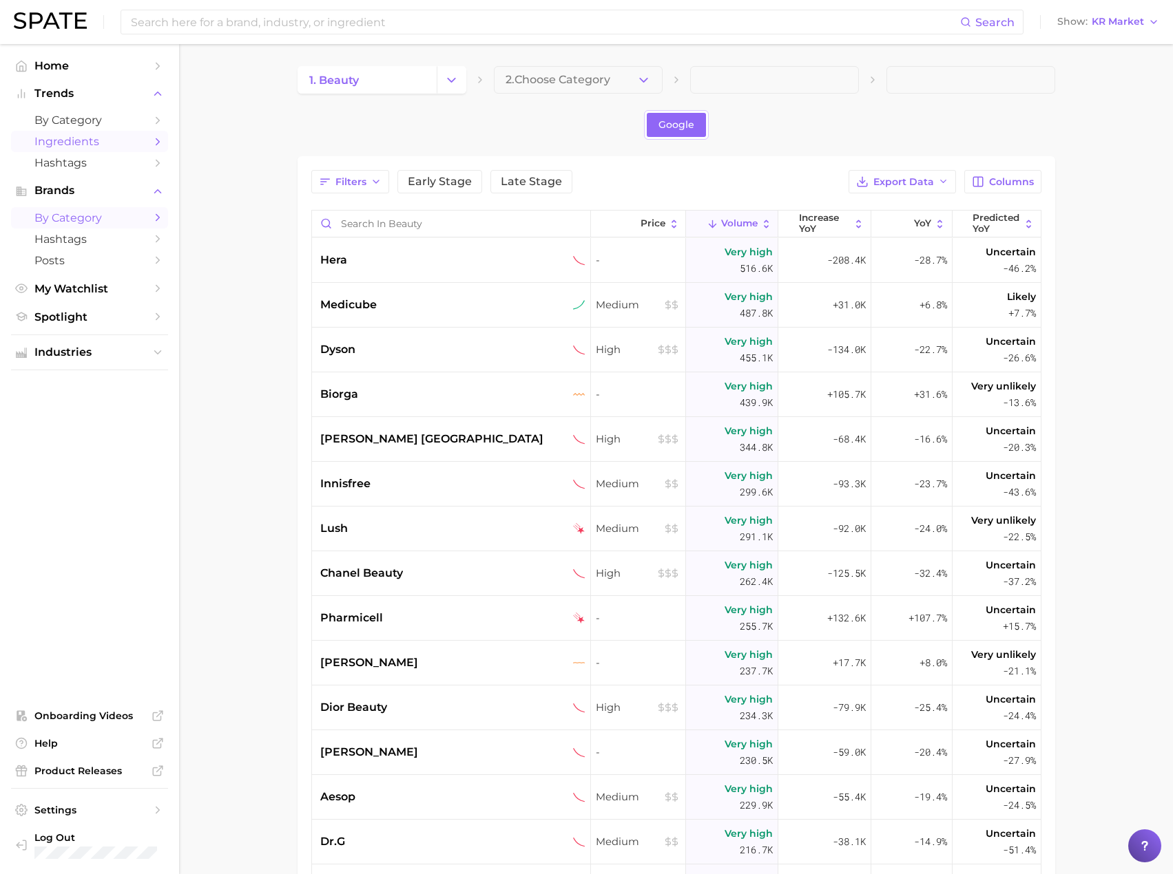
click at [67, 140] on span "Ingredients" at bounding box center [89, 141] width 110 height 13
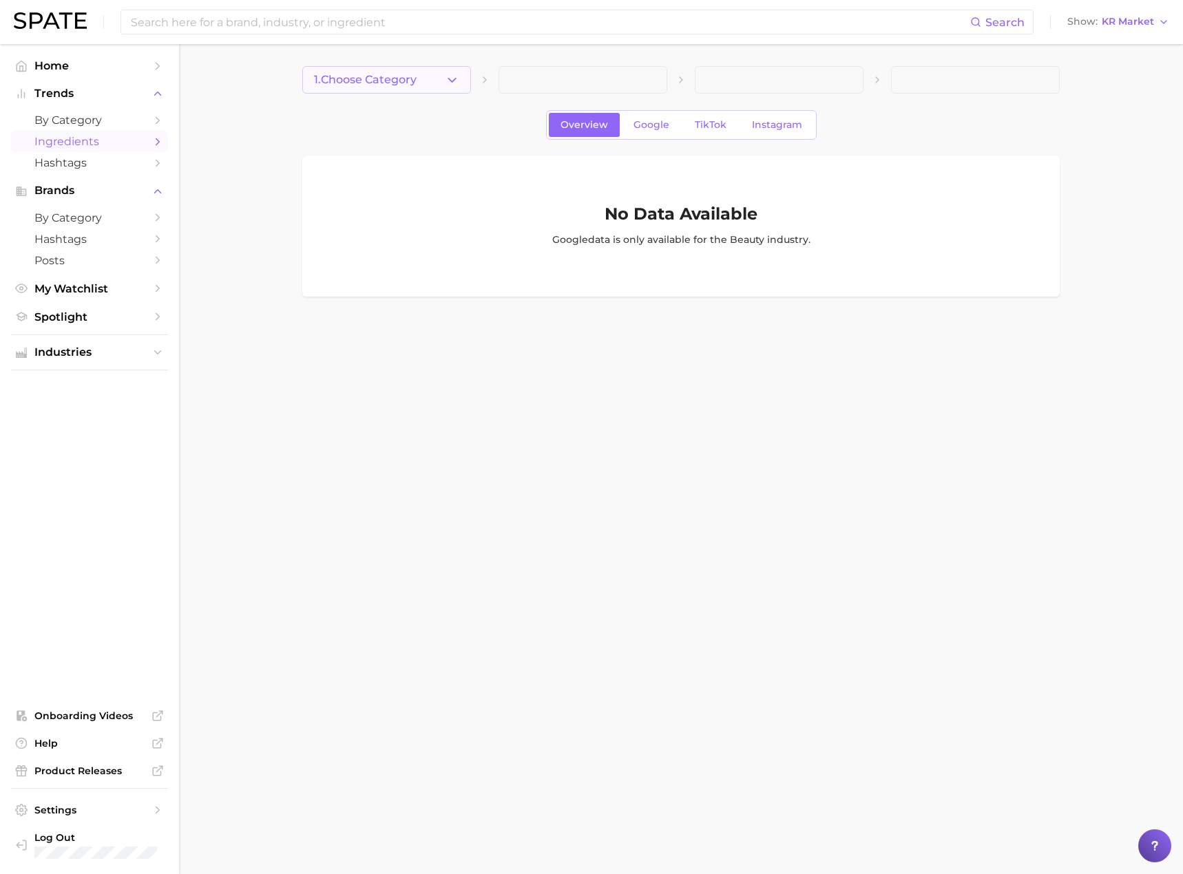
click at [441, 84] on button "1. Choose Category" at bounding box center [386, 80] width 169 height 28
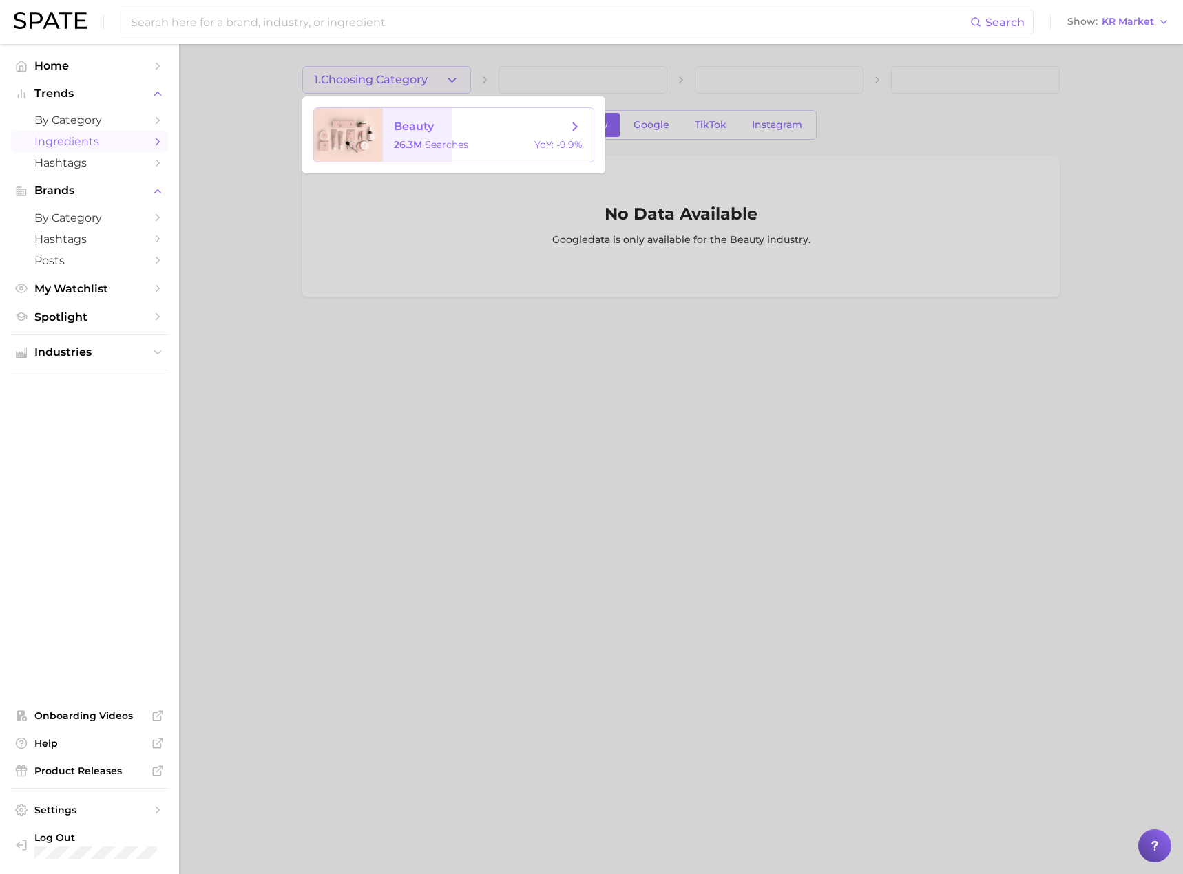
click at [439, 134] on span "beauty" at bounding box center [481, 126] width 174 height 15
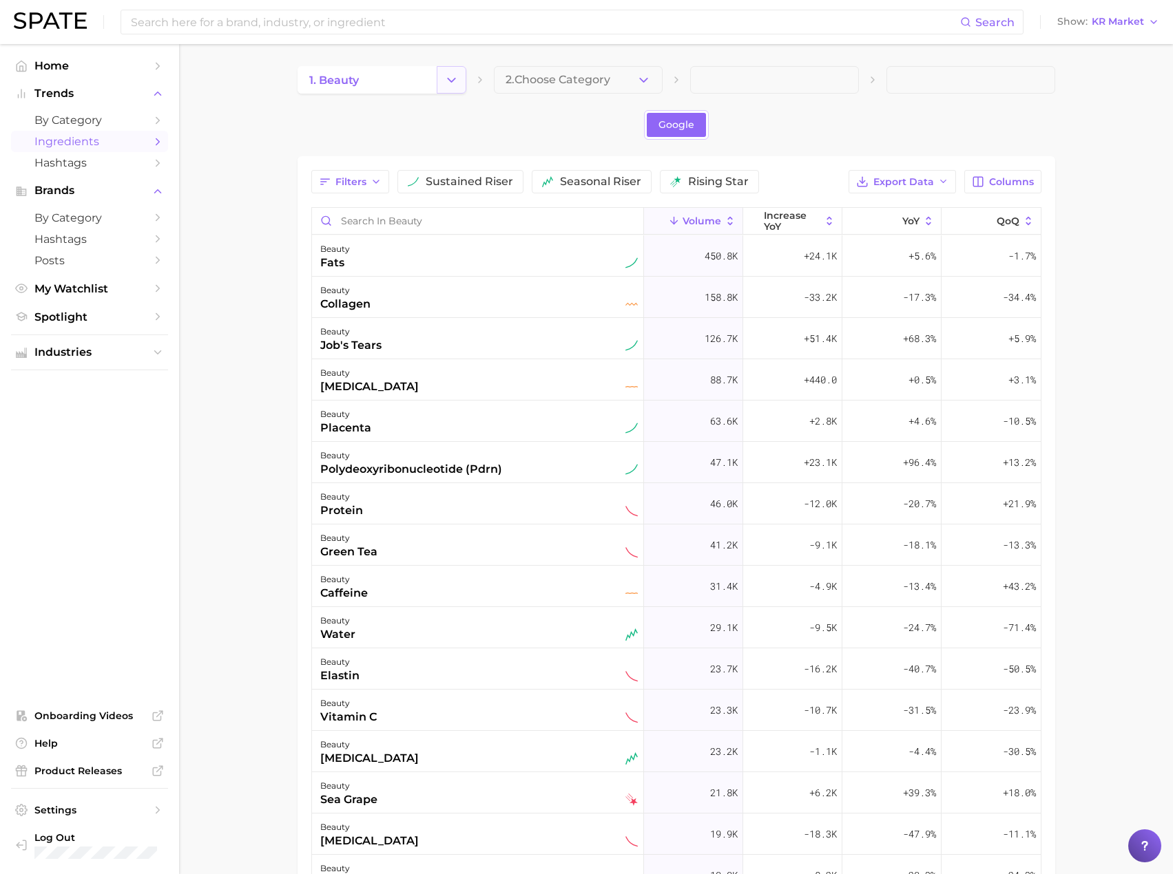
click at [451, 83] on icon "Change Category" at bounding box center [451, 80] width 14 height 14
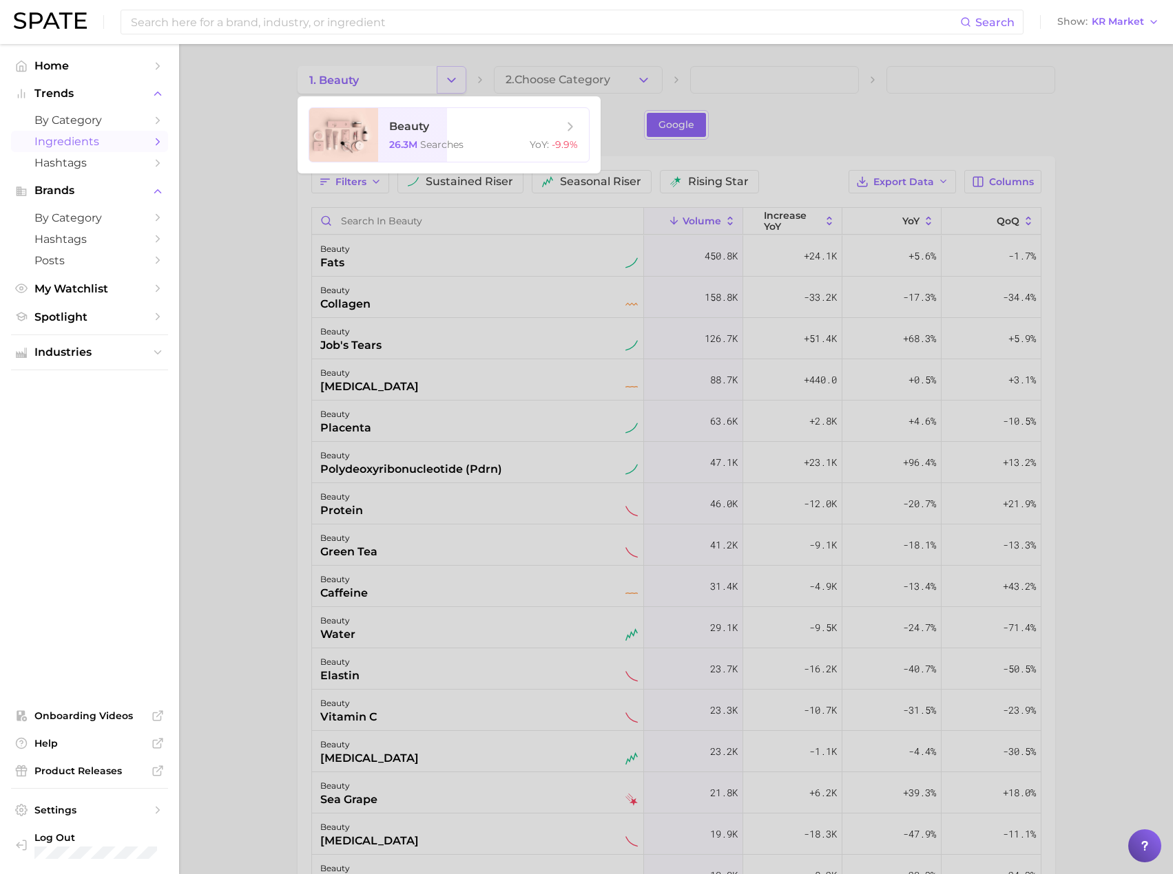
click at [451, 83] on div at bounding box center [586, 437] width 1173 height 874
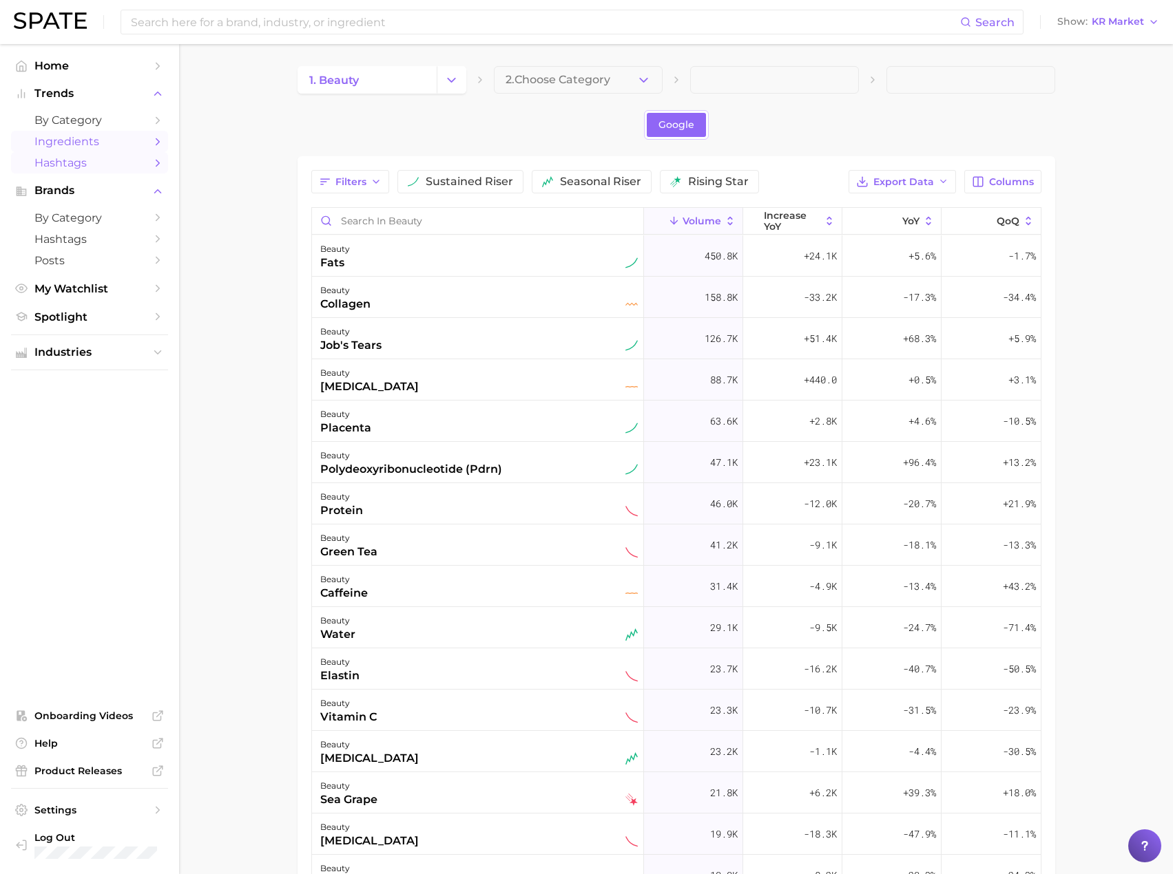
click at [49, 166] on span "Hashtags" at bounding box center [89, 162] width 110 height 13
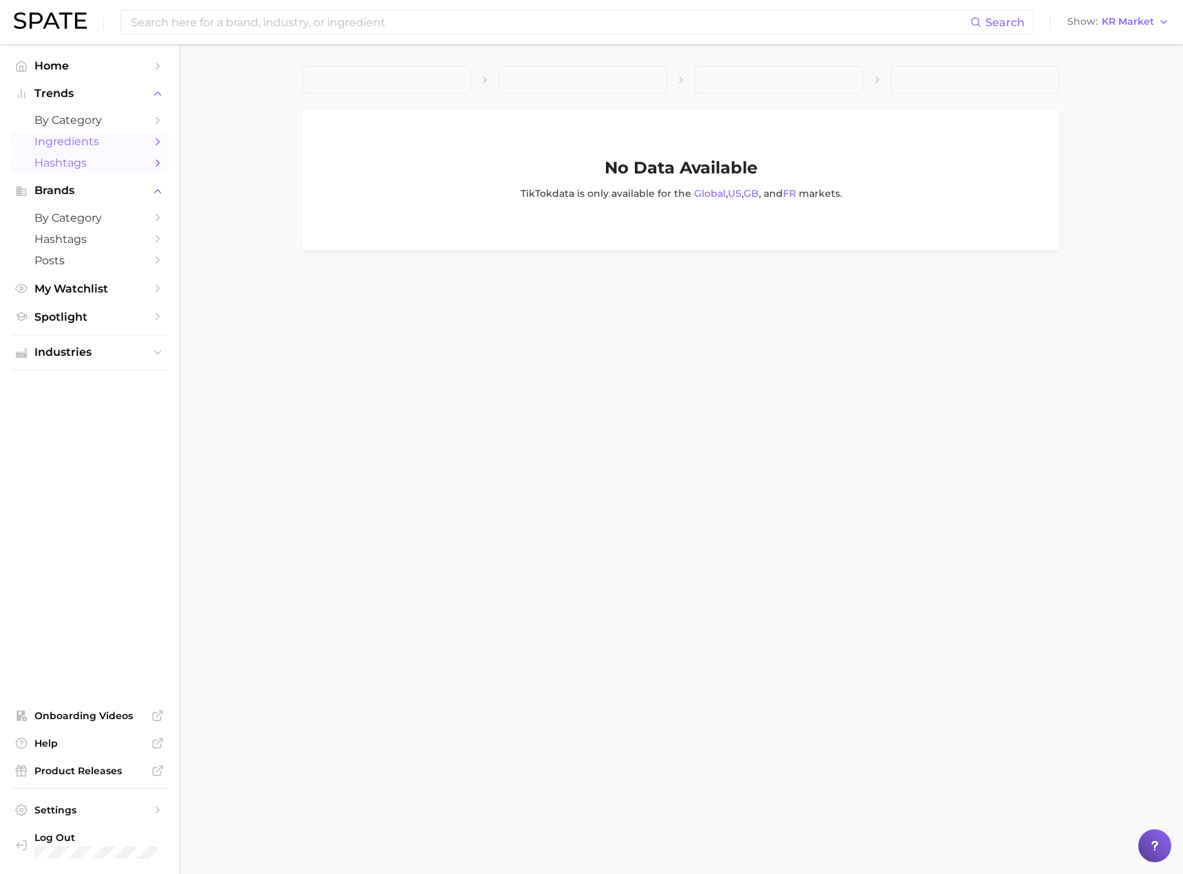
click at [129, 140] on span "Ingredients" at bounding box center [89, 141] width 110 height 13
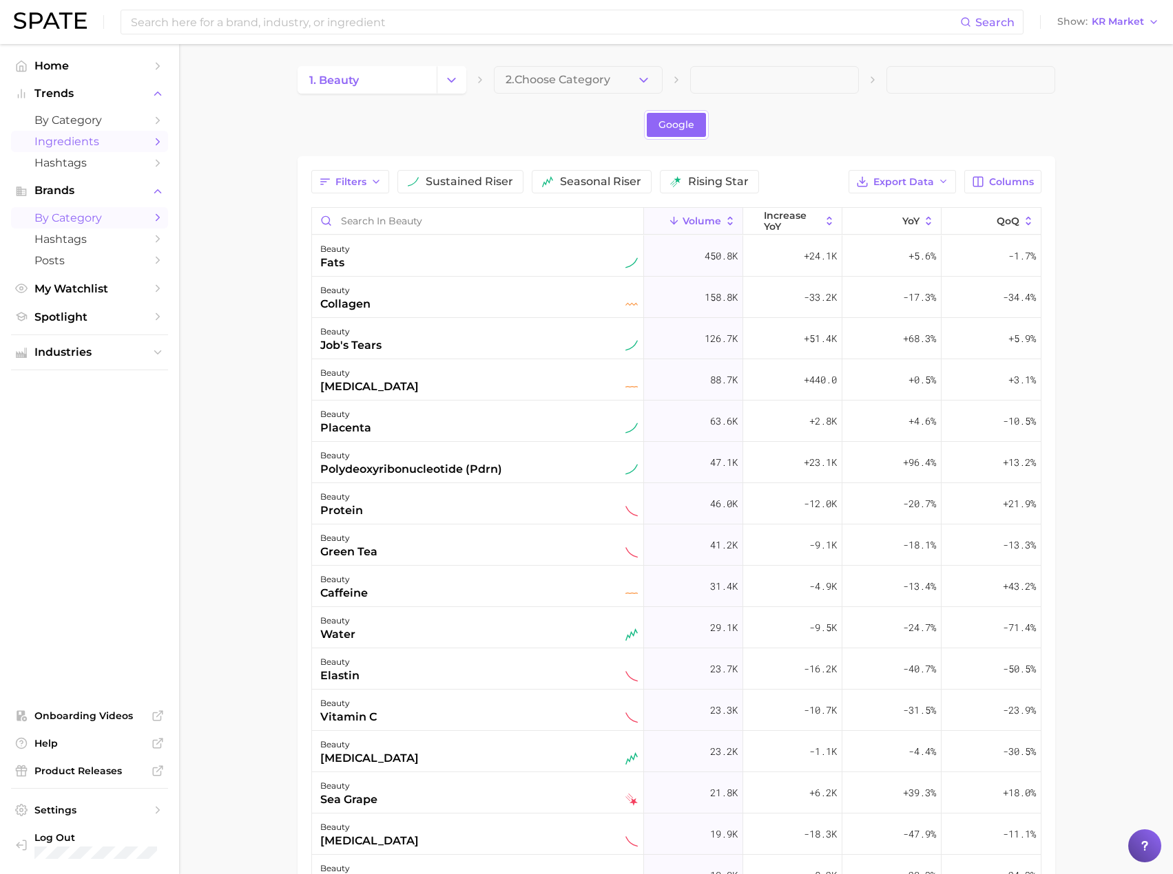
click at [107, 209] on link "by Category" at bounding box center [89, 217] width 157 height 21
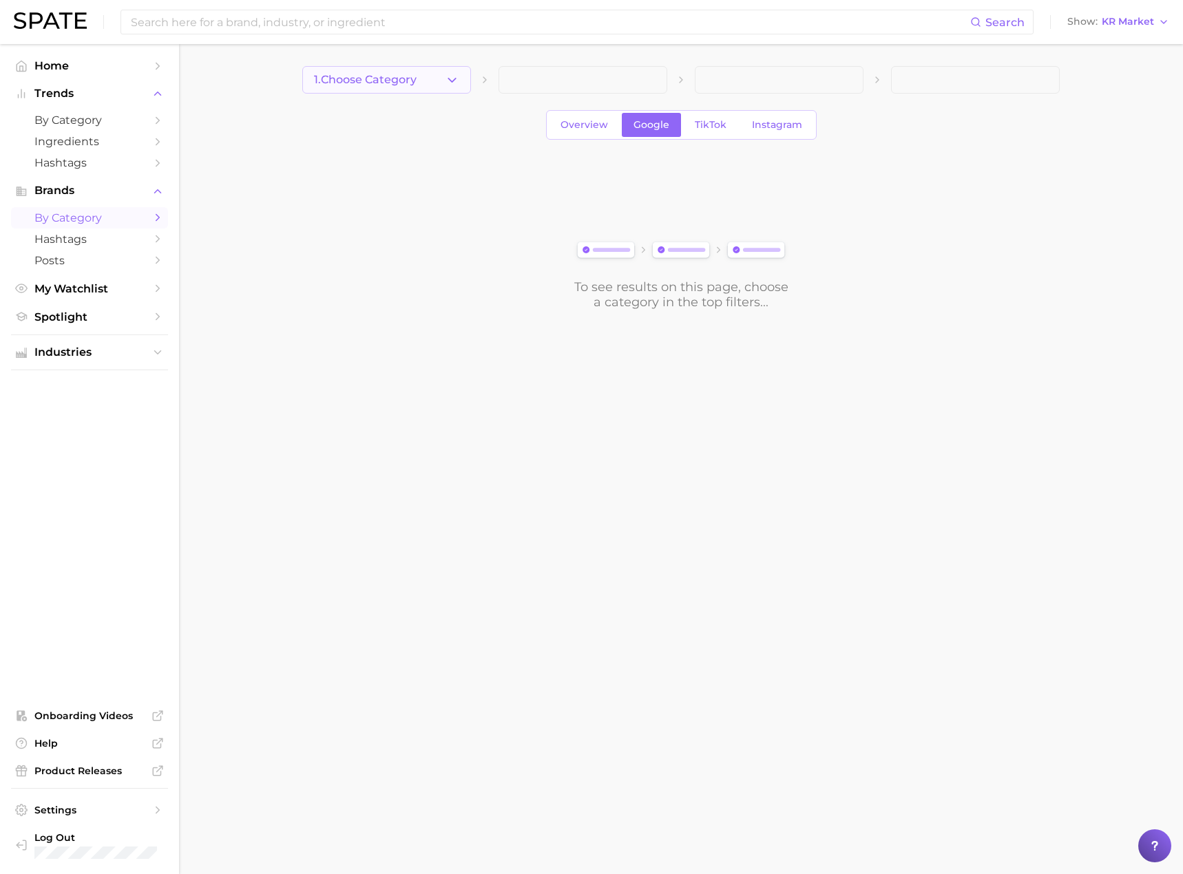
click at [457, 73] on icon "button" at bounding box center [452, 80] width 14 height 14
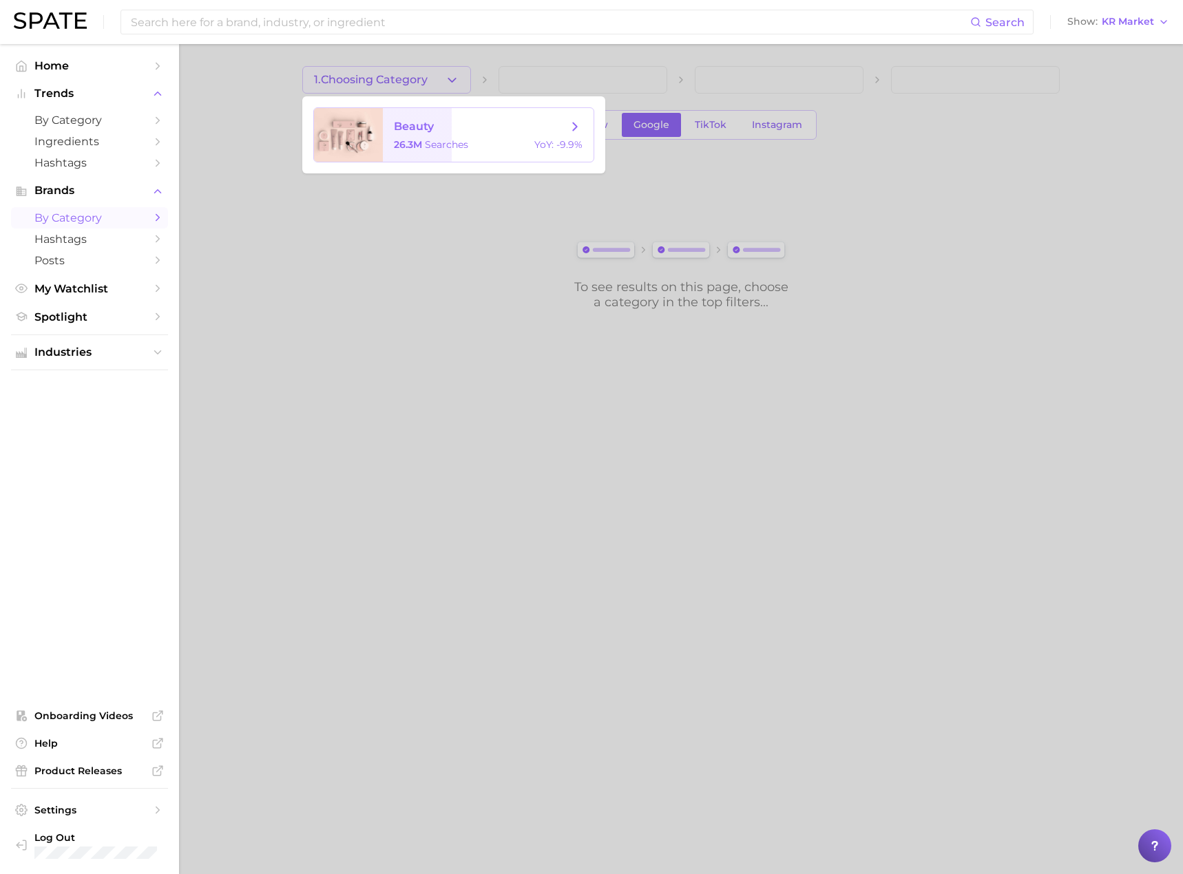
click at [451, 127] on span "beauty" at bounding box center [481, 126] width 174 height 15
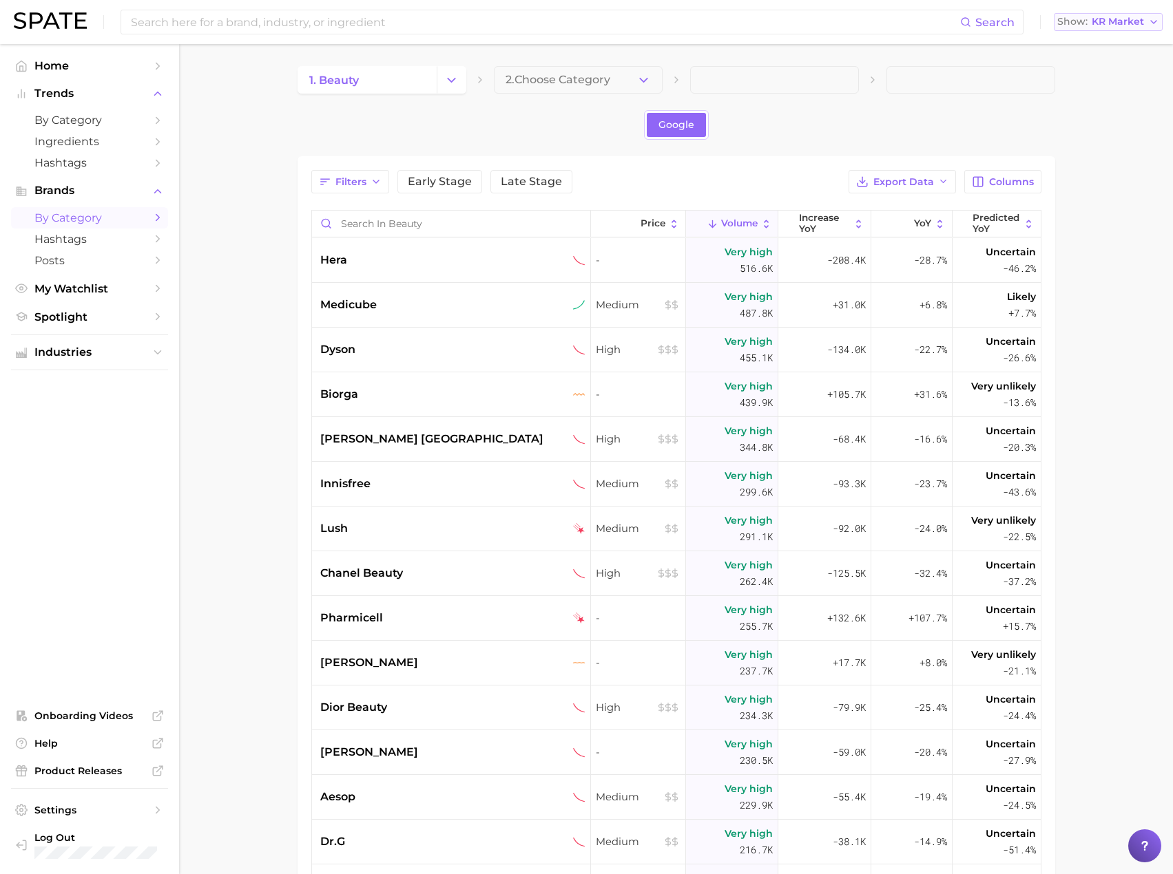
click at [1124, 25] on span "KR Market" at bounding box center [1117, 22] width 52 height 8
click at [1095, 138] on button "Japan" at bounding box center [1113, 144] width 120 height 25
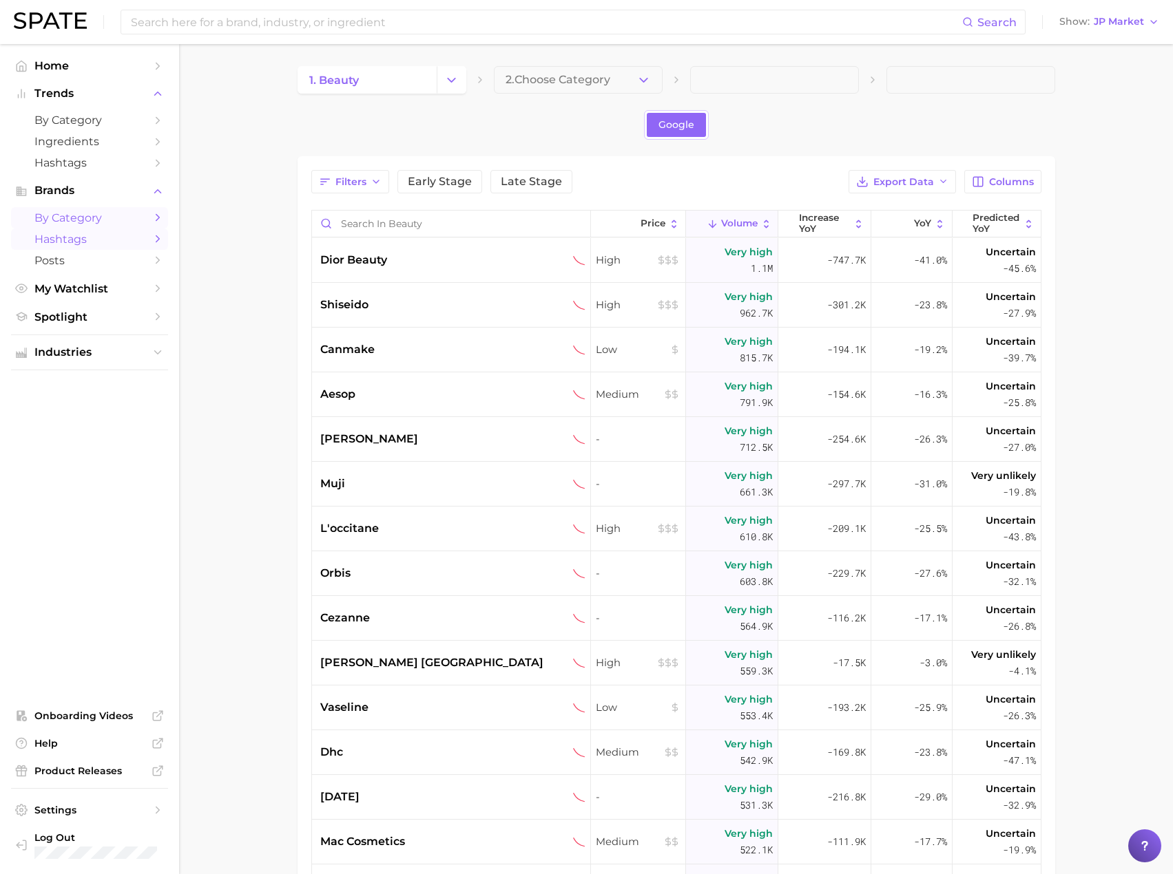
click at [88, 242] on span "Hashtags" at bounding box center [89, 239] width 110 height 13
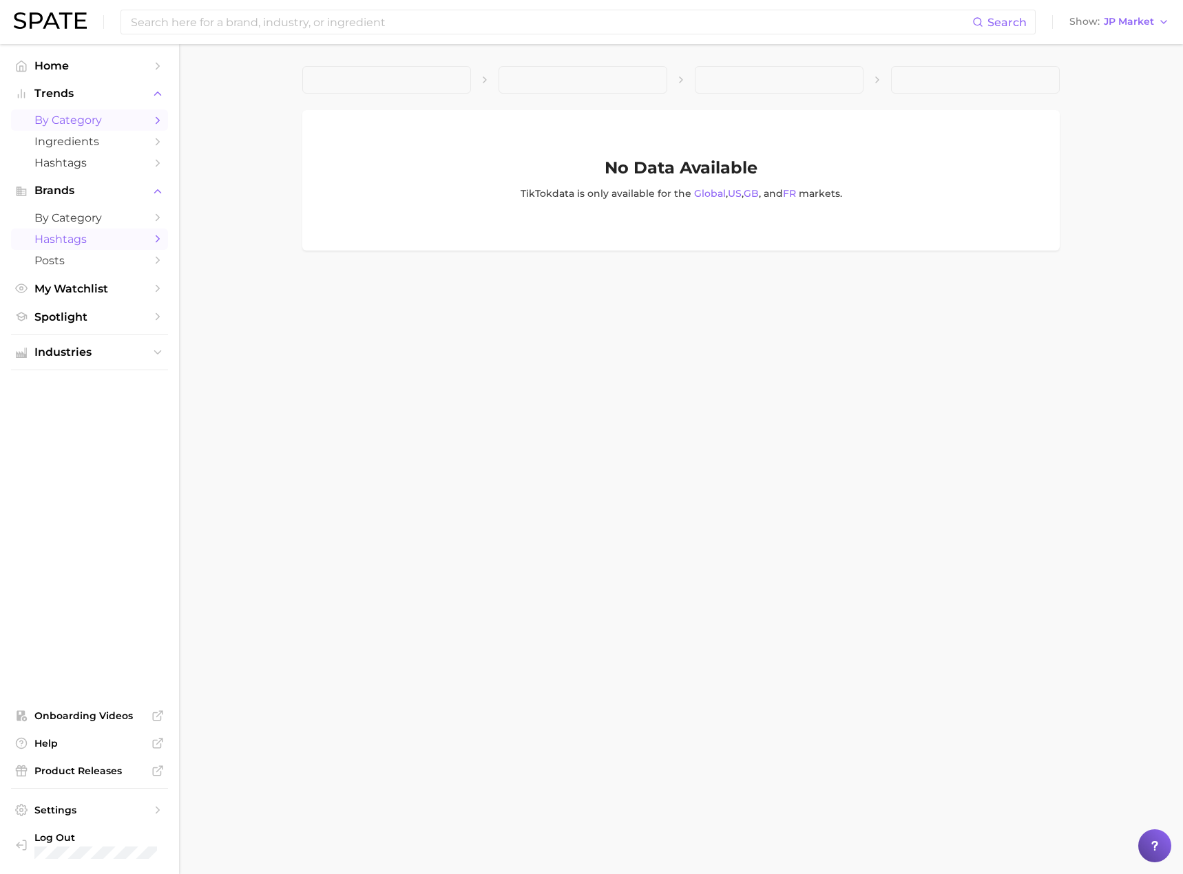
click at [105, 120] on span "by Category" at bounding box center [89, 120] width 110 height 13
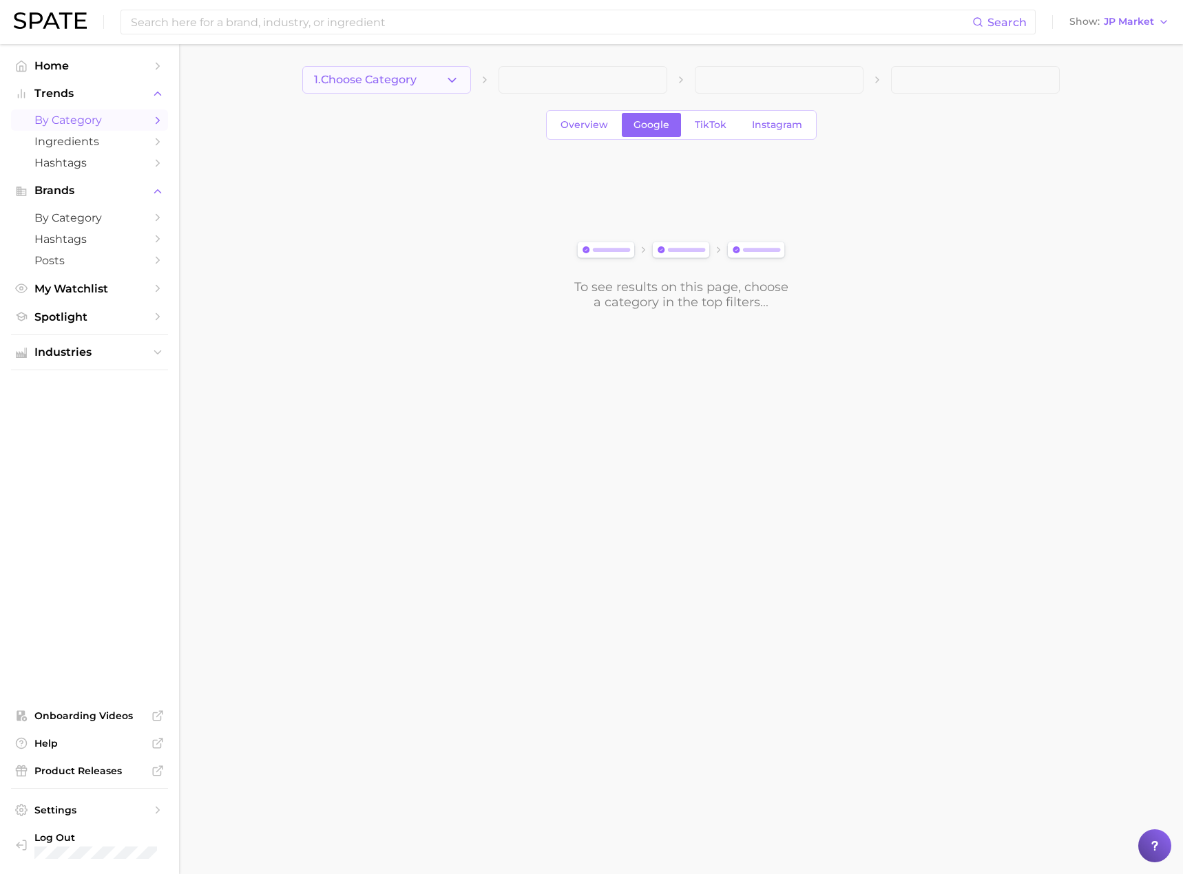
click at [441, 84] on button "1. Choose Category" at bounding box center [386, 80] width 169 height 28
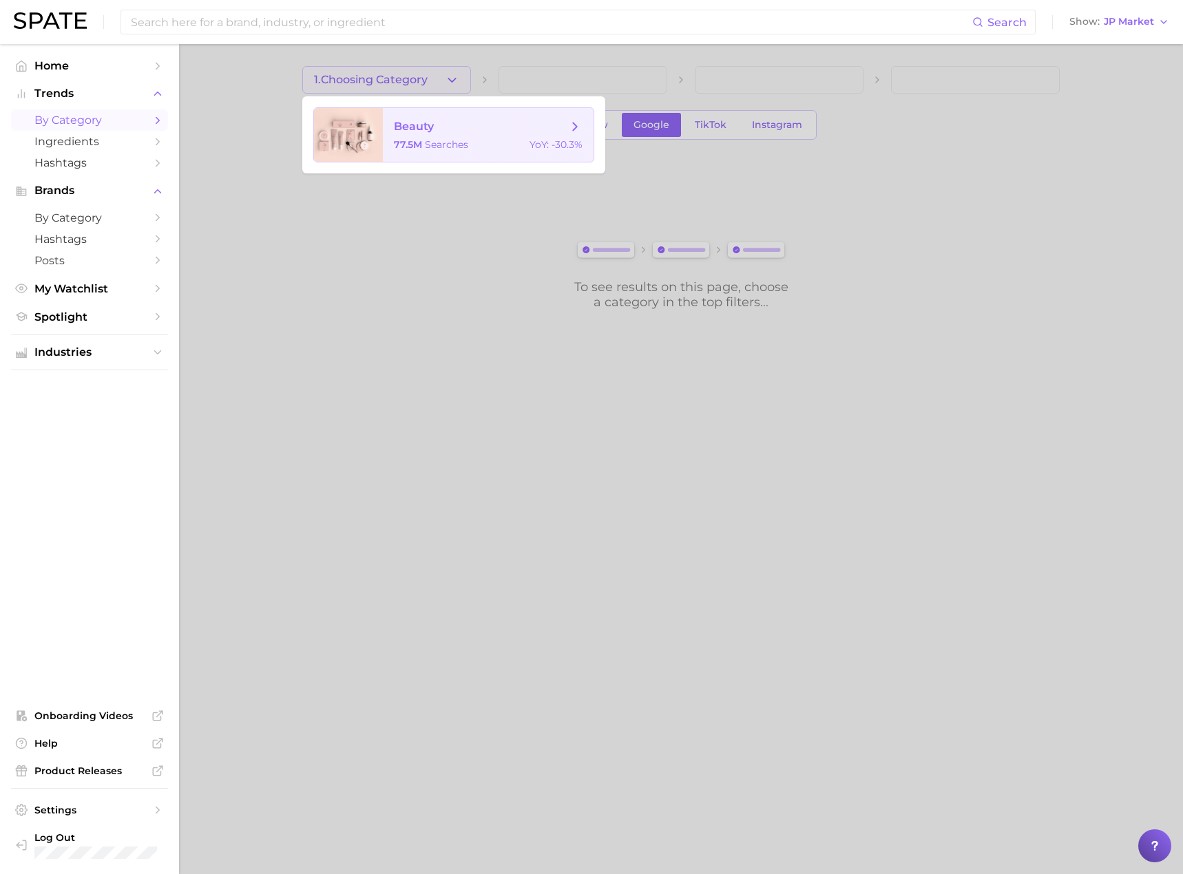
click at [436, 126] on span "beauty" at bounding box center [481, 126] width 174 height 15
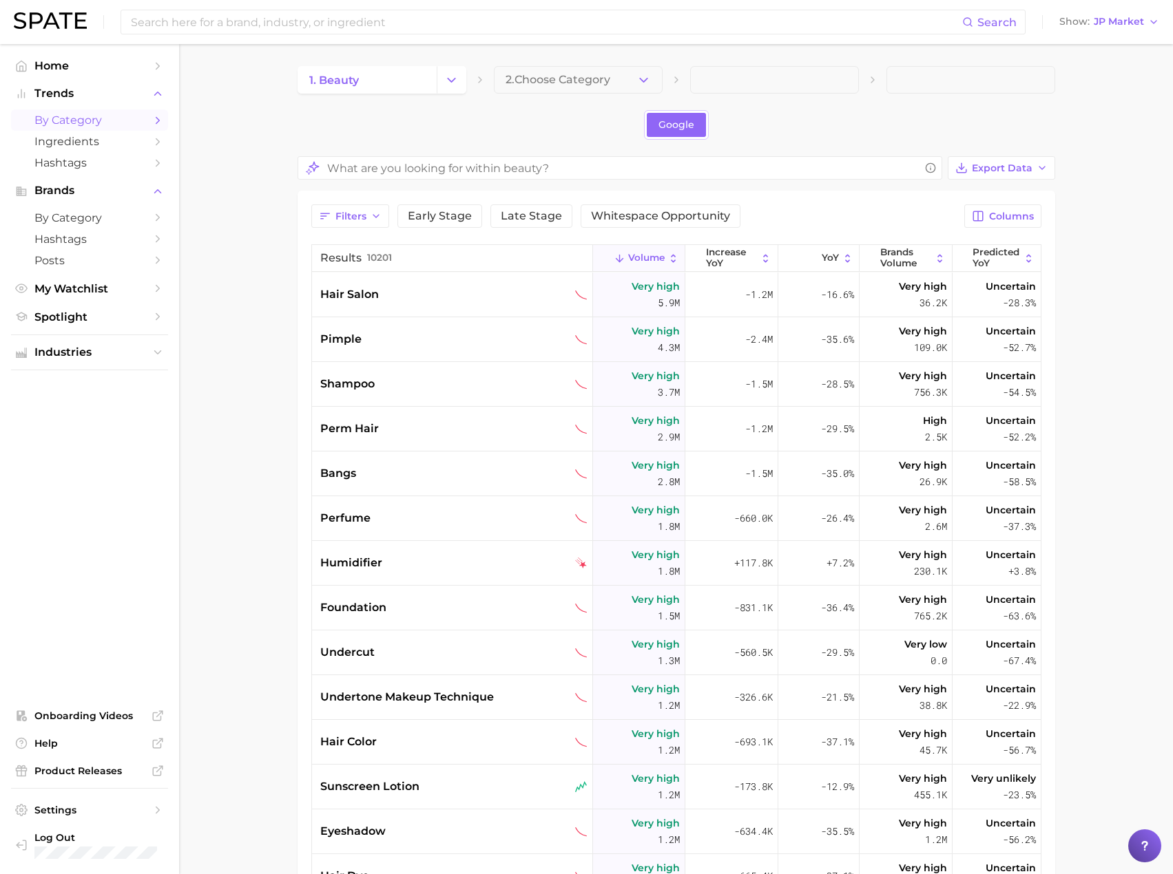
click at [110, 143] on span "Ingredients" at bounding box center [89, 141] width 110 height 13
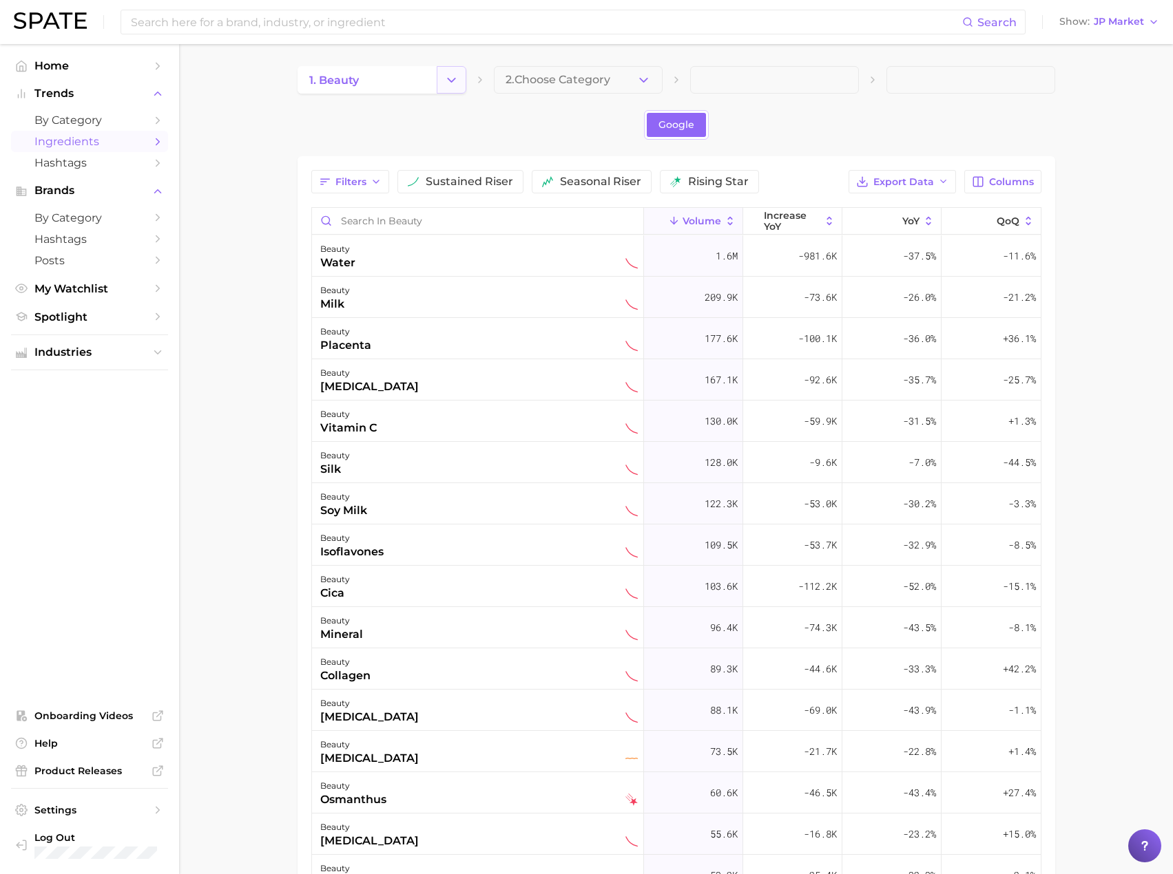
click at [447, 90] on button "Change Category" at bounding box center [452, 80] width 30 height 28
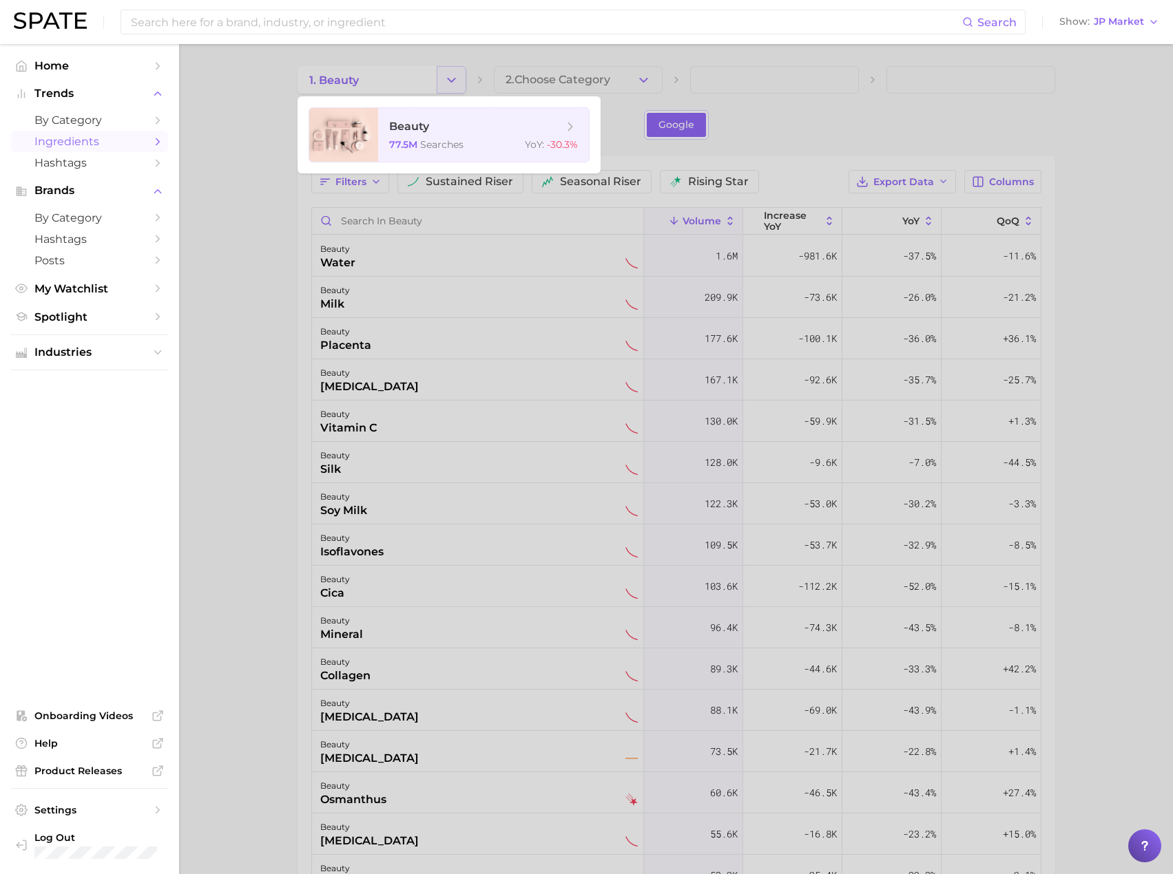
click at [447, 90] on div at bounding box center [586, 437] width 1173 height 874
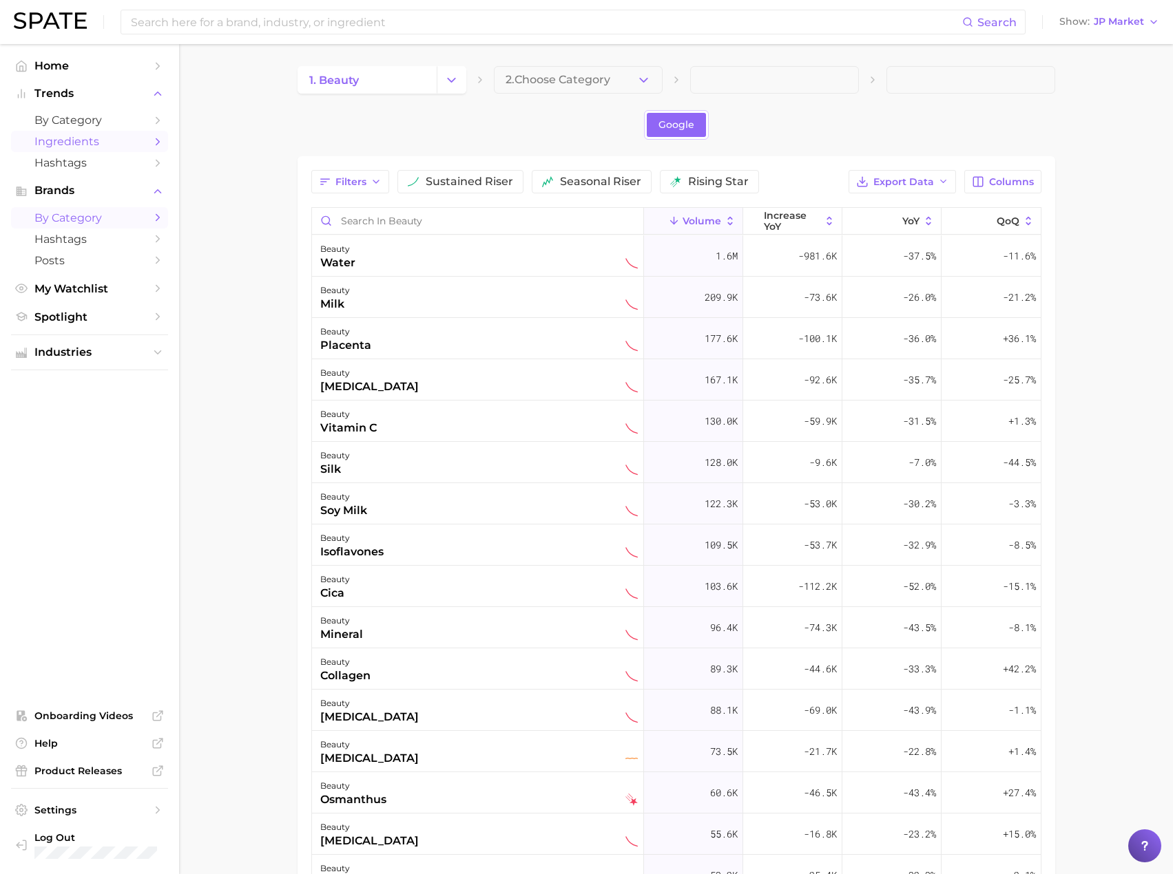
click at [98, 222] on span "by Category" at bounding box center [89, 217] width 110 height 13
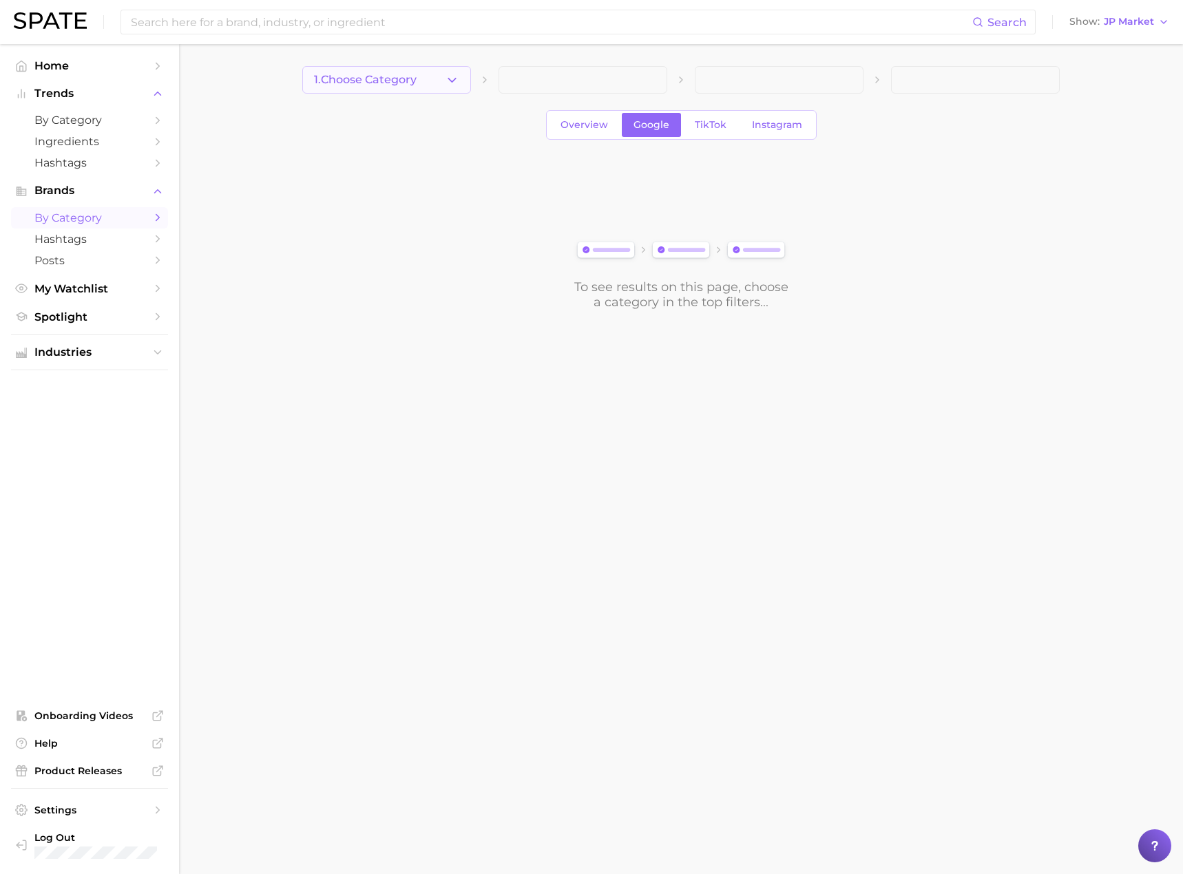
click at [465, 81] on button "1. Choose Category" at bounding box center [386, 80] width 169 height 28
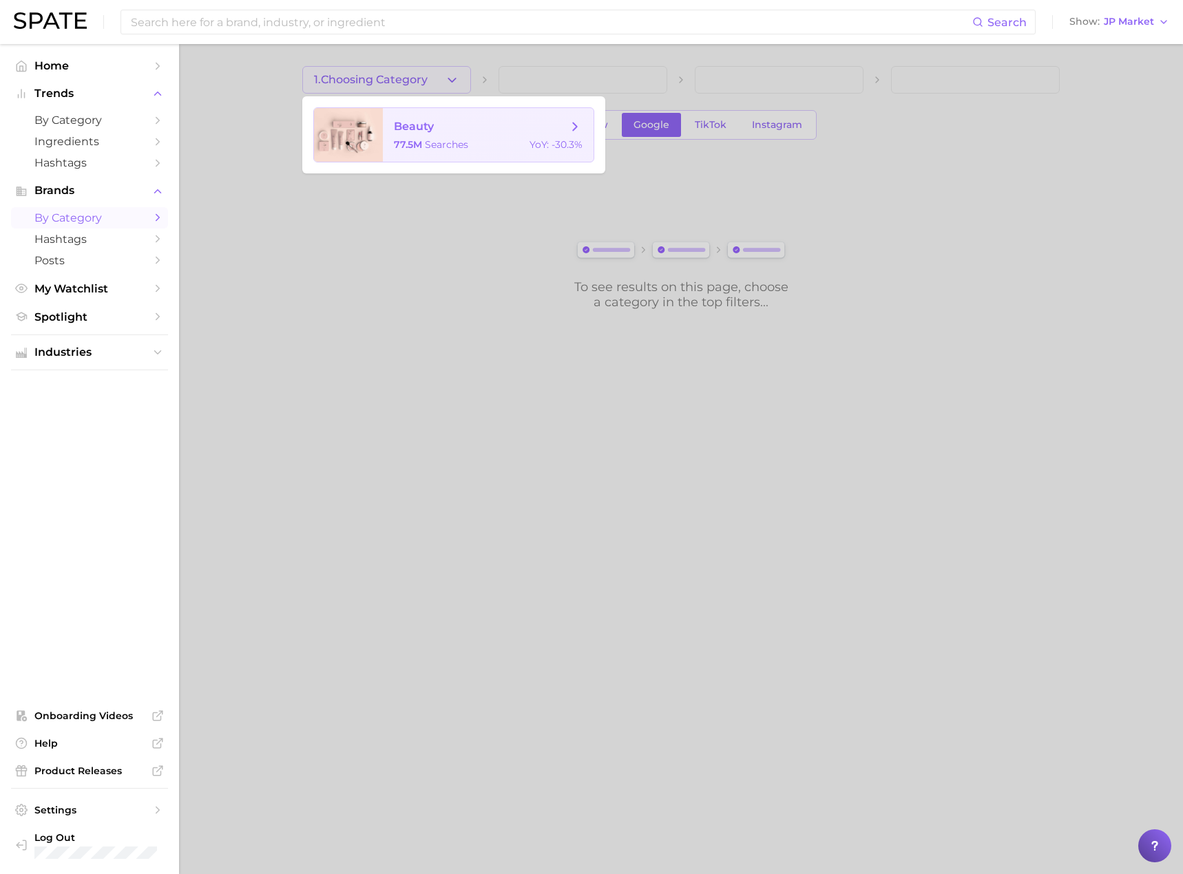
click at [458, 129] on span "beauty" at bounding box center [481, 126] width 174 height 15
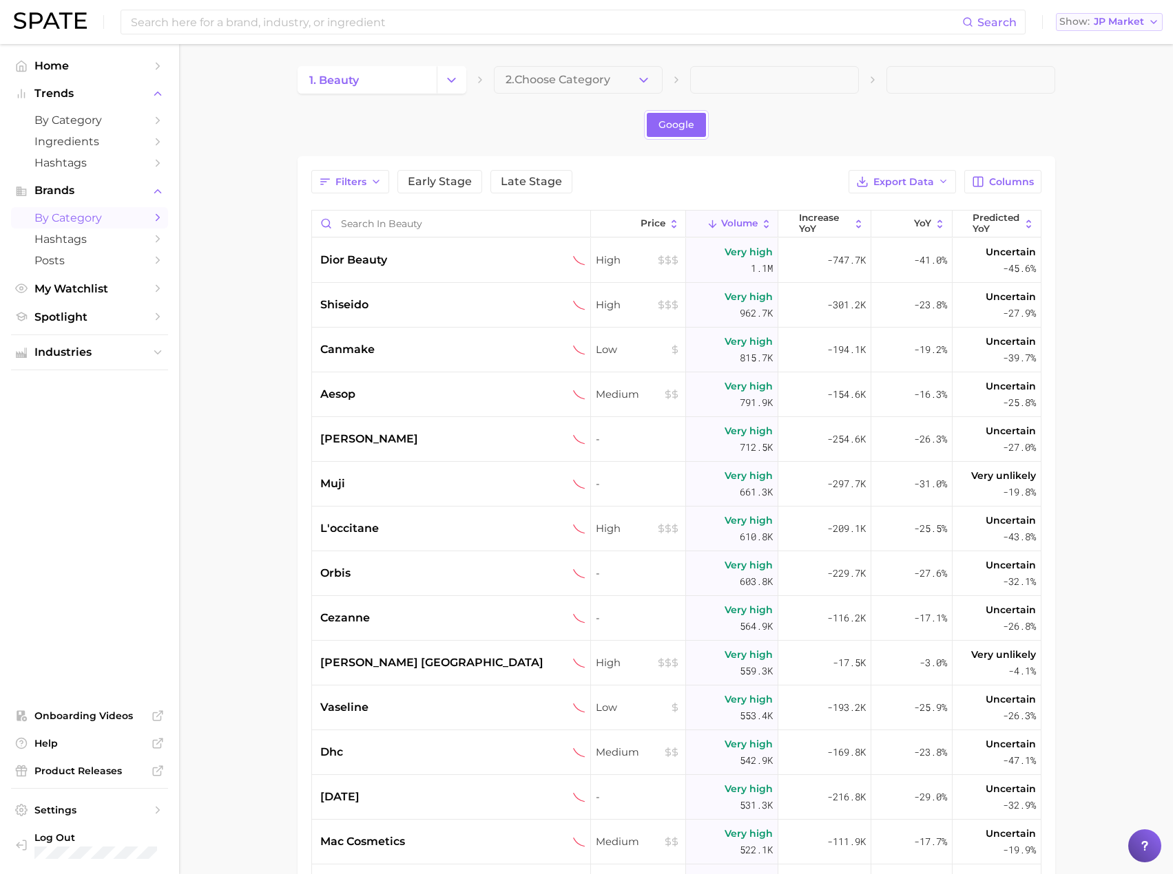
click at [1123, 30] on button "Show JP Market" at bounding box center [1109, 22] width 107 height 18
click at [1115, 162] on button "Global" at bounding box center [1116, 168] width 120 height 25
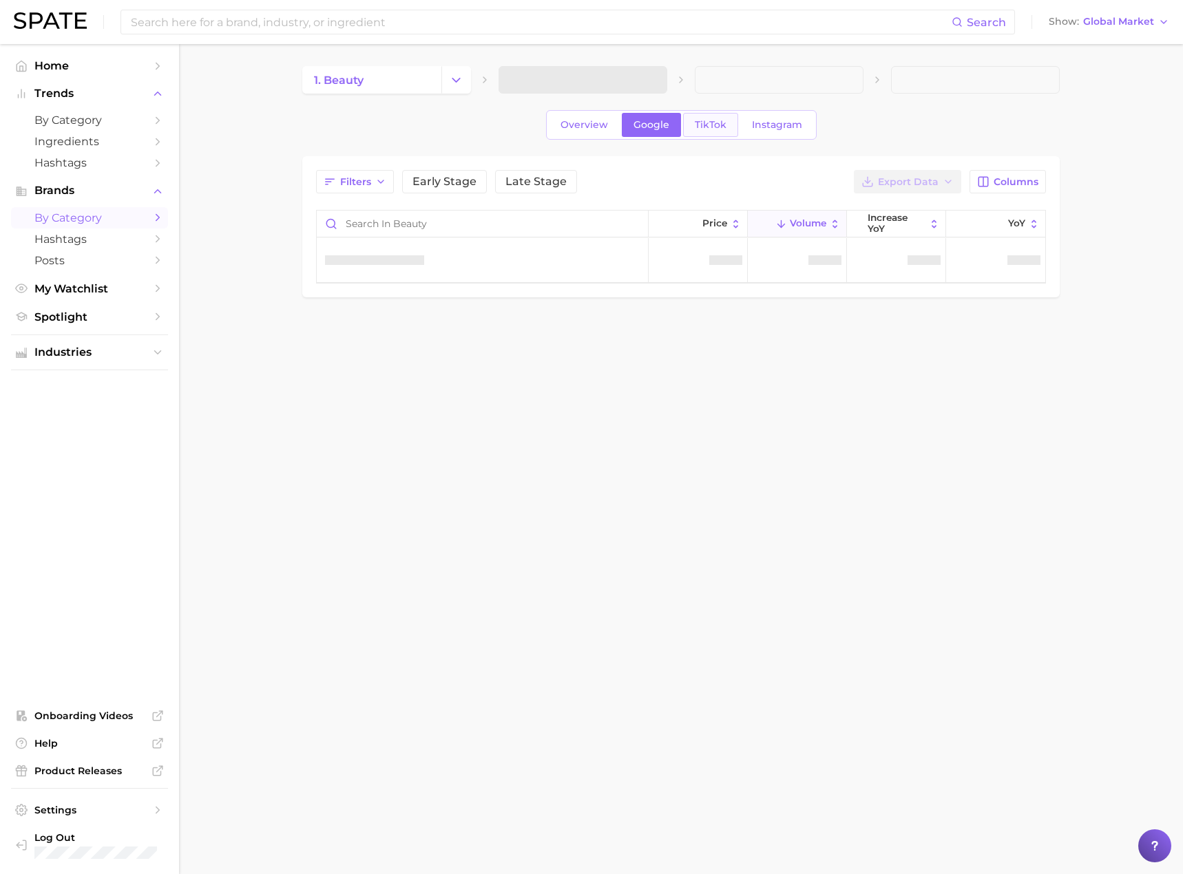
click at [719, 124] on span "TikTok" at bounding box center [711, 125] width 32 height 12
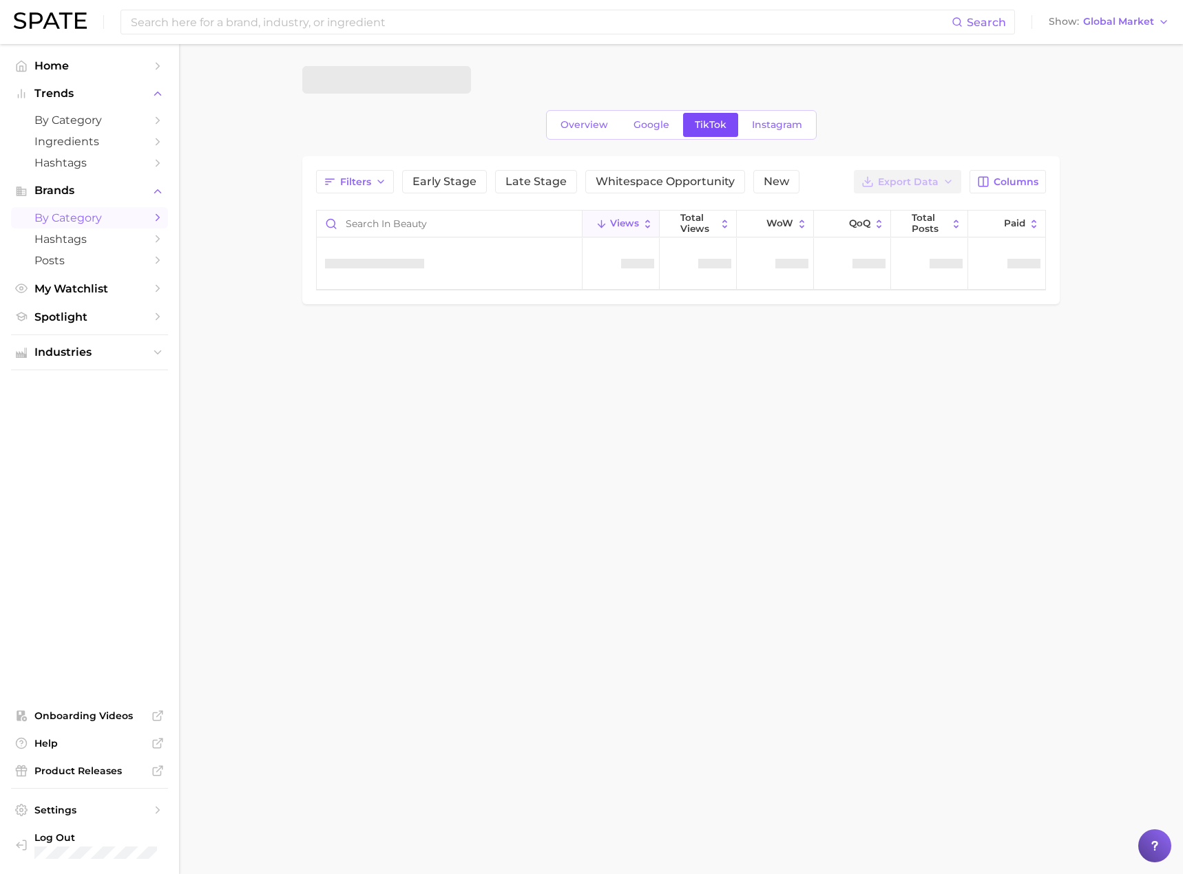
click at [718, 126] on span "TikTok" at bounding box center [711, 125] width 32 height 12
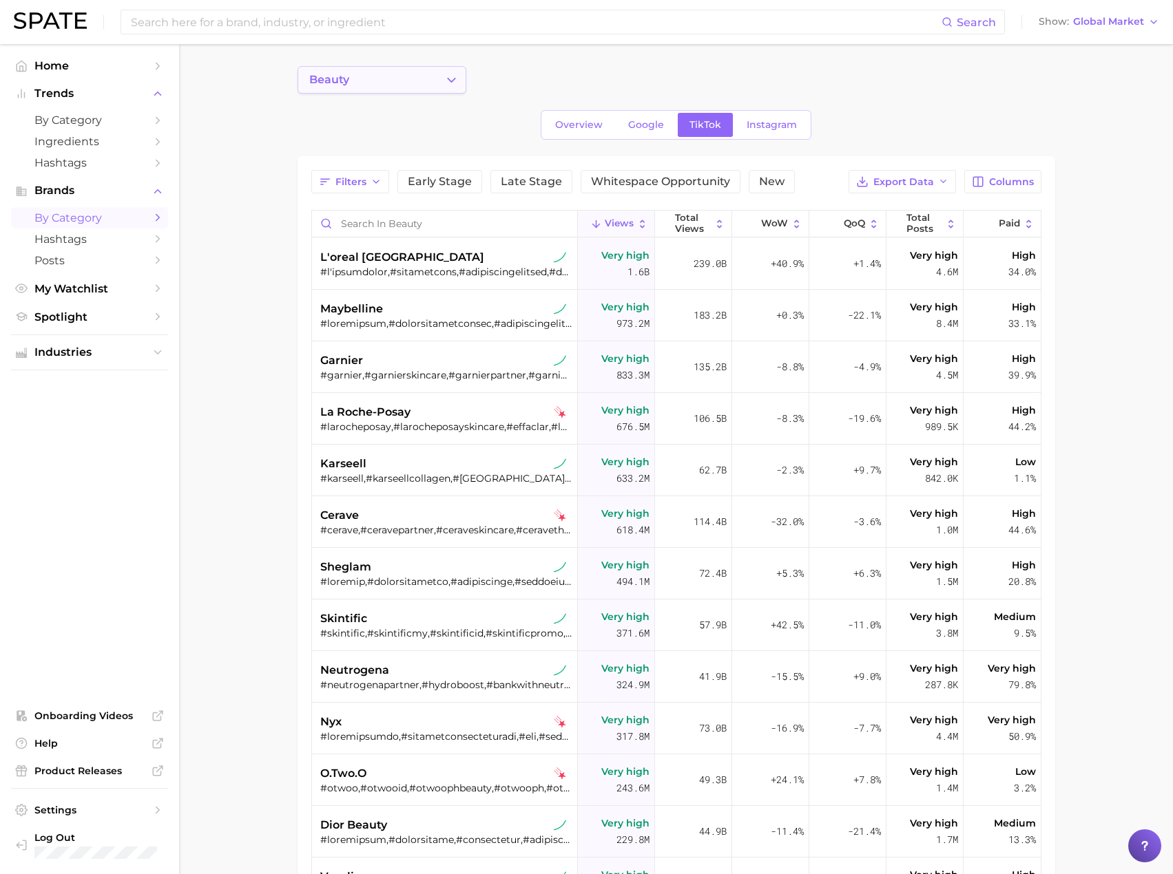
click at [437, 85] on button "beauty" at bounding box center [381, 80] width 169 height 28
